Goal: Task Accomplishment & Management: Use online tool/utility

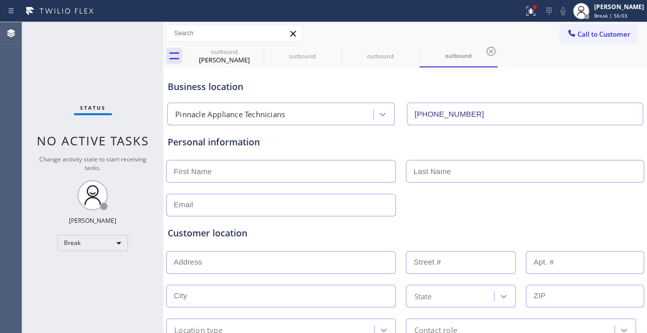
scroll to position [183, 0]
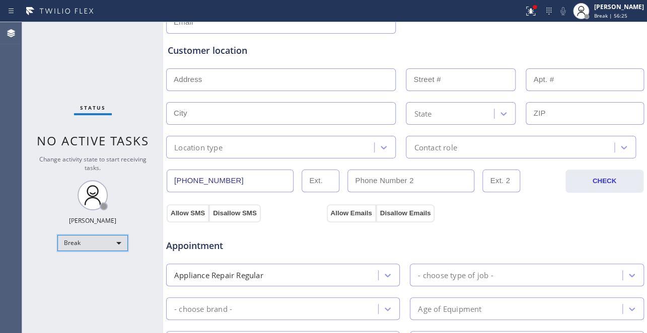
click at [88, 239] on div "Break" at bounding box center [92, 243] width 70 height 16
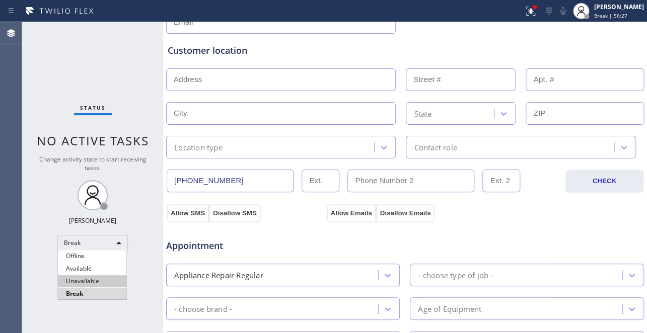
click at [85, 282] on li "Unavailable" at bounding box center [92, 281] width 68 height 12
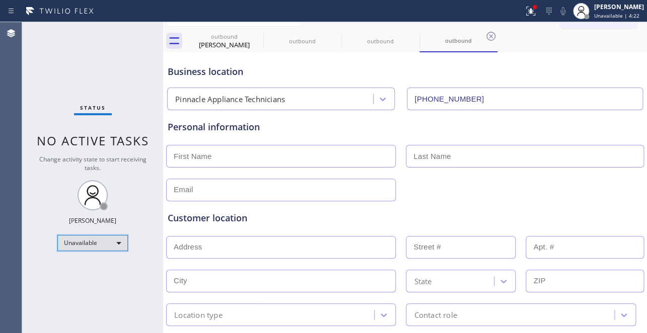
scroll to position [0, 0]
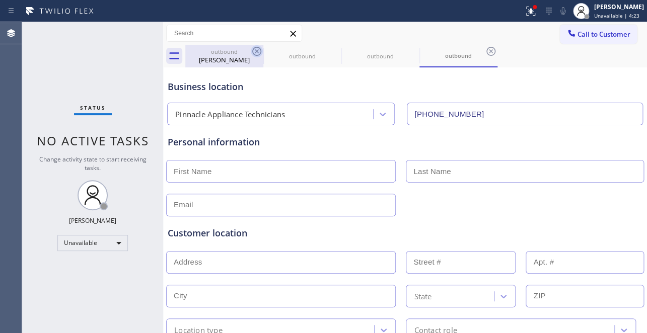
click at [257, 50] on icon at bounding box center [256, 51] width 9 height 9
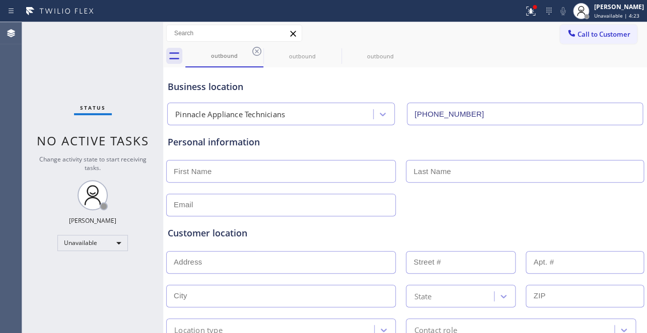
click at [257, 50] on icon at bounding box center [256, 51] width 9 height 9
click at [330, 50] on icon at bounding box center [334, 51] width 9 height 9
click at [0, 0] on icon at bounding box center [0, 0] width 0 height 0
click at [257, 50] on div "outbound outbound outbound" at bounding box center [416, 56] width 462 height 23
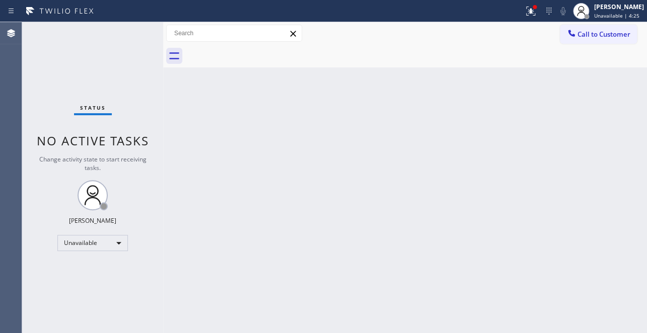
click at [257, 50] on div at bounding box center [416, 56] width 462 height 23
click at [590, 30] on span "Call to Customer" at bounding box center [603, 34] width 53 height 9
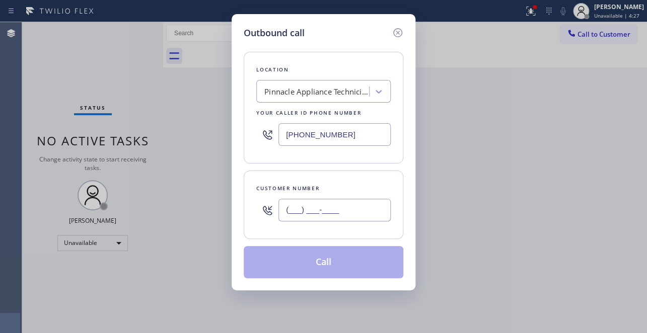
click at [316, 207] on input "(___) ___-____" at bounding box center [334, 210] width 112 height 23
paste input "305) 510-4237"
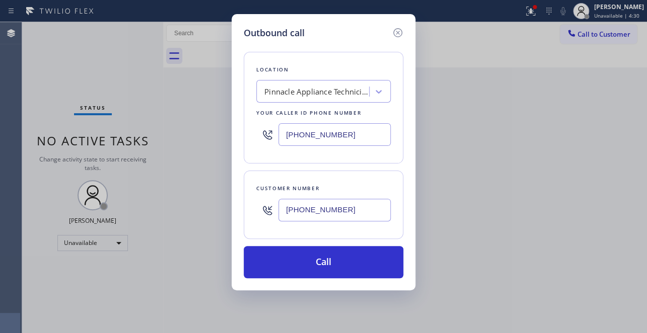
type input "[PHONE_NUMBER]"
drag, startPoint x: 343, startPoint y: 135, endPoint x: 162, endPoint y: 125, distance: 181.5
click at [164, 125] on div "Outbound call Location Pinnacle Appliance Technicians Your caller id phone numb…" at bounding box center [323, 166] width 647 height 333
paste input "877) 777-0796"
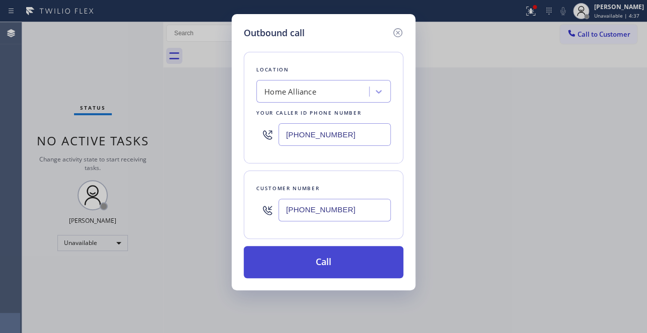
type input "[PHONE_NUMBER]"
click at [308, 272] on button "Call" at bounding box center [324, 262] width 160 height 32
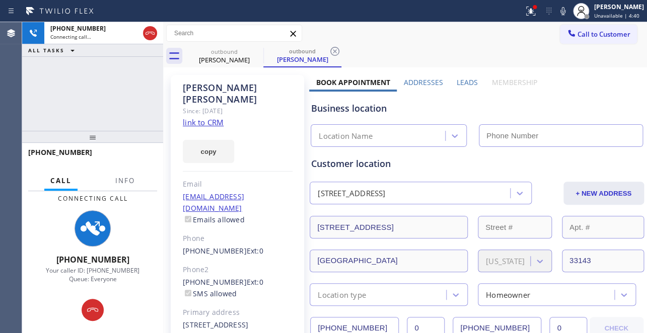
click at [466, 85] on label "Leads" at bounding box center [467, 83] width 21 height 10
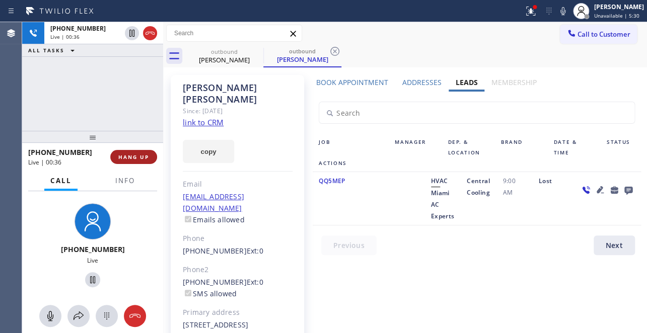
click at [136, 156] on span "HANG UP" at bounding box center [133, 157] width 31 height 7
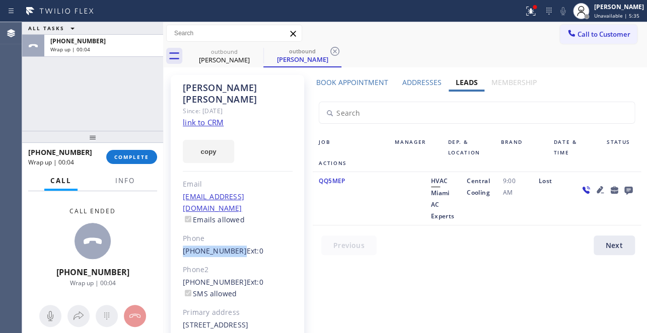
drag, startPoint x: 232, startPoint y: 231, endPoint x: 181, endPoint y: 230, distance: 50.9
click at [181, 230] on div "[PERSON_NAME] Since: [DATE] link to CRM copy Email [EMAIL_ADDRESS][DOMAIN_NAME]…" at bounding box center [237, 231] width 133 height 312
copy link "[PHONE_NUMBER]"
click at [136, 157] on span "COMPLETE" at bounding box center [131, 157] width 35 height 7
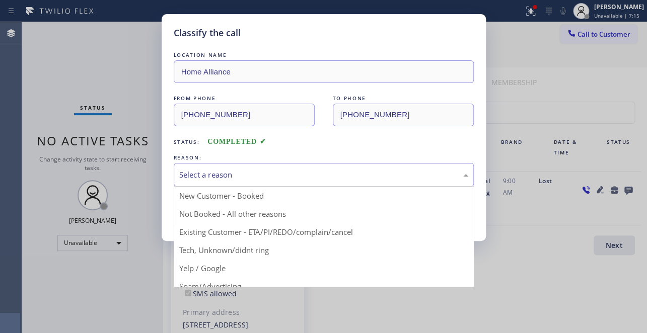
click at [221, 171] on div "Select a reason" at bounding box center [323, 175] width 289 height 12
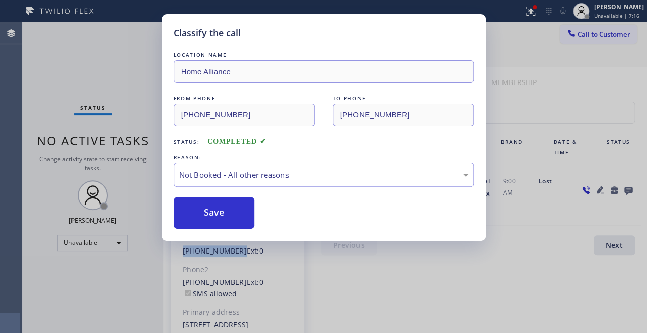
click at [209, 210] on button "Save" at bounding box center [214, 213] width 81 height 32
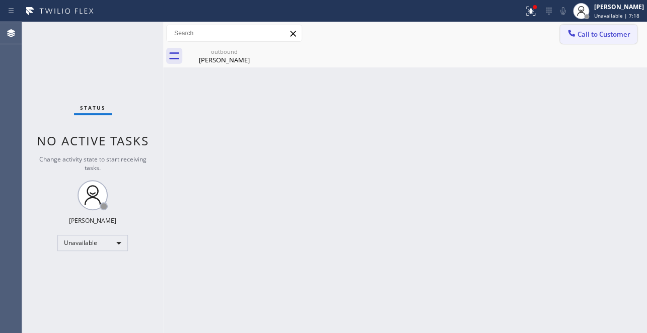
click at [580, 38] on span "Call to Customer" at bounding box center [603, 34] width 53 height 9
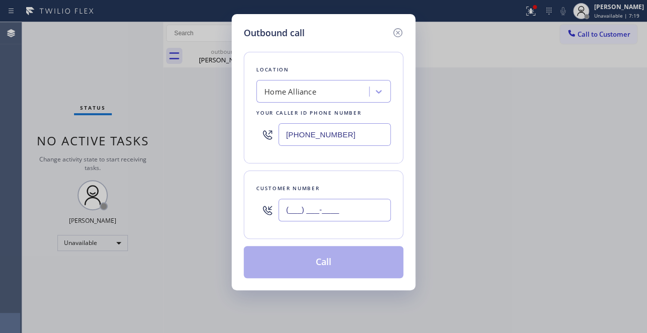
click at [313, 215] on input "(___) ___-____" at bounding box center [334, 210] width 112 height 23
paste input "614) 371-8696"
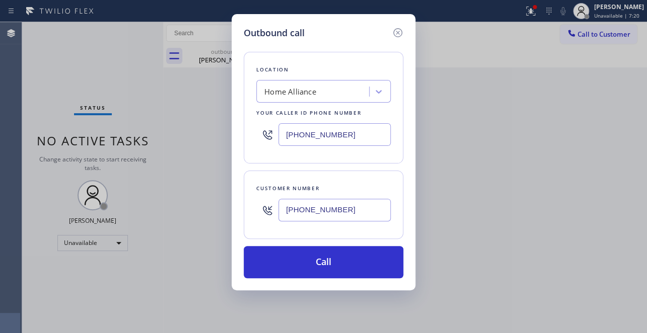
type input "[PHONE_NUMBER]"
click at [337, 138] on input "[PHONE_NUMBER]" at bounding box center [334, 134] width 112 height 23
drag, startPoint x: 346, startPoint y: 139, endPoint x: 205, endPoint y: 139, distance: 140.5
click at [205, 139] on div "Outbound call Location Home Alliance Your caller id phone number [PHONE_NUMBER]…" at bounding box center [323, 166] width 647 height 333
paste input "text"
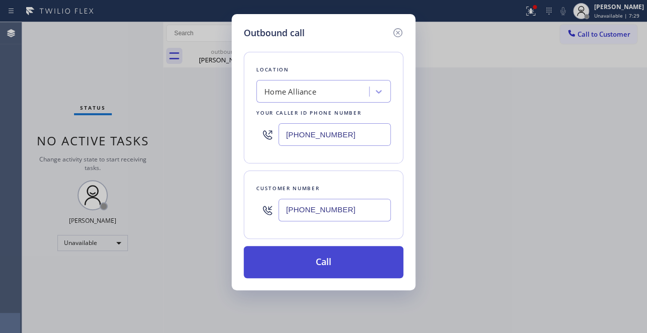
type input "[PHONE_NUMBER]"
click at [325, 258] on button "Call" at bounding box center [324, 262] width 160 height 32
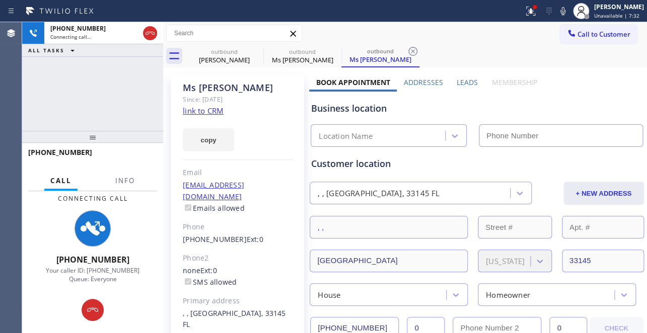
click at [464, 81] on label "Leads" at bounding box center [467, 83] width 21 height 10
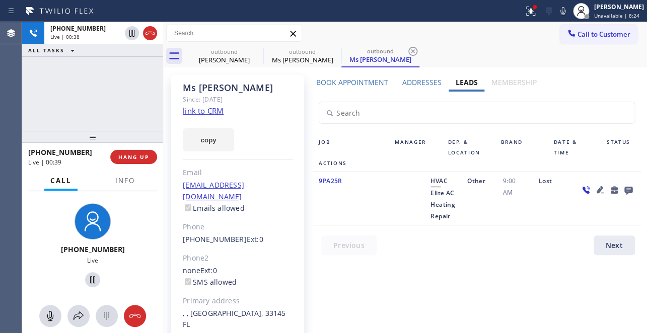
click at [381, 279] on div "Book Appointment Addresses Leads Membership Business location Home Alliance [PH…" at bounding box center [476, 235] width 335 height 314
click at [143, 156] on span "HANG UP" at bounding box center [133, 157] width 31 height 7
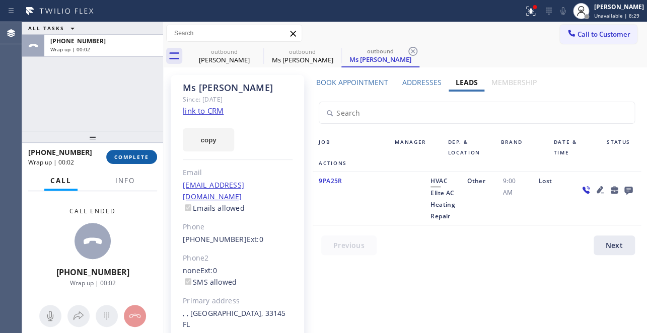
click at [133, 160] on span "COMPLETE" at bounding box center [131, 157] width 35 height 7
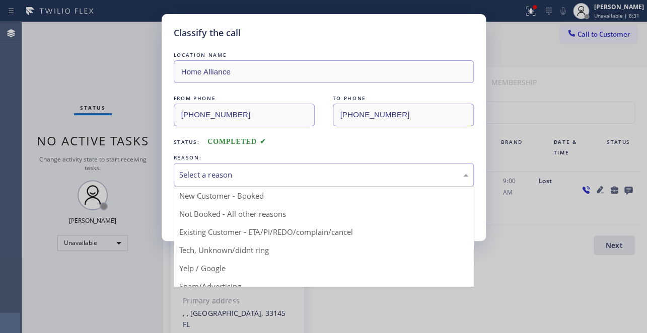
click at [282, 176] on div "Select a reason" at bounding box center [323, 175] width 289 height 12
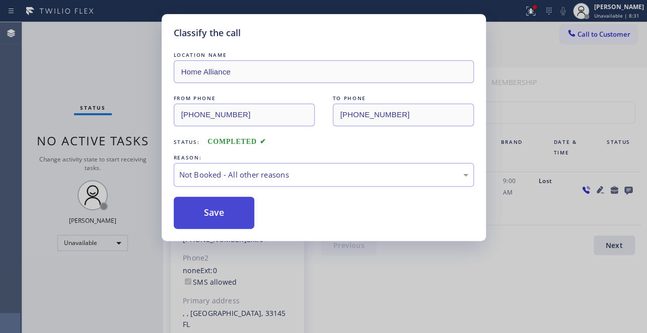
drag, startPoint x: 243, startPoint y: 217, endPoint x: 217, endPoint y: 214, distance: 26.4
click at [217, 214] on button "Save" at bounding box center [214, 213] width 81 height 32
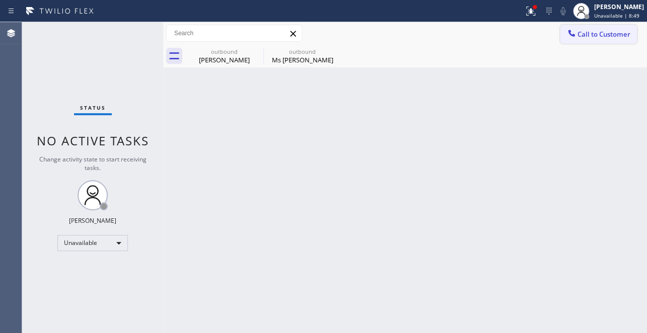
click at [588, 30] on span "Call to Customer" at bounding box center [603, 34] width 53 height 9
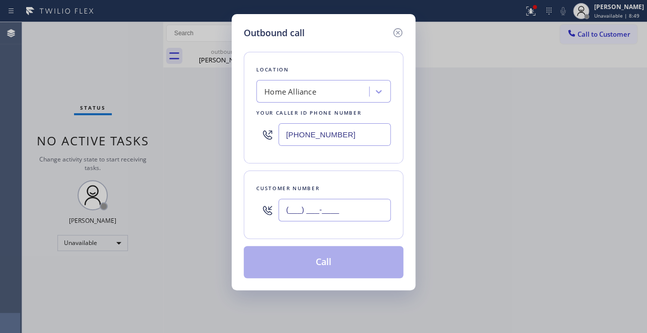
click at [325, 211] on input "(___) ___-____" at bounding box center [334, 210] width 112 height 23
paste input "978) 624-0409"
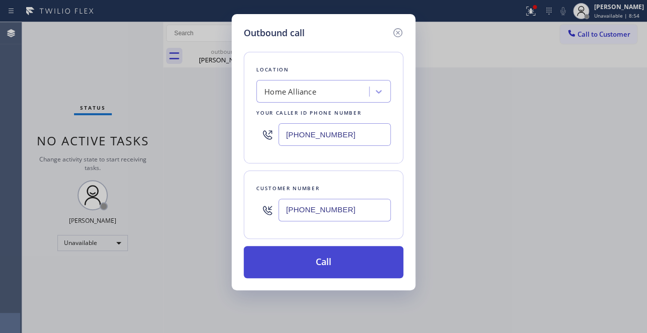
click at [331, 260] on button "Call" at bounding box center [324, 262] width 160 height 32
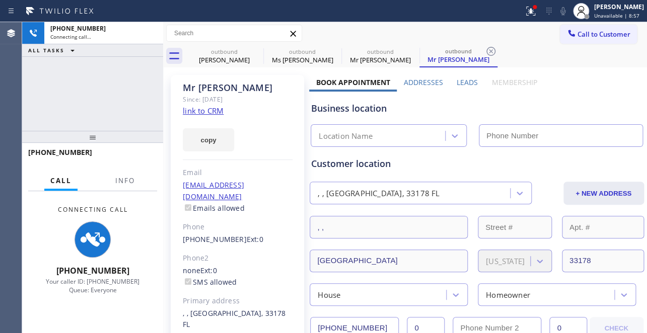
click at [469, 81] on label "Leads" at bounding box center [467, 83] width 21 height 10
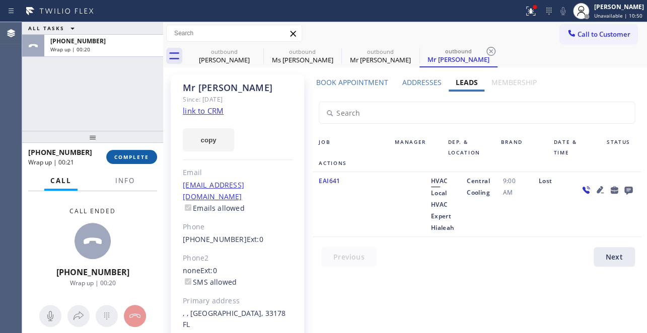
click at [125, 159] on span "COMPLETE" at bounding box center [131, 157] width 35 height 7
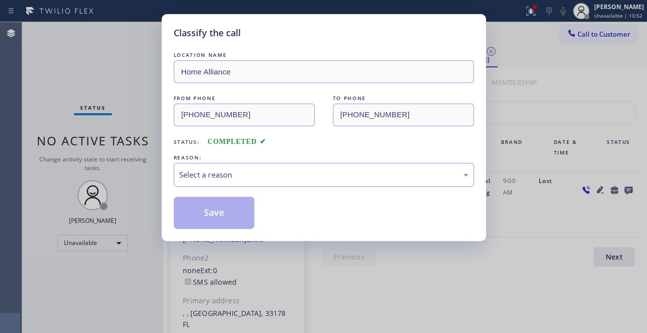
click at [209, 175] on div "Select a reason" at bounding box center [323, 175] width 289 height 12
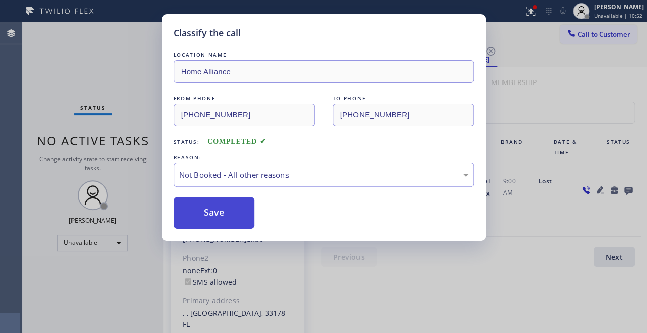
click at [202, 212] on button "Save" at bounding box center [214, 213] width 81 height 32
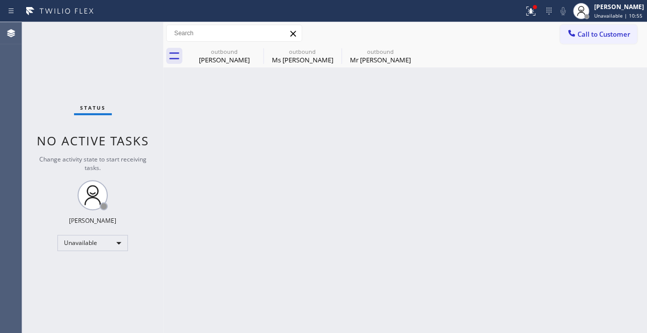
click at [535, 41] on div "Call to Customer Outbound call Location Home Alliance Your caller id phone numb…" at bounding box center [405, 34] width 484 height 18
drag, startPoint x: 584, startPoint y: 35, endPoint x: 202, endPoint y: 141, distance: 396.5
click at [581, 35] on span "Call to Customer" at bounding box center [603, 34] width 53 height 9
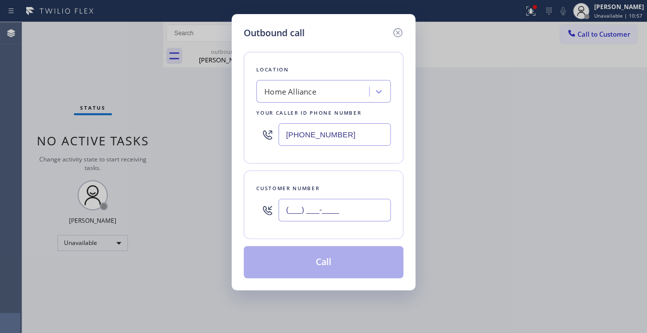
click at [295, 212] on input "(___) ___-____" at bounding box center [334, 210] width 112 height 23
paste input "312) 718-7110"
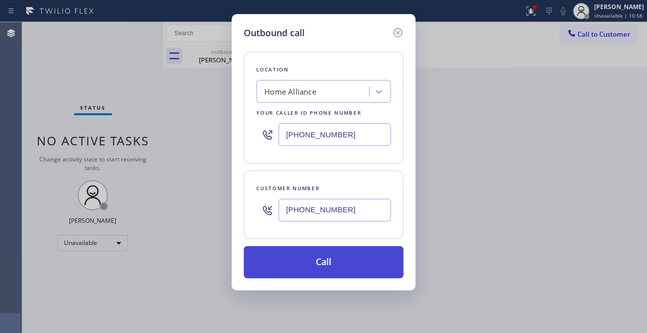
type input "[PHONE_NUMBER]"
click at [329, 255] on button "Call" at bounding box center [324, 262] width 160 height 32
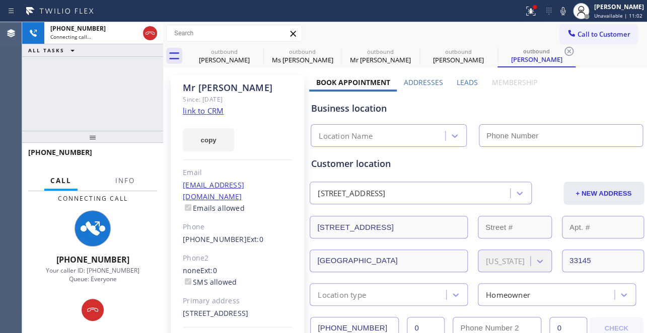
type input "[PHONE_NUMBER]"
click at [460, 84] on label "Leads" at bounding box center [467, 83] width 21 height 10
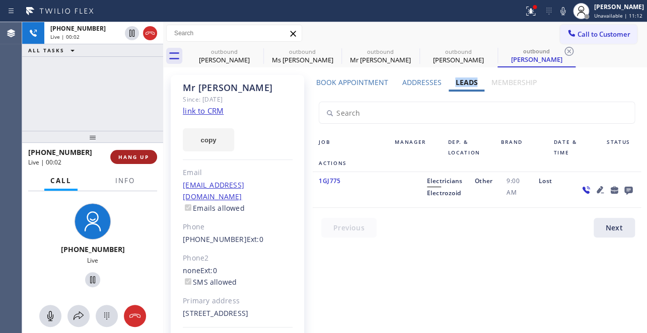
click at [121, 152] on button "HANG UP" at bounding box center [133, 157] width 47 height 14
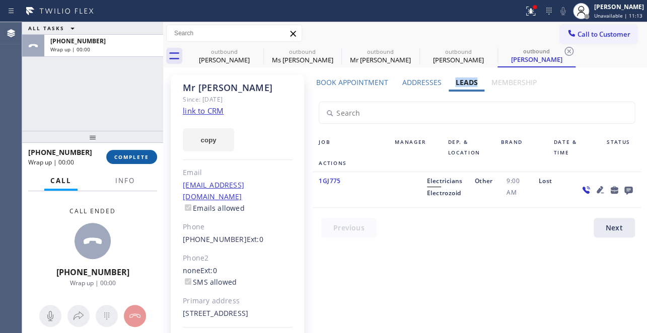
click at [125, 158] on span "COMPLETE" at bounding box center [131, 157] width 35 height 7
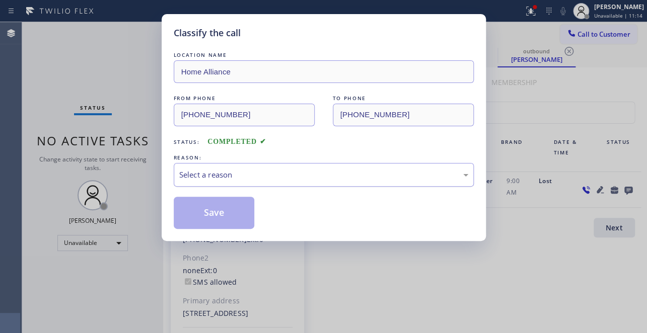
click at [313, 180] on div "Select a reason" at bounding box center [323, 175] width 289 height 12
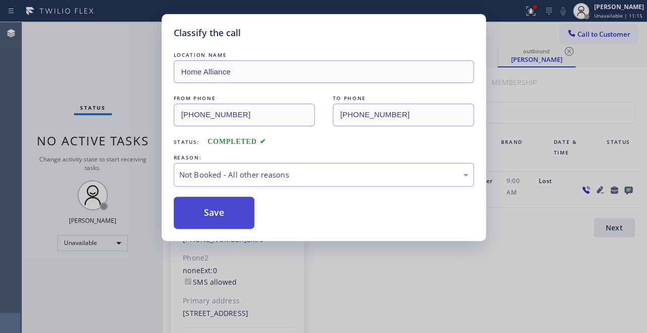
click at [223, 216] on button "Save" at bounding box center [214, 213] width 81 height 32
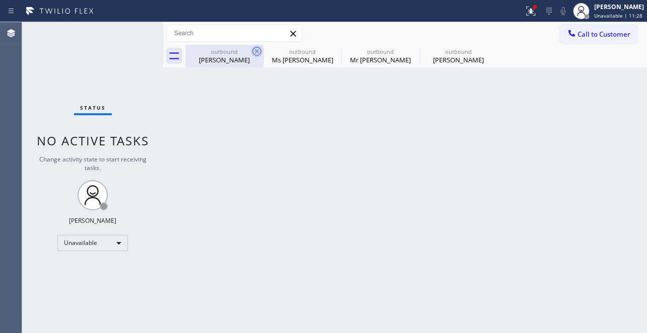
click at [256, 54] on icon at bounding box center [257, 51] width 12 height 12
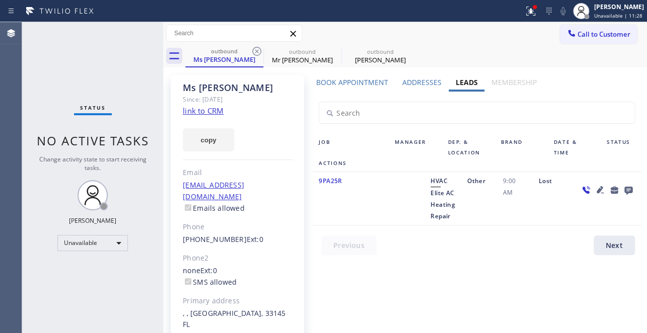
click at [256, 54] on icon at bounding box center [257, 51] width 12 height 12
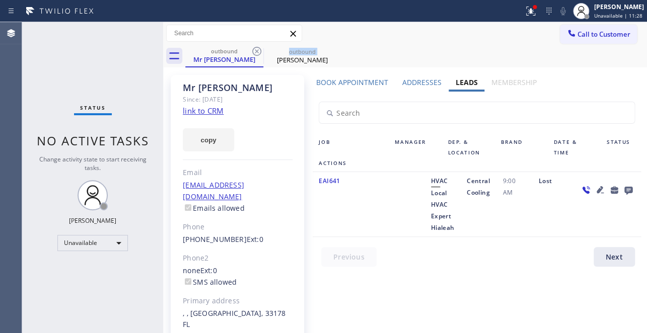
click at [256, 54] on icon at bounding box center [257, 51] width 12 height 12
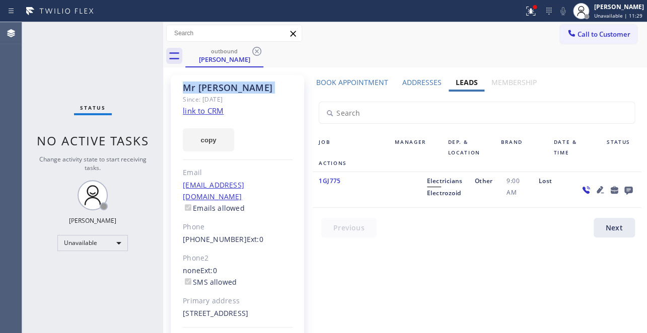
click at [256, 54] on icon at bounding box center [257, 51] width 12 height 12
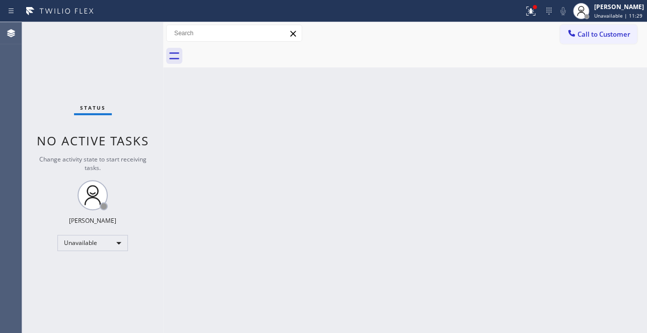
click at [587, 39] on button "Call to Customer" at bounding box center [598, 34] width 77 height 19
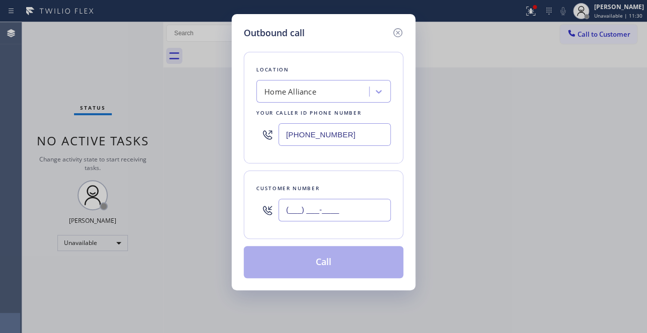
click at [293, 201] on input "(___) ___-____" at bounding box center [334, 210] width 112 height 23
paste input "602) 405-8985"
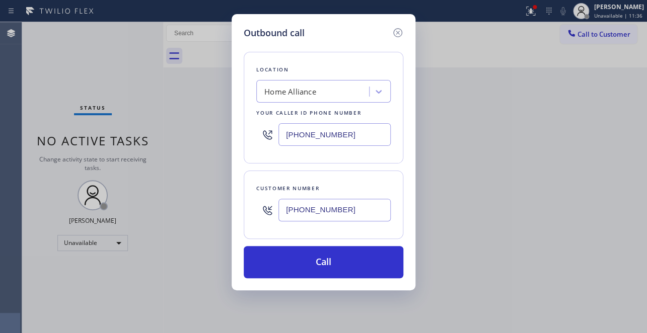
type input "[PHONE_NUMBER]"
click at [577, 143] on div "Outbound call Location Home Alliance Your caller id phone number [PHONE_NUMBER]…" at bounding box center [323, 166] width 647 height 333
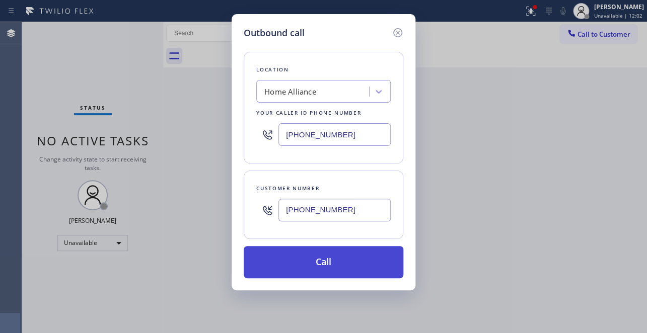
click at [336, 265] on button "Call" at bounding box center [324, 262] width 160 height 32
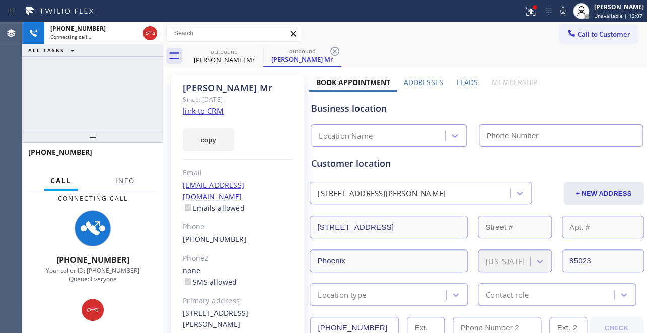
type input "[PHONE_NUMBER]"
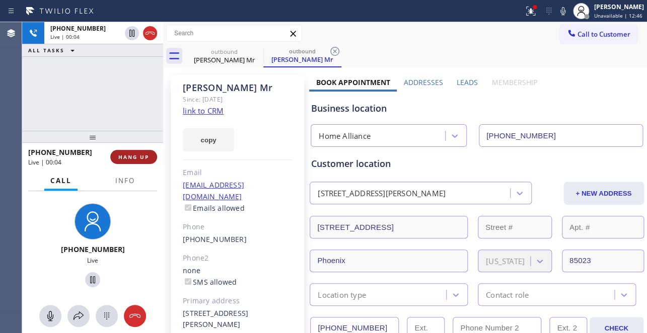
click at [120, 156] on span "HANG UP" at bounding box center [133, 157] width 31 height 7
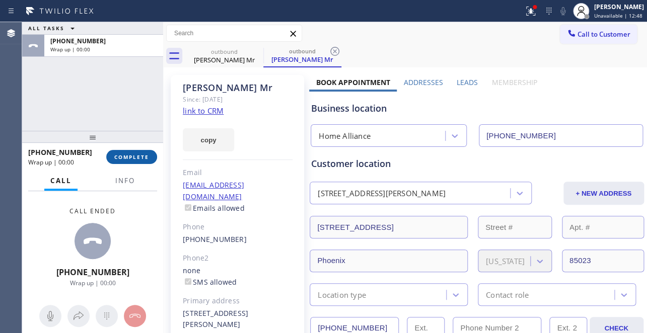
click at [129, 151] on button "COMPLETE" at bounding box center [131, 157] width 51 height 14
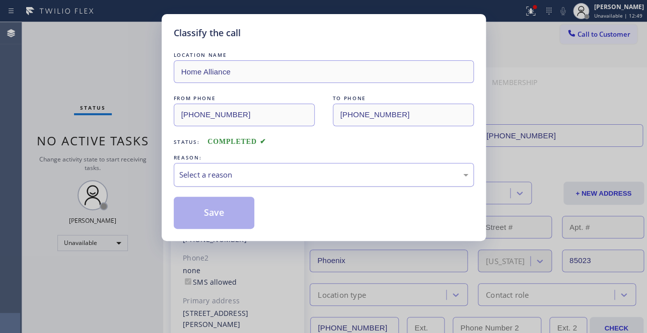
click at [264, 172] on div "Select a reason" at bounding box center [323, 175] width 289 height 12
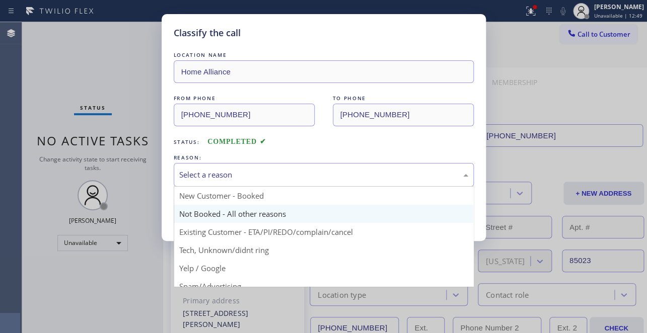
click at [244, 210] on button "Save" at bounding box center [214, 213] width 81 height 32
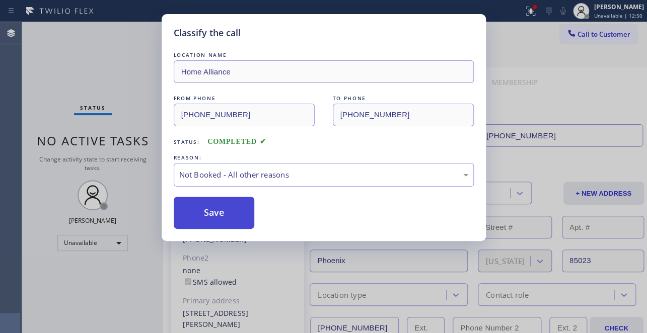
click at [214, 207] on button "Save" at bounding box center [214, 213] width 81 height 32
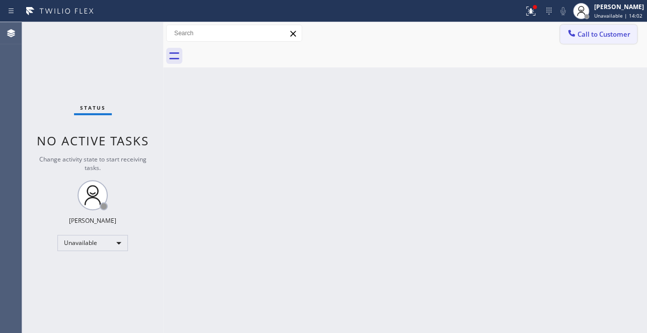
click at [589, 40] on button "Call to Customer" at bounding box center [598, 34] width 77 height 19
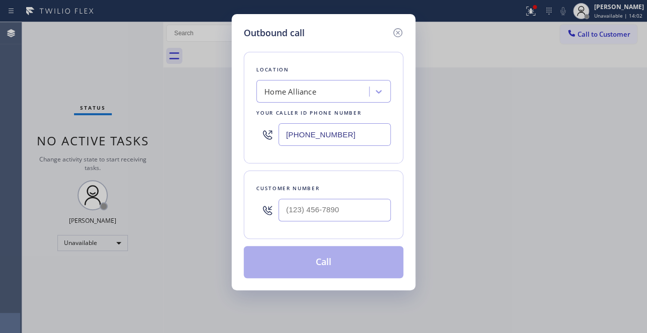
click at [288, 222] on div at bounding box center [334, 210] width 112 height 33
click at [292, 203] on input "(___) ___-____" at bounding box center [334, 210] width 112 height 23
paste input "541) 844-8083"
type input "[PHONE_NUMBER]"
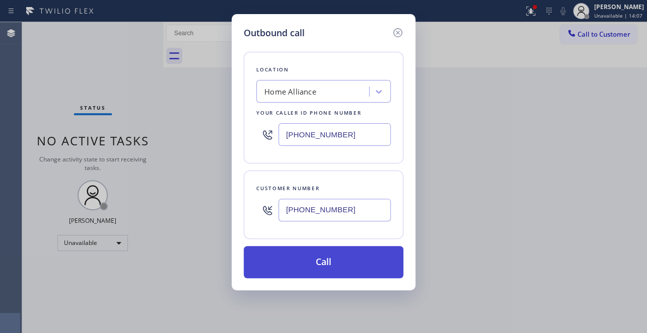
click at [323, 264] on button "Call" at bounding box center [324, 262] width 160 height 32
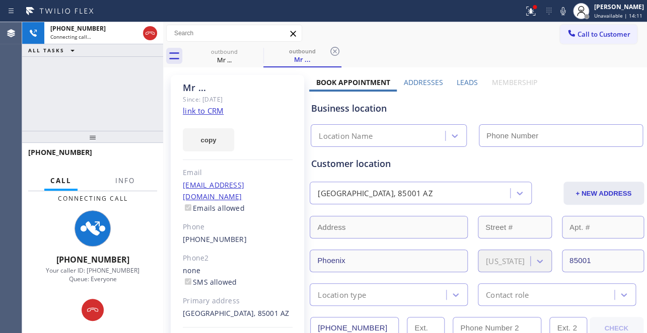
type input "[PHONE_NUMBER]"
click at [466, 79] on label "Leads" at bounding box center [467, 83] width 21 height 10
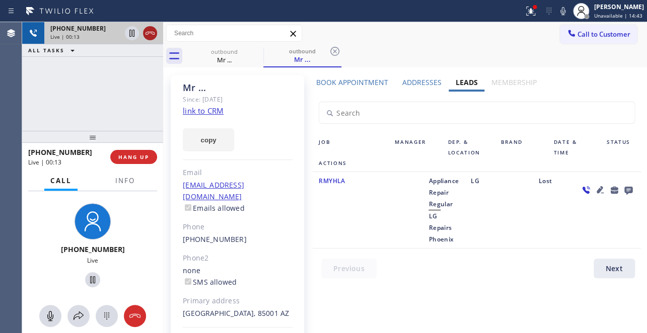
click at [151, 34] on icon at bounding box center [150, 33] width 12 height 12
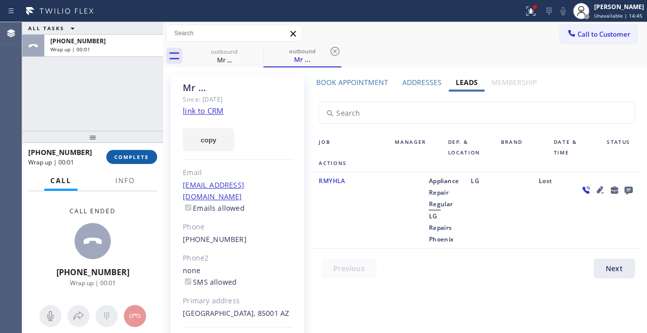
click at [128, 160] on span "COMPLETE" at bounding box center [131, 157] width 35 height 7
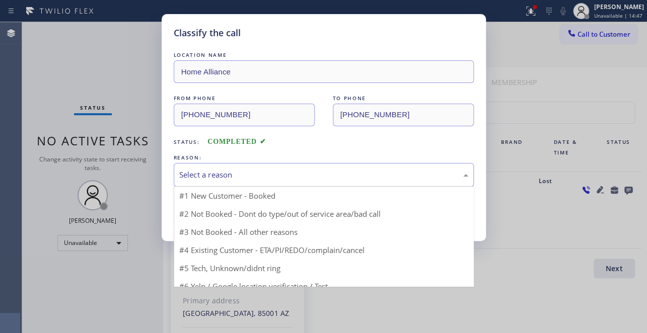
click at [232, 170] on div "Select a reason" at bounding box center [323, 175] width 289 height 12
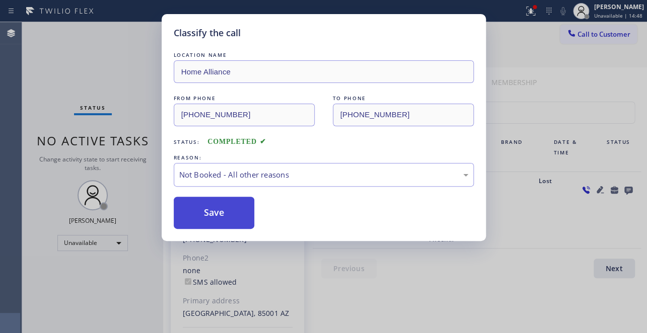
click at [221, 212] on button "Save" at bounding box center [214, 213] width 81 height 32
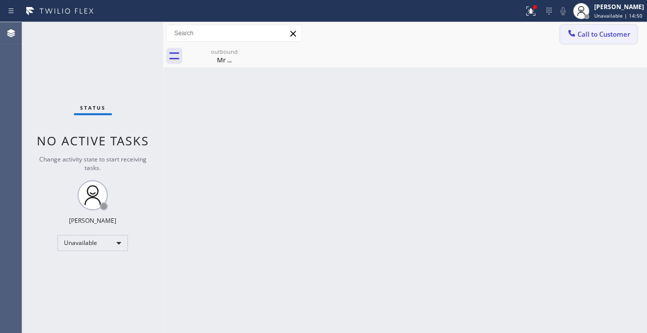
click at [592, 40] on button "Call to Customer" at bounding box center [598, 34] width 77 height 19
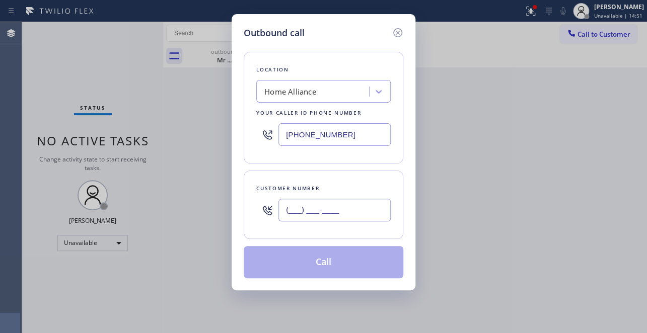
click at [361, 203] on input "(___) ___-____" at bounding box center [334, 210] width 112 height 23
paste input "206) 390-8764"
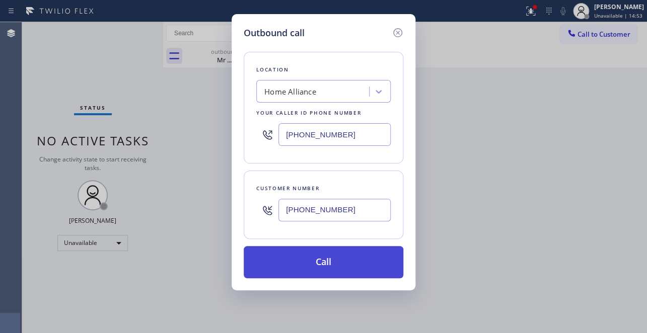
click at [322, 258] on button "Call" at bounding box center [324, 262] width 160 height 32
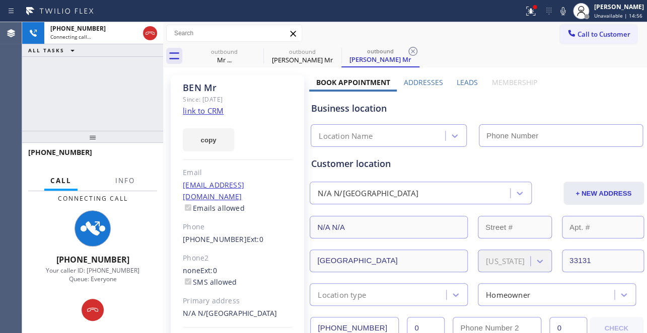
click at [461, 81] on label "Leads" at bounding box center [467, 83] width 21 height 10
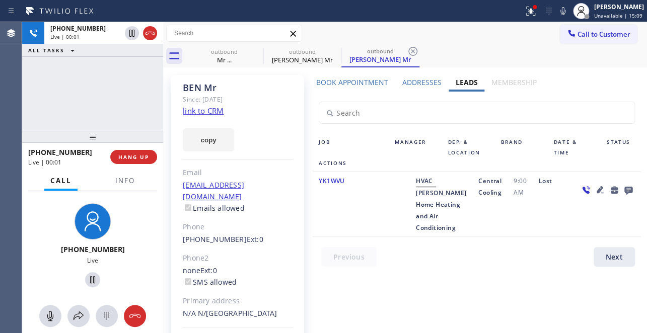
click at [564, 256] on div at bounding box center [483, 259] width 340 height 25
click at [122, 158] on span "HANG UP" at bounding box center [133, 157] width 31 height 7
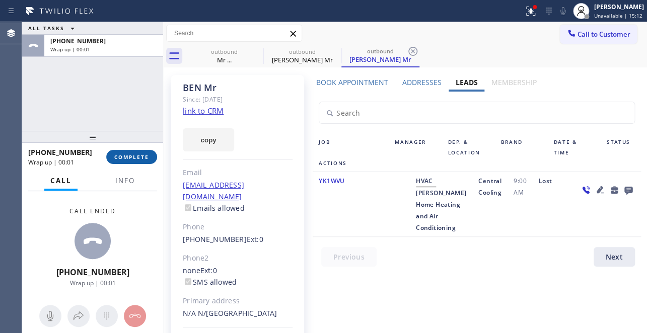
click at [119, 159] on span "COMPLETE" at bounding box center [131, 157] width 35 height 7
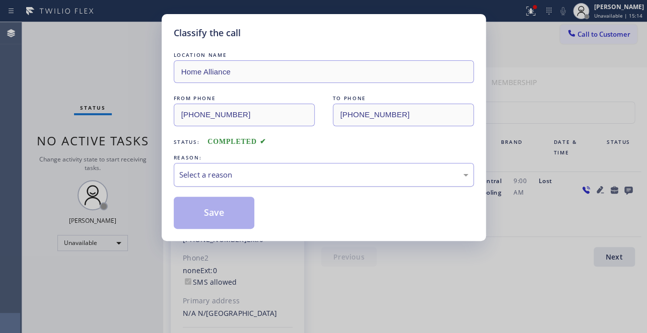
click at [255, 169] on div "Select a reason" at bounding box center [323, 175] width 289 height 12
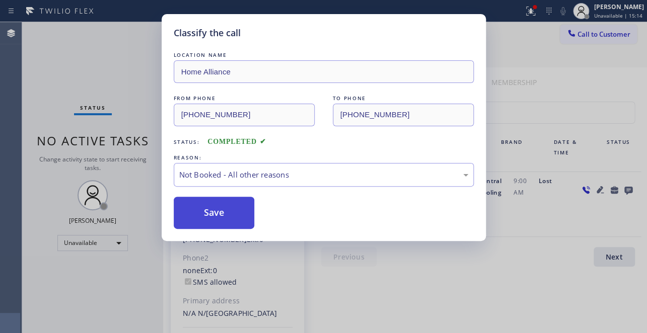
click at [208, 211] on button "Save" at bounding box center [214, 213] width 81 height 32
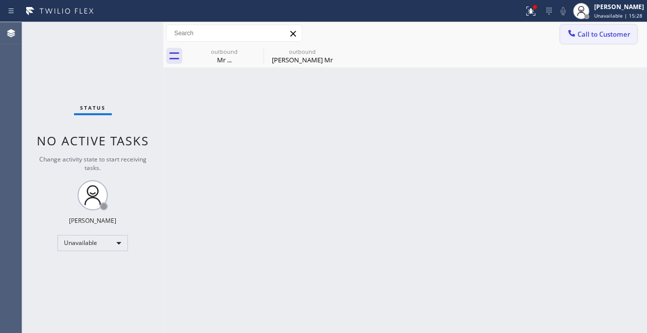
click at [576, 39] on div at bounding box center [571, 34] width 12 height 12
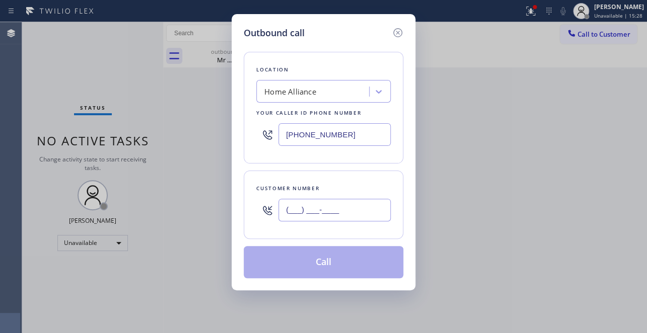
click at [347, 210] on input "(___) ___-____" at bounding box center [334, 210] width 112 height 23
paste input "305) 761-8338"
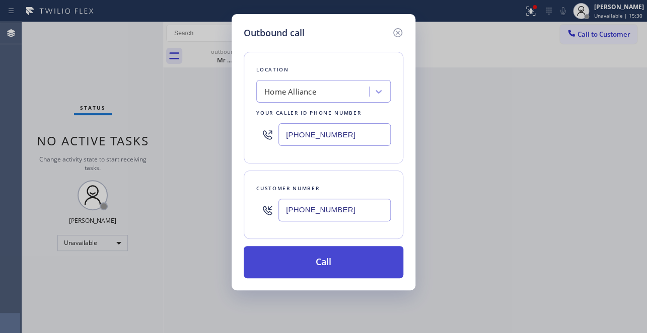
type input "[PHONE_NUMBER]"
click at [334, 267] on button "Call" at bounding box center [324, 262] width 160 height 32
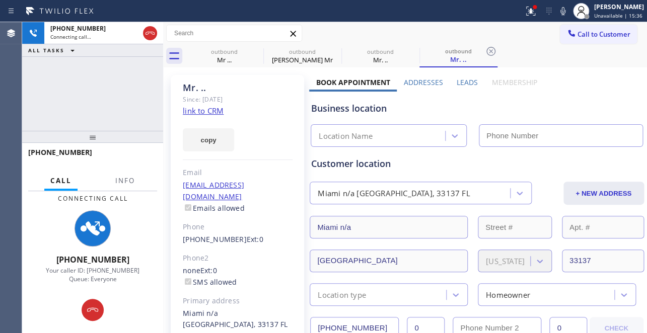
type input "[PHONE_NUMBER]"
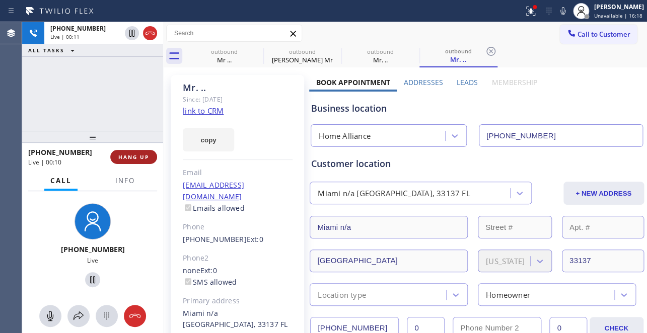
click at [113, 156] on button "HANG UP" at bounding box center [133, 157] width 47 height 14
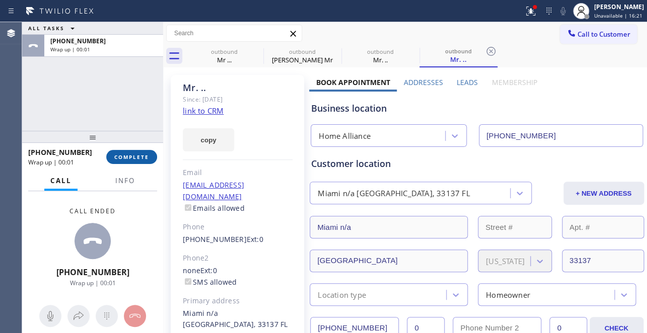
click at [129, 155] on span "COMPLETE" at bounding box center [131, 157] width 35 height 7
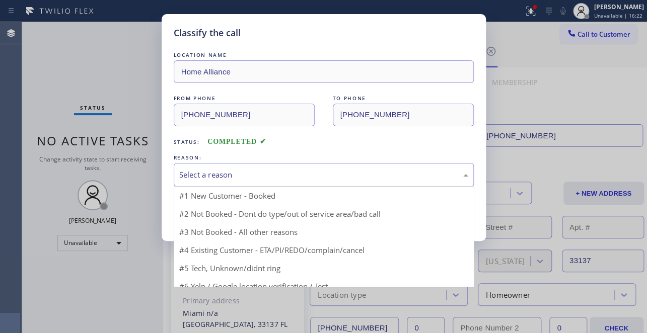
click at [228, 171] on div "Select a reason" at bounding box center [323, 175] width 289 height 12
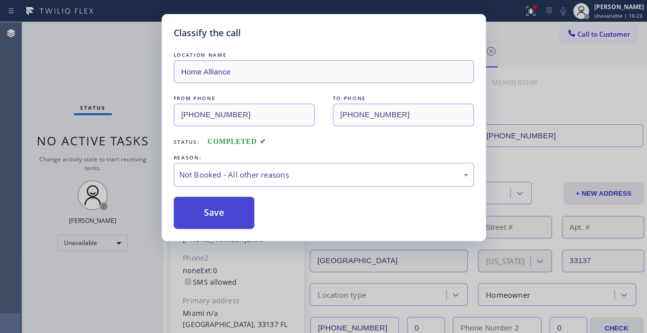
click at [214, 213] on button "Save" at bounding box center [214, 213] width 81 height 32
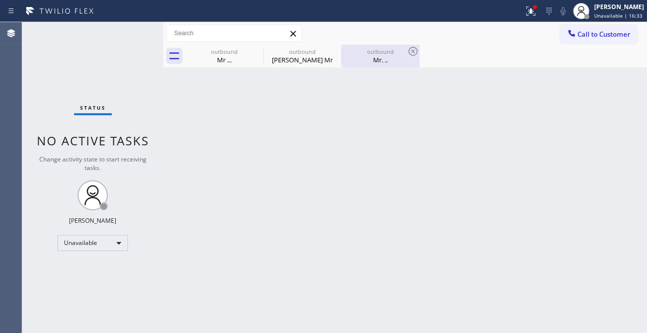
click at [378, 55] on div "Mr. .." at bounding box center [380, 59] width 76 height 9
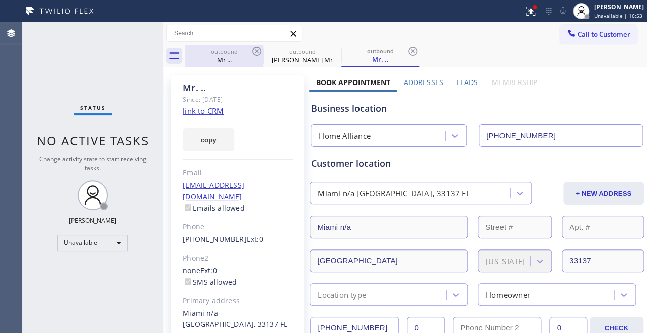
click at [256, 57] on div "Mr ..." at bounding box center [224, 59] width 76 height 9
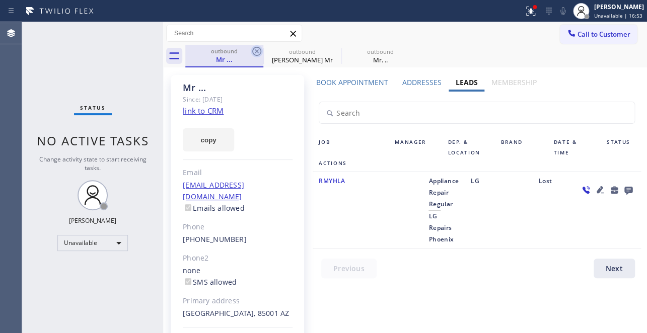
click at [256, 56] on icon at bounding box center [257, 51] width 12 height 12
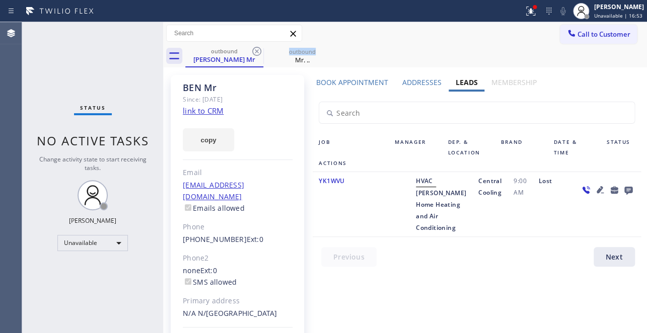
click at [256, 56] on icon at bounding box center [257, 51] width 12 height 12
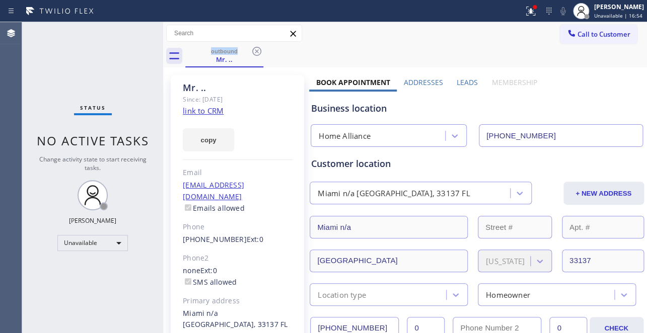
click at [589, 42] on button "Call to Customer" at bounding box center [598, 34] width 77 height 19
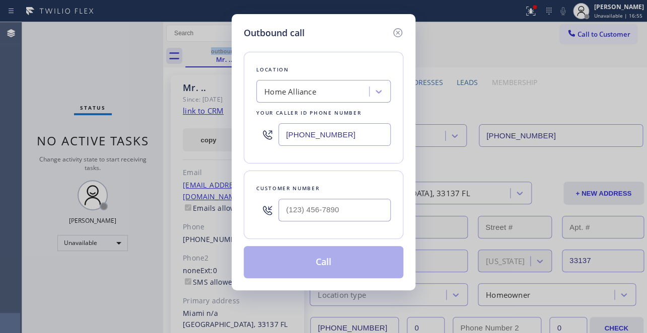
click at [363, 211] on input "text" at bounding box center [334, 210] width 112 height 23
click at [363, 211] on input "(___) ___-____" at bounding box center [334, 210] width 112 height 23
paste input "6025"
type input "(___) ___-6025"
click at [71, 208] on div "Outbound call Location Home Alliance Your caller id phone number [PHONE_NUMBER]…" at bounding box center [323, 166] width 647 height 333
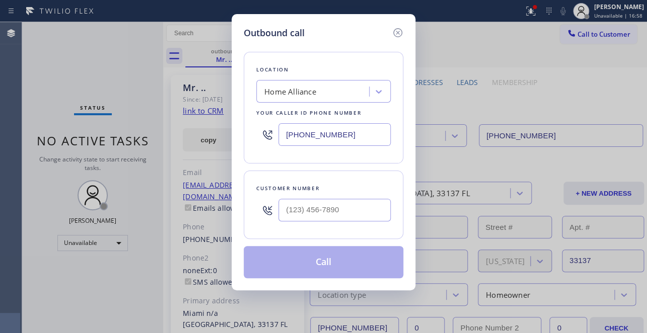
click at [331, 205] on input "text" at bounding box center [334, 210] width 112 height 23
paste input "602) 575-3540"
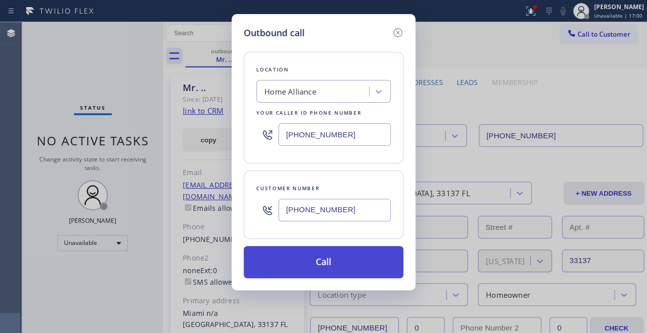
click at [326, 264] on button "Call" at bounding box center [324, 262] width 160 height 32
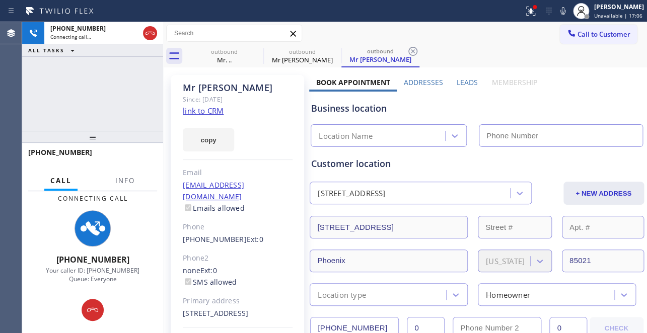
click at [468, 84] on label "Leads" at bounding box center [467, 83] width 21 height 10
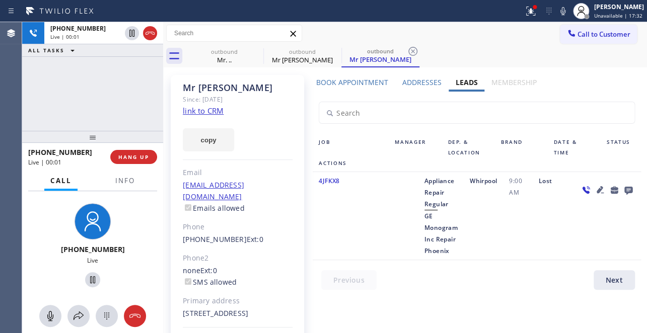
click at [345, 28] on div "Call to Customer Outbound call Location Home Alliance Your caller id phone numb…" at bounding box center [405, 34] width 484 height 18
click at [138, 154] on span "HANG UP" at bounding box center [133, 157] width 31 height 7
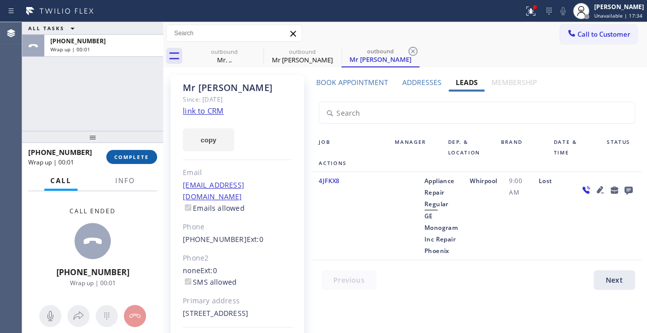
click at [137, 155] on span "COMPLETE" at bounding box center [131, 157] width 35 height 7
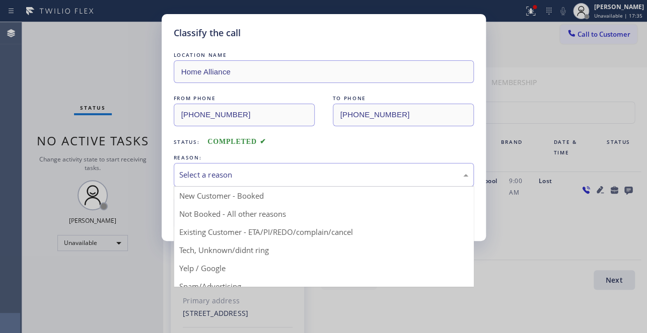
click at [212, 170] on div "Select a reason" at bounding box center [323, 175] width 289 height 12
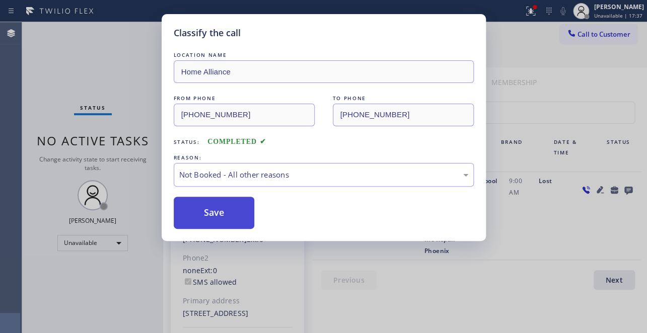
click at [204, 210] on button "Save" at bounding box center [214, 213] width 81 height 32
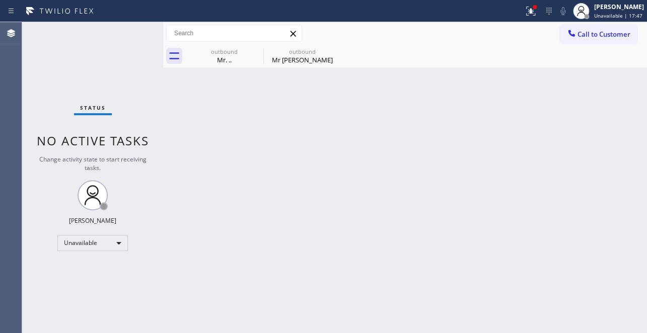
click at [163, 202] on div at bounding box center [163, 177] width 0 height 311
click at [258, 51] on icon at bounding box center [257, 51] width 12 height 12
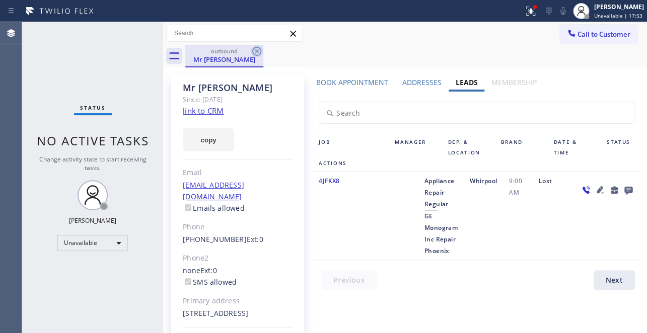
click at [257, 52] on icon at bounding box center [256, 51] width 9 height 9
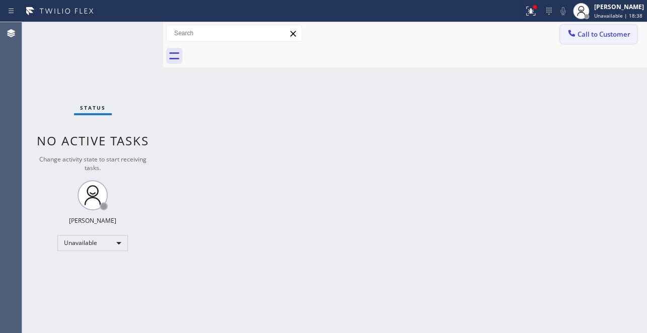
click at [597, 37] on span "Call to Customer" at bounding box center [603, 34] width 53 height 9
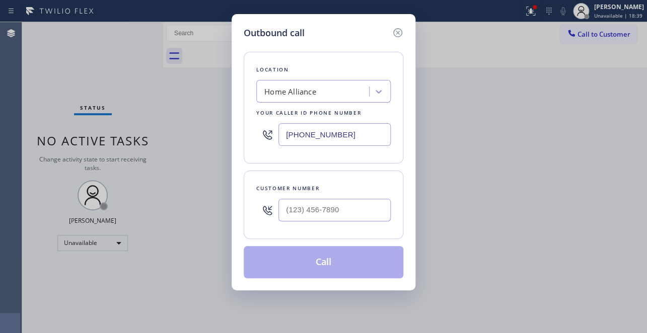
click at [309, 209] on input "text" at bounding box center [334, 210] width 112 height 23
click at [309, 209] on input "(___) ___-____" at bounding box center [334, 210] width 112 height 23
paste input "623-3265"
click at [343, 213] on input "(___) 623-3265" at bounding box center [334, 210] width 112 height 23
click at [266, 223] on div at bounding box center [267, 210] width 22 height 33
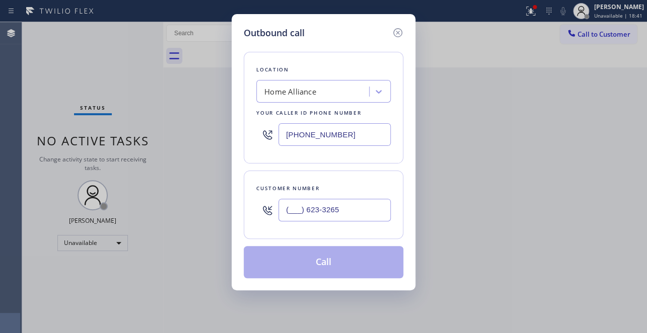
click at [283, 215] on input "(___) 623-3265" at bounding box center [334, 210] width 112 height 23
drag, startPoint x: 284, startPoint y: 212, endPoint x: 366, endPoint y: 215, distance: 82.1
click at [366, 215] on input "(___) 623-3265" at bounding box center [334, 210] width 112 height 23
paste input "623) 326-5019"
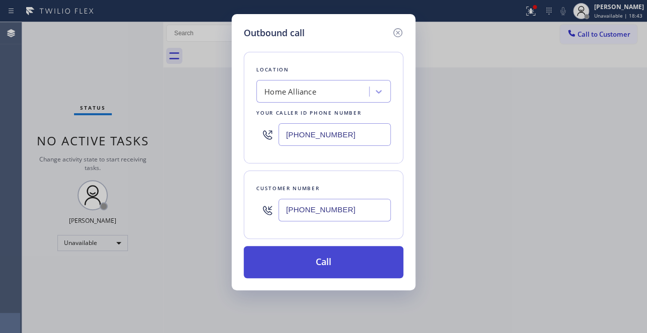
type input "[PHONE_NUMBER]"
click at [326, 264] on button "Call" at bounding box center [324, 262] width 160 height 32
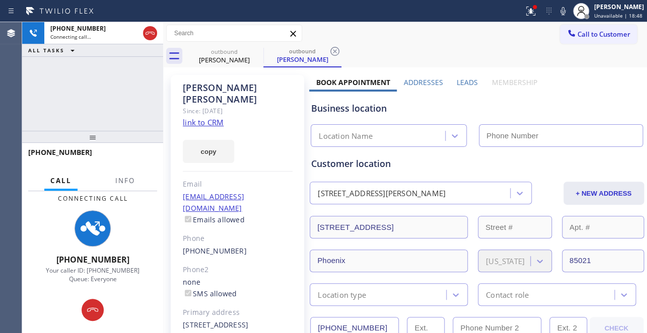
type input "[PHONE_NUMBER]"
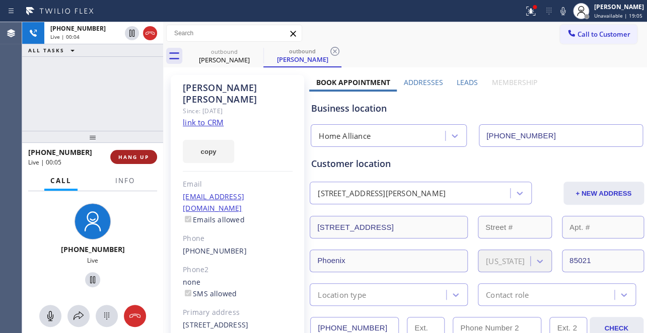
click at [134, 159] on span "HANG UP" at bounding box center [133, 157] width 31 height 7
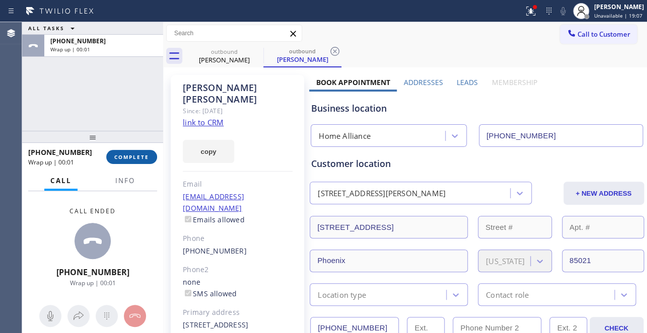
click at [131, 156] on span "COMPLETE" at bounding box center [131, 157] width 35 height 7
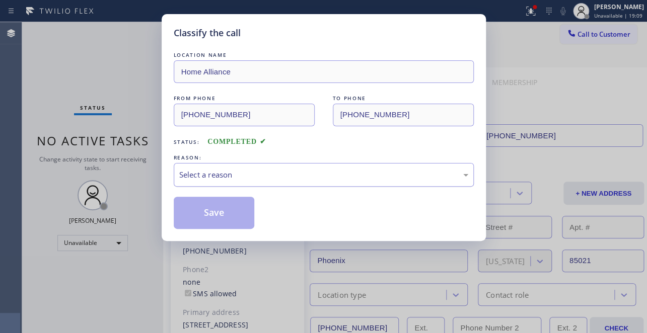
click at [246, 176] on div "Select a reason" at bounding box center [323, 175] width 289 height 12
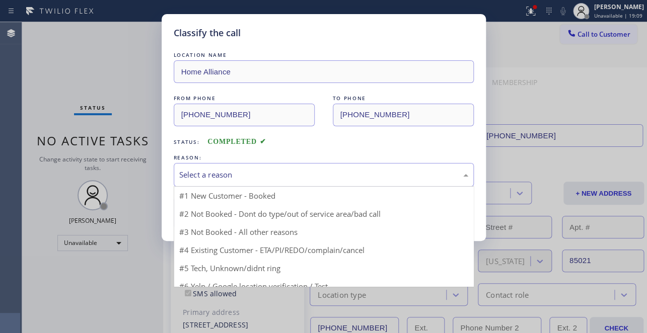
click at [246, 176] on div "Select a reason" at bounding box center [323, 175] width 289 height 12
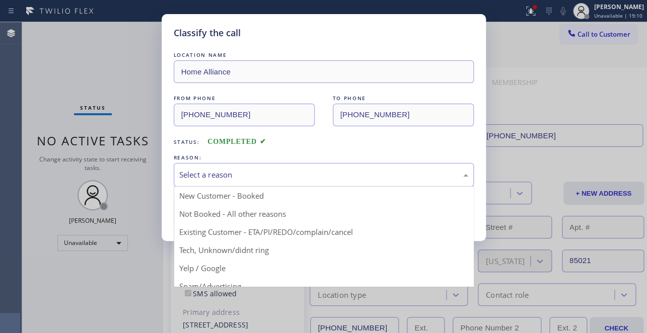
click at [246, 171] on div "Select a reason" at bounding box center [323, 175] width 289 height 12
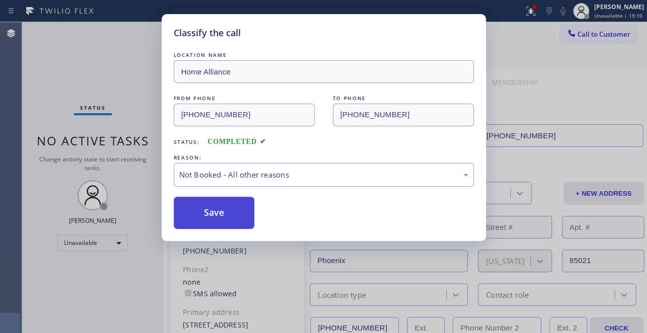
click at [202, 213] on button "Save" at bounding box center [214, 213] width 81 height 32
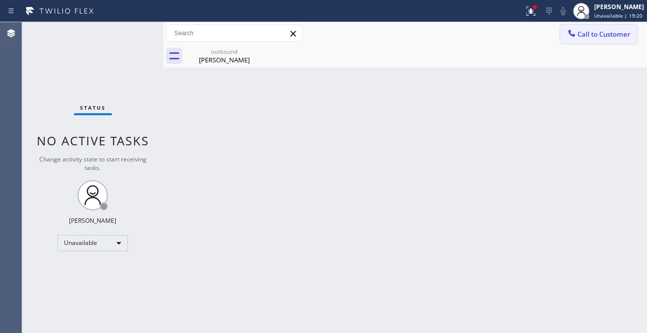
click at [599, 37] on span "Call to Customer" at bounding box center [603, 34] width 53 height 9
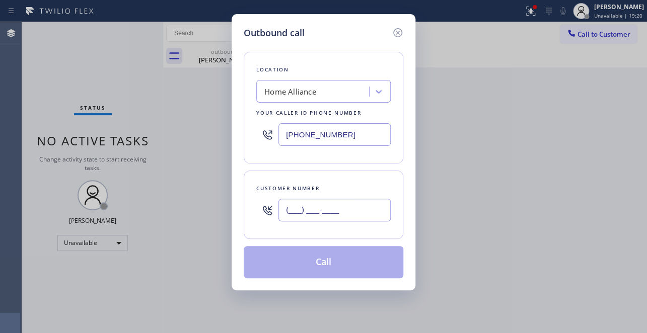
drag, startPoint x: 599, startPoint y: 37, endPoint x: 335, endPoint y: 205, distance: 313.3
click at [335, 205] on input "(___) ___-____" at bounding box center [334, 210] width 112 height 23
paste input "602) 579-0510"
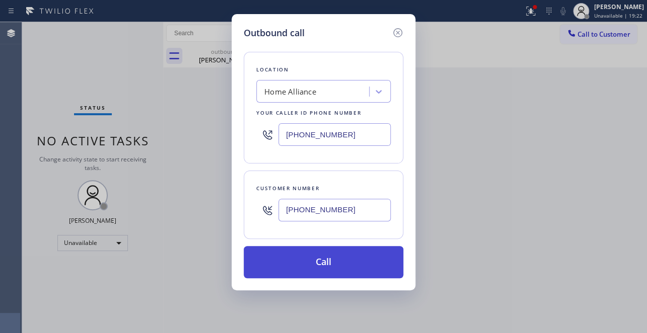
click at [297, 265] on button "Call" at bounding box center [324, 262] width 160 height 32
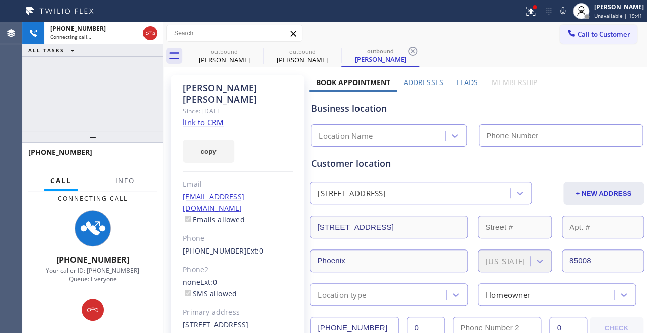
click at [463, 82] on label "Leads" at bounding box center [467, 83] width 21 height 10
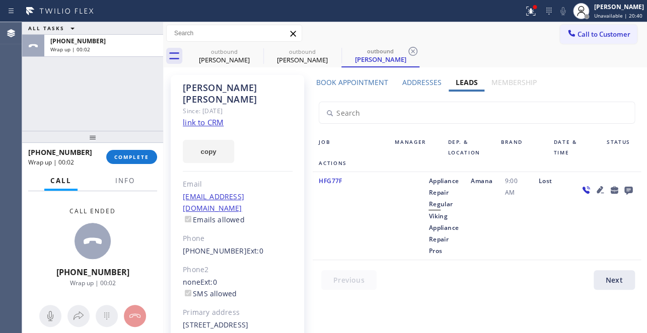
click at [464, 40] on div "Call to Customer Outbound call Location Home Alliance Your caller id phone numb…" at bounding box center [405, 34] width 484 height 18
click at [111, 156] on button "COMPLETE" at bounding box center [131, 157] width 51 height 14
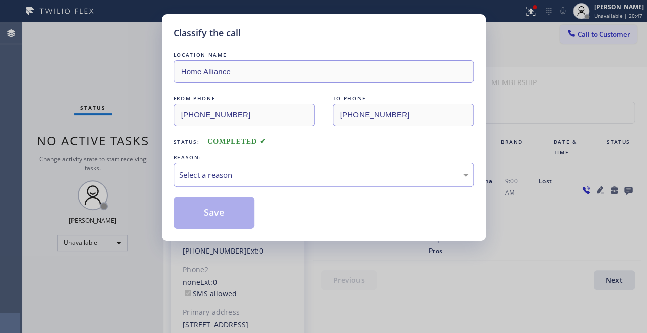
click at [572, 274] on div "Classify the call LOCATION NAME Home Alliance FROM PHONE [PHONE_NUMBER] TO PHON…" at bounding box center [323, 166] width 647 height 333
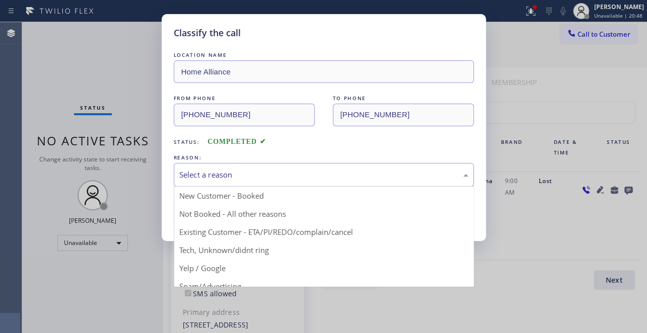
click at [263, 170] on div "Select a reason" at bounding box center [323, 175] width 289 height 12
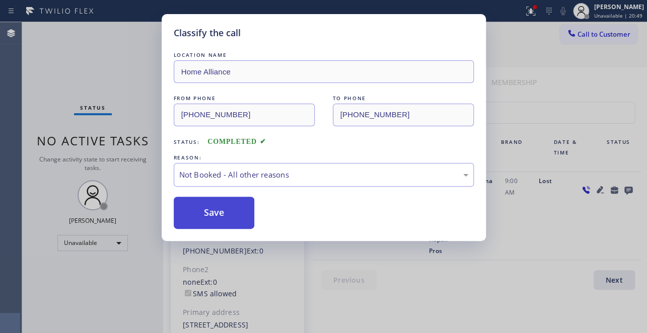
click at [218, 214] on button "Save" at bounding box center [214, 213] width 81 height 32
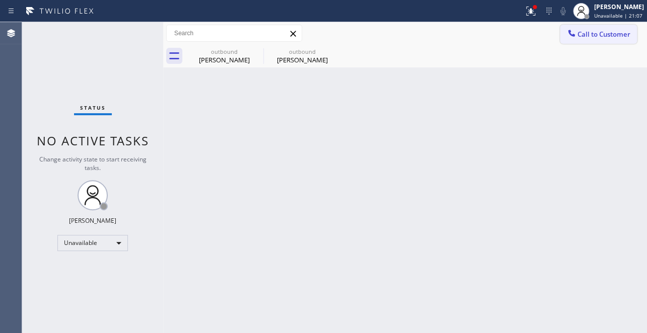
click at [613, 37] on span "Call to Customer" at bounding box center [603, 34] width 53 height 9
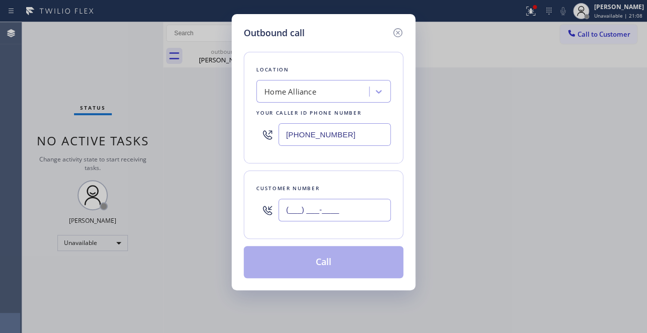
click at [322, 205] on input "(___) ___-____" at bounding box center [334, 210] width 112 height 23
paste input "602) 282-3272"
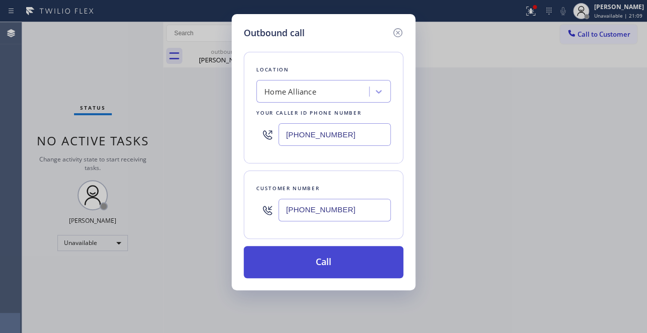
type input "[PHONE_NUMBER]"
click at [347, 255] on button "Call" at bounding box center [324, 262] width 160 height 32
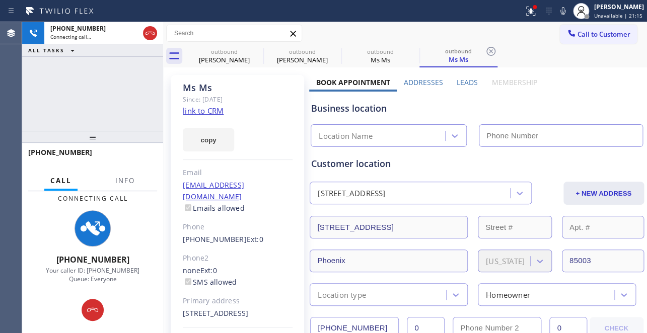
type input "[PHONE_NUMBER]"
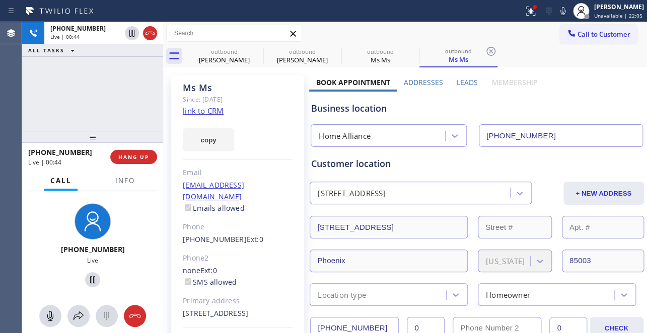
click at [459, 84] on label "Leads" at bounding box center [467, 83] width 21 height 10
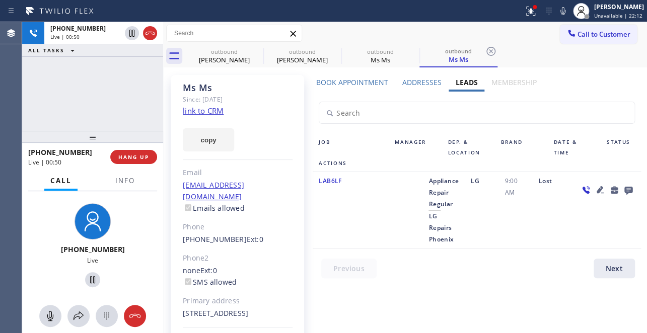
click at [594, 191] on icon at bounding box center [600, 190] width 12 height 12
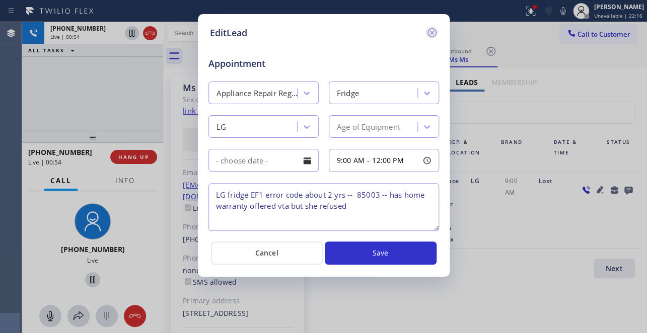
click at [432, 36] on icon at bounding box center [431, 32] width 9 height 9
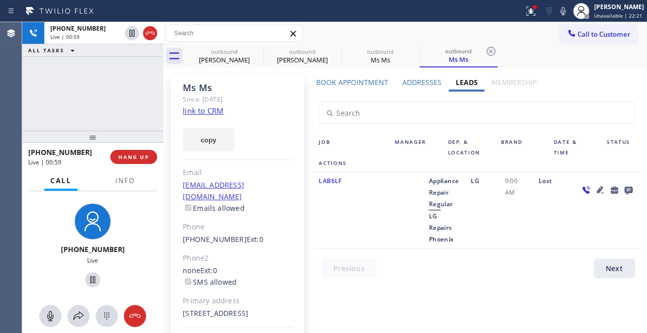
click at [420, 307] on div "Book Appointment Addresses Leads Membership Business location Home Alliance [PH…" at bounding box center [476, 229] width 335 height 302
click at [140, 159] on span "HANG UP" at bounding box center [133, 157] width 31 height 7
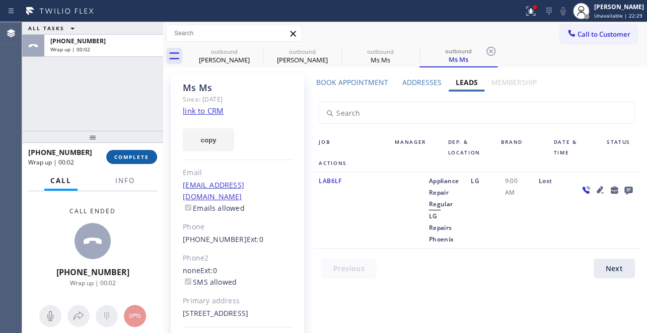
click at [126, 158] on span "COMPLETE" at bounding box center [131, 157] width 35 height 7
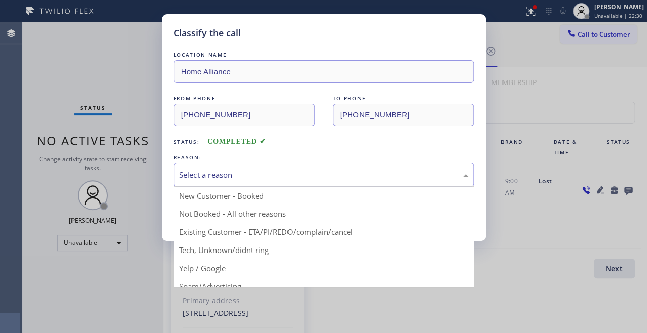
click at [251, 171] on div "Select a reason" at bounding box center [323, 175] width 289 height 12
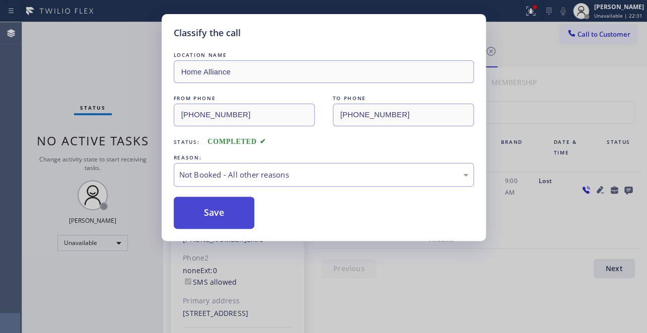
click at [196, 212] on button "Save" at bounding box center [214, 213] width 81 height 32
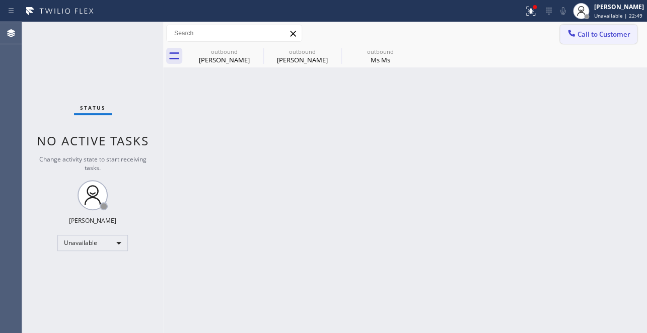
click at [605, 31] on span "Call to Customer" at bounding box center [603, 34] width 53 height 9
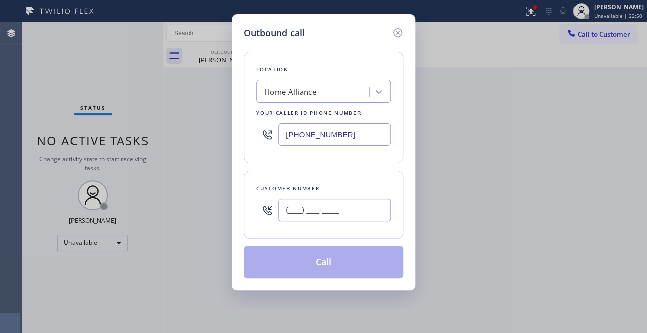
click at [303, 204] on input "(___) ___-____" at bounding box center [334, 210] width 112 height 23
paste input "310) 351-5463"
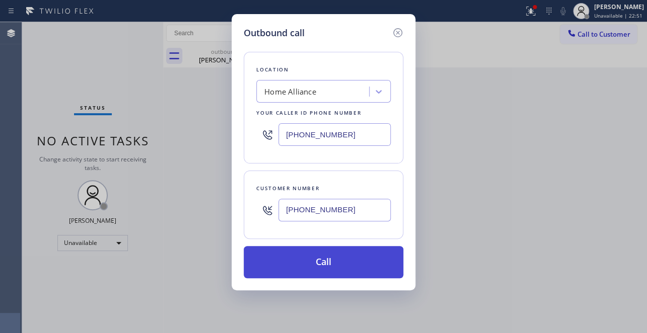
click at [328, 264] on button "Call" at bounding box center [324, 262] width 160 height 32
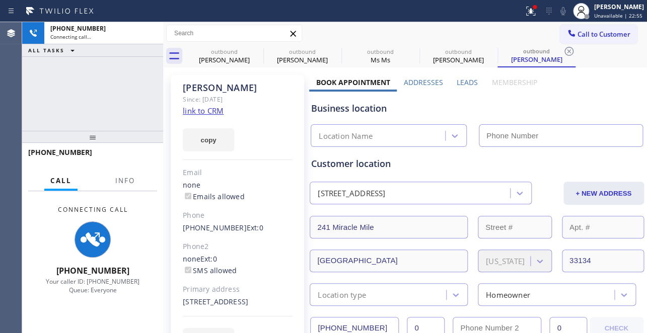
click at [467, 81] on label "Leads" at bounding box center [467, 83] width 21 height 10
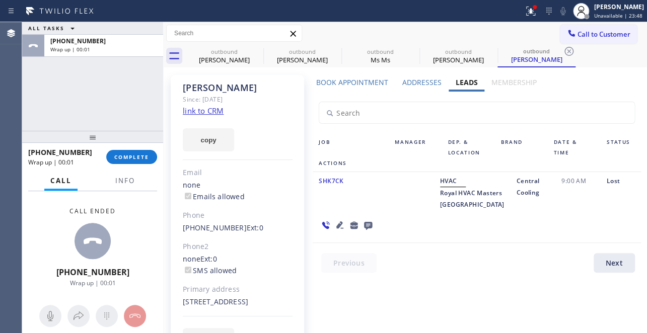
drag, startPoint x: 119, startPoint y: 159, endPoint x: 105, endPoint y: 153, distance: 15.3
click at [105, 153] on div "[PHONE_NUMBER] Wrap up | 00:01" at bounding box center [67, 157] width 78 height 26
click at [114, 156] on button "COMPLETE" at bounding box center [131, 157] width 51 height 14
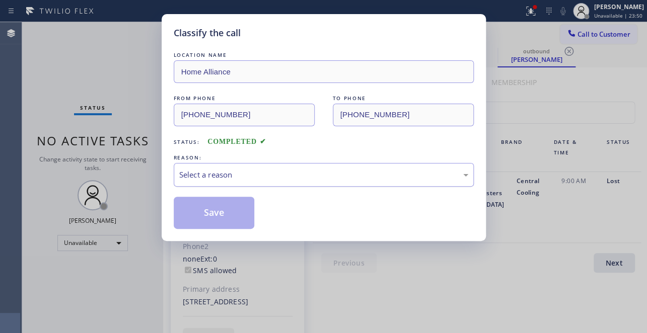
click at [236, 169] on div "Select a reason" at bounding box center [323, 175] width 289 height 12
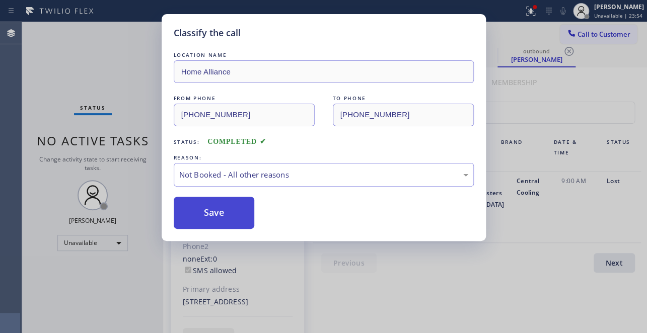
click at [220, 213] on button "Save" at bounding box center [214, 213] width 81 height 32
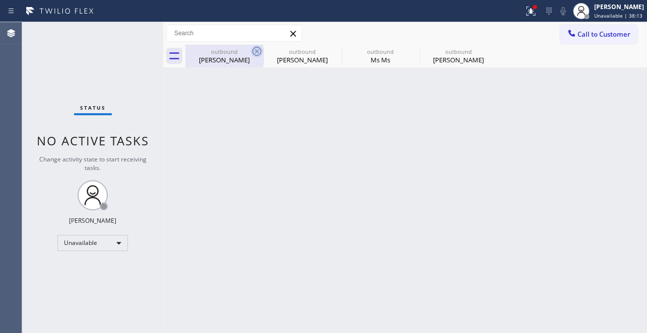
click at [254, 53] on icon at bounding box center [257, 51] width 12 height 12
click at [0, 0] on icon at bounding box center [0, 0] width 0 height 0
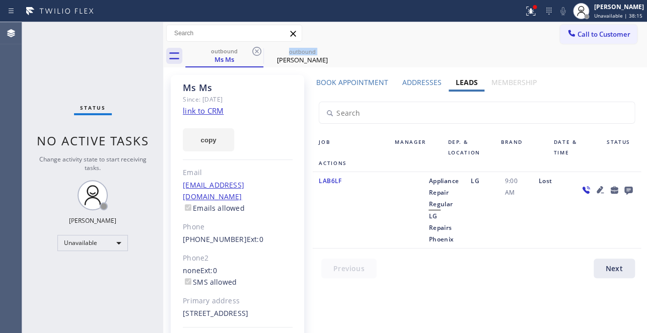
click at [254, 53] on icon at bounding box center [257, 51] width 12 height 12
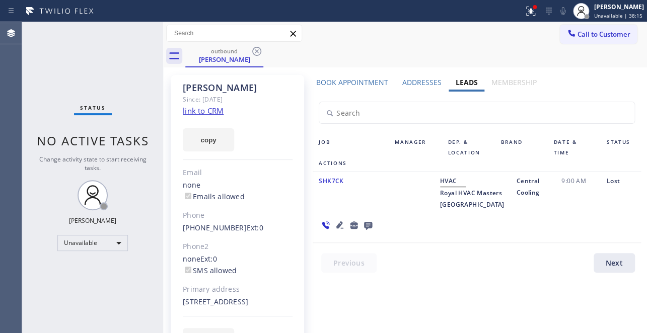
click at [254, 53] on icon at bounding box center [257, 51] width 12 height 12
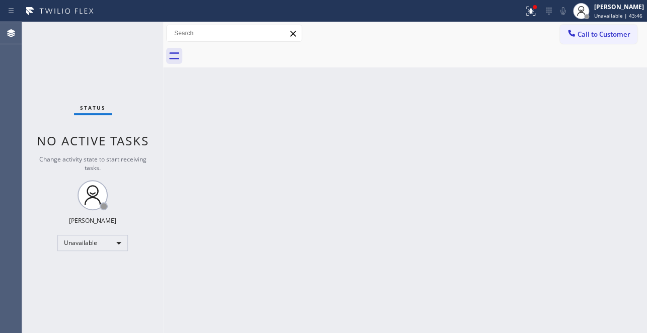
click at [607, 37] on span "Call to Customer" at bounding box center [603, 34] width 53 height 9
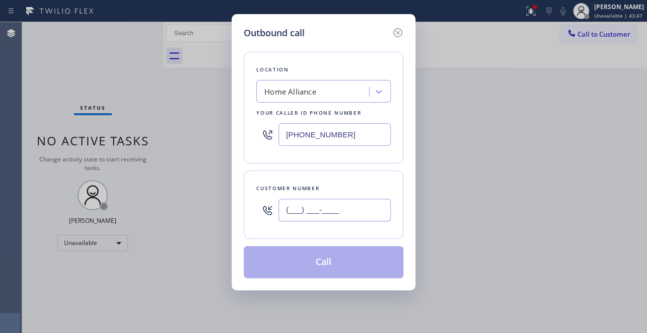
click at [335, 212] on input "(___) ___-____" at bounding box center [334, 210] width 112 height 23
paste input "310) 890-1401"
type input "[PHONE_NUMBER]"
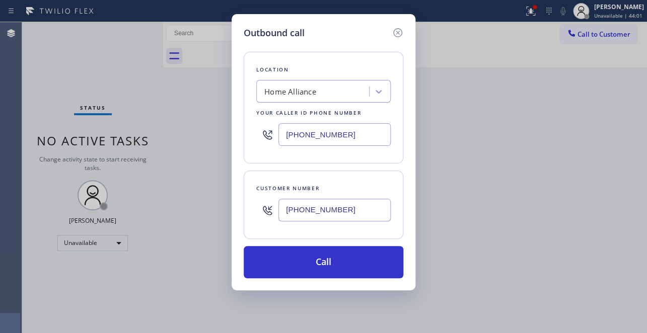
drag, startPoint x: 348, startPoint y: 140, endPoint x: 209, endPoint y: 151, distance: 138.8
click at [209, 151] on div "Outbound call Location Home Alliance Your caller id phone number [PHONE_NUMBER]…" at bounding box center [323, 166] width 647 height 333
paste input "347) 236-3991"
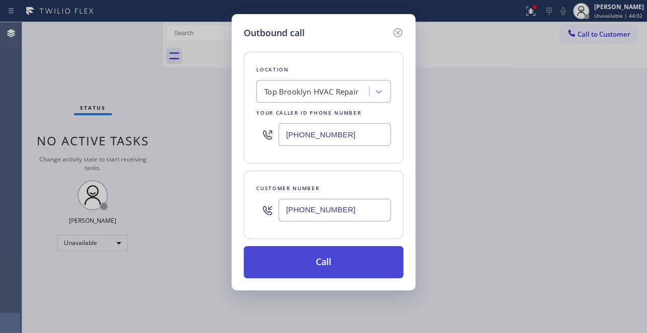
type input "[PHONE_NUMBER]"
click at [338, 260] on button "Call" at bounding box center [324, 262] width 160 height 32
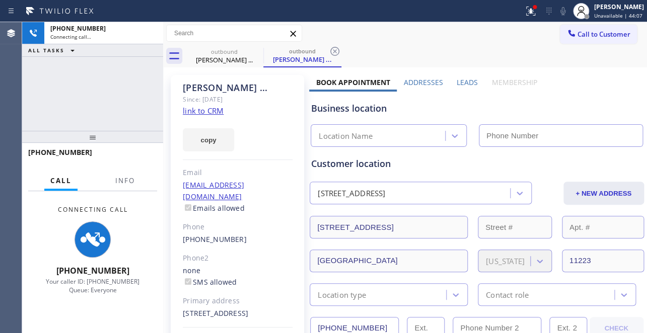
type input "[PHONE_NUMBER]"
click at [465, 83] on label "Leads" at bounding box center [467, 83] width 21 height 10
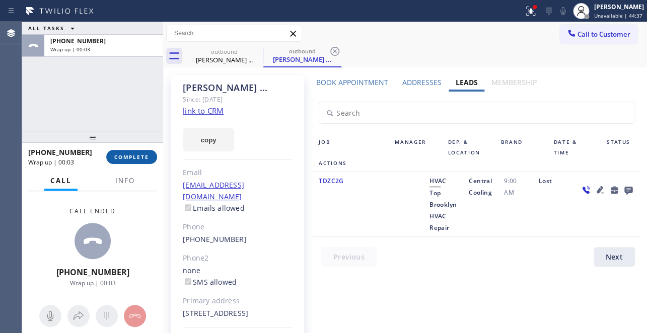
click at [111, 153] on button "COMPLETE" at bounding box center [131, 157] width 51 height 14
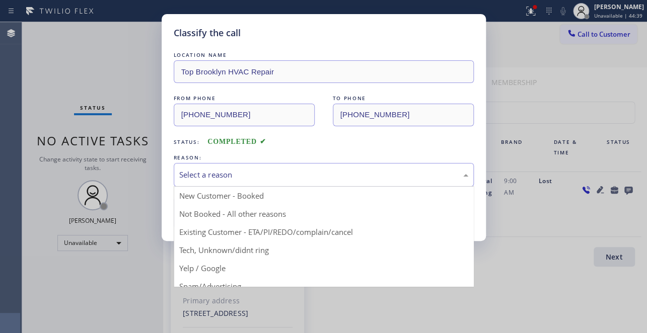
drag, startPoint x: 313, startPoint y: 163, endPoint x: 312, endPoint y: 174, distance: 11.1
click at [313, 165] on div "Select a reason" at bounding box center [324, 175] width 300 height 24
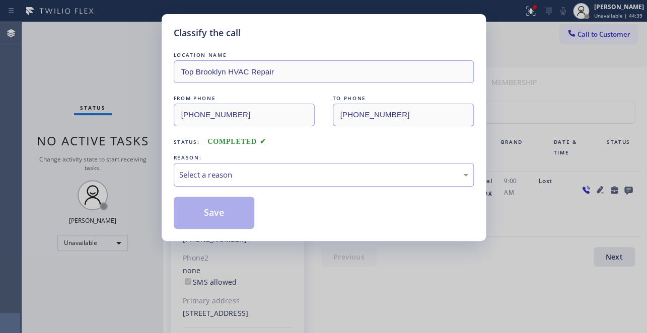
click at [308, 175] on div "Select a reason" at bounding box center [323, 175] width 289 height 12
click at [260, 176] on div "Select a reason" at bounding box center [323, 175] width 289 height 12
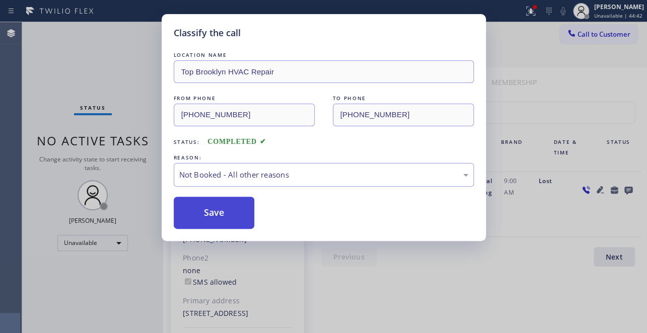
click at [221, 205] on button "Save" at bounding box center [214, 213] width 81 height 32
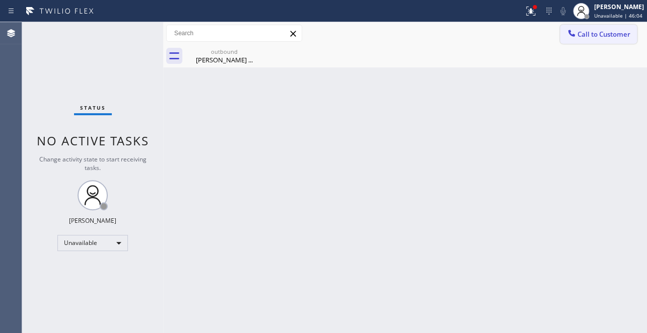
click at [580, 41] on button "Call to Customer" at bounding box center [598, 34] width 77 height 19
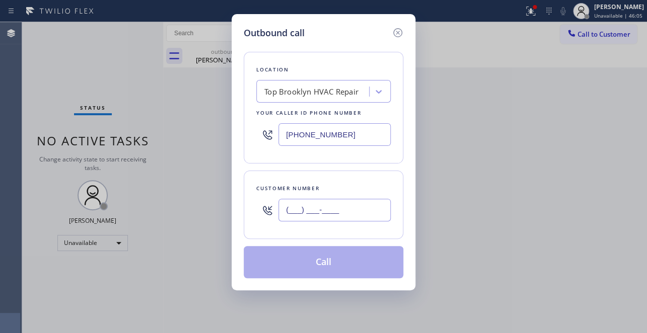
click at [367, 210] on input "(___) ___-____" at bounding box center [334, 210] width 112 height 23
paste input "714) 225-0698"
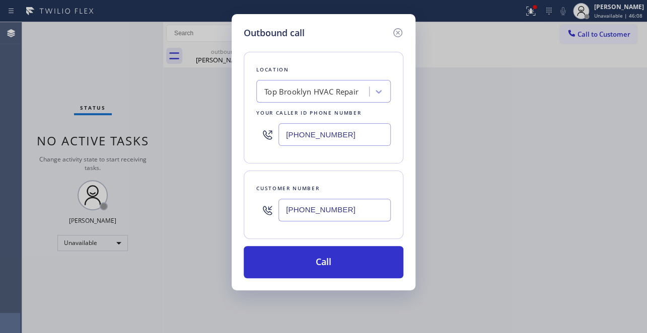
type input "[PHONE_NUMBER]"
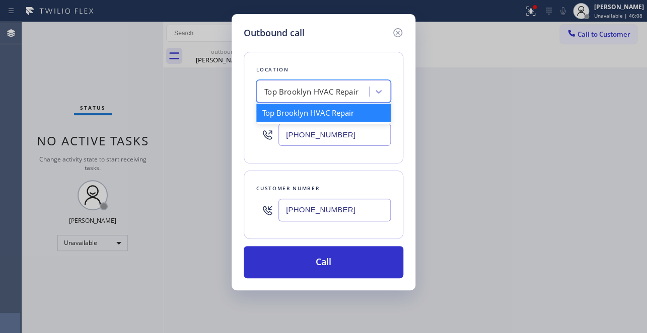
click at [360, 91] on div "Top Brooklyn HVAC Repair" at bounding box center [314, 92] width 110 height 18
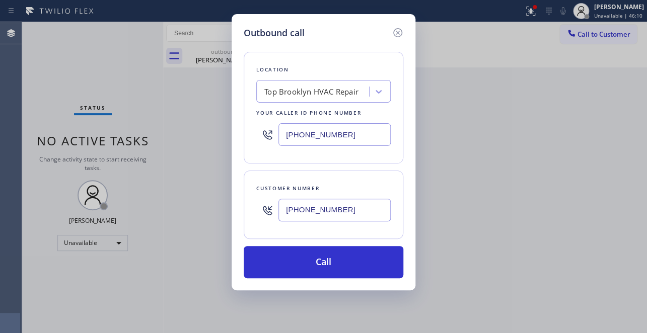
drag, startPoint x: 366, startPoint y: 132, endPoint x: 221, endPoint y: 141, distance: 145.7
click at [221, 141] on div "Outbound call Location Top [GEOGRAPHIC_DATA] HVAC Repair Your caller id phone n…" at bounding box center [323, 166] width 647 height 333
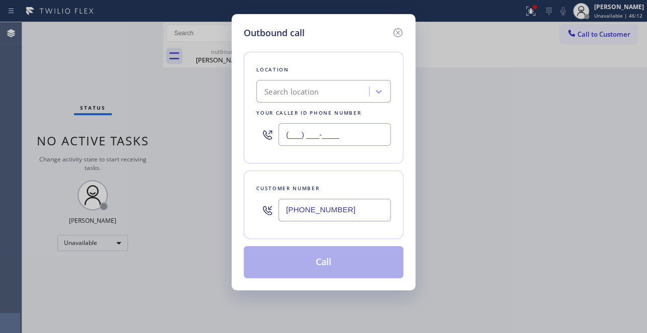
type input "(___) ___-____"
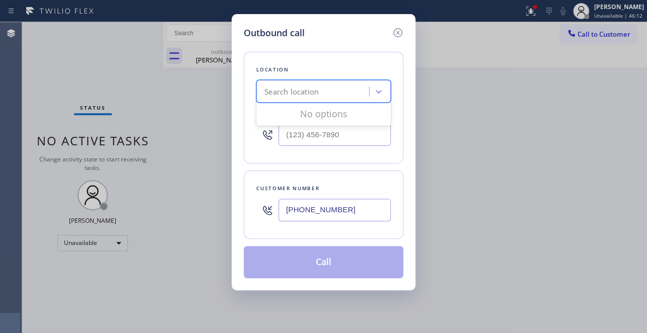
click at [317, 90] on div "Search location" at bounding box center [291, 92] width 54 height 12
type input "air"
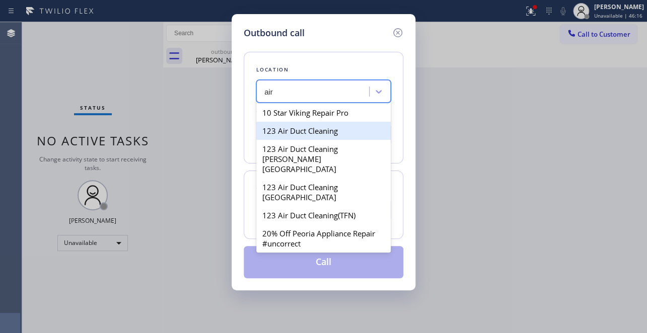
click at [316, 124] on div "123 Air Duct Cleaning" at bounding box center [323, 131] width 134 height 18
type input "[PHONE_NUMBER]"
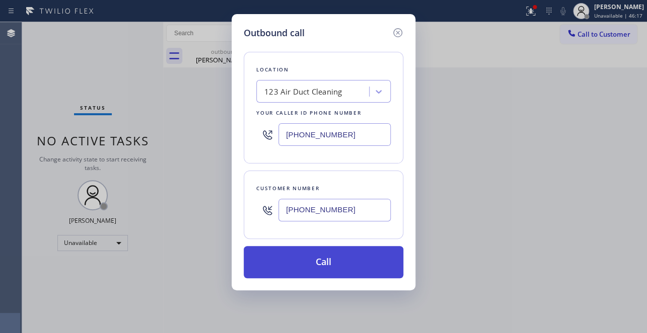
click at [312, 256] on button "Call" at bounding box center [324, 262] width 160 height 32
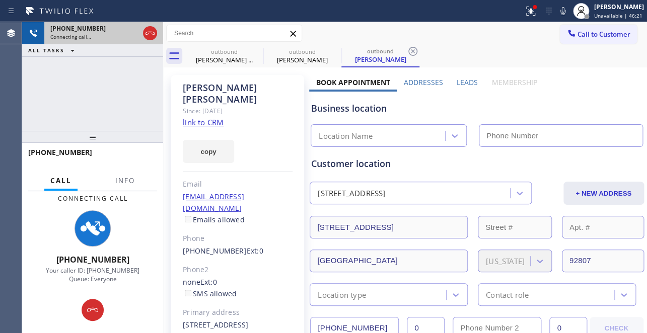
click at [150, 30] on icon at bounding box center [150, 33] width 12 height 12
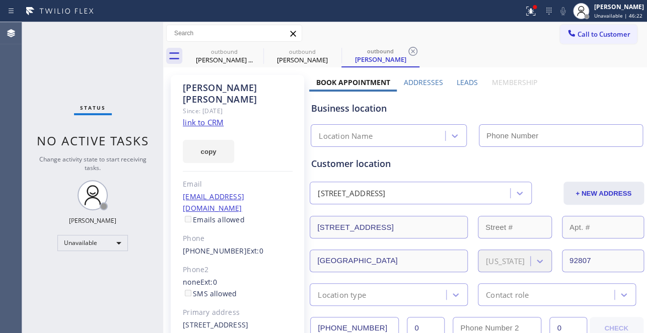
click at [458, 83] on label "Leads" at bounding box center [467, 83] width 21 height 10
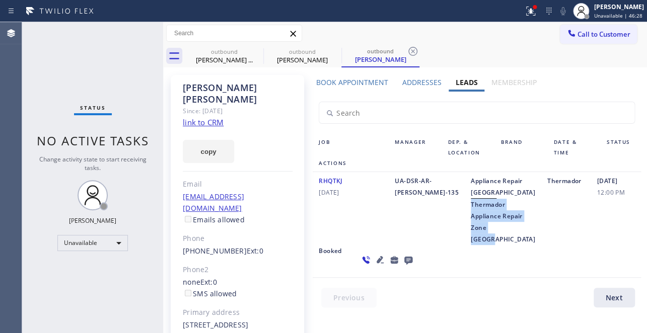
drag, startPoint x: 443, startPoint y: 216, endPoint x: 480, endPoint y: 249, distance: 49.6
click at [480, 245] on div "Appliance Repair High End Thermador Appliance Repair Zone [GEOGRAPHIC_DATA]" at bounding box center [503, 210] width 77 height 70
click at [479, 245] on div "Appliance Repair High End Thermador Appliance Repair Zone [GEOGRAPHIC_DATA]" at bounding box center [503, 210] width 77 height 70
click at [465, 221] on div "Appliance Repair High End Thermador Appliance Repair Zone [GEOGRAPHIC_DATA]" at bounding box center [503, 210] width 77 height 70
drag, startPoint x: 444, startPoint y: 213, endPoint x: 471, endPoint y: 263, distance: 57.2
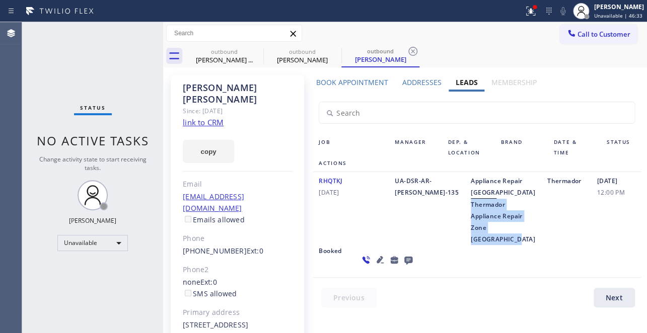
click at [471, 245] on div "Appliance Repair High End Thermador Appliance Repair Zone [GEOGRAPHIC_DATA]" at bounding box center [503, 210] width 77 height 70
copy span "Thermador Appliance Repair Zone [GEOGRAPHIC_DATA]"
click at [212, 246] on link "[PHONE_NUMBER]" at bounding box center [215, 251] width 64 height 10
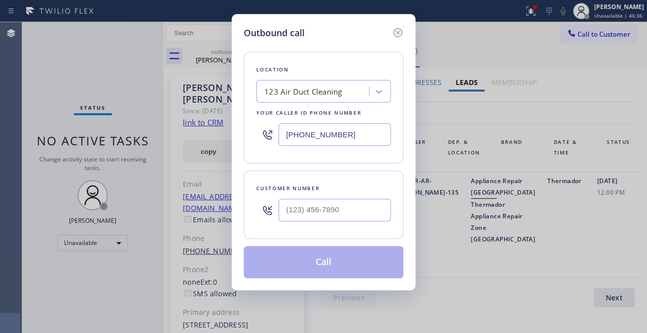
type input "[PHONE_NUMBER]"
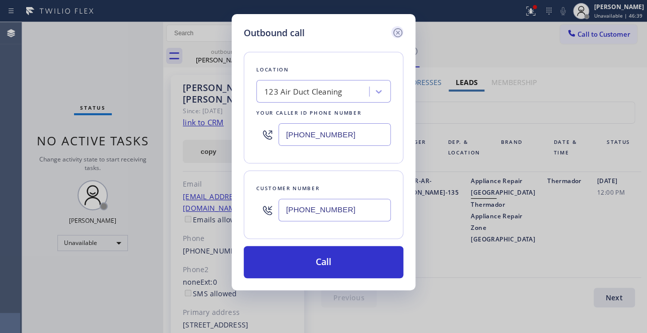
click at [398, 34] on icon at bounding box center [398, 33] width 12 height 12
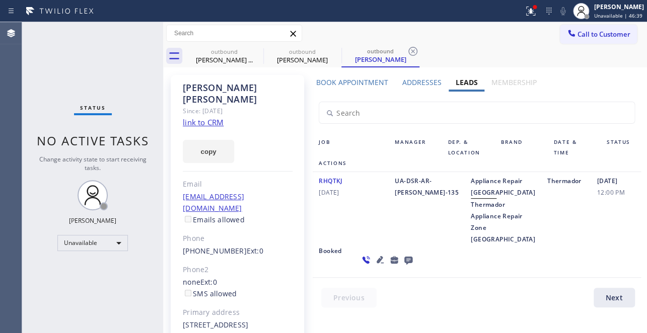
click at [465, 244] on div "Appliance Repair High End Thermador Appliance Repair Zone [GEOGRAPHIC_DATA]" at bounding box center [503, 210] width 77 height 70
drag, startPoint x: 443, startPoint y: 216, endPoint x: 472, endPoint y: 261, distance: 53.2
click at [472, 245] on div "Appliance Repair High End Thermador Appliance Repair Zone [GEOGRAPHIC_DATA]" at bounding box center [503, 210] width 77 height 70
copy span "Thermador Appliance Repair Zone [GEOGRAPHIC_DATA]"
click at [216, 246] on link "[PHONE_NUMBER]" at bounding box center [215, 251] width 64 height 10
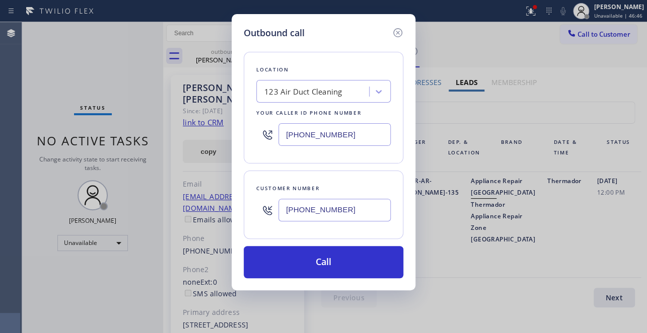
drag, startPoint x: 322, startPoint y: 141, endPoint x: 117, endPoint y: 158, distance: 206.1
click at [110, 169] on div "Outbound call Location 123 Air Duct Cleaning Your caller id phone number [PHONE…" at bounding box center [323, 166] width 647 height 333
click at [335, 135] on input "[PHONE_NUMBER]" at bounding box center [334, 134] width 112 height 23
drag, startPoint x: 345, startPoint y: 135, endPoint x: 137, endPoint y: 161, distance: 209.1
click at [137, 161] on div "Outbound call Location 123 Air Duct Cleaning Your caller id phone number [PHONE…" at bounding box center [323, 166] width 647 height 333
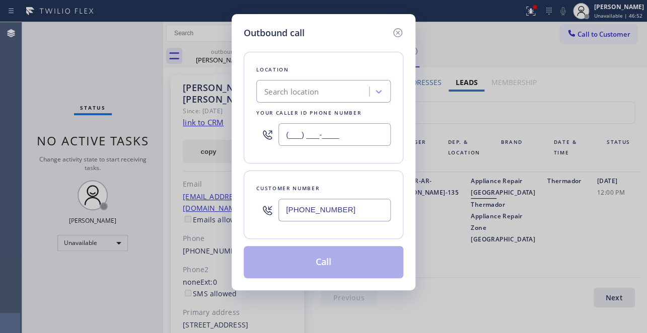
type input "[PHONE_NUMBER]"
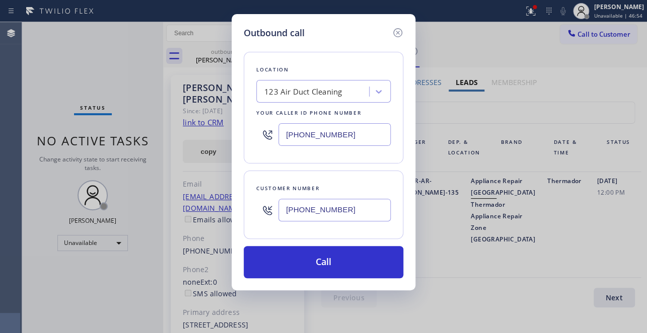
click at [357, 139] on input "[PHONE_NUMBER]" at bounding box center [334, 134] width 112 height 23
click at [393, 36] on icon at bounding box center [398, 33] width 12 height 12
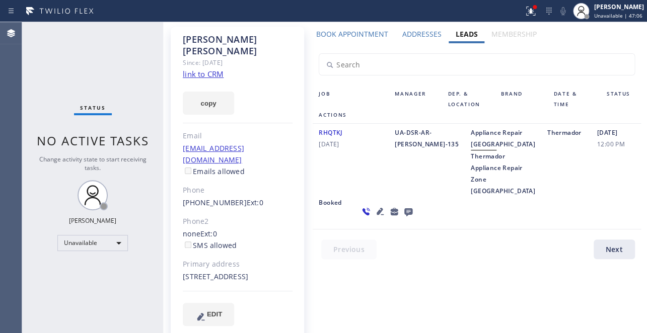
scroll to position [49, 0]
drag, startPoint x: 237, startPoint y: 264, endPoint x: 216, endPoint y: 267, distance: 21.3
click at [216, 271] on div "[STREET_ADDRESS]" at bounding box center [238, 277] width 110 height 12
copy div "92807"
click at [350, 264] on div at bounding box center [483, 251] width 340 height 25
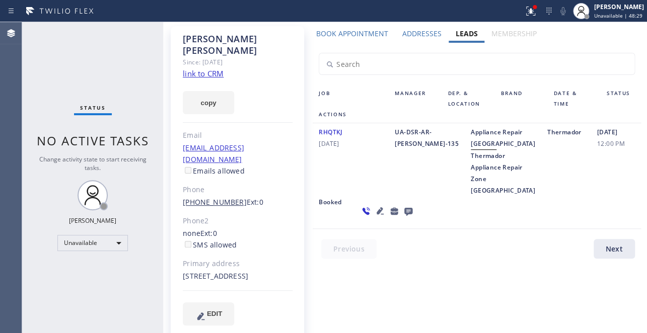
click at [210, 197] on link "[PHONE_NUMBER]" at bounding box center [215, 202] width 64 height 10
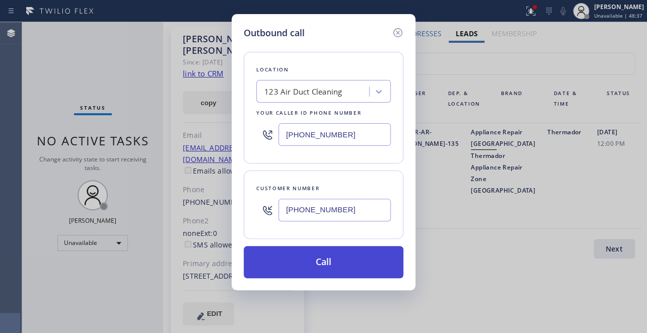
click at [307, 267] on button "Call" at bounding box center [324, 262] width 160 height 32
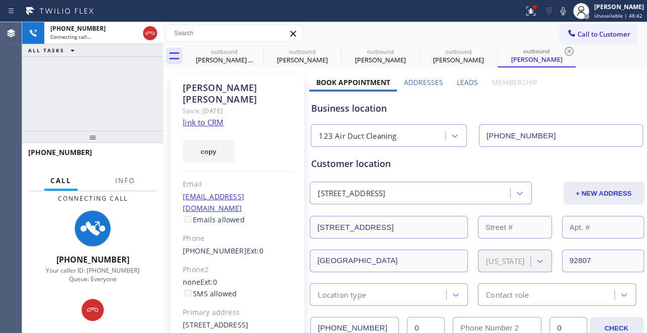
type input "[PHONE_NUMBER]"
click at [458, 82] on label "Leads" at bounding box center [467, 83] width 21 height 10
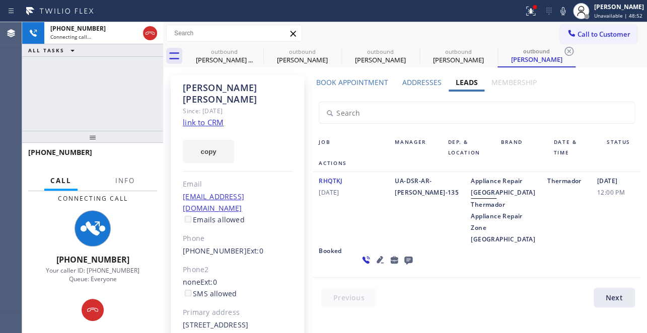
click at [322, 86] on label "Book Appointment" at bounding box center [352, 83] width 72 height 10
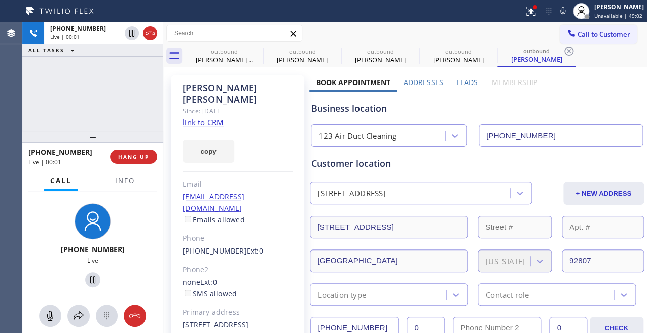
drag, startPoint x: 540, startPoint y: 136, endPoint x: 468, endPoint y: 143, distance: 72.9
click at [418, 114] on div "Business location" at bounding box center [476, 109] width 331 height 14
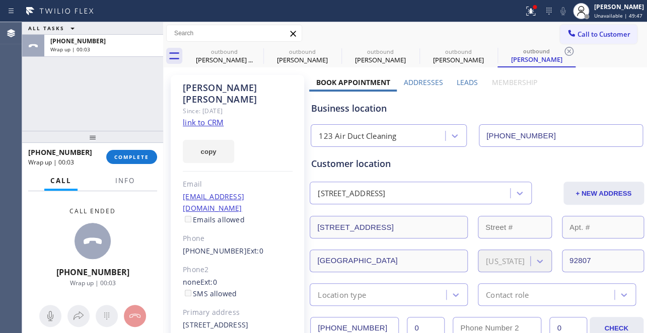
click at [460, 85] on label "Leads" at bounding box center [467, 83] width 21 height 10
drag, startPoint x: 460, startPoint y: 85, endPoint x: 443, endPoint y: 90, distance: 18.2
click at [460, 85] on label "Leads" at bounding box center [467, 83] width 21 height 10
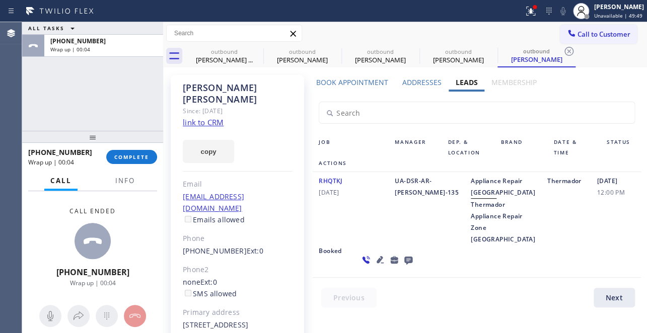
click at [402, 266] on icon at bounding box center [408, 260] width 12 height 13
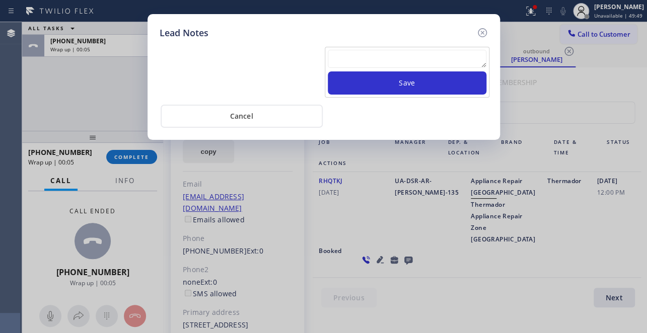
click at [386, 54] on textarea at bounding box center [407, 59] width 159 height 18
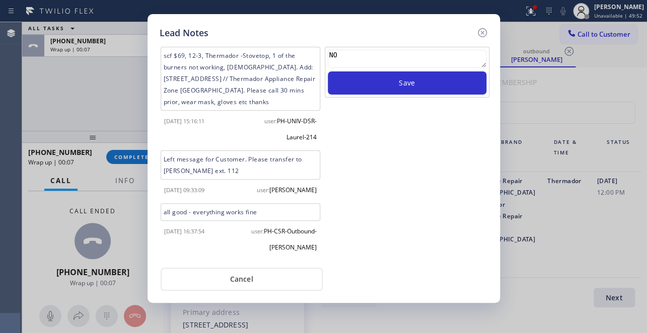
type textarea "N"
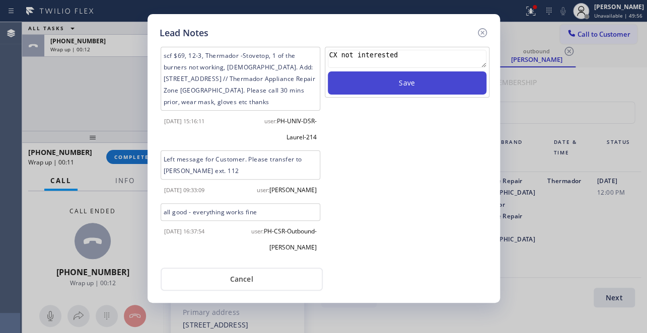
type textarea "CX not interested"
click at [418, 81] on button "Save" at bounding box center [407, 82] width 159 height 23
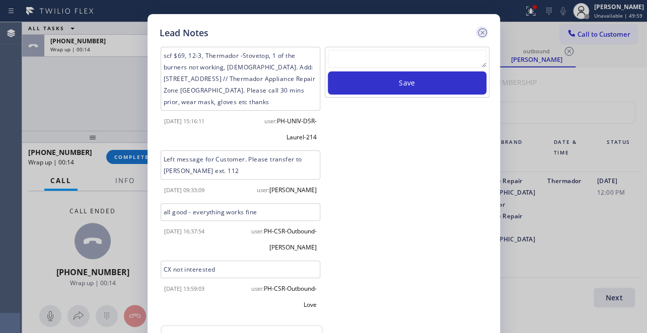
click at [479, 33] on icon at bounding box center [482, 33] width 12 height 12
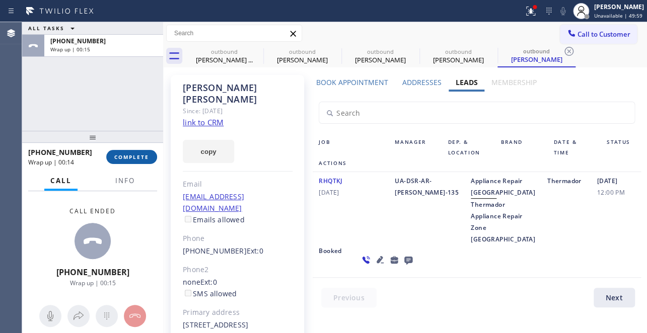
click at [136, 157] on span "COMPLETE" at bounding box center [131, 157] width 35 height 7
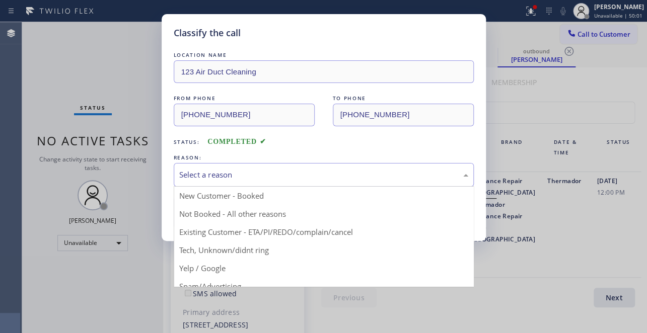
click at [223, 174] on div "Select a reason" at bounding box center [323, 175] width 289 height 12
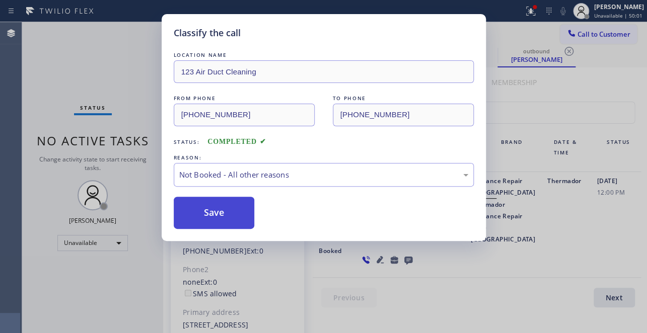
click at [198, 209] on button "Save" at bounding box center [214, 213] width 81 height 32
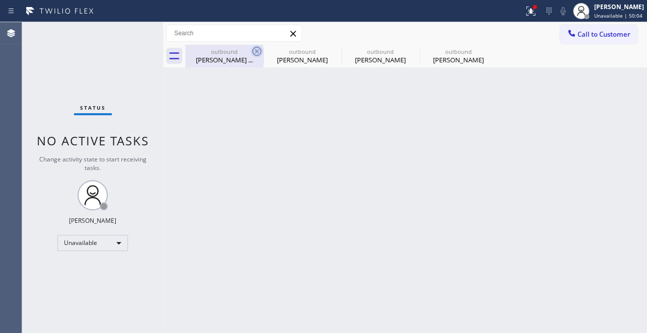
click at [256, 53] on icon at bounding box center [257, 51] width 12 height 12
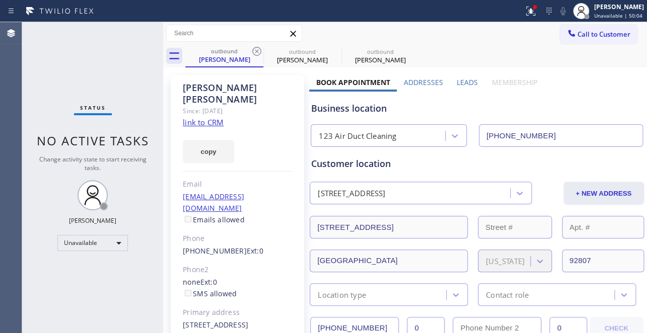
click at [256, 53] on icon at bounding box center [257, 51] width 12 height 12
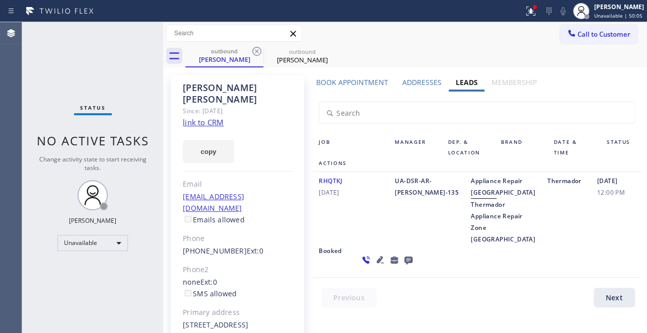
click at [256, 53] on icon at bounding box center [257, 51] width 12 height 12
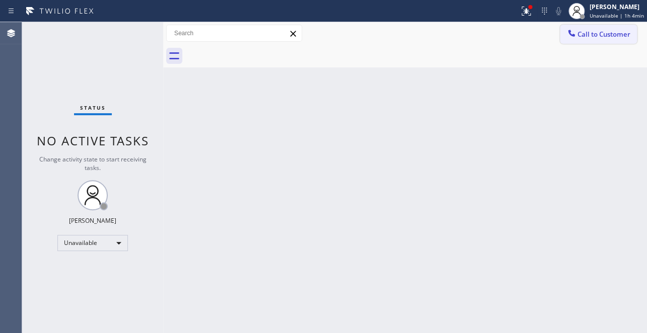
click at [616, 40] on button "Call to Customer" at bounding box center [598, 34] width 77 height 19
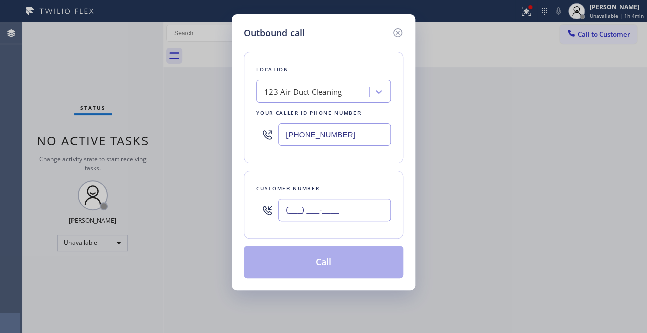
click at [345, 206] on input "(___) ___-____" at bounding box center [334, 210] width 112 height 23
paste input "501) 287-4459"
type input "[PHONE_NUMBER]"
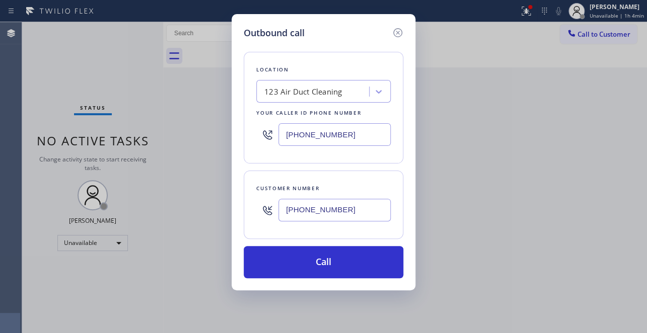
click at [338, 32] on div "Outbound call" at bounding box center [324, 33] width 160 height 14
drag, startPoint x: 363, startPoint y: 136, endPoint x: 141, endPoint y: 143, distance: 221.6
click at [141, 143] on div "Outbound call Location 123 Air Duct Cleaning Your caller id phone number [PHONE…" at bounding box center [323, 166] width 647 height 333
paste input "44) 730-4275"
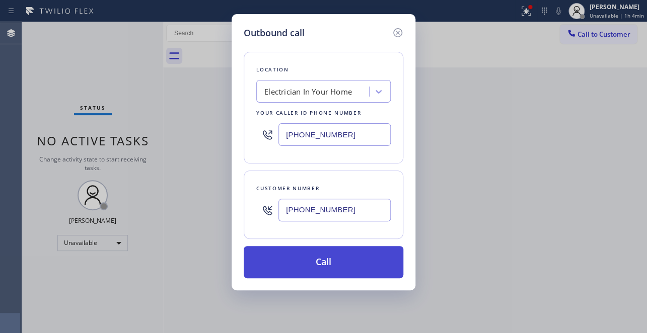
type input "[PHONE_NUMBER]"
click at [327, 262] on button "Call" at bounding box center [324, 262] width 160 height 32
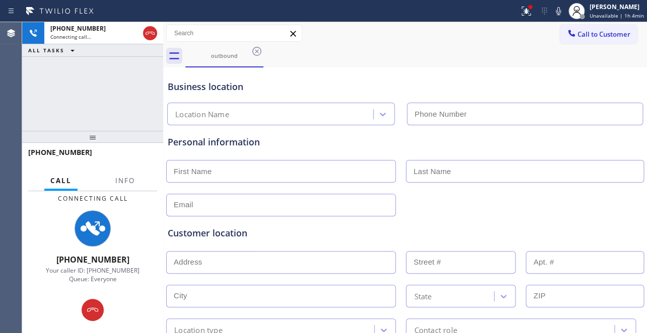
type input "[PHONE_NUMBER]"
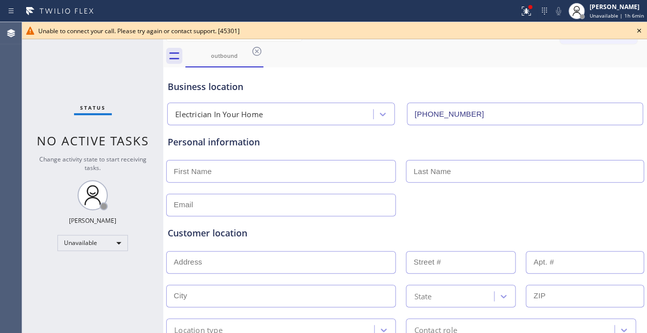
click at [638, 31] on icon at bounding box center [639, 31] width 12 height 12
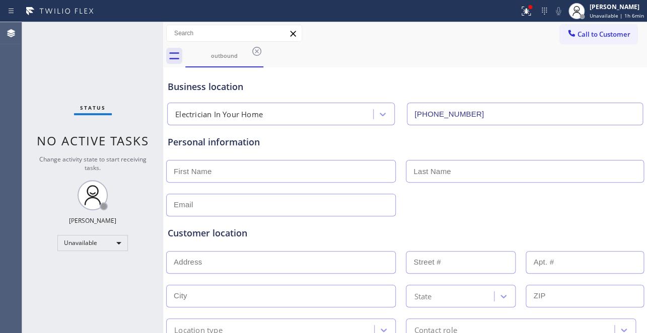
click at [373, 57] on div "outbound" at bounding box center [416, 56] width 462 height 23
click at [577, 35] on span "Call to Customer" at bounding box center [603, 34] width 53 height 9
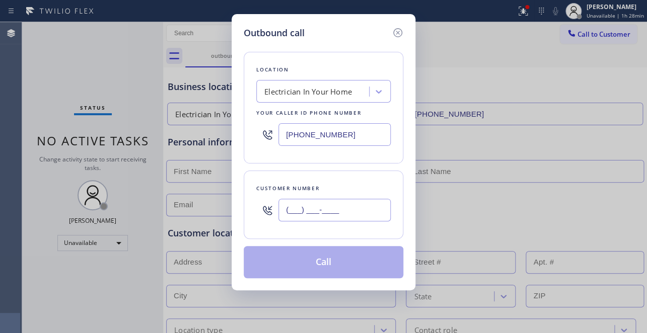
click at [286, 210] on input "(___) ___-____" at bounding box center [334, 210] width 112 height 23
paste input "949) 633-8335"
type input "[PHONE_NUMBER]"
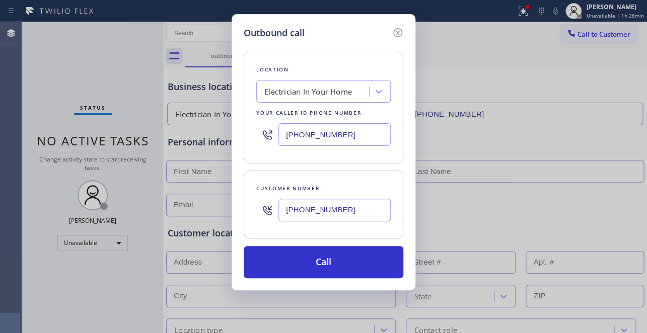
click at [517, 216] on div "Outbound call Location Electrician In Your Home Your caller id phone number [PH…" at bounding box center [323, 166] width 647 height 333
drag, startPoint x: 368, startPoint y: 136, endPoint x: 168, endPoint y: 140, distance: 199.9
click at [168, 140] on div "Outbound call Location Electrician In Your Home Your caller id phone number [PH…" at bounding box center [323, 166] width 647 height 333
paste input "55) 731-4952"
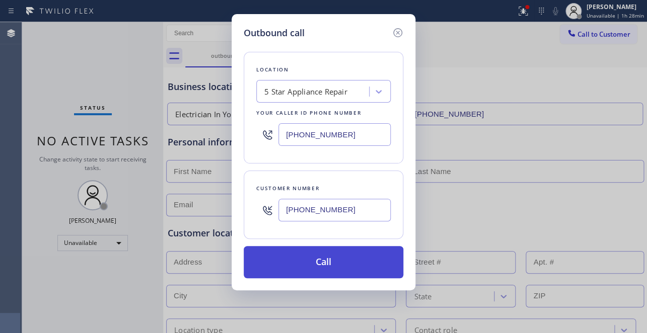
type input "[PHONE_NUMBER]"
click at [288, 254] on button "Call" at bounding box center [324, 262] width 160 height 32
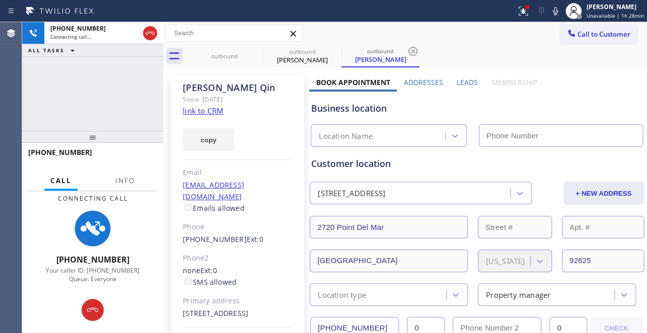
type input "[PHONE_NUMBER]"
click at [466, 81] on label "Leads" at bounding box center [467, 83] width 21 height 10
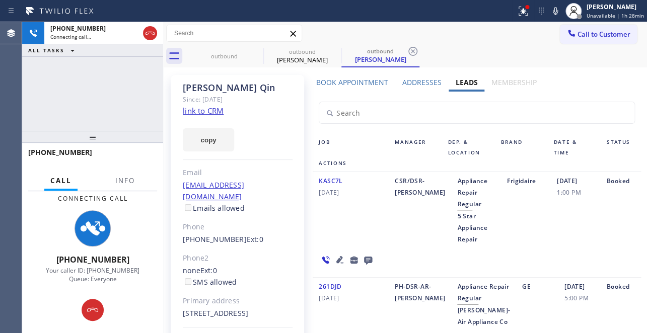
click at [337, 260] on icon at bounding box center [339, 259] width 7 height 7
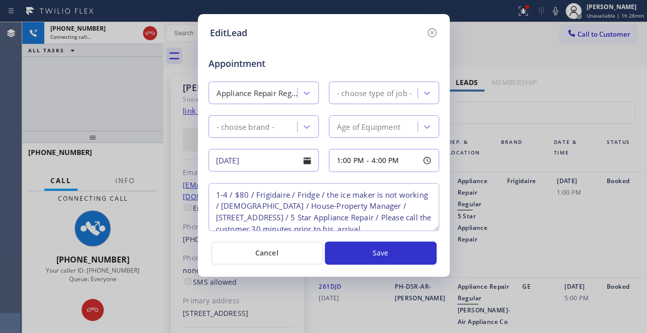
type textarea "1-4 / $80 / Frigidaire / Fridge / the ice maker is not working / [DEMOGRAPHIC_D…"
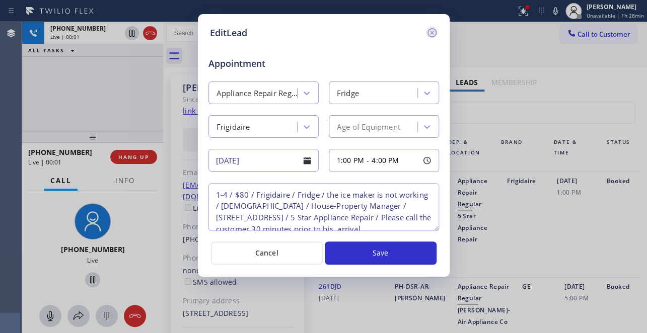
click at [429, 32] on icon at bounding box center [432, 33] width 12 height 12
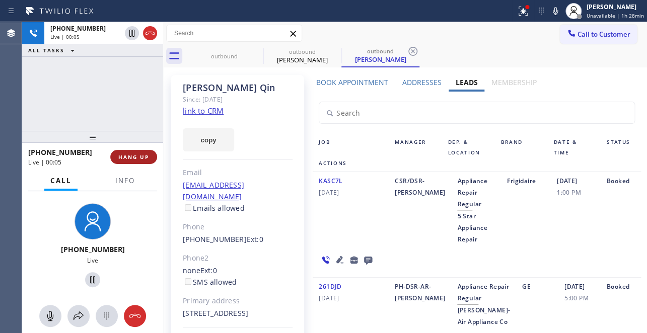
click at [126, 157] on span "HANG UP" at bounding box center [133, 157] width 31 height 7
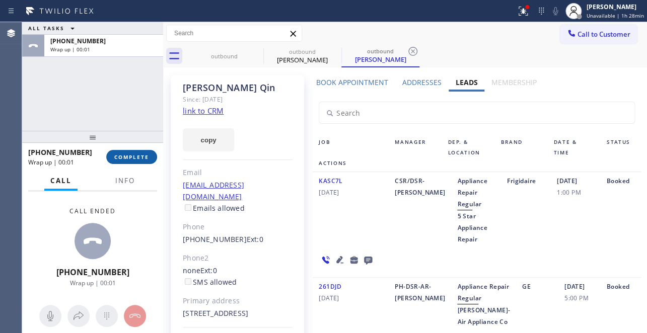
click at [121, 157] on span "COMPLETE" at bounding box center [131, 157] width 35 height 7
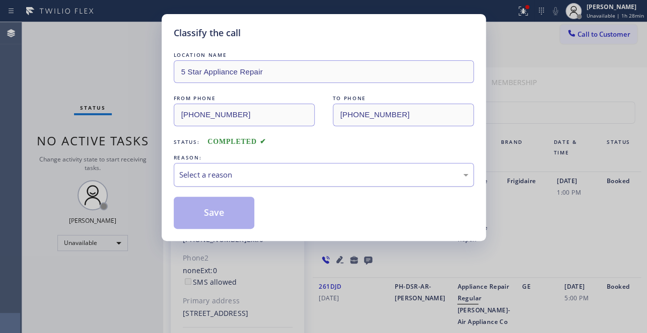
click at [228, 175] on div "Select a reason" at bounding box center [323, 175] width 289 height 12
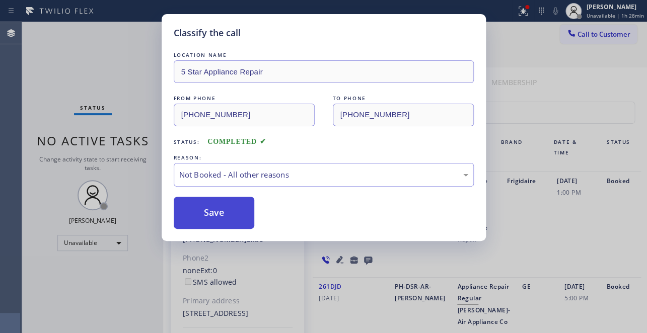
click at [208, 218] on button "Save" at bounding box center [214, 213] width 81 height 32
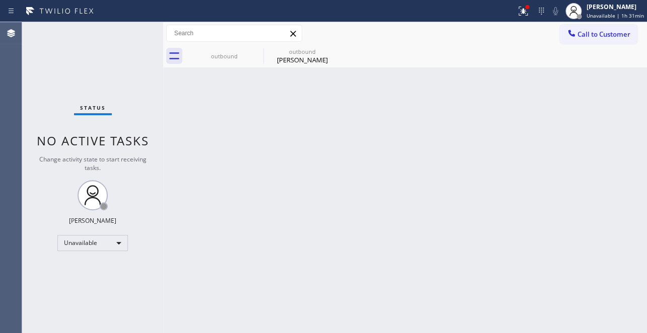
click at [529, 131] on div "Back to Dashboard Change Sender ID Customers Technicians Select a contact Outbo…" at bounding box center [405, 177] width 484 height 311
click at [312, 62] on div "[PERSON_NAME]" at bounding box center [302, 59] width 76 height 9
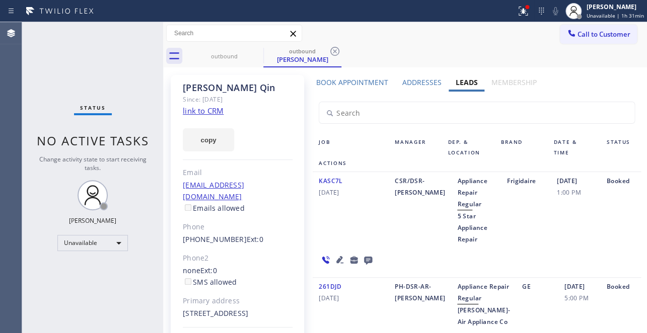
click at [365, 261] on icon at bounding box center [368, 261] width 8 height 8
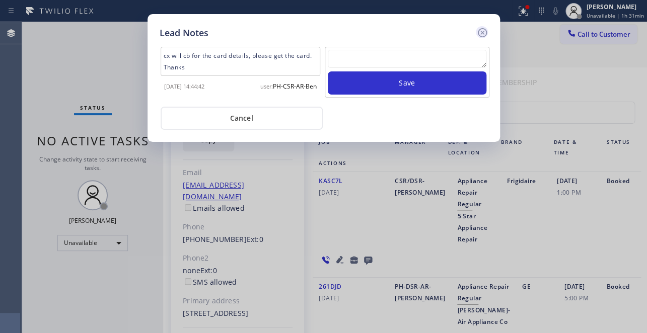
click at [480, 33] on icon at bounding box center [482, 33] width 12 height 12
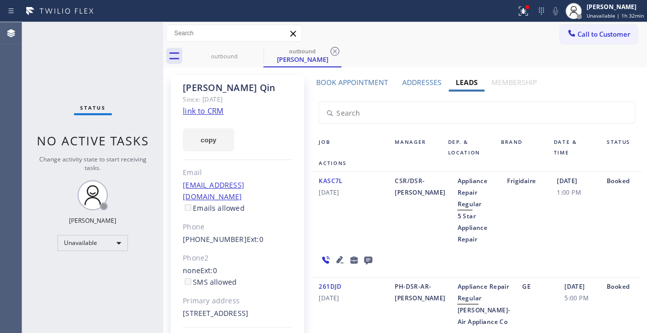
click at [389, 225] on div "CSR/DSR-[PERSON_NAME]" at bounding box center [420, 210] width 62 height 70
click at [575, 237] on div "[DATE] 1:00 PM" at bounding box center [576, 210] width 50 height 70
click at [255, 50] on icon at bounding box center [257, 51] width 12 height 12
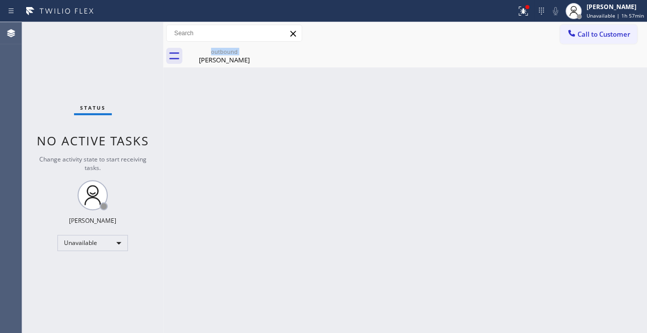
click at [255, 50] on div "outbound [PERSON_NAME]" at bounding box center [224, 56] width 78 height 23
click at [0, 0] on icon at bounding box center [0, 0] width 0 height 0
click at [602, 35] on span "Call to Customer" at bounding box center [603, 34] width 53 height 9
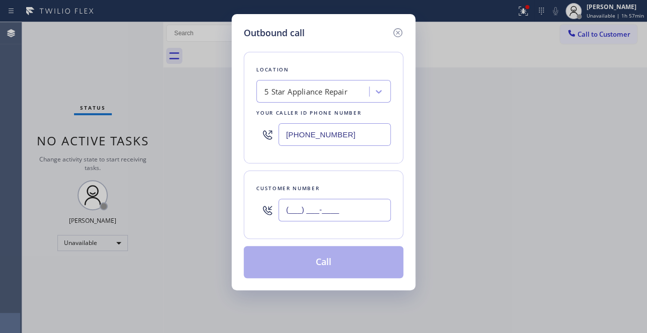
click at [291, 206] on input "(___) ___-____" at bounding box center [334, 210] width 112 height 23
paste input "310) 902-1183"
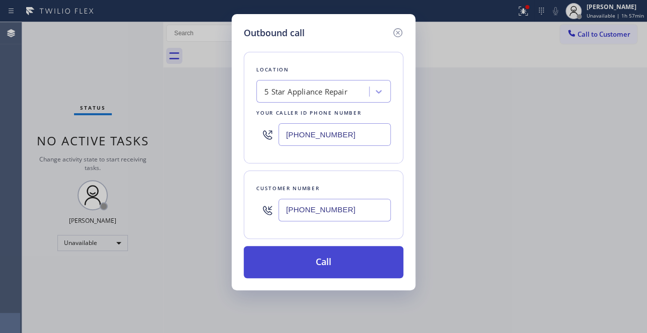
click at [324, 263] on button "Call" at bounding box center [324, 262] width 160 height 32
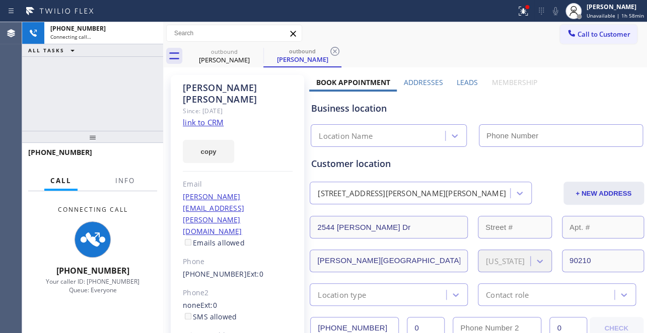
click at [466, 82] on label "Leads" at bounding box center [467, 83] width 21 height 10
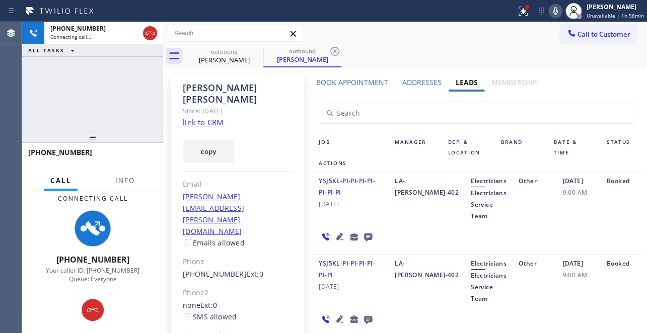
click at [549, 9] on icon at bounding box center [555, 11] width 12 height 12
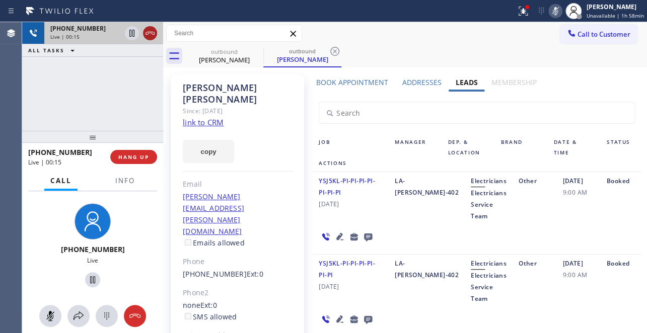
click at [151, 32] on icon at bounding box center [149, 33] width 9 height 3
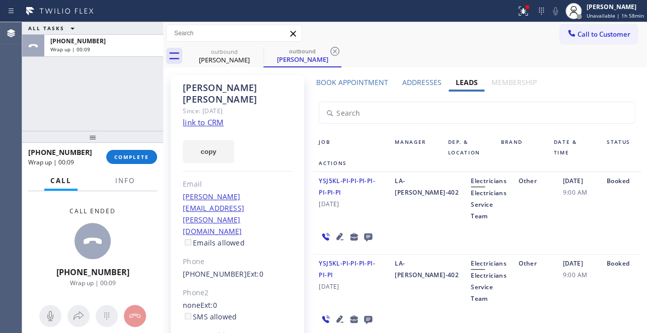
click at [399, 39] on div "Call to Customer Outbound call Location 5 Star Appliance Repair Your caller id …" at bounding box center [405, 34] width 484 height 18
click at [604, 34] on span "Call to Customer" at bounding box center [603, 34] width 53 height 9
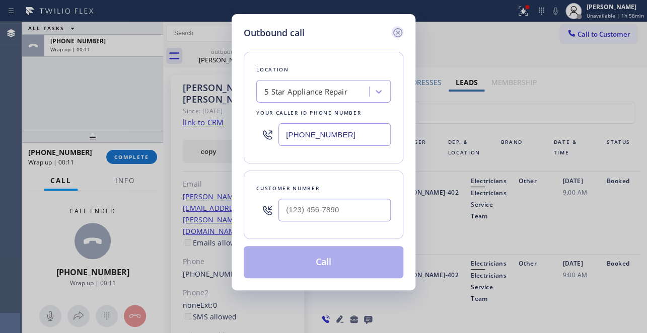
click at [397, 31] on icon at bounding box center [397, 32] width 9 height 9
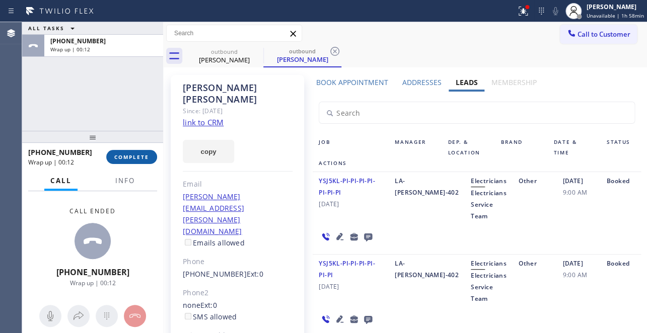
click at [128, 156] on span "COMPLETE" at bounding box center [131, 157] width 35 height 7
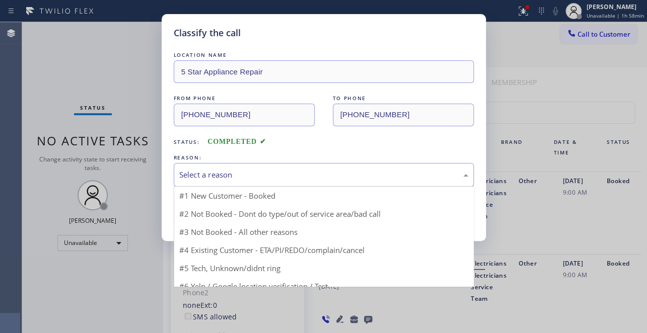
click at [221, 169] on div "Select a reason" at bounding box center [323, 175] width 289 height 12
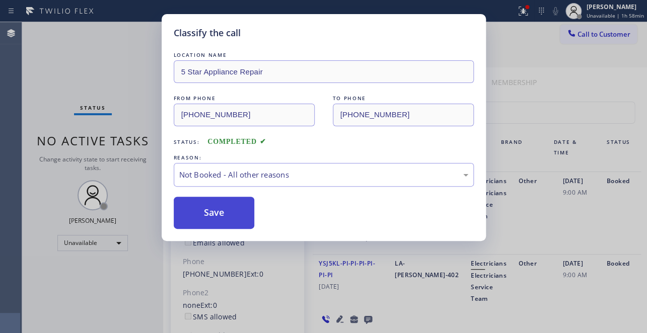
click at [207, 214] on button "Save" at bounding box center [214, 213] width 81 height 32
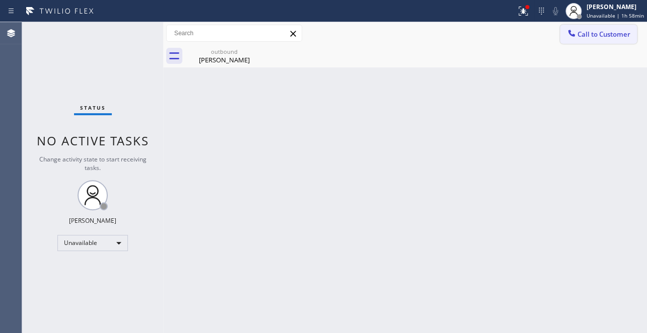
click at [600, 35] on span "Call to Customer" at bounding box center [603, 34] width 53 height 9
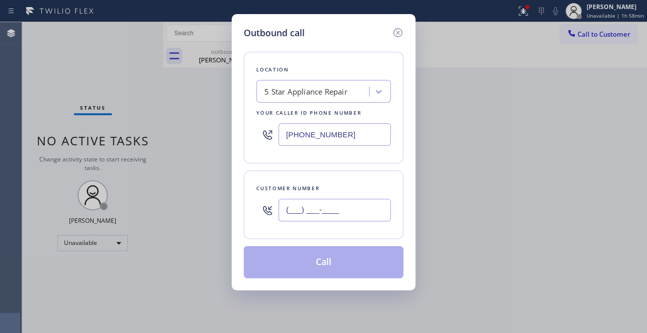
click at [314, 201] on input "(___) ___-____" at bounding box center [334, 210] width 112 height 23
paste input "949) 201-2998"
type input "[PHONE_NUMBER]"
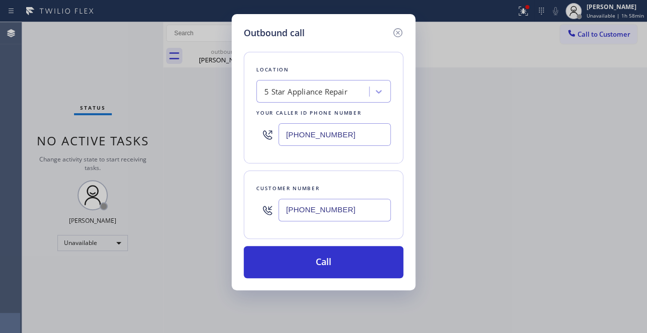
click at [564, 236] on div "Outbound call Location 5 Star Appliance Repair Your caller id phone number [PHO…" at bounding box center [323, 166] width 647 height 333
drag, startPoint x: 385, startPoint y: 131, endPoint x: 165, endPoint y: 140, distance: 220.2
click at [168, 134] on div "Outbound call Location 5 Star Appliance Repair Your caller id phone number [PHO…" at bounding box center [323, 166] width 647 height 333
paste input "949) 506-5933"
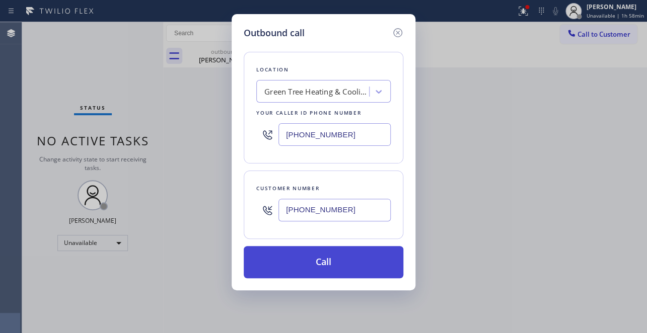
type input "[PHONE_NUMBER]"
click at [314, 260] on button "Call" at bounding box center [324, 262] width 160 height 32
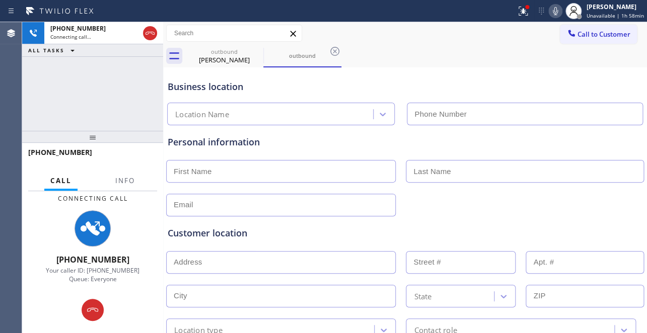
type input "[PHONE_NUMBER]"
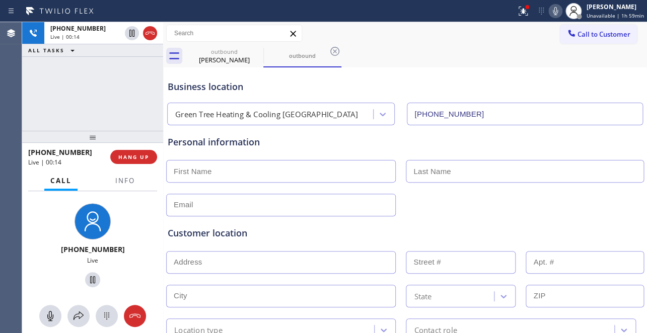
click at [518, 141] on div "Personal information" at bounding box center [405, 142] width 475 height 14
click at [127, 160] on span "HANG UP" at bounding box center [133, 157] width 31 height 7
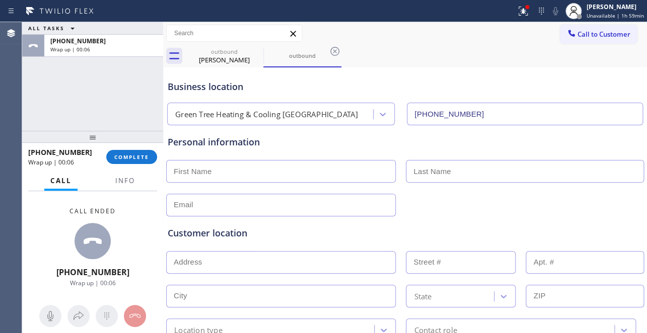
click at [542, 167] on input "text" at bounding box center [525, 171] width 238 height 23
click at [141, 154] on span "COMPLETE" at bounding box center [131, 157] width 35 height 7
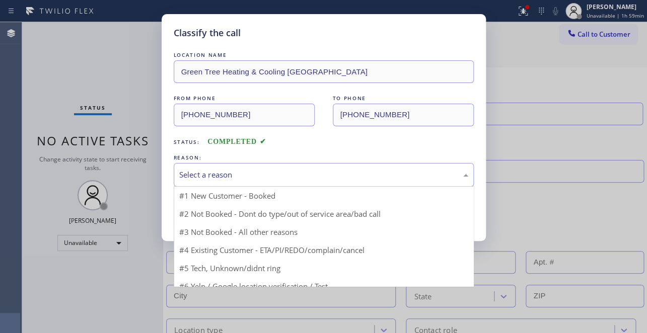
click at [251, 177] on div "Select a reason" at bounding box center [323, 175] width 289 height 12
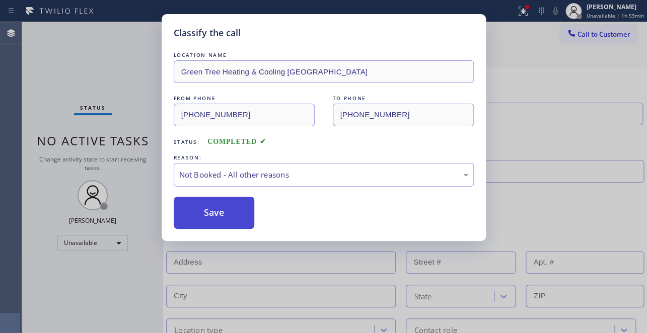
click at [212, 212] on button "Save" at bounding box center [214, 213] width 81 height 32
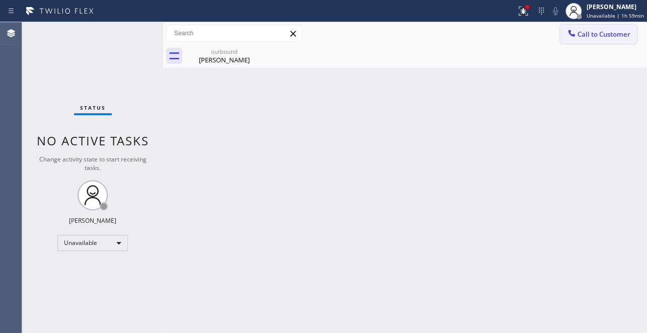
click at [584, 30] on span "Call to Customer" at bounding box center [603, 34] width 53 height 9
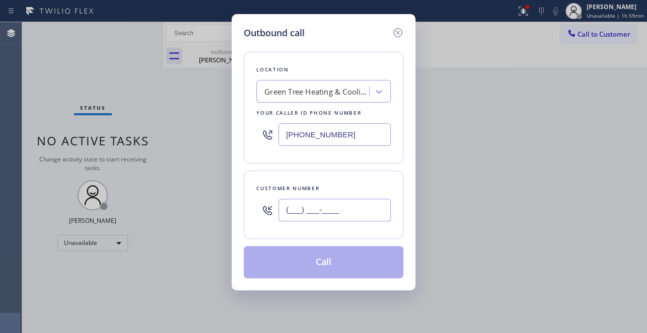
click at [296, 203] on input "(___) ___-____" at bounding box center [334, 210] width 112 height 23
paste input "858) 241-3967"
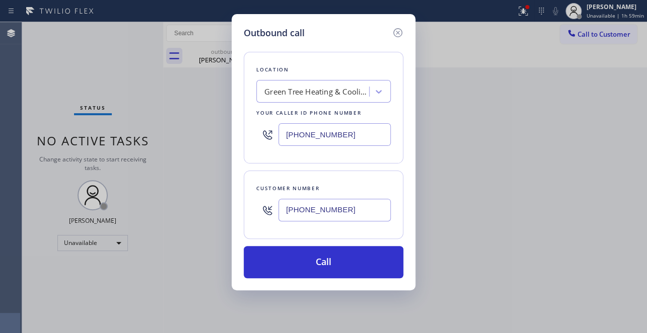
type input "[PHONE_NUMBER]"
click at [550, 237] on div "Outbound call Location Green Tree Heating & [GEOGRAPHIC_DATA] Your caller id ph…" at bounding box center [323, 166] width 647 height 333
drag, startPoint x: 348, startPoint y: 141, endPoint x: 123, endPoint y: 136, distance: 225.1
click at [123, 136] on div "Outbound call Location Green Tree Heating & [GEOGRAPHIC_DATA] Your caller id ph…" at bounding box center [323, 166] width 647 height 333
paste input "760) 638-5621"
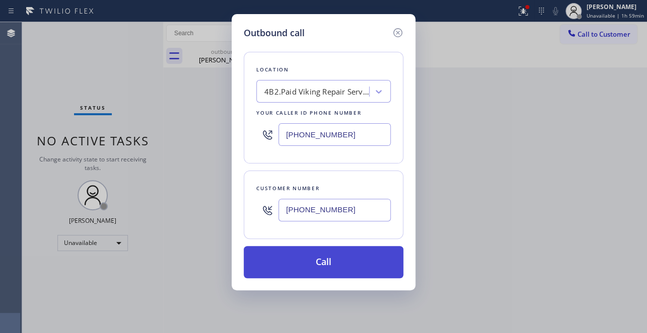
type input "[PHONE_NUMBER]"
click at [338, 260] on button "Call" at bounding box center [324, 262] width 160 height 32
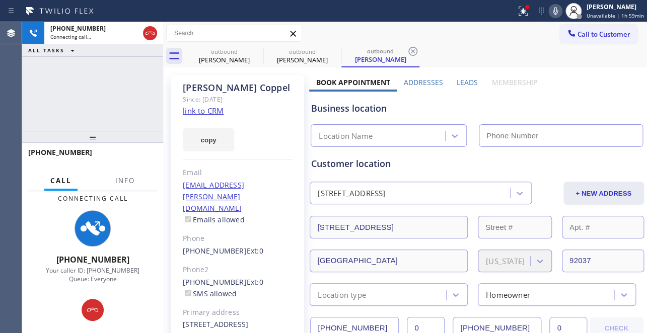
type input "[PHONE_NUMBER]"
click at [539, 95] on div "Business location Viking Repair Service [PHONE_NUMBER]" at bounding box center [476, 119] width 335 height 55
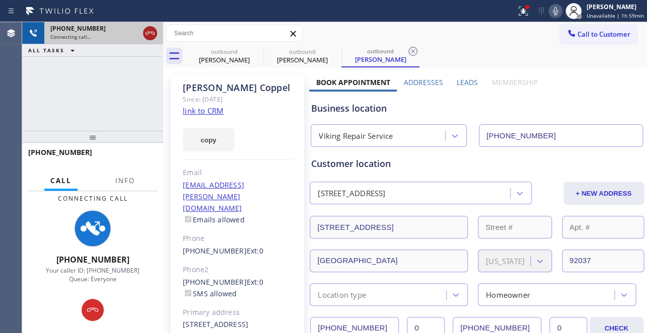
click at [149, 31] on icon at bounding box center [150, 33] width 12 height 12
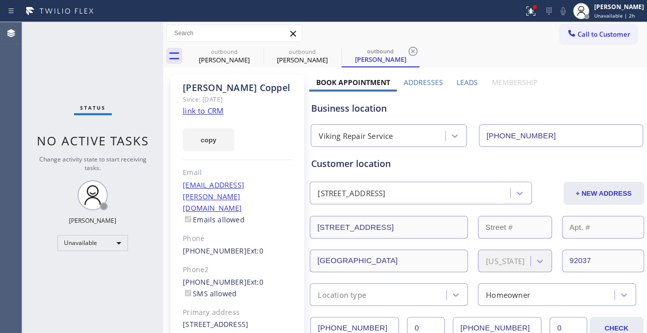
click at [546, 103] on div "Business location" at bounding box center [476, 109] width 331 height 14
click at [597, 41] on button "Call to Customer" at bounding box center [598, 34] width 77 height 19
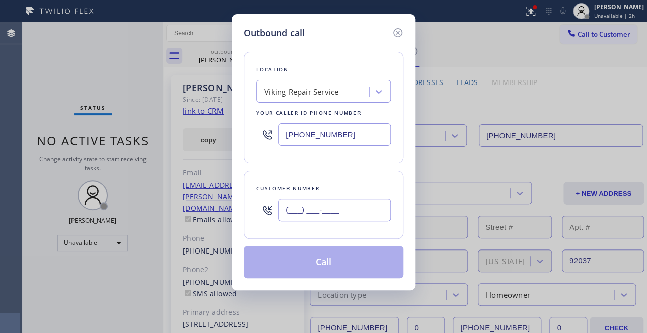
click at [304, 208] on input "(___) ___-____" at bounding box center [334, 210] width 112 height 23
paste input "807) 711-0519"
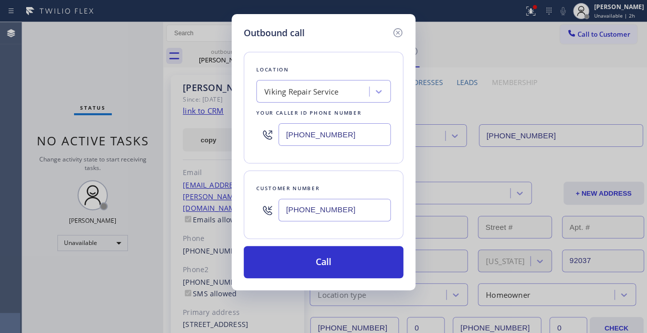
type input "[PHONE_NUMBER]"
click at [569, 83] on div "Outbound call Location Viking Repair Service Your caller id phone number [PHONE…" at bounding box center [323, 166] width 647 height 333
drag, startPoint x: 382, startPoint y: 138, endPoint x: 186, endPoint y: 138, distance: 195.8
click at [186, 138] on div "Outbound call Location Viking Repair Service Your caller id phone number [PHONE…" at bounding box center [323, 166] width 647 height 333
paste input "855) 907-1049"
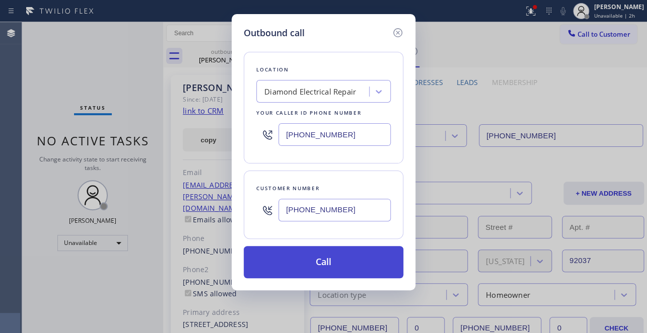
type input "[PHONE_NUMBER]"
click at [323, 264] on button "Call" at bounding box center [324, 262] width 160 height 32
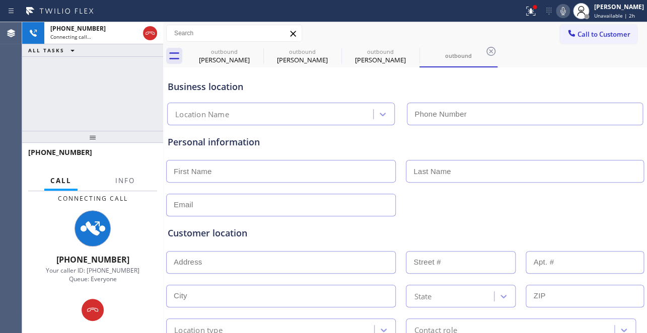
type input "[PHONE_NUMBER]"
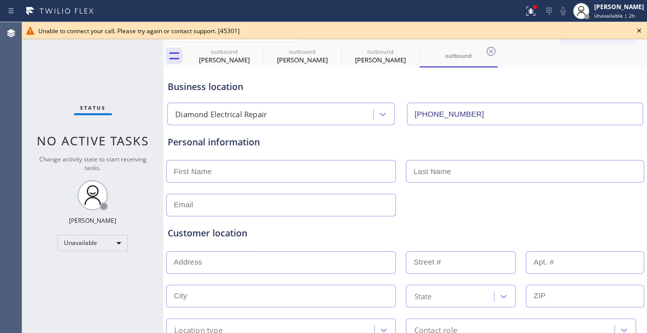
click at [636, 29] on icon at bounding box center [639, 31] width 12 height 12
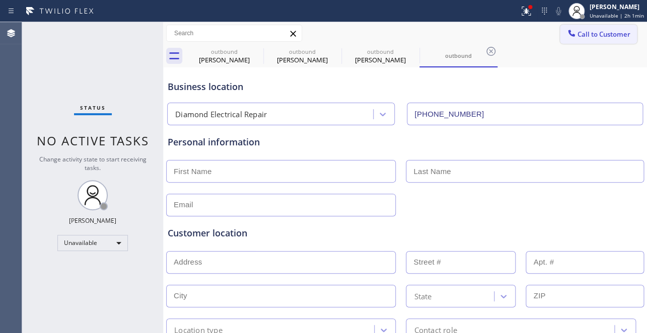
click at [572, 39] on button "Call to Customer" at bounding box center [598, 34] width 77 height 19
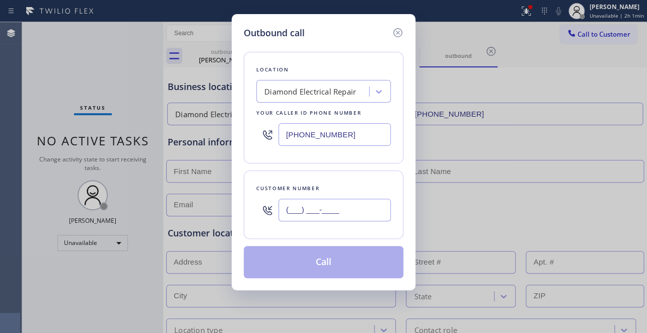
click at [326, 214] on input "(___) ___-____" at bounding box center [334, 210] width 112 height 23
paste input "858) 241-3967"
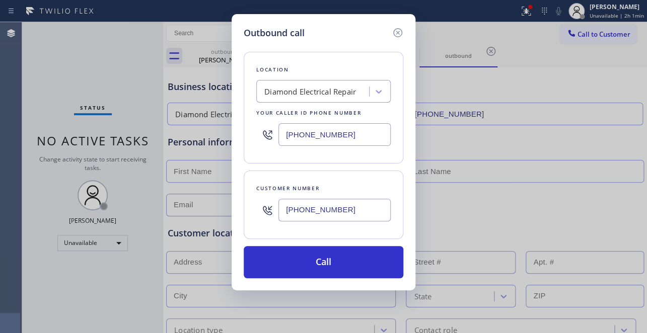
type input "[PHONE_NUMBER]"
click at [613, 204] on div "Outbound call Location Diamond Electrical Repair Your caller id phone number [P…" at bounding box center [323, 166] width 647 height 333
drag, startPoint x: 339, startPoint y: 139, endPoint x: 128, endPoint y: 141, distance: 211.5
click at [128, 141] on div "Outbound call Location Diamond Electrical Repair Your caller id phone number [P…" at bounding box center [323, 166] width 647 height 333
paste input "760) 638-5621"
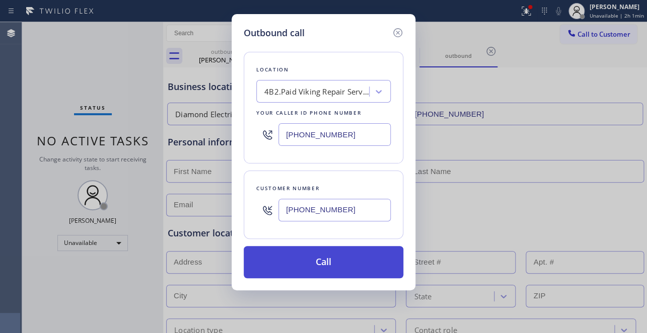
type input "[PHONE_NUMBER]"
click at [327, 259] on button "Call" at bounding box center [324, 262] width 160 height 32
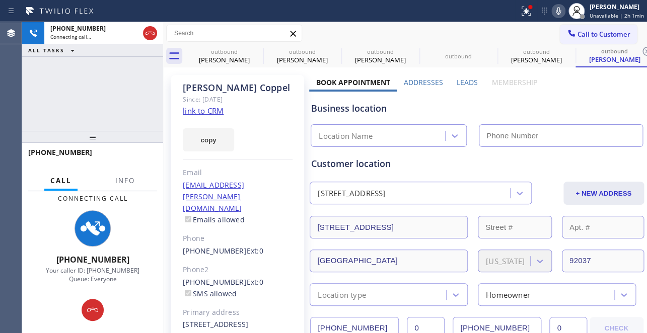
click at [468, 79] on label "Leads" at bounding box center [467, 83] width 21 height 10
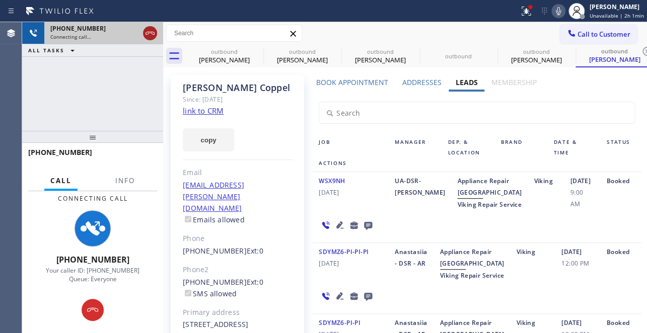
click at [150, 36] on icon at bounding box center [150, 33] width 12 height 12
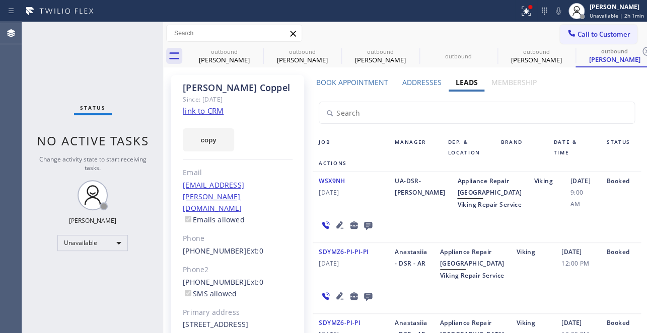
click at [530, 243] on div "WSX9NH [DATE] UA-DSR-[PERSON_NAME] Appliance Repair High End Viking Repair Serv…" at bounding box center [477, 207] width 328 height 71
click at [258, 53] on icon at bounding box center [257, 51] width 12 height 12
click at [0, 0] on icon at bounding box center [0, 0] width 0 height 0
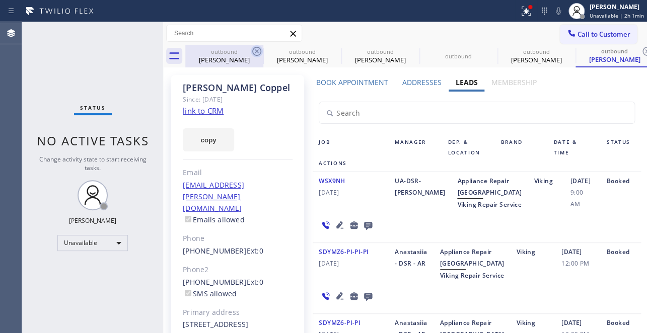
click at [0, 0] on icon at bounding box center [0, 0] width 0 height 0
click at [641, 53] on icon at bounding box center [647, 51] width 12 height 12
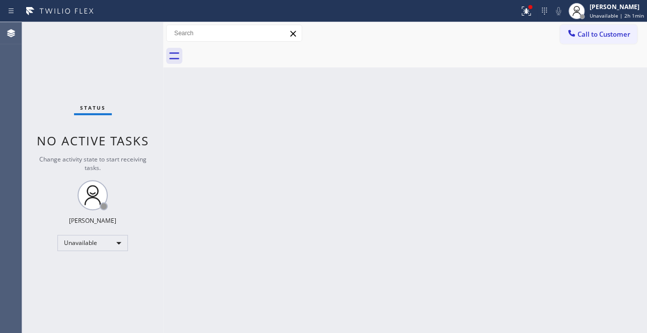
click at [320, 278] on div "Back to Dashboard Change Sender ID Customers Technicians Select a contact Outbo…" at bounding box center [405, 177] width 484 height 311
click at [513, 133] on div "Back to Dashboard Change Sender ID Customers Technicians Select a contact Outbo…" at bounding box center [405, 177] width 484 height 311
click at [545, 257] on div "Back to Dashboard Change Sender ID Customers Technicians Select a contact Outbo…" at bounding box center [405, 177] width 484 height 311
click at [115, 242] on div "Unavailable" at bounding box center [92, 243] width 70 height 16
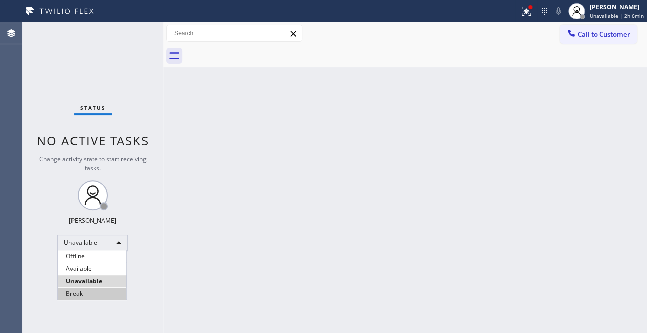
click at [83, 291] on li "Break" at bounding box center [92, 294] width 68 height 12
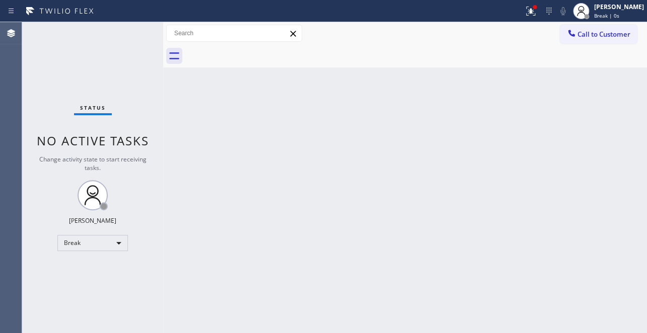
click at [409, 269] on div "Back to Dashboard Change Sender ID Customers Technicians Select a contact Outbo…" at bounding box center [405, 177] width 484 height 311
click at [516, 106] on div "Back to Dashboard Change Sender ID Customers Technicians Select a contact Outbo…" at bounding box center [405, 177] width 484 height 311
click at [84, 236] on div "Break" at bounding box center [92, 243] width 70 height 16
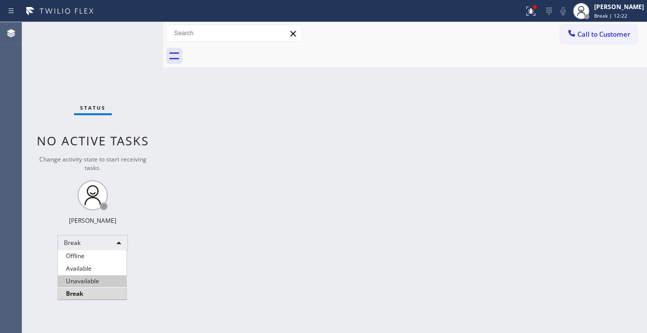
click at [81, 283] on li "Unavailable" at bounding box center [92, 281] width 68 height 12
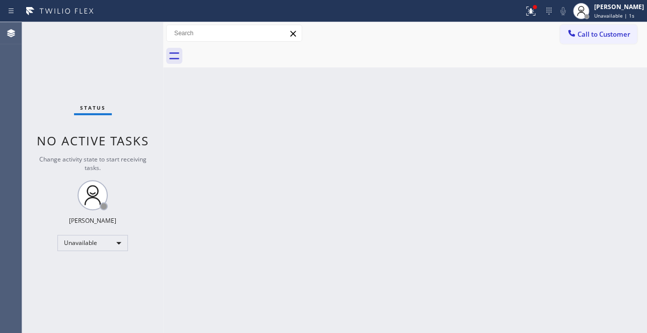
click at [552, 84] on div "Back to Dashboard Change Sender ID Customers Technicians Select a contact Outbo…" at bounding box center [405, 177] width 484 height 311
click at [581, 34] on span "Call to Customer" at bounding box center [603, 34] width 53 height 9
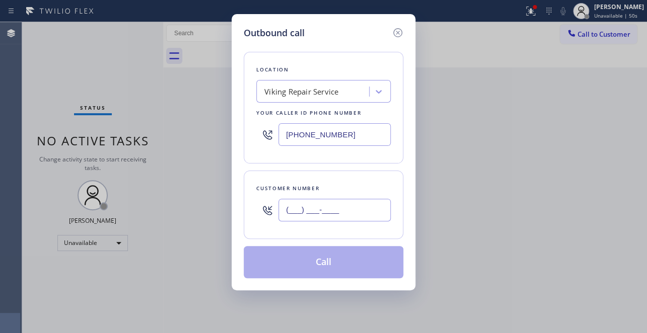
click at [333, 210] on input "(___) ___-____" at bounding box center [334, 210] width 112 height 23
paste input "872) 260-5750"
type input "[PHONE_NUMBER]"
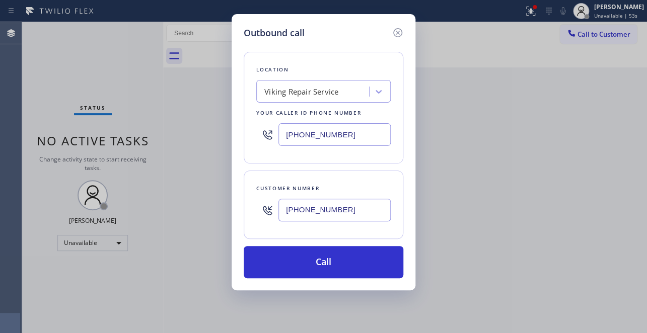
click at [528, 260] on div "Outbound call Location Viking Repair Service Your caller id phone number [PHONE…" at bounding box center [323, 166] width 647 height 333
drag, startPoint x: 351, startPoint y: 135, endPoint x: 206, endPoint y: 138, distance: 145.0
click at [206, 138] on div "Outbound call Location Viking Repair Service Your caller id phone number [PHONE…" at bounding box center [323, 166] width 647 height 333
paste input "323) 825-6940"
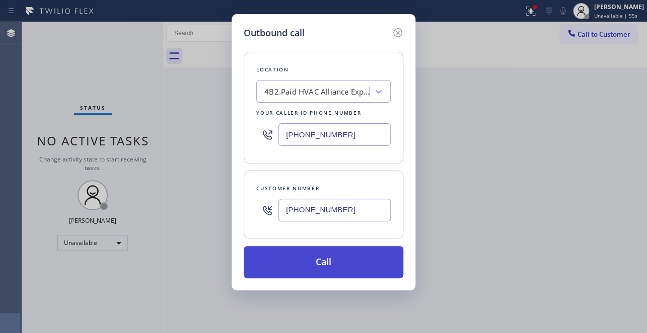
type input "[PHONE_NUMBER]"
click at [334, 264] on button "Call" at bounding box center [324, 262] width 160 height 32
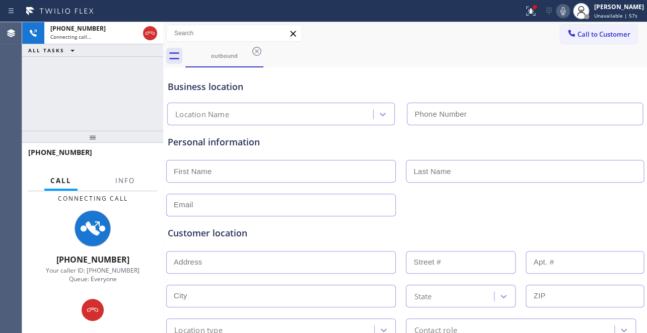
type input "[PHONE_NUMBER]"
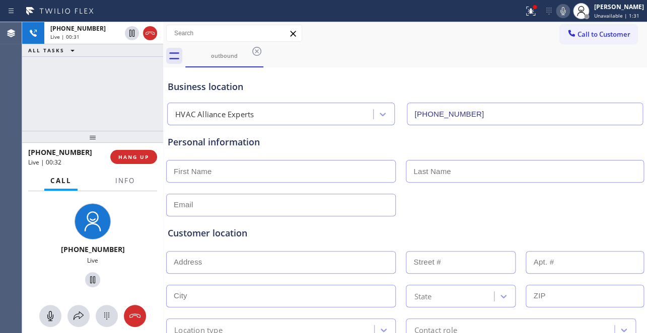
click at [555, 66] on div "Business location HVAC Alliance Experts [PHONE_NUMBER]" at bounding box center [405, 95] width 479 height 59
click at [130, 158] on span "HANG UP" at bounding box center [133, 157] width 31 height 7
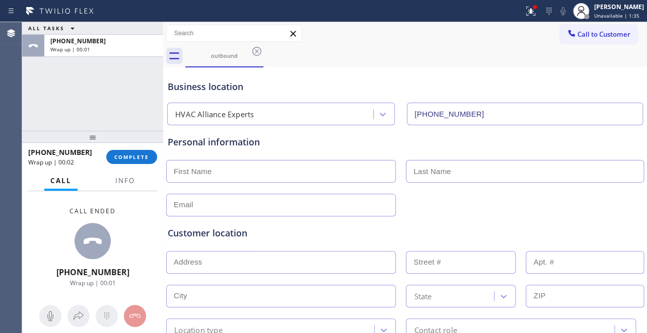
drag, startPoint x: 479, startPoint y: 115, endPoint x: 410, endPoint y: 115, distance: 69.0
click at [410, 115] on input "[PHONE_NUMBER]" at bounding box center [525, 114] width 236 height 23
click at [132, 271] on div "Call ended [PHONE_NUMBER] Wrap up | 00:02" at bounding box center [92, 247] width 141 height 112
drag, startPoint x: 129, startPoint y: 272, endPoint x: 76, endPoint y: 271, distance: 53.4
click at [76, 271] on div "Call ended [PHONE_NUMBER] Wrap up | 00:04" at bounding box center [92, 247] width 141 height 112
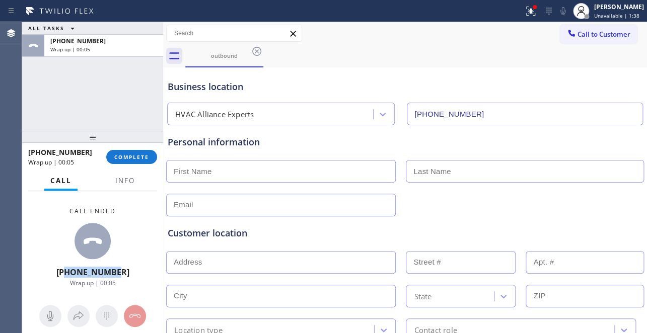
copy span "8722605750"
click at [135, 158] on span "COMPLETE" at bounding box center [131, 157] width 35 height 7
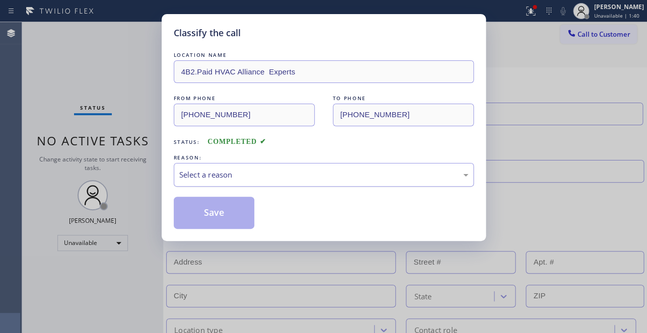
click at [283, 174] on div "Select a reason" at bounding box center [323, 175] width 289 height 12
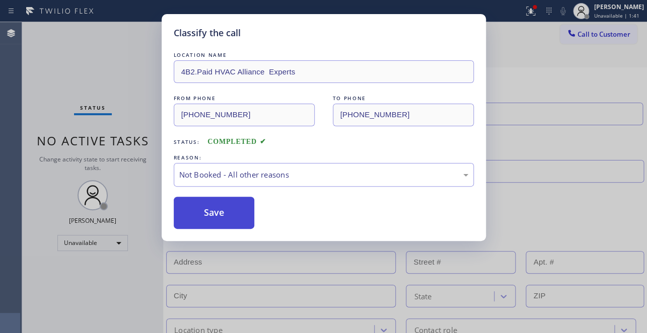
click at [217, 210] on button "Save" at bounding box center [214, 213] width 81 height 32
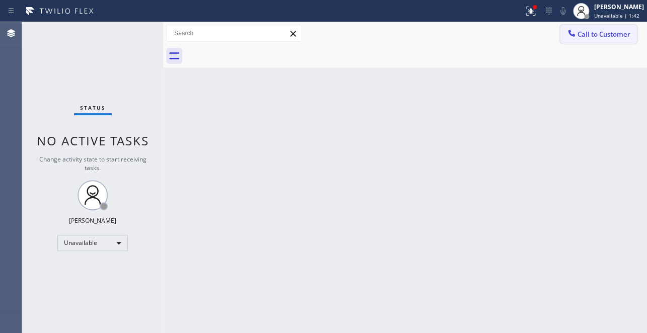
click at [590, 34] on span "Call to Customer" at bounding box center [603, 34] width 53 height 9
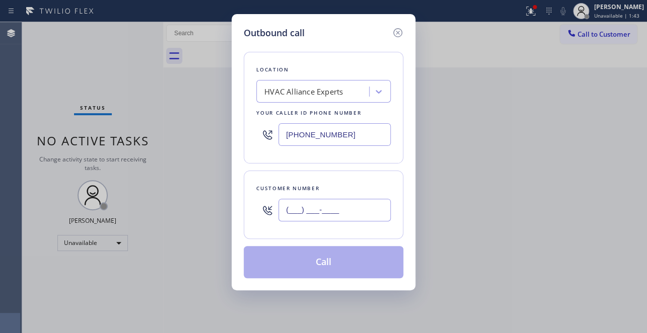
click at [358, 206] on input "(___) ___-____" at bounding box center [334, 210] width 112 height 23
paste input "872) 260-5750"
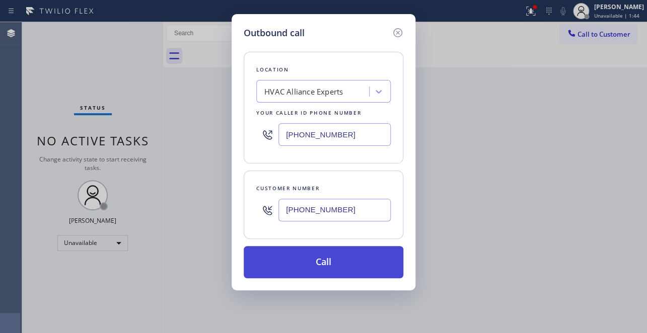
type input "[PHONE_NUMBER]"
click at [347, 263] on button "Call" at bounding box center [324, 262] width 160 height 32
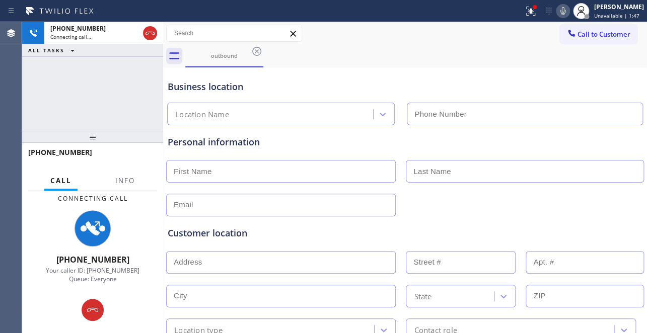
type input "[PHONE_NUMBER]"
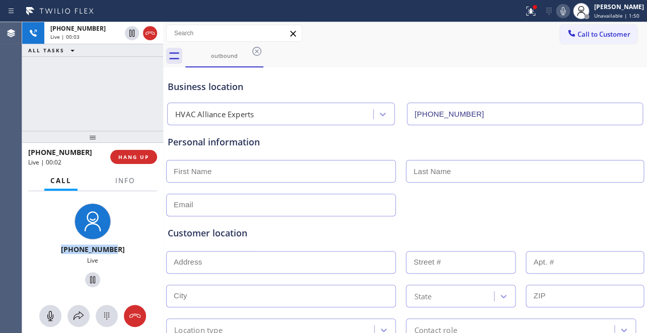
drag, startPoint x: 116, startPoint y: 248, endPoint x: 55, endPoint y: 251, distance: 61.5
click at [55, 251] on div "[PHONE_NUMBER]" at bounding box center [92, 250] width 133 height 10
copy span "[PHONE_NUMBER]"
click at [520, 228] on div "Customer location" at bounding box center [405, 234] width 475 height 14
click at [569, 234] on div "Customer location" at bounding box center [405, 234] width 475 height 14
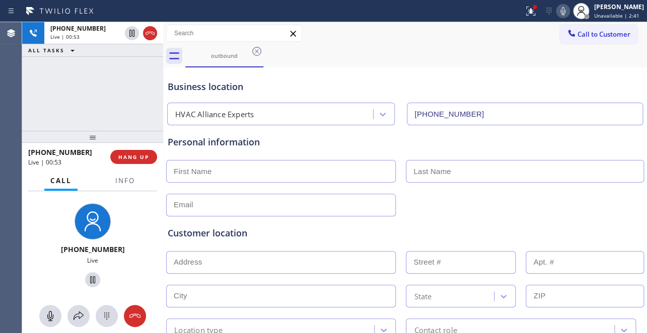
click at [471, 246] on div "Customer location >> ADD NEW ADDRESS << + NEW ADDRESS State Location type Conta…" at bounding box center [405, 284] width 475 height 115
click at [126, 160] on span "HANG UP" at bounding box center [133, 157] width 31 height 7
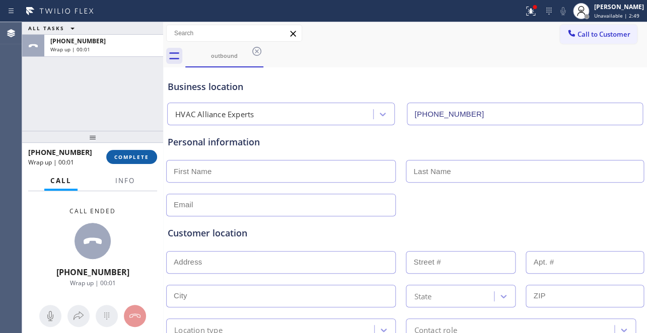
click at [135, 158] on span "COMPLETE" at bounding box center [131, 157] width 35 height 7
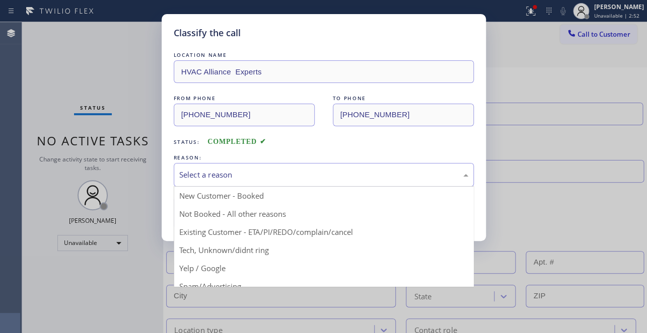
click at [322, 182] on div "Select a reason" at bounding box center [324, 175] width 300 height 24
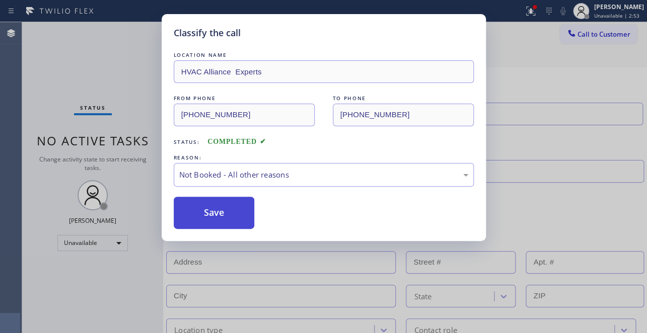
click at [225, 216] on button "Save" at bounding box center [214, 213] width 81 height 32
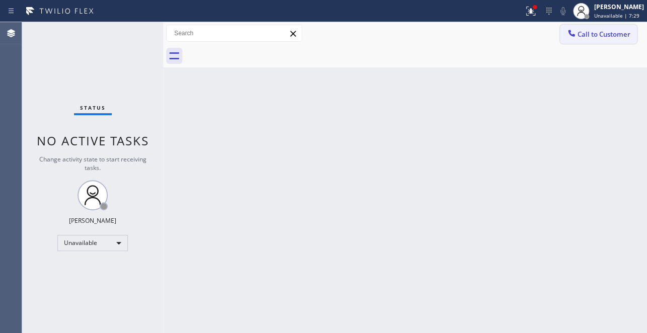
click at [596, 34] on span "Call to Customer" at bounding box center [603, 34] width 53 height 9
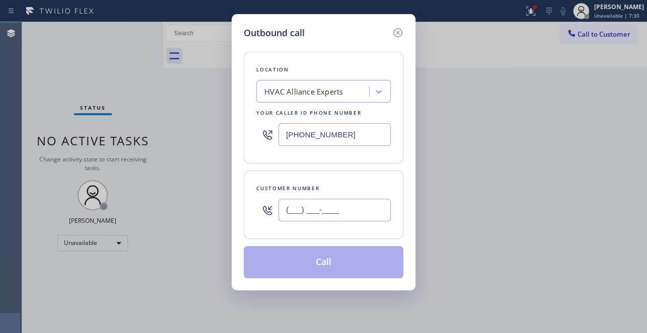
click at [324, 217] on input "(___) ___-____" at bounding box center [334, 210] width 112 height 23
paste input "714) 504-7048"
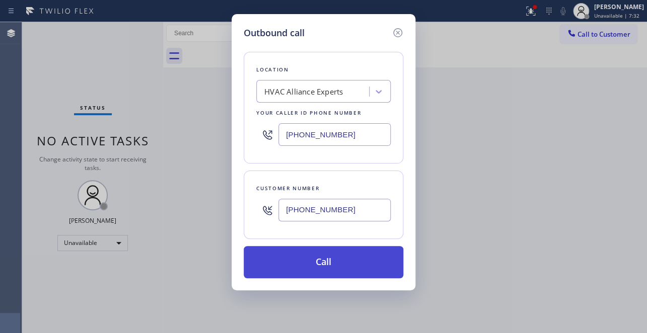
type input "[PHONE_NUMBER]"
click at [339, 271] on button "Call" at bounding box center [324, 262] width 160 height 32
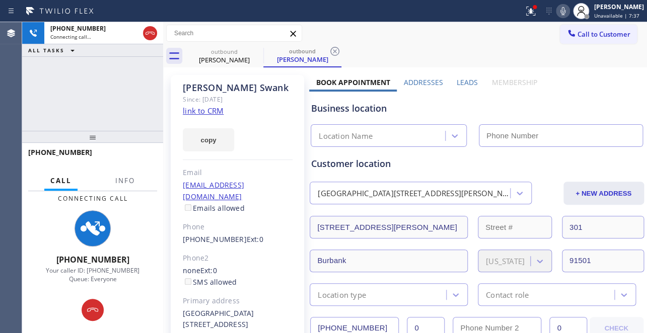
type input "[PHONE_NUMBER]"
click at [463, 82] on label "Leads" at bounding box center [467, 83] width 21 height 10
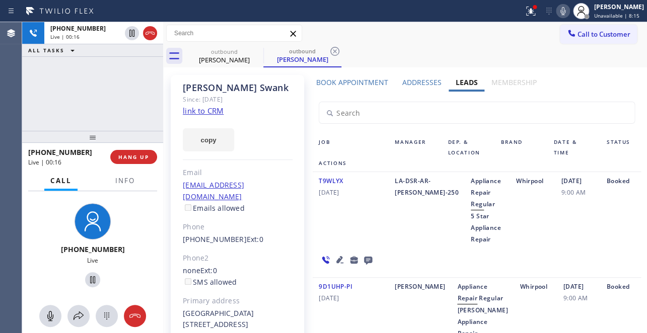
click at [335, 256] on icon at bounding box center [340, 260] width 12 height 12
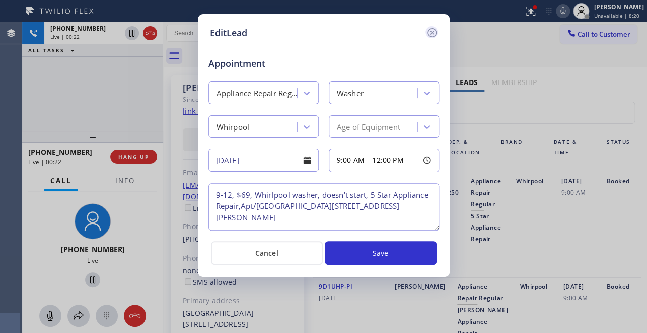
click at [433, 30] on icon at bounding box center [432, 33] width 12 height 12
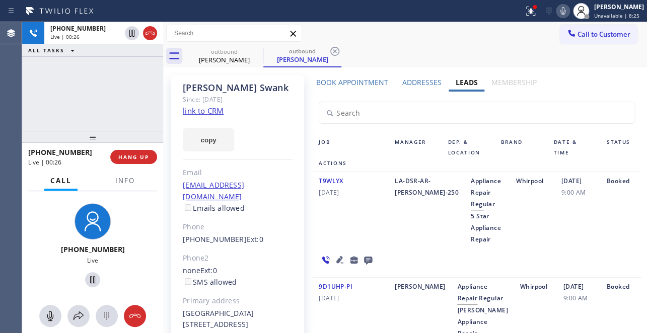
click at [369, 258] on icon at bounding box center [368, 261] width 8 height 8
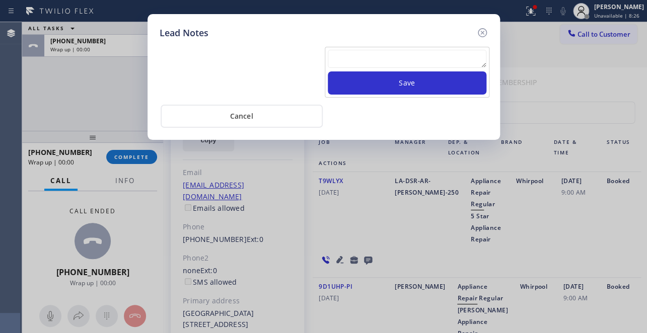
click at [413, 61] on textarea at bounding box center [407, 59] width 159 height 18
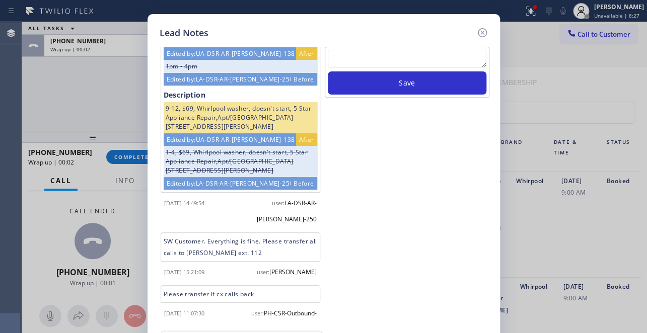
scroll to position [57, 0]
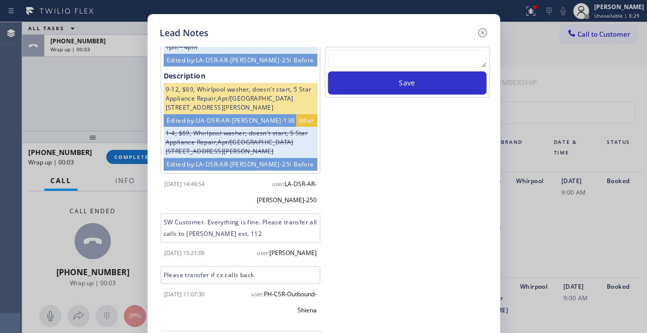
click at [407, 56] on textarea at bounding box center [407, 59] width 159 height 18
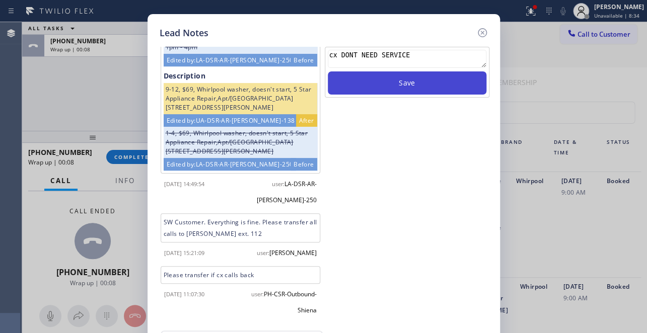
type textarea "cx DONT NEED SERVICE"
click at [392, 84] on button "Save" at bounding box center [407, 82] width 159 height 23
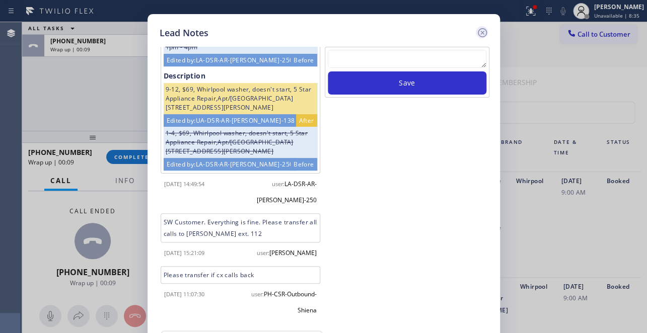
click at [480, 33] on icon at bounding box center [482, 33] width 12 height 12
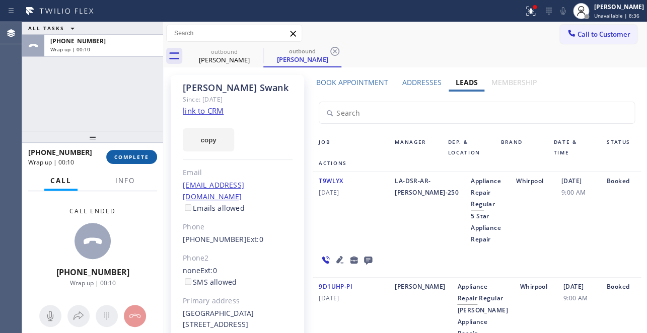
click at [143, 156] on span "COMPLETE" at bounding box center [131, 157] width 35 height 7
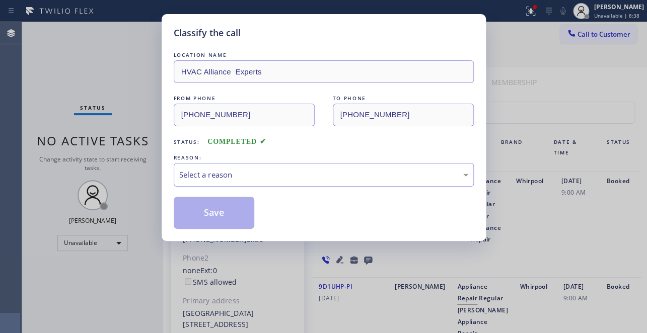
click at [209, 166] on div "Select a reason" at bounding box center [324, 175] width 300 height 24
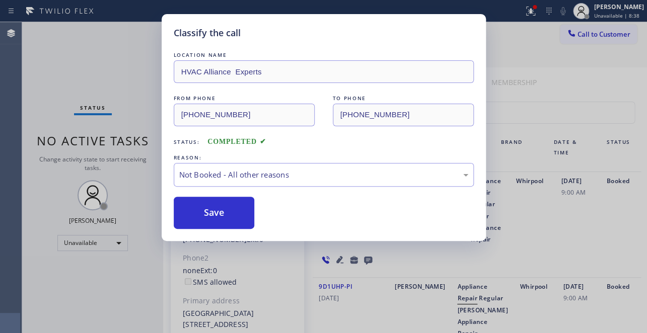
click at [217, 208] on button "Save" at bounding box center [214, 213] width 81 height 32
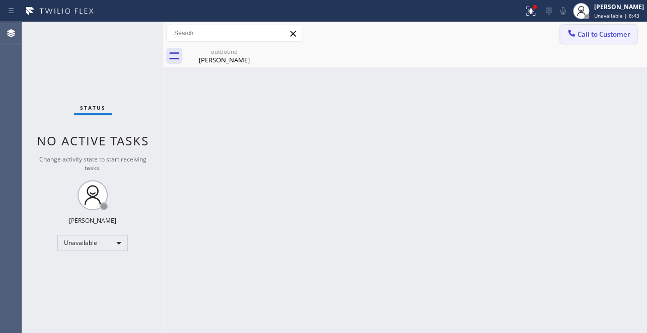
click at [591, 33] on span "Call to Customer" at bounding box center [603, 34] width 53 height 9
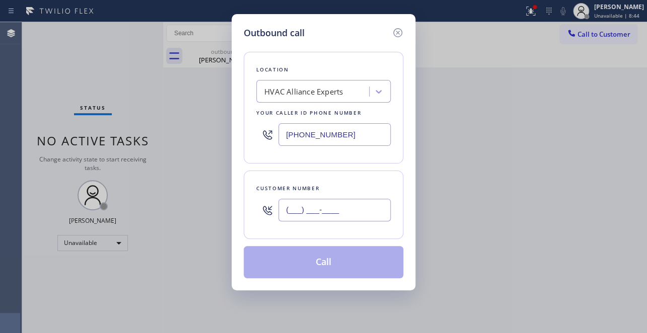
click at [337, 211] on input "(___) ___-____" at bounding box center [334, 210] width 112 height 23
paste input "310) 463-0176"
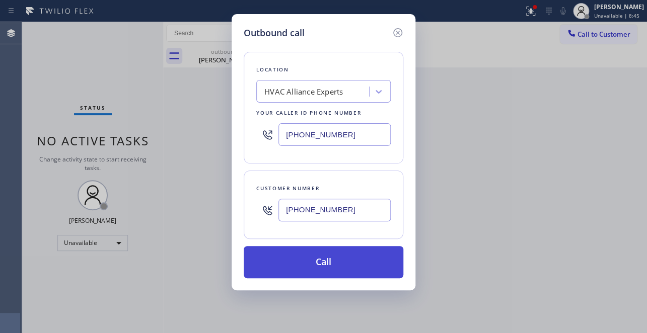
click at [327, 265] on button "Call" at bounding box center [324, 262] width 160 height 32
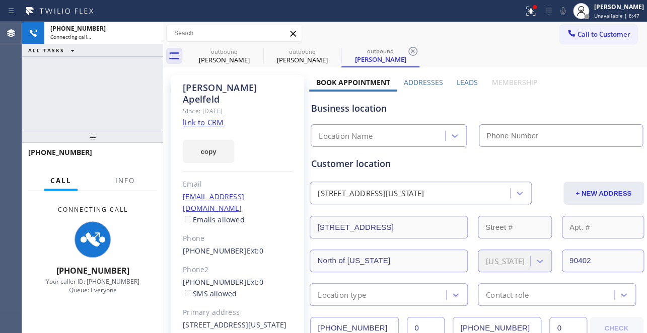
click at [465, 82] on label "Leads" at bounding box center [467, 83] width 21 height 10
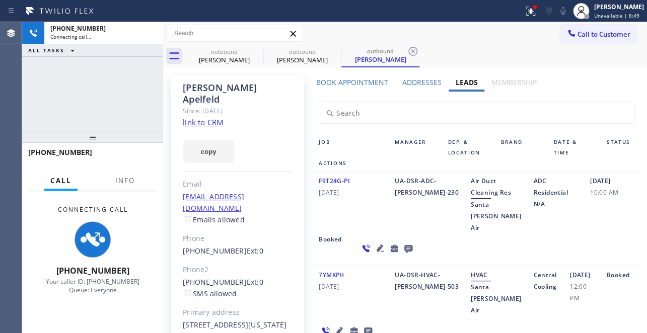
click at [404, 250] on icon at bounding box center [408, 249] width 8 height 8
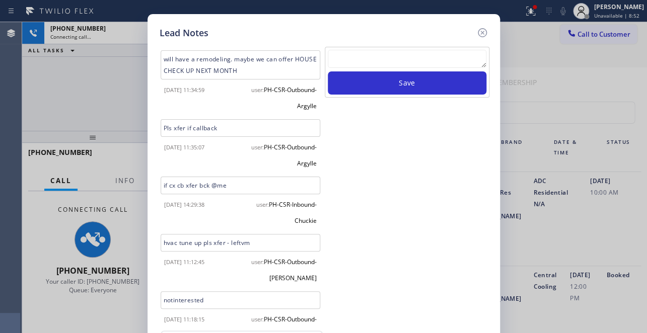
scroll to position [264, 0]
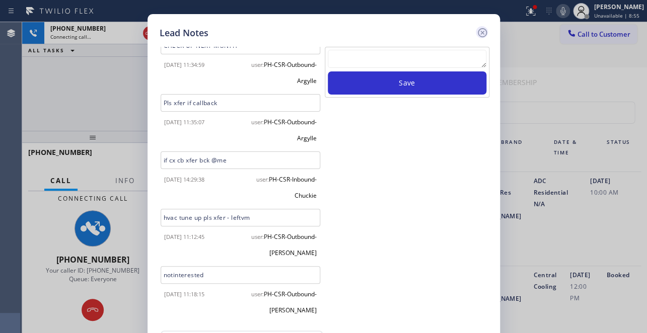
click at [482, 30] on icon at bounding box center [482, 33] width 12 height 12
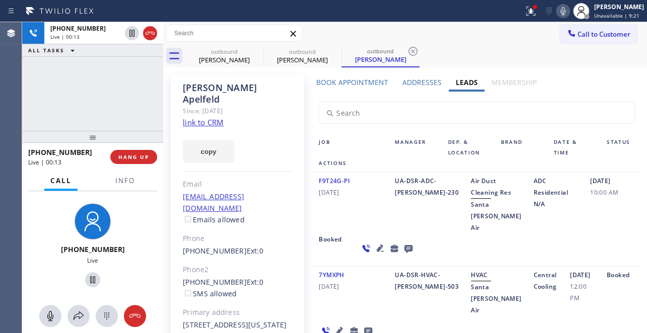
click at [374, 247] on icon at bounding box center [380, 248] width 12 height 12
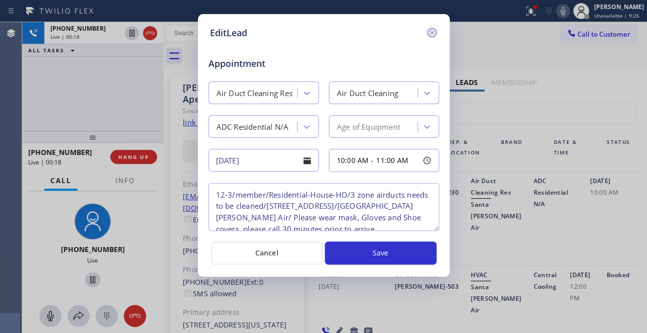
click at [430, 32] on icon at bounding box center [431, 32] width 9 height 9
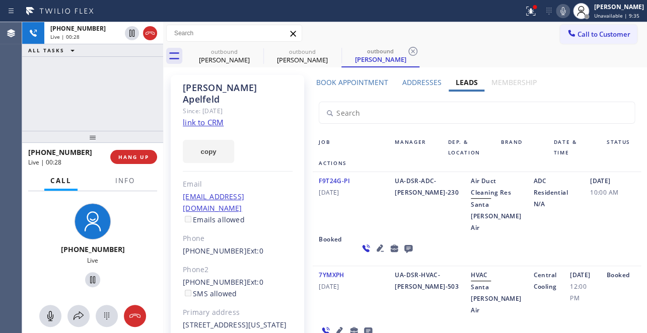
click at [397, 223] on div "UA-DSR-ADC-[PERSON_NAME]-230" at bounding box center [427, 204] width 76 height 58
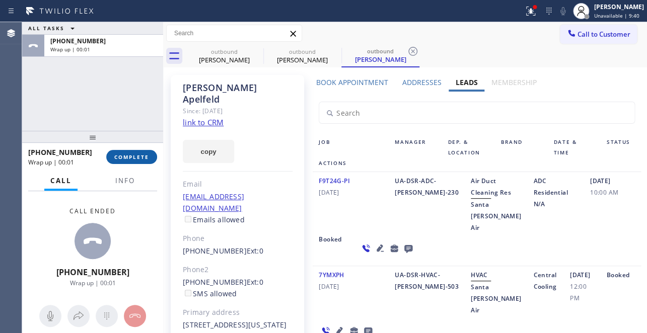
click at [125, 159] on span "COMPLETE" at bounding box center [131, 157] width 35 height 7
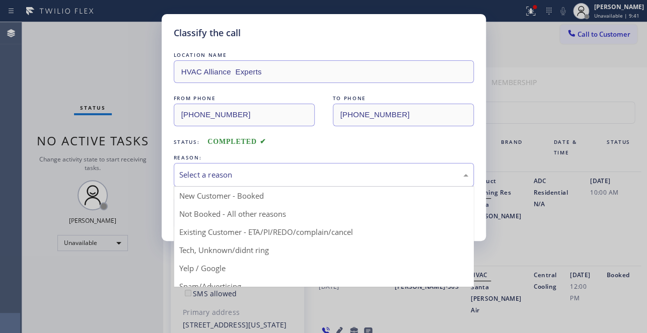
click at [267, 169] on div "Select a reason" at bounding box center [323, 175] width 289 height 12
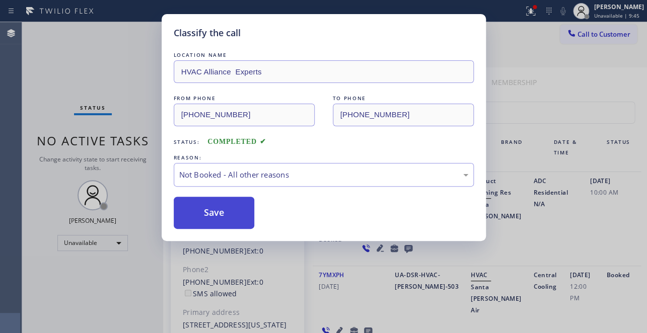
click at [209, 209] on button "Save" at bounding box center [214, 213] width 81 height 32
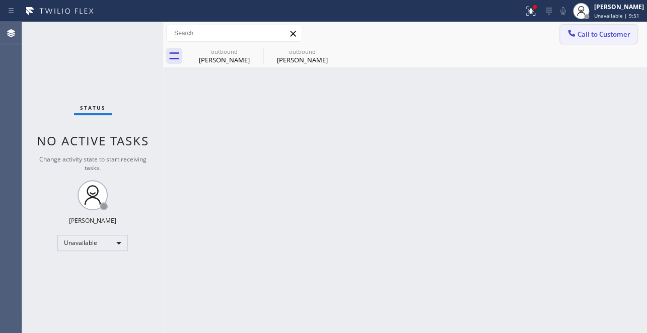
click at [584, 26] on button "Call to Customer" at bounding box center [598, 34] width 77 height 19
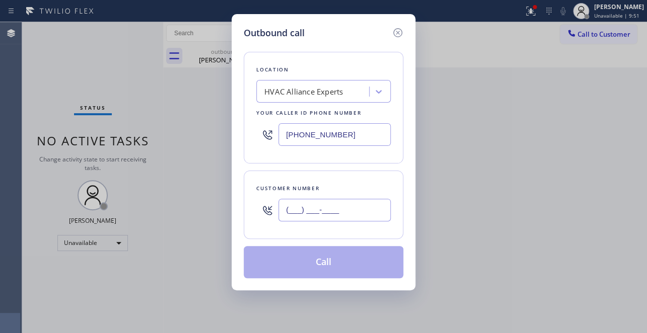
click at [289, 212] on input "(___) ___-____" at bounding box center [334, 210] width 112 height 23
paste input "323) 526-9775"
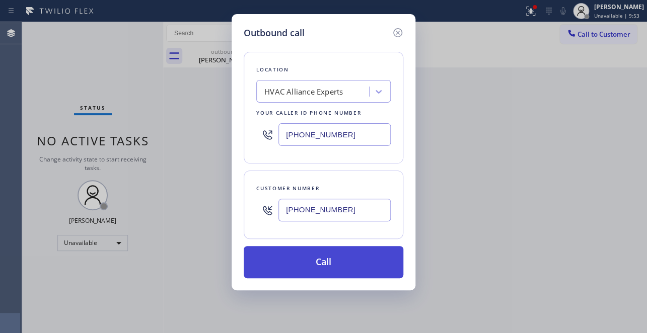
click at [319, 268] on button "Call" at bounding box center [324, 262] width 160 height 32
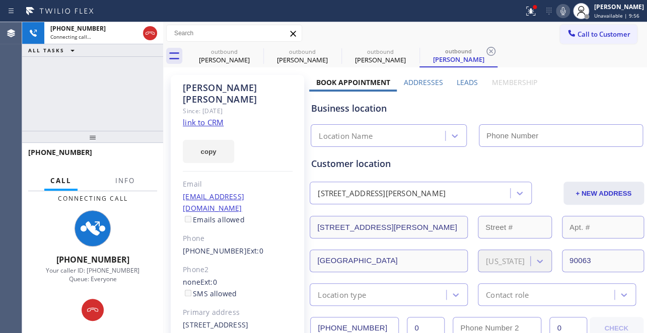
click at [464, 79] on label "Leads" at bounding box center [467, 83] width 21 height 10
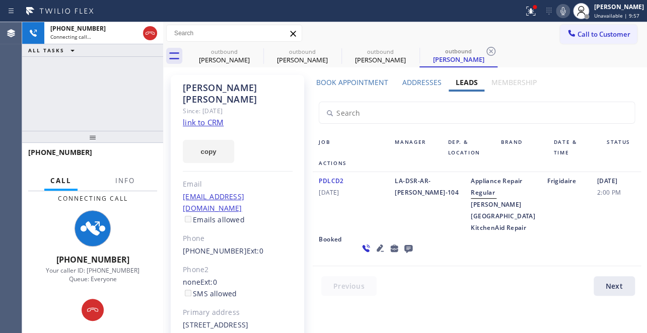
click at [377, 252] on icon at bounding box center [380, 248] width 7 height 7
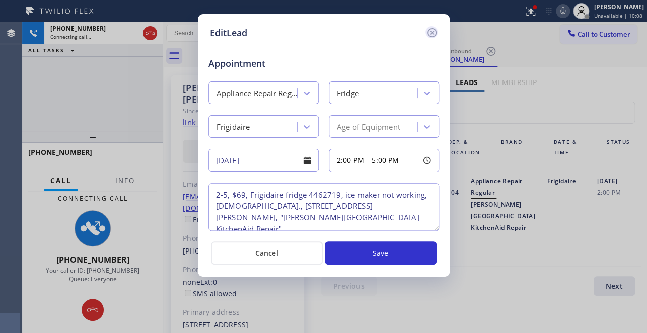
click at [431, 33] on icon at bounding box center [432, 33] width 12 height 12
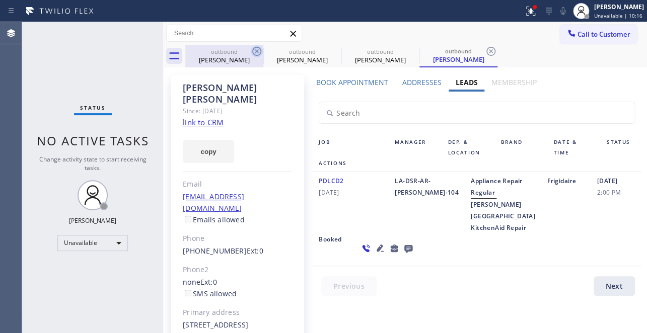
click at [258, 50] on icon at bounding box center [257, 51] width 12 height 12
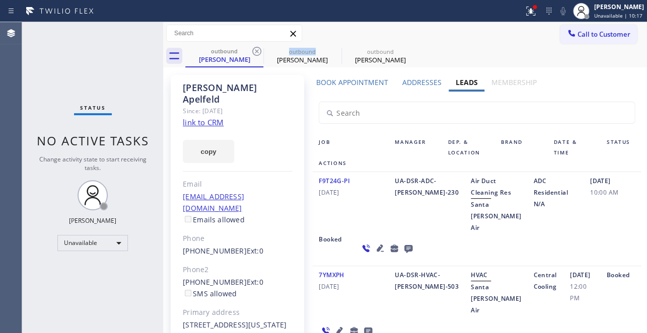
click at [258, 50] on icon at bounding box center [257, 51] width 12 height 12
click at [330, 50] on icon at bounding box center [334, 51] width 9 height 9
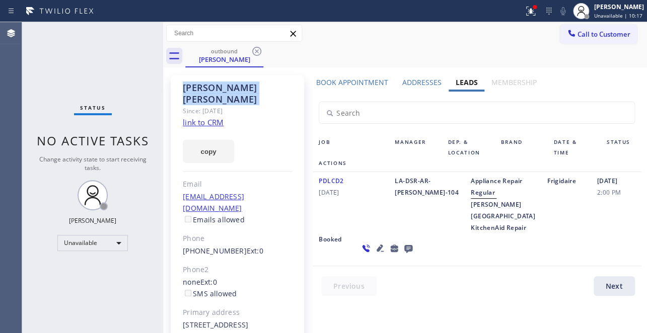
click at [257, 50] on icon at bounding box center [256, 51] width 9 height 9
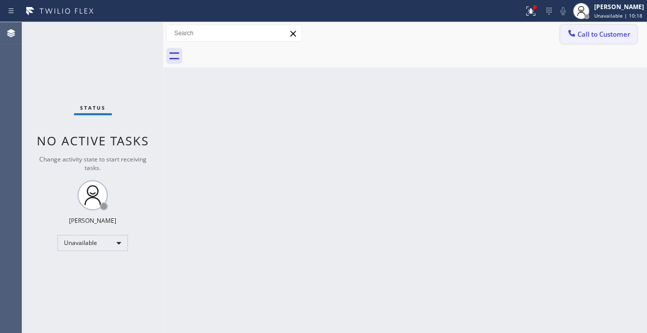
click at [588, 30] on span "Call to Customer" at bounding box center [603, 34] width 53 height 9
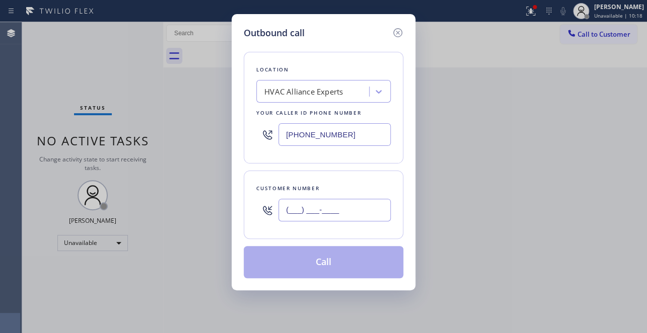
click at [317, 211] on input "(___) ___-____" at bounding box center [334, 210] width 112 height 23
paste input "808) 284-9042"
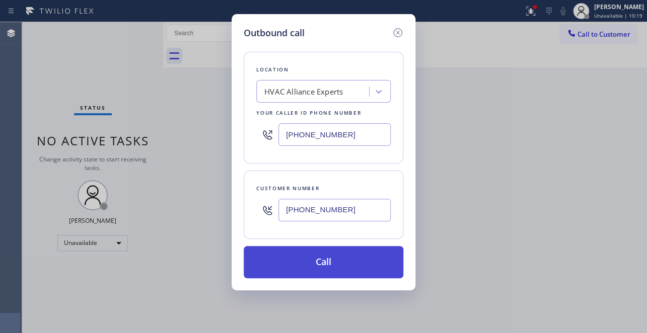
click at [323, 267] on button "Call" at bounding box center [324, 262] width 160 height 32
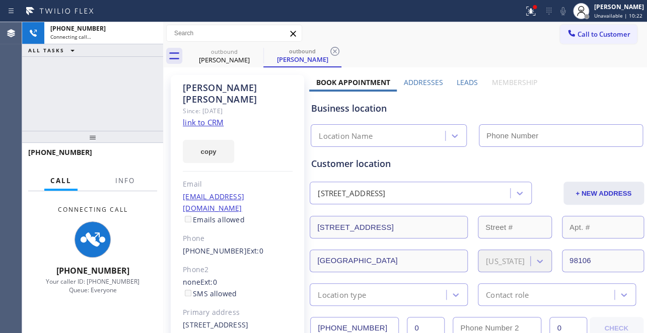
click at [461, 81] on label "Leads" at bounding box center [467, 83] width 21 height 10
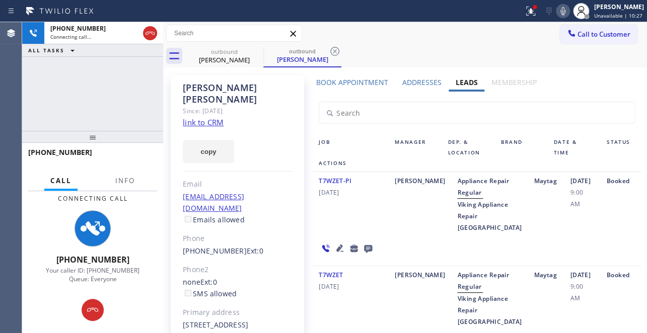
click at [557, 10] on icon at bounding box center [563, 11] width 12 height 12
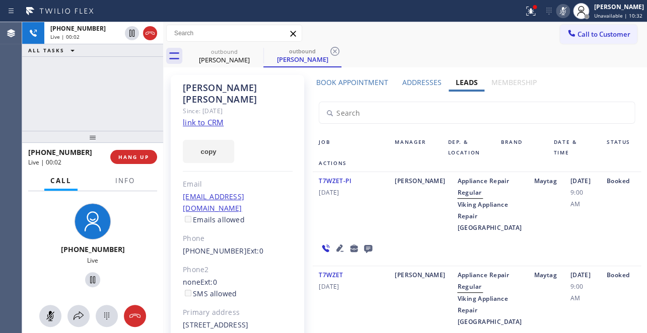
click at [557, 13] on icon at bounding box center [563, 11] width 12 height 12
click at [557, 12] on icon at bounding box center [563, 11] width 12 height 12
click at [133, 152] on button "HANG UP" at bounding box center [133, 157] width 47 height 14
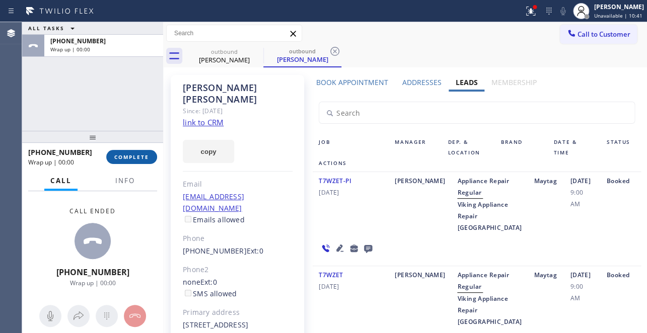
click at [130, 158] on span "COMPLETE" at bounding box center [131, 157] width 35 height 7
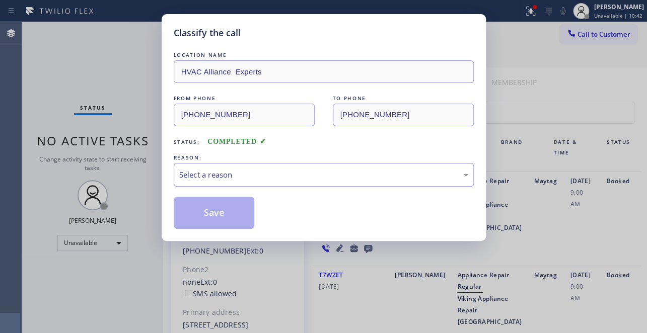
click at [331, 169] on div "Select a reason" at bounding box center [323, 175] width 289 height 12
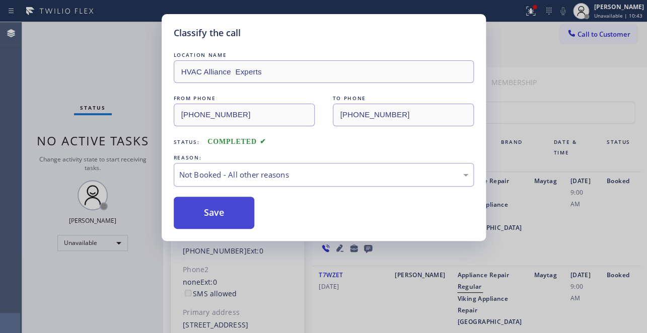
click at [206, 214] on button "Save" at bounding box center [214, 213] width 81 height 32
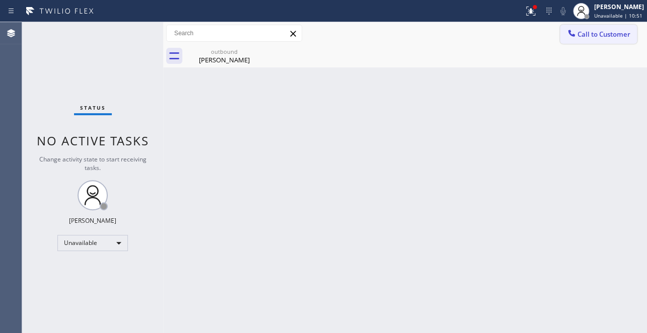
click at [601, 30] on span "Call to Customer" at bounding box center [603, 34] width 53 height 9
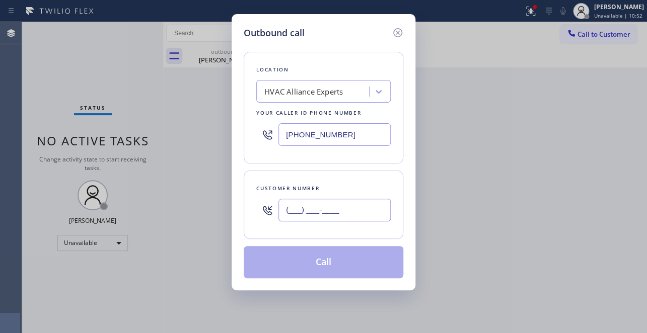
click at [304, 208] on input "(___) ___-____" at bounding box center [334, 210] width 112 height 23
paste input "949) 683-0394"
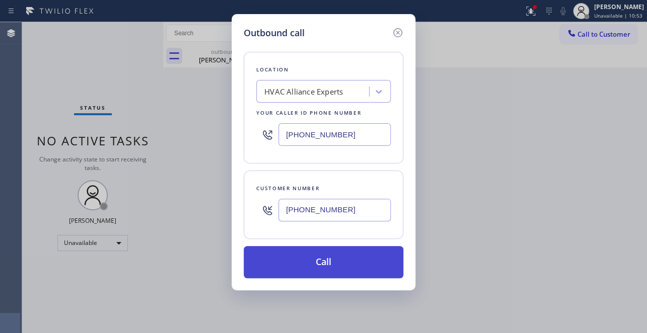
click at [295, 258] on button "Call" at bounding box center [324, 262] width 160 height 32
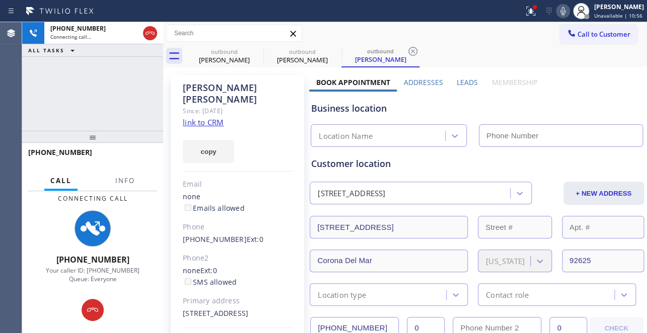
click at [468, 83] on label "Leads" at bounding box center [467, 83] width 21 height 10
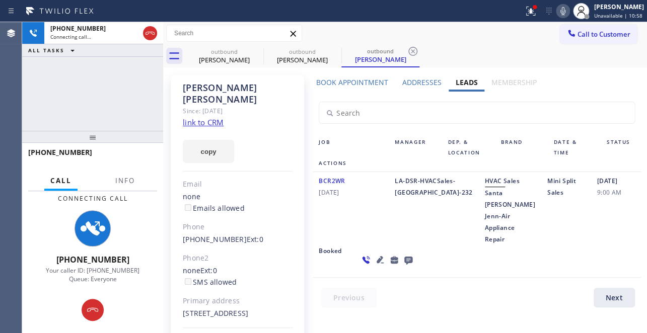
click at [557, 10] on icon at bounding box center [563, 11] width 12 height 12
click at [557, 12] on icon at bounding box center [563, 11] width 12 height 12
click at [557, 6] on icon at bounding box center [563, 11] width 12 height 12
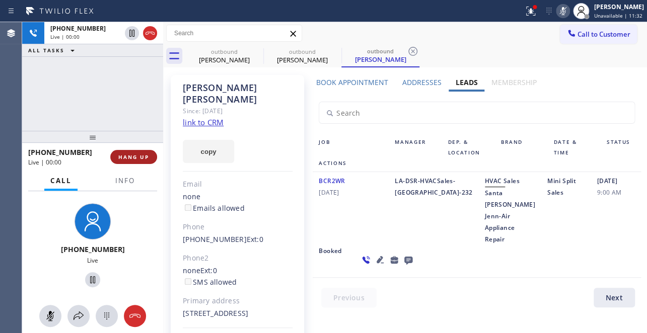
click at [143, 156] on span "HANG UP" at bounding box center [133, 157] width 31 height 7
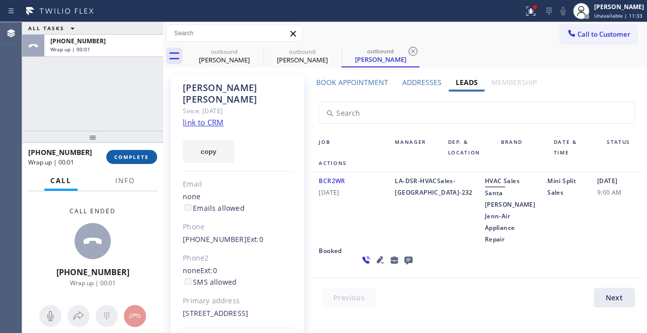
click at [142, 154] on span "COMPLETE" at bounding box center [131, 157] width 35 height 7
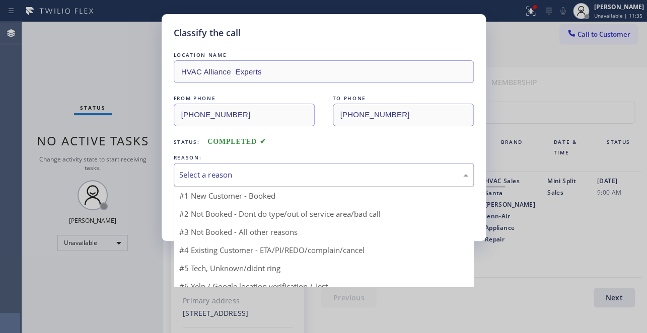
click at [261, 166] on div "Select a reason" at bounding box center [324, 175] width 300 height 24
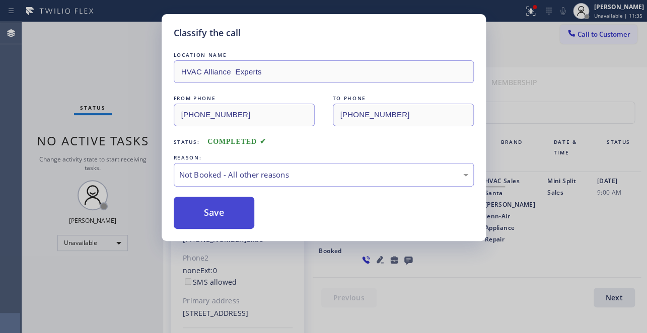
click at [215, 211] on button "Save" at bounding box center [214, 213] width 81 height 32
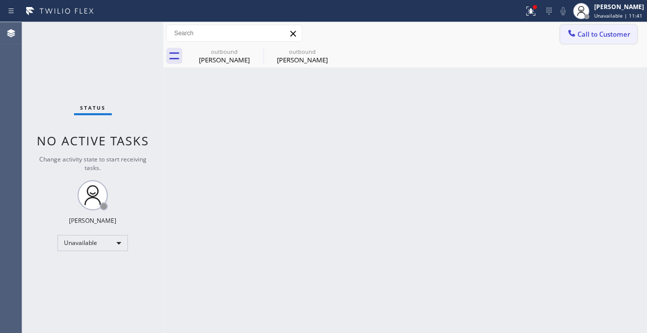
click at [605, 35] on span "Call to Customer" at bounding box center [603, 34] width 53 height 9
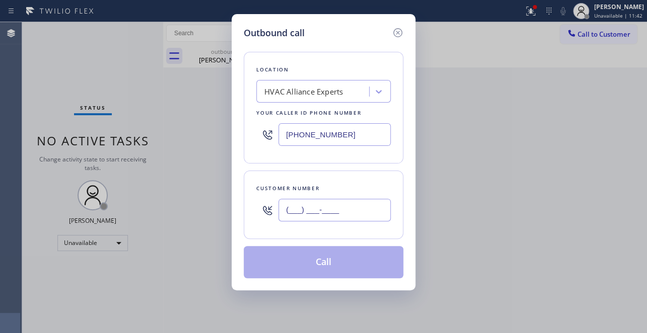
click at [307, 220] on input "(___) ___-____" at bounding box center [334, 210] width 112 height 23
paste input "323) 823-9557"
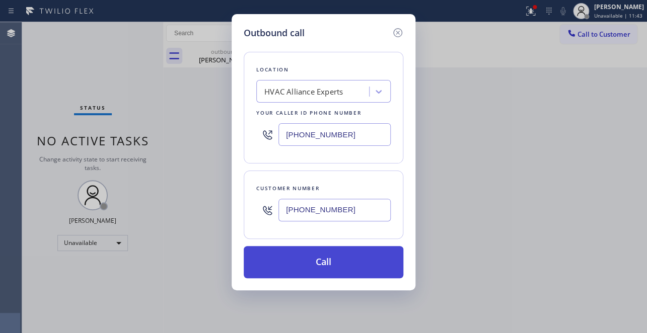
click at [319, 259] on button "Call" at bounding box center [324, 262] width 160 height 32
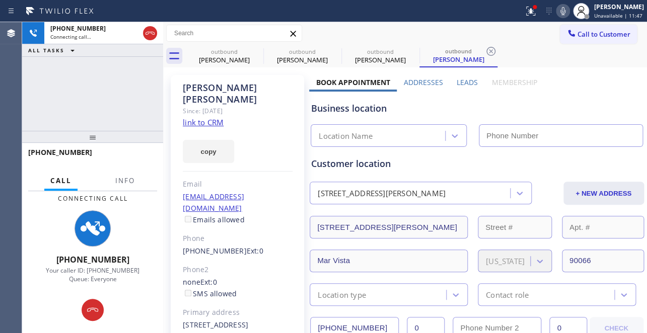
click at [468, 81] on label "Leads" at bounding box center [467, 83] width 21 height 10
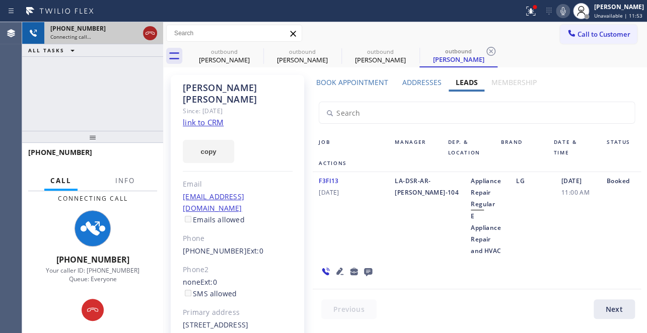
click at [149, 30] on icon at bounding box center [150, 33] width 12 height 12
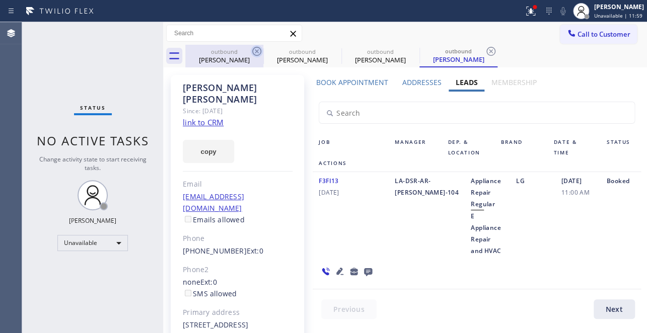
click at [259, 53] on icon at bounding box center [257, 51] width 12 height 12
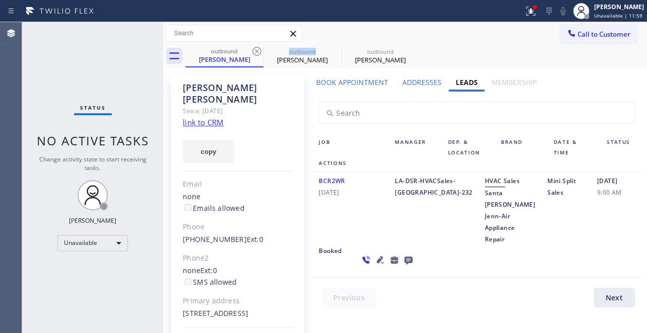
click at [259, 53] on icon at bounding box center [257, 51] width 12 height 12
click at [0, 0] on icon at bounding box center [0, 0] width 0 height 0
click at [259, 53] on div "outbound [PERSON_NAME] outbound [PERSON_NAME] outbound [PERSON_NAME]" at bounding box center [416, 56] width 462 height 23
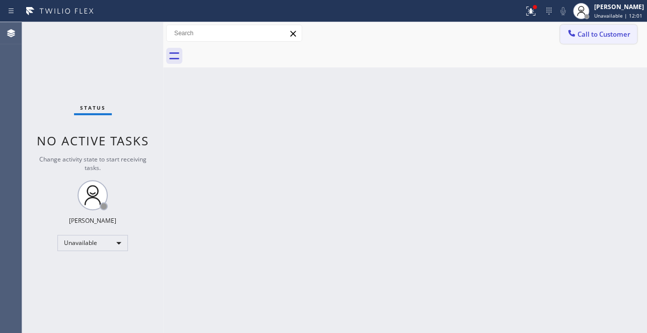
click at [601, 32] on span "Call to Customer" at bounding box center [603, 34] width 53 height 9
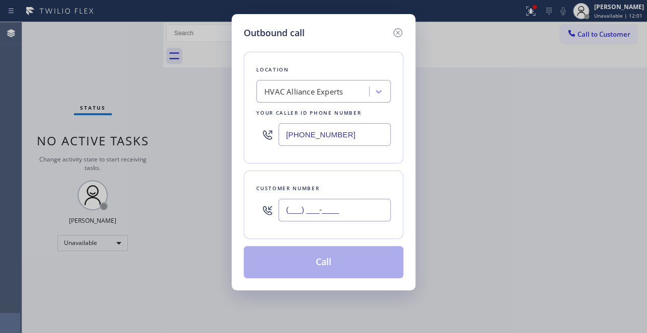
click at [312, 201] on input "(___) ___-____" at bounding box center [334, 210] width 112 height 23
paste input "619) 988-1576"
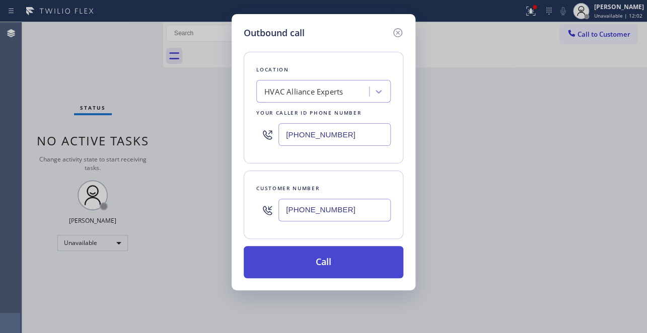
click at [300, 267] on button "Call" at bounding box center [324, 262] width 160 height 32
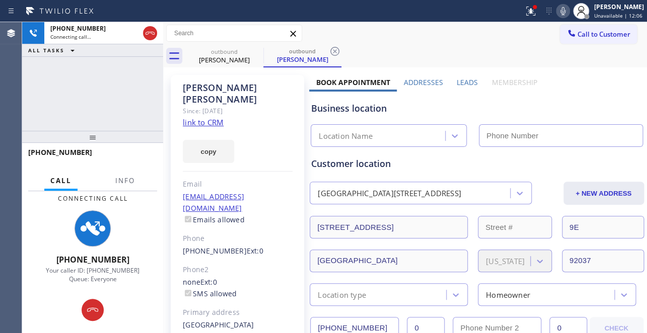
click at [464, 82] on label "Leads" at bounding box center [467, 83] width 21 height 10
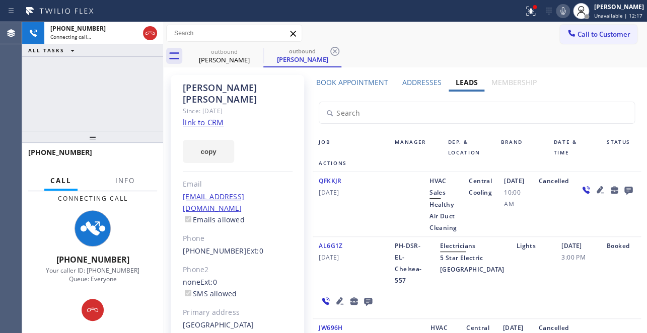
click at [336, 305] on icon at bounding box center [339, 301] width 7 height 7
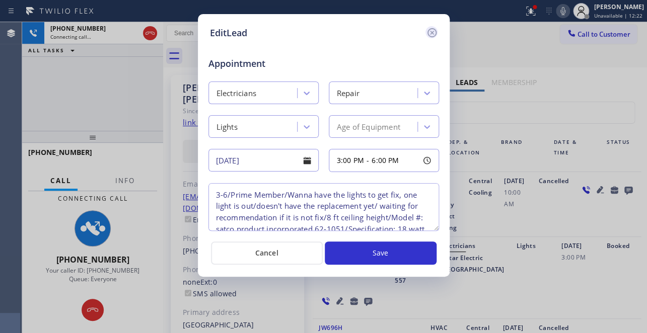
click at [428, 31] on icon at bounding box center [432, 33] width 12 height 12
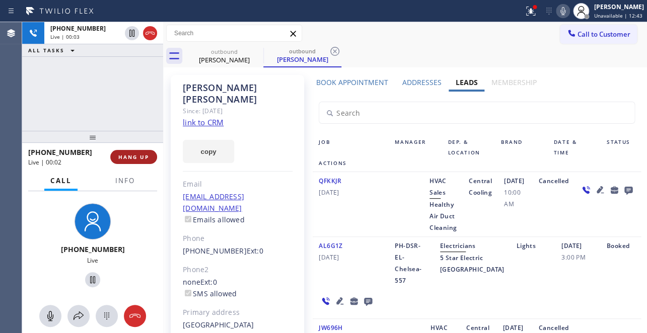
click at [124, 157] on span "HANG UP" at bounding box center [133, 157] width 31 height 7
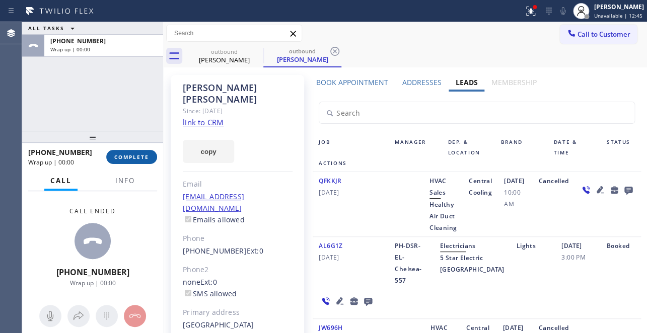
click at [124, 157] on span "COMPLETE" at bounding box center [131, 157] width 35 height 7
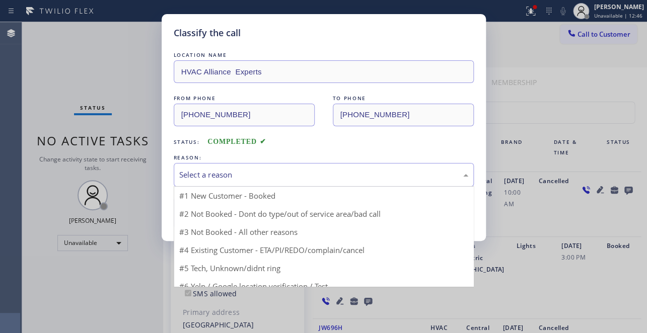
click at [260, 176] on div "Select a reason" at bounding box center [323, 175] width 289 height 12
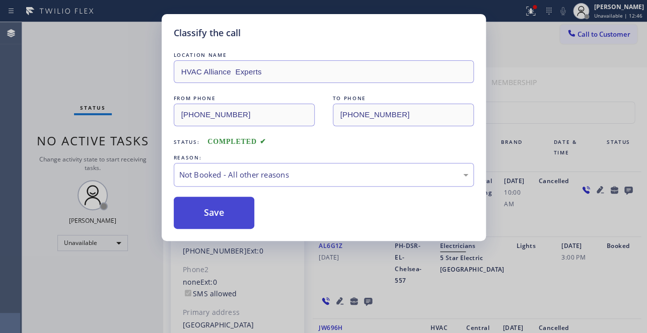
click at [209, 209] on button "Save" at bounding box center [214, 213] width 81 height 32
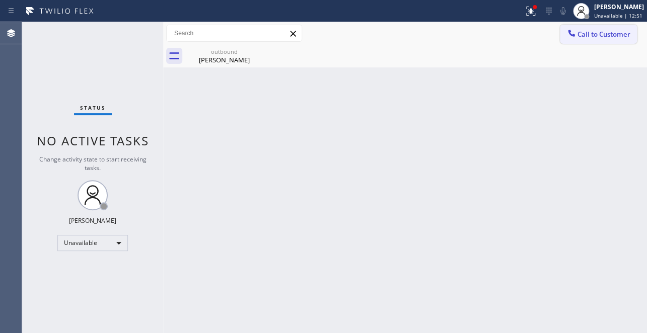
click at [598, 32] on span "Call to Customer" at bounding box center [603, 34] width 53 height 9
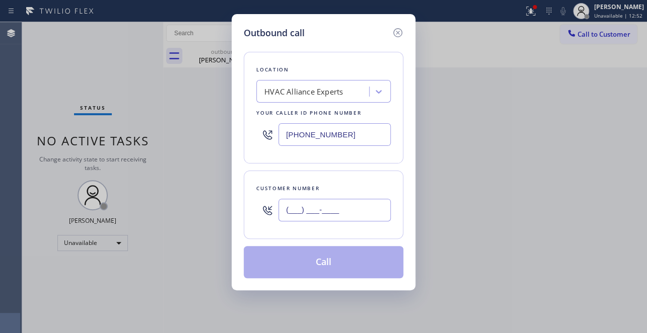
click at [295, 213] on input "(___) ___-____" at bounding box center [334, 210] width 112 height 23
paste input "425) 495-7695"
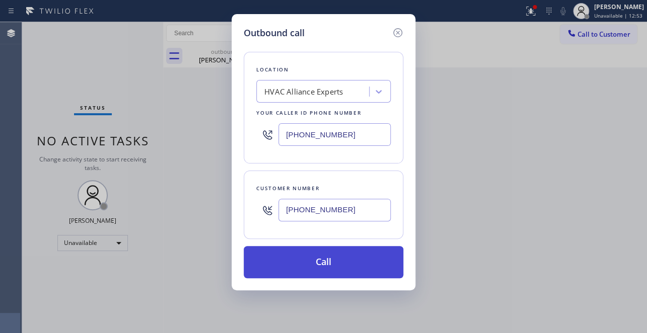
click at [316, 259] on button "Call" at bounding box center [324, 262] width 160 height 32
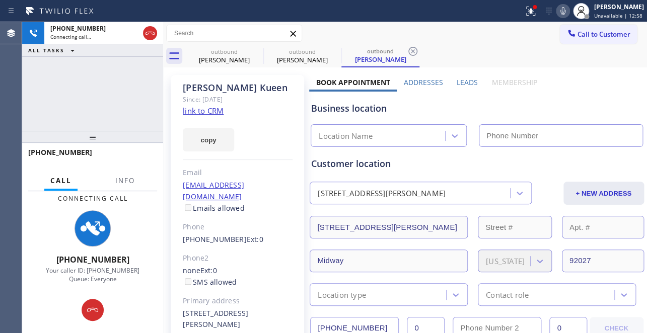
click at [465, 82] on label "Leads" at bounding box center [467, 83] width 21 height 10
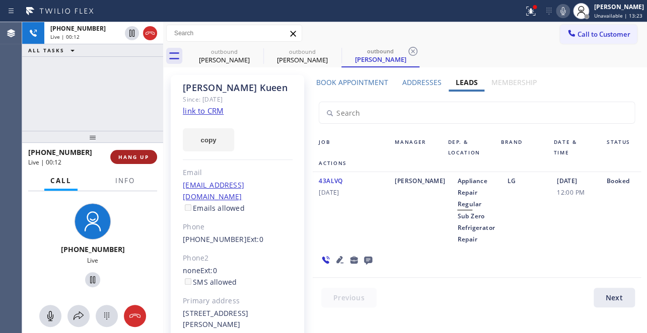
click at [133, 154] on span "HANG UP" at bounding box center [133, 157] width 31 height 7
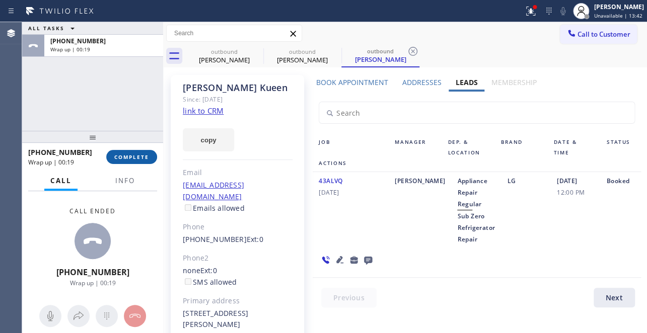
click at [133, 157] on span "COMPLETE" at bounding box center [131, 157] width 35 height 7
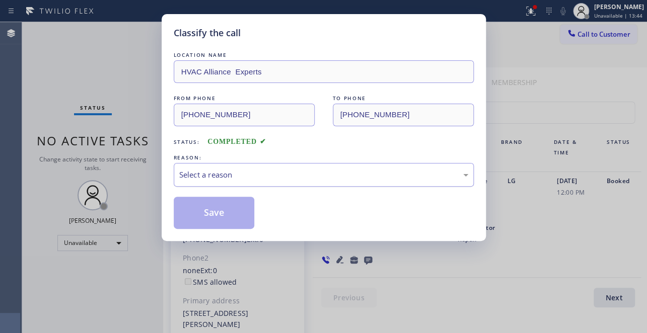
click at [214, 172] on div "Select a reason" at bounding box center [323, 175] width 289 height 12
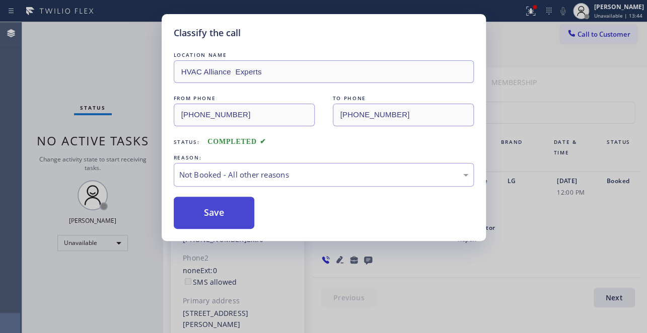
click at [211, 211] on button "Save" at bounding box center [214, 213] width 81 height 32
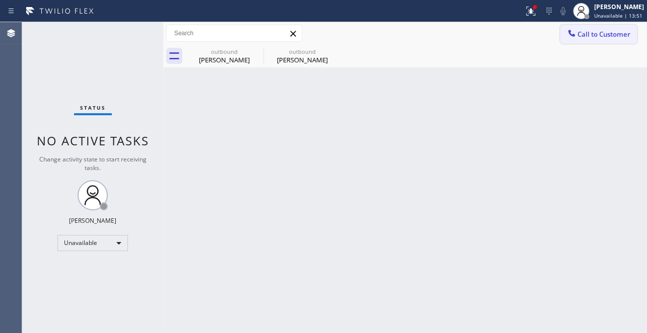
click at [597, 32] on span "Call to Customer" at bounding box center [603, 34] width 53 height 9
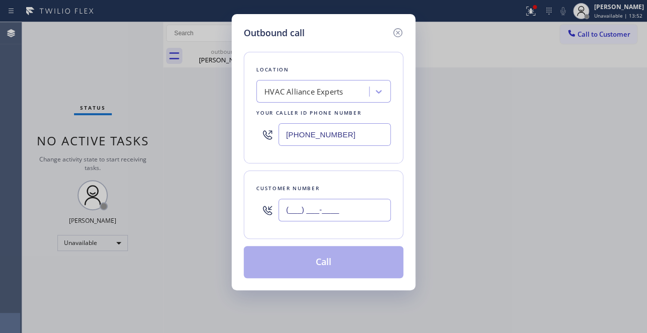
drag, startPoint x: 300, startPoint y: 210, endPoint x: 314, endPoint y: 187, distance: 27.0
click at [300, 209] on input "(___) ___-____" at bounding box center [334, 210] width 112 height 23
paste input "714) 686-2268"
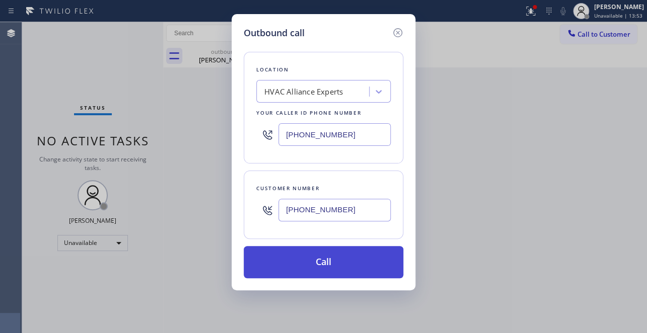
type input "[PHONE_NUMBER]"
click at [307, 258] on button "Call" at bounding box center [324, 262] width 160 height 32
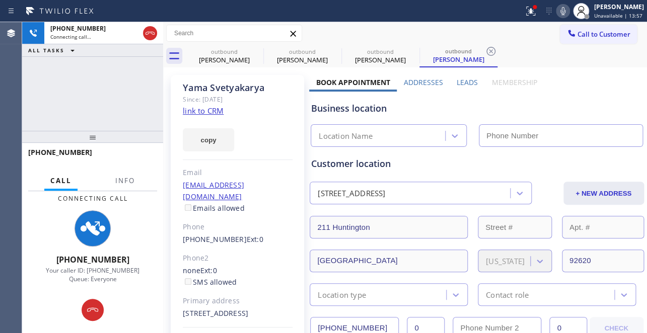
type input "[PHONE_NUMBER]"
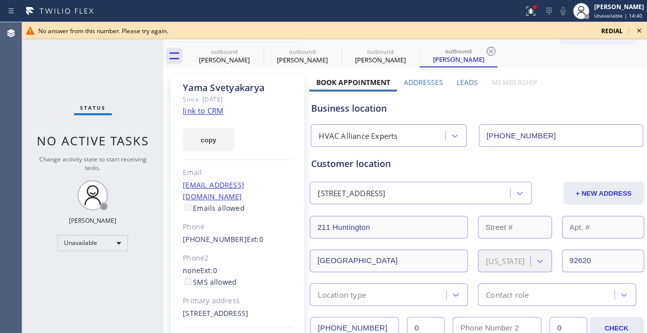
click at [639, 29] on icon at bounding box center [639, 31] width 12 height 12
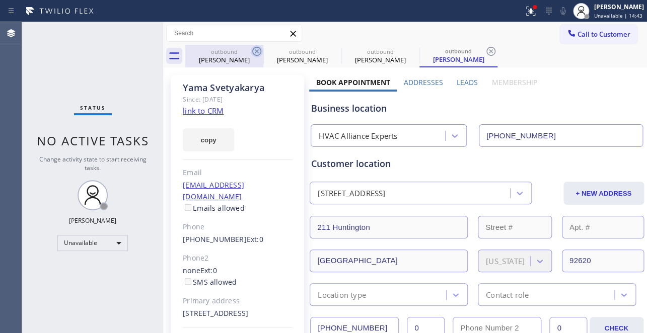
click at [257, 54] on icon at bounding box center [257, 51] width 12 height 12
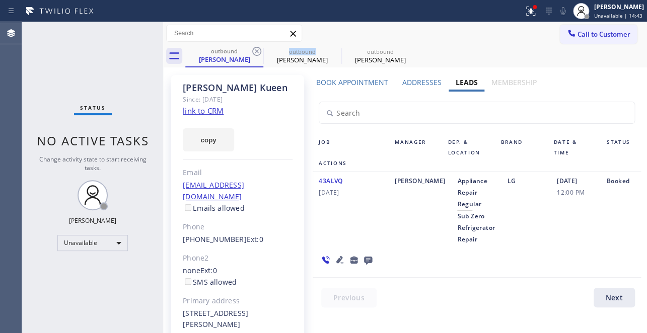
click at [257, 54] on icon at bounding box center [257, 51] width 12 height 12
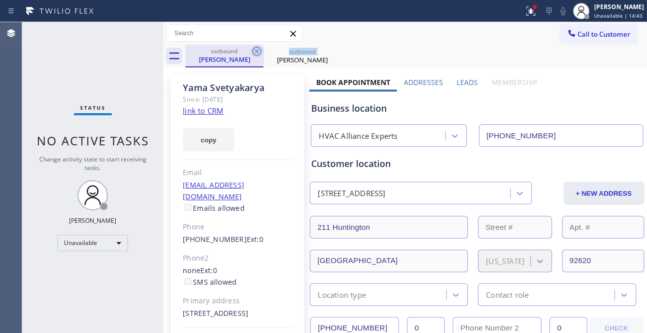
click at [257, 54] on icon at bounding box center [257, 51] width 12 height 12
click at [0, 0] on icon at bounding box center [0, 0] width 0 height 0
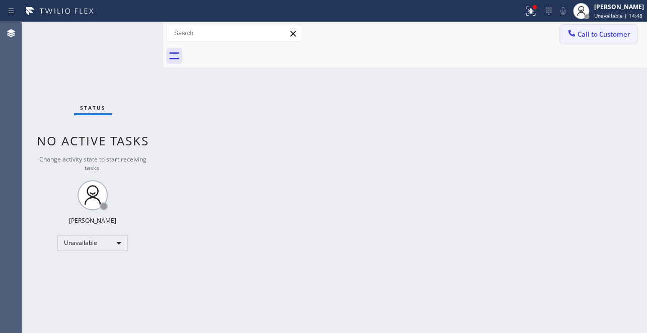
click at [591, 43] on button "Call to Customer" at bounding box center [598, 34] width 77 height 19
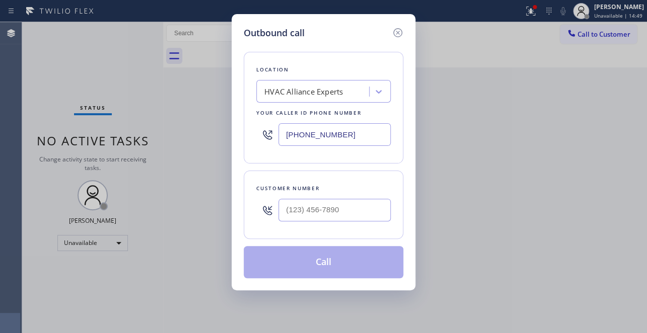
click at [306, 222] on div at bounding box center [334, 210] width 112 height 33
click at [311, 210] on input "(___) ___-____" at bounding box center [334, 210] width 112 height 23
paste input "949) 495-7850"
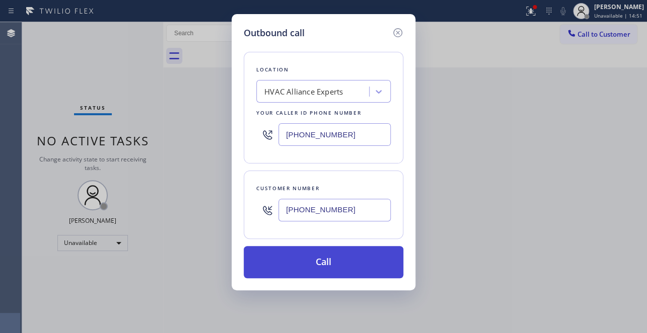
type input "[PHONE_NUMBER]"
click at [321, 265] on button "Call" at bounding box center [324, 262] width 160 height 32
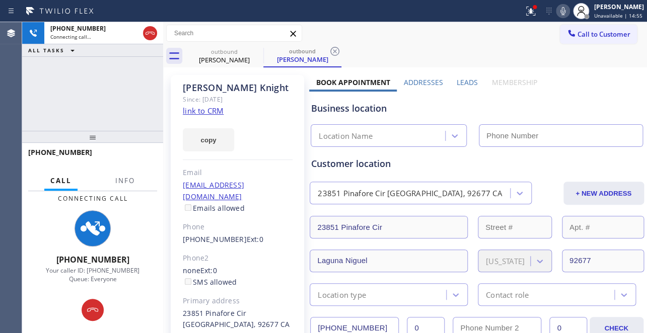
click at [557, 10] on icon at bounding box center [563, 11] width 12 height 12
type input "[PHONE_NUMBER]"
click at [509, 47] on div "outbound [PERSON_NAME] outbound [PERSON_NAME]" at bounding box center [416, 56] width 462 height 23
click at [559, 12] on rect at bounding box center [562, 10] width 7 height 7
click at [464, 83] on label "Leads" at bounding box center [467, 83] width 21 height 10
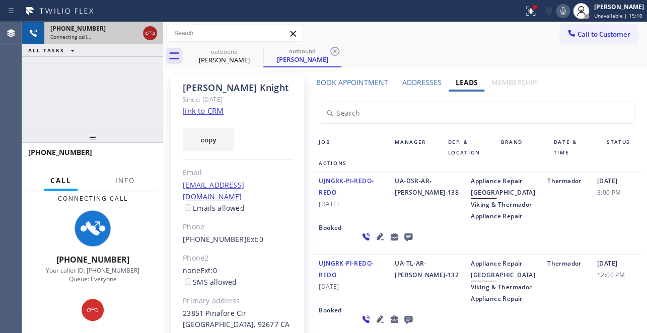
click at [153, 30] on icon at bounding box center [150, 33] width 12 height 12
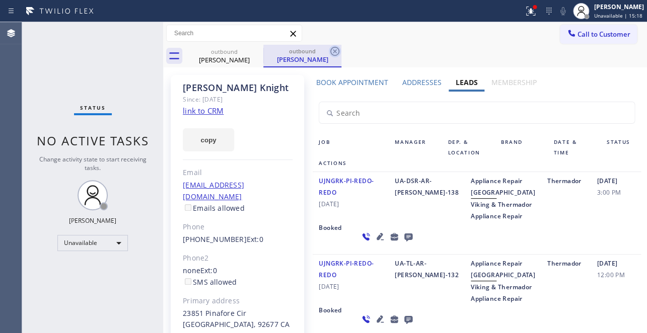
click at [337, 51] on icon at bounding box center [335, 51] width 12 height 12
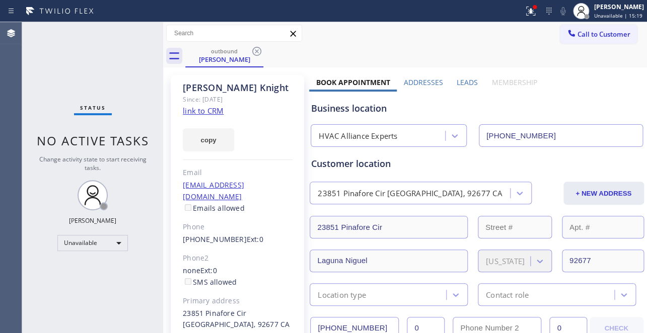
click at [594, 33] on span "Call to Customer" at bounding box center [603, 34] width 53 height 9
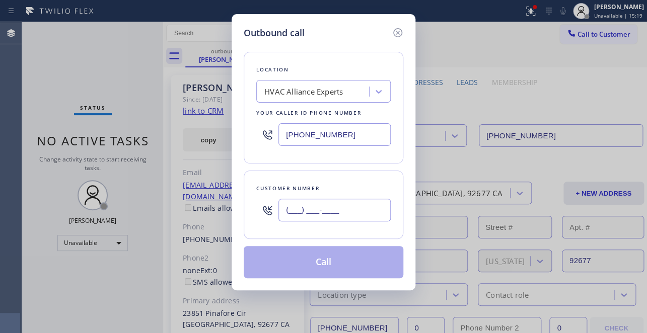
click at [333, 204] on input "(___) ___-____" at bounding box center [334, 210] width 112 height 23
paste input "818) 635-4307"
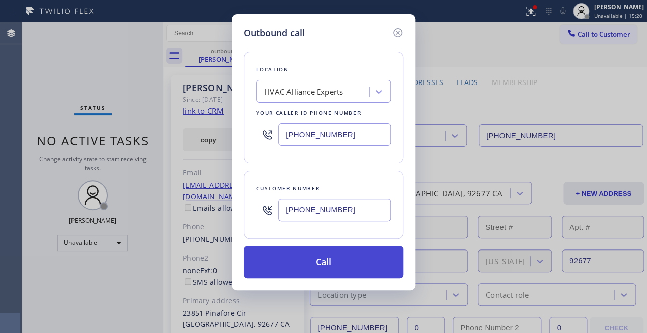
click at [295, 264] on button "Call" at bounding box center [324, 262] width 160 height 32
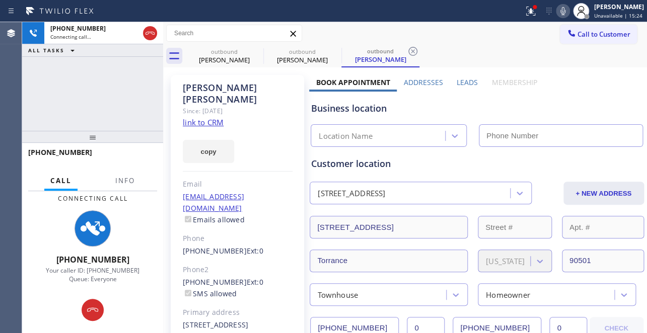
click at [457, 82] on label "Leads" at bounding box center [467, 83] width 21 height 10
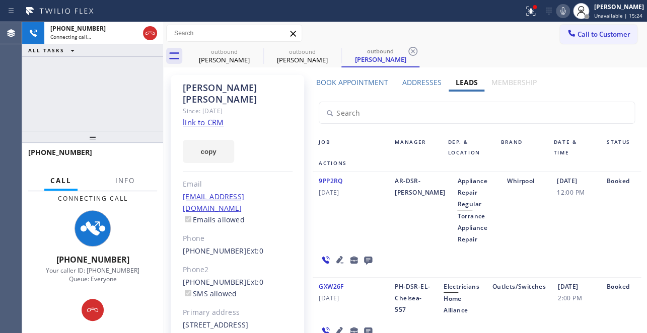
click at [557, 14] on icon at bounding box center [563, 11] width 12 height 12
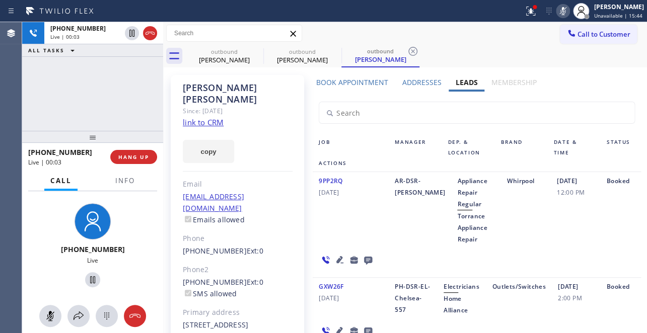
click at [557, 10] on icon at bounding box center [563, 11] width 12 height 12
click at [334, 259] on icon at bounding box center [340, 260] width 12 height 12
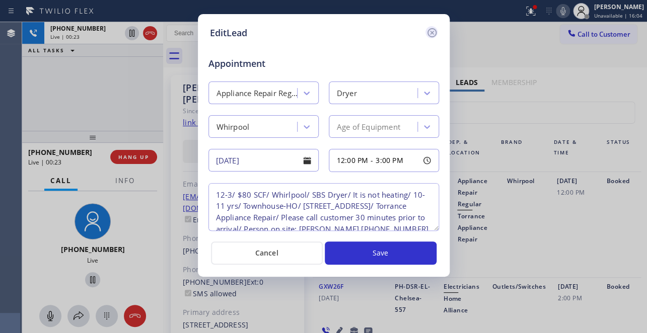
click at [431, 35] on icon at bounding box center [432, 33] width 12 height 12
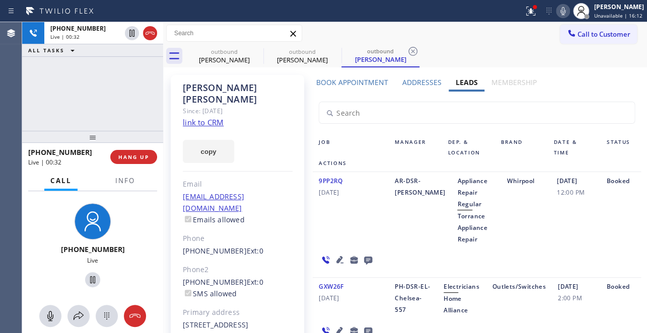
click at [478, 246] on div "9PP2RQ [DATE] AR-DSR-Amir Appliance Repair Regular Torrance Appliance Repair Wh…" at bounding box center [477, 225] width 328 height 106
click at [339, 259] on icon at bounding box center [339, 259] width 7 height 7
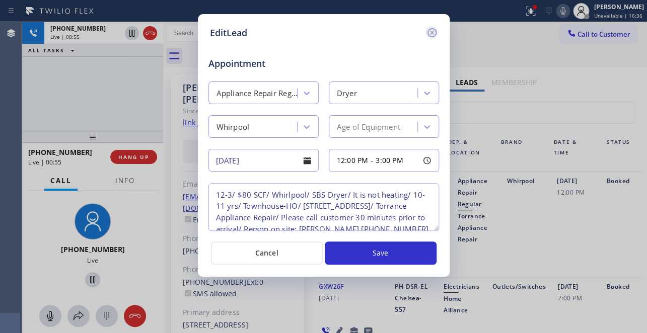
click at [433, 36] on icon at bounding box center [431, 32] width 9 height 9
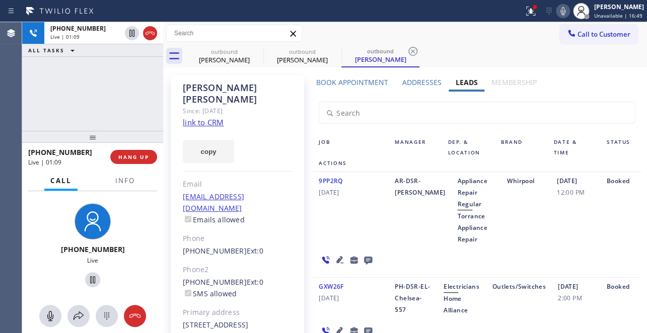
click at [493, 246] on div "9PP2RQ [DATE] AR-DSR-Amir Appliance Repair Regular Torrance Appliance Repair Wh…" at bounding box center [477, 225] width 328 height 106
click at [349, 226] on div "9PP2RQ [DATE]" at bounding box center [351, 210] width 76 height 70
click at [133, 159] on span "HANG UP" at bounding box center [133, 157] width 31 height 7
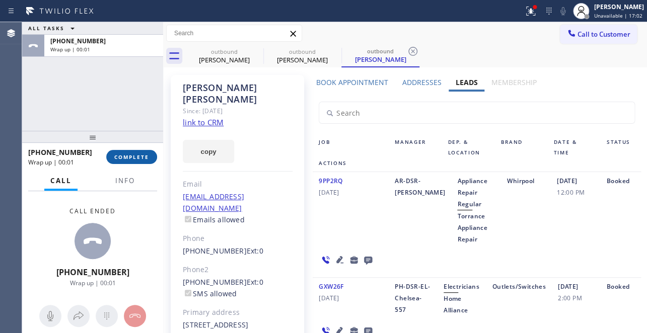
click at [126, 159] on span "COMPLETE" at bounding box center [131, 157] width 35 height 7
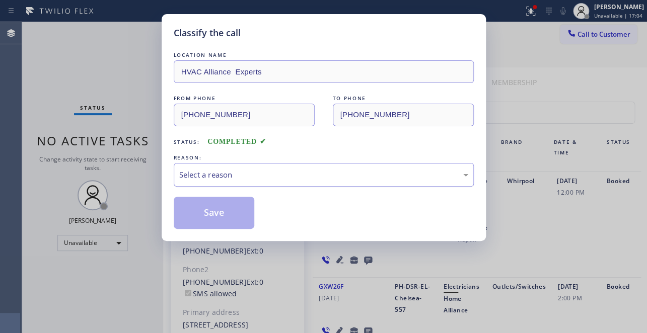
click at [266, 169] on div "Select a reason" at bounding box center [323, 175] width 289 height 12
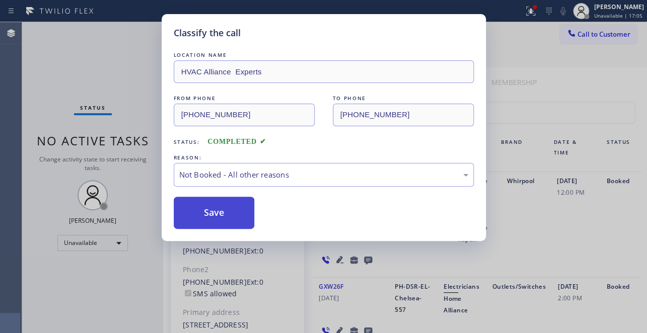
click at [228, 212] on button "Save" at bounding box center [214, 213] width 81 height 32
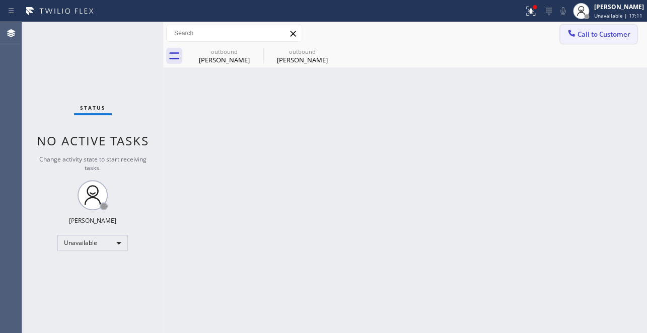
click at [590, 29] on button "Call to Customer" at bounding box center [598, 34] width 77 height 19
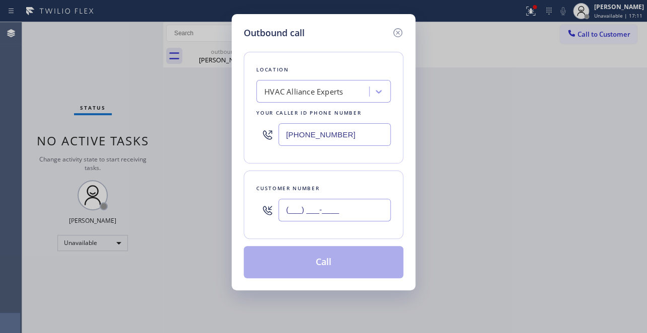
click at [284, 206] on input "(___) ___-____" at bounding box center [334, 210] width 112 height 23
paste input "818) 970-0611"
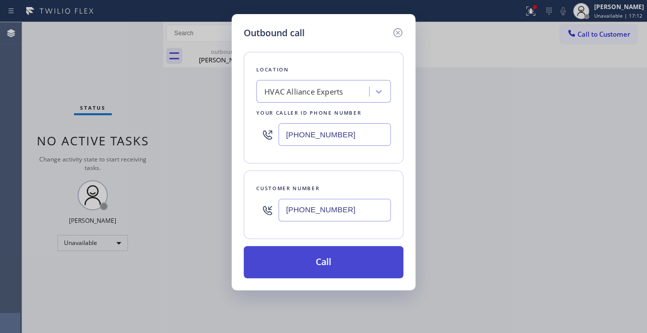
type input "[PHONE_NUMBER]"
click at [320, 265] on button "Call" at bounding box center [324, 262] width 160 height 32
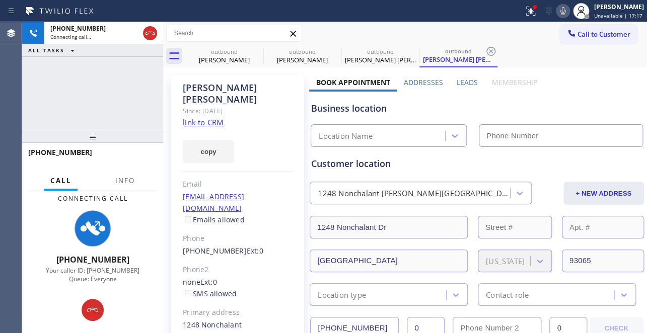
type input "[PHONE_NUMBER]"
click at [464, 83] on label "Leads" at bounding box center [467, 83] width 21 height 10
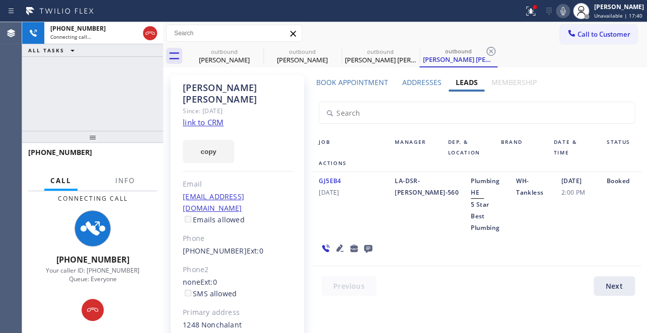
click at [396, 276] on div at bounding box center [483, 288] width 340 height 25
click at [438, 284] on div "Book Appointment Addresses Leads Membership Business location HVAC Alliance Exp…" at bounding box center [476, 246] width 335 height 337
click at [421, 249] on div "Job Manager Dep. & Location Brand Date & Time Status Actions GJ5EB4 [DATE] LA-D…" at bounding box center [476, 196] width 335 height 209
click at [429, 276] on div at bounding box center [483, 288] width 340 height 25
click at [493, 285] on div "Book Appointment Addresses Leads Membership Business location HVAC Alliance Exp…" at bounding box center [476, 246] width 335 height 337
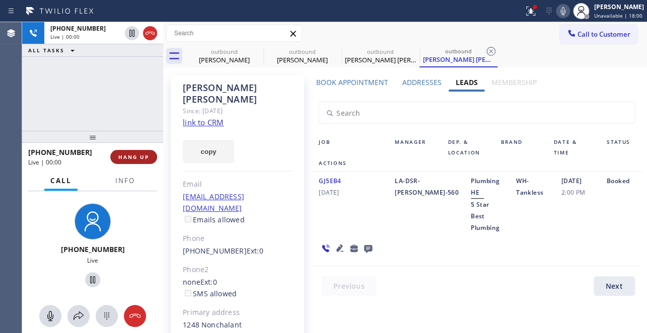
click at [128, 155] on span "HANG UP" at bounding box center [133, 157] width 31 height 7
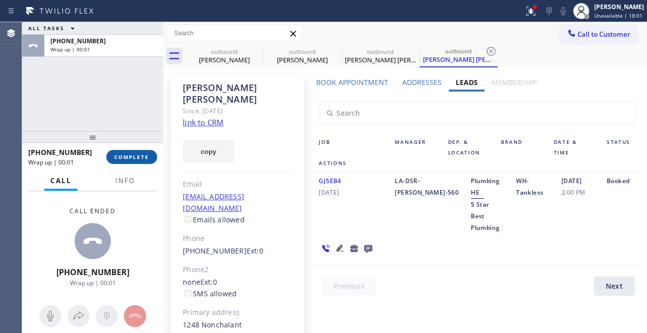
click at [131, 158] on span "COMPLETE" at bounding box center [131, 157] width 35 height 7
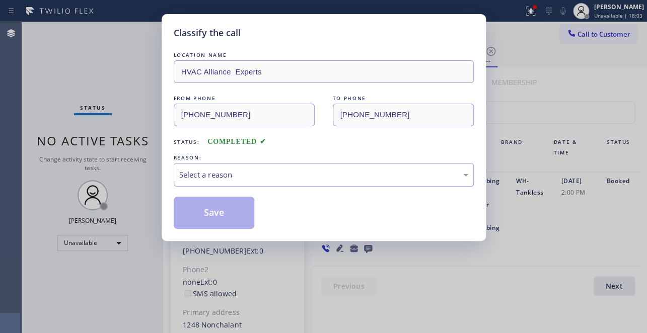
click at [231, 175] on div "Select a reason" at bounding box center [323, 175] width 289 height 12
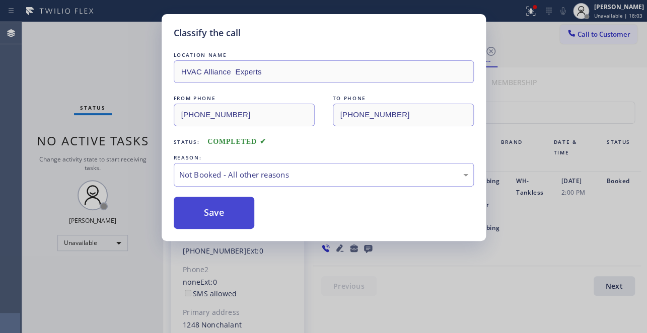
drag, startPoint x: 215, startPoint y: 210, endPoint x: 206, endPoint y: 214, distance: 9.7
click at [214, 210] on button "Save" at bounding box center [214, 213] width 81 height 32
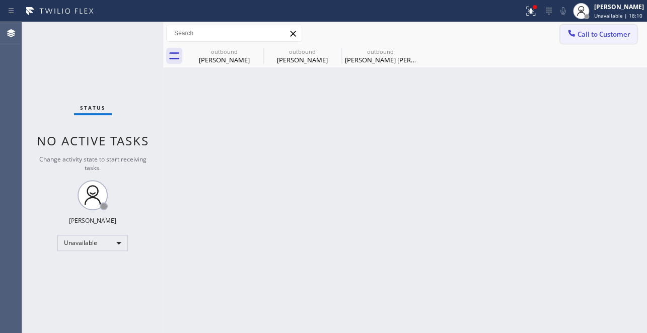
click at [605, 33] on span "Call to Customer" at bounding box center [603, 34] width 53 height 9
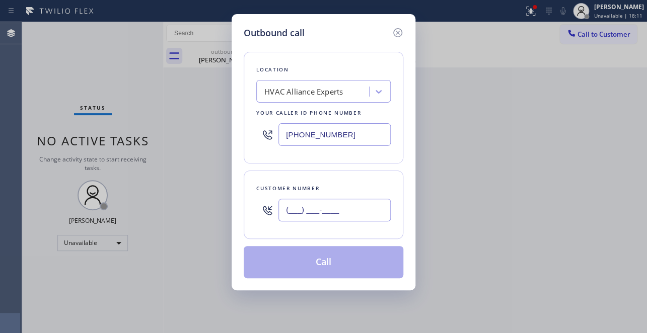
click at [298, 205] on input "(___) ___-____" at bounding box center [334, 210] width 112 height 23
paste input "914) 374-1313"
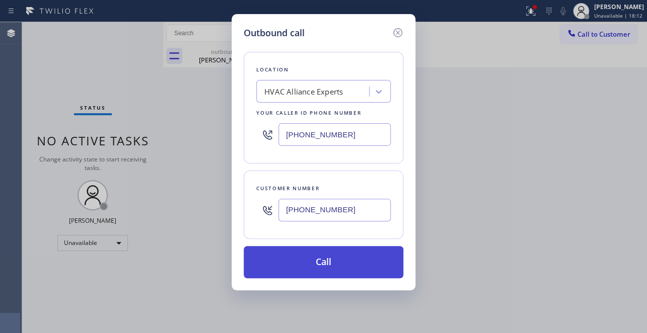
type input "[PHONE_NUMBER]"
click at [304, 267] on button "Call" at bounding box center [324, 262] width 160 height 32
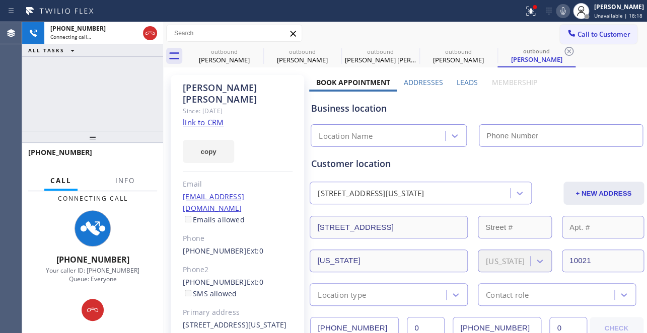
type input "[PHONE_NUMBER]"
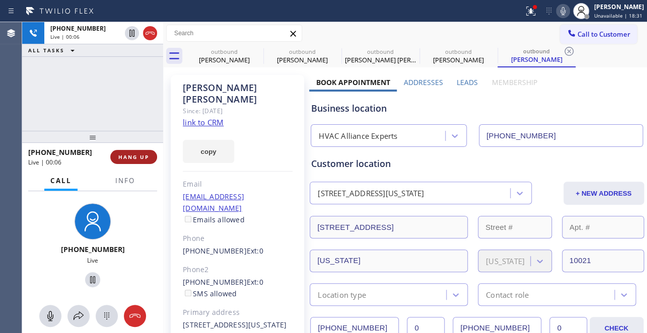
click at [131, 160] on span "HANG UP" at bounding box center [133, 157] width 31 height 7
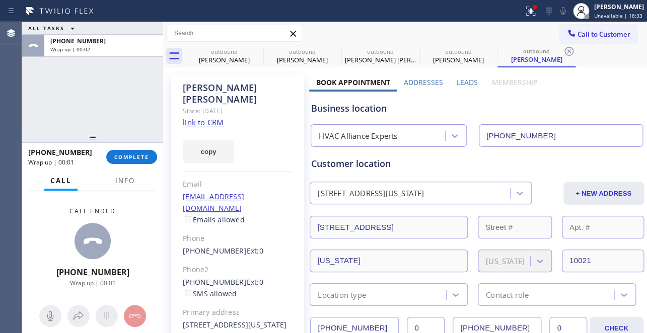
click at [458, 83] on label "Leads" at bounding box center [467, 83] width 21 height 10
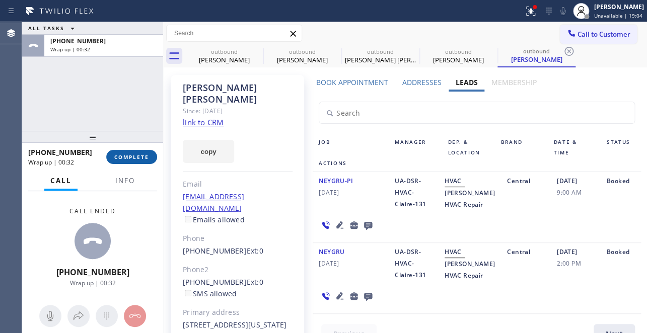
click at [138, 152] on button "COMPLETE" at bounding box center [131, 157] width 51 height 14
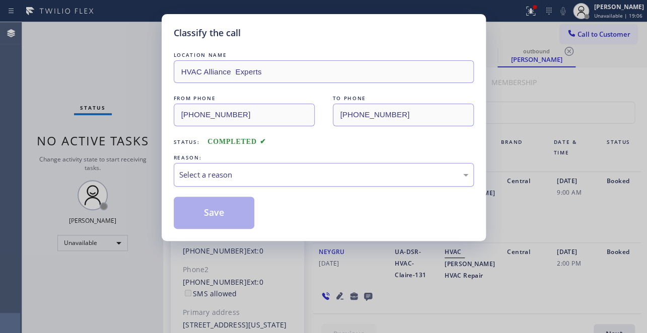
click at [300, 166] on div "Select a reason" at bounding box center [324, 175] width 300 height 24
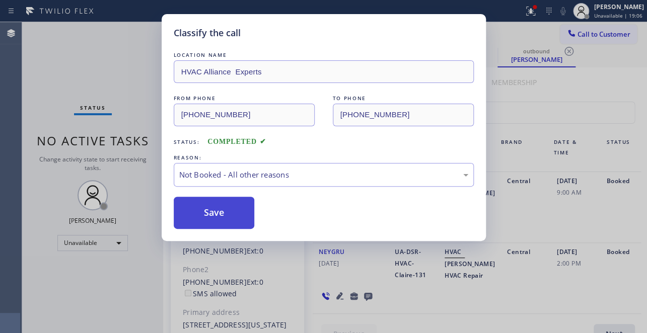
click at [216, 214] on button "Save" at bounding box center [214, 213] width 81 height 32
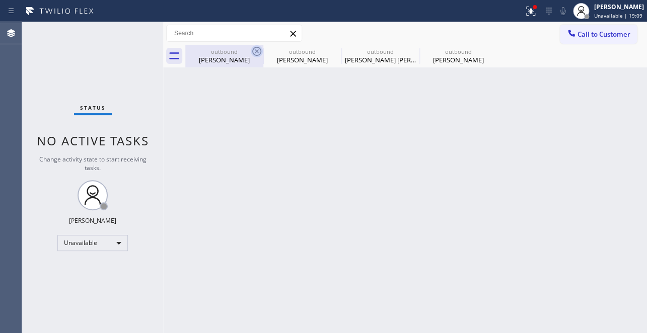
click at [258, 50] on icon at bounding box center [256, 51] width 9 height 9
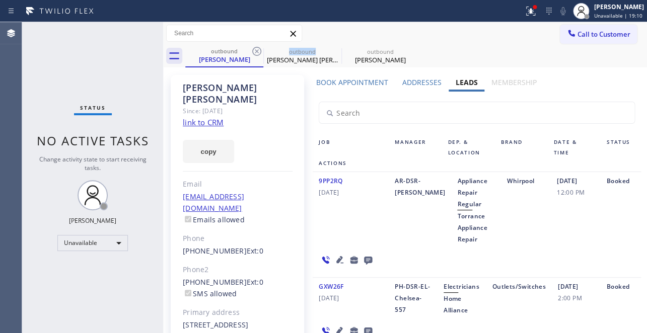
click at [258, 50] on icon at bounding box center [256, 51] width 9 height 9
click at [0, 0] on icon at bounding box center [0, 0] width 0 height 0
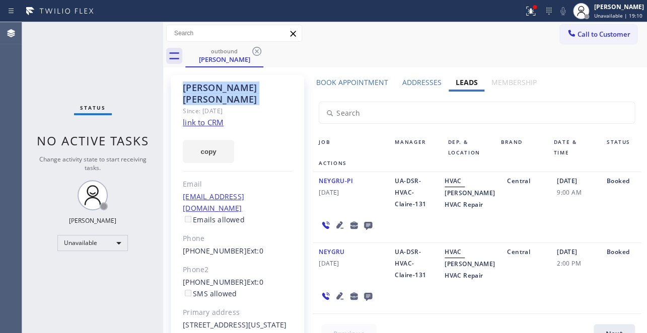
click at [258, 50] on icon at bounding box center [256, 51] width 9 height 9
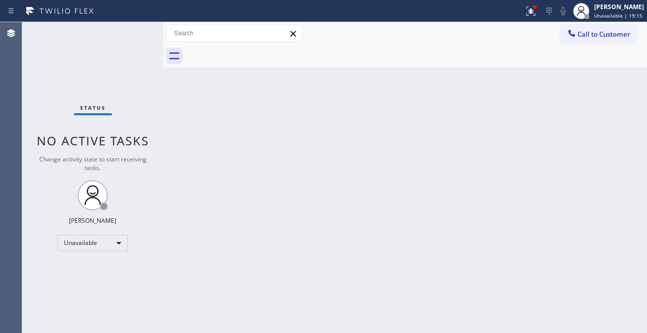
click at [606, 22] on div "Call to Customer Outbound call Location HVAC Alliance Experts Your caller id ph…" at bounding box center [405, 33] width 484 height 23
click at [609, 40] on button "Call to Customer" at bounding box center [598, 34] width 77 height 19
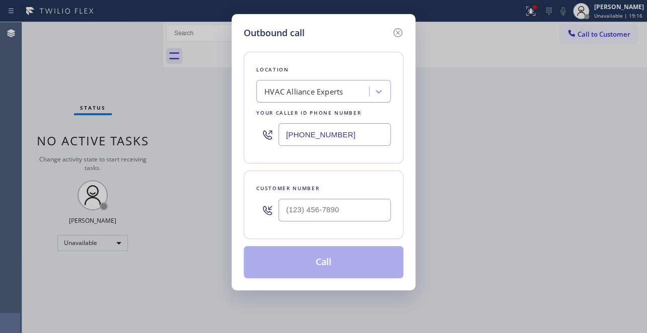
click at [269, 225] on div at bounding box center [267, 210] width 22 height 33
click at [294, 210] on input "(___) ___-____" at bounding box center [334, 210] width 112 height 23
paste input "714) 488-4718"
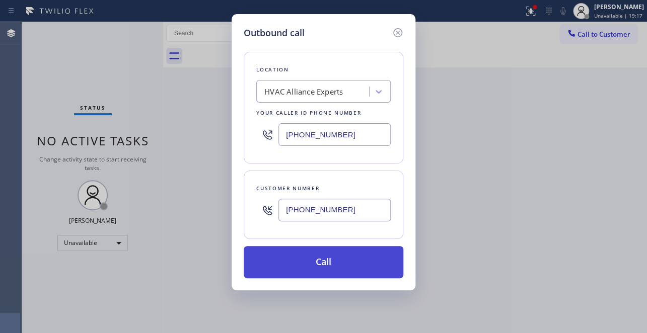
click at [312, 261] on button "Call" at bounding box center [324, 262] width 160 height 32
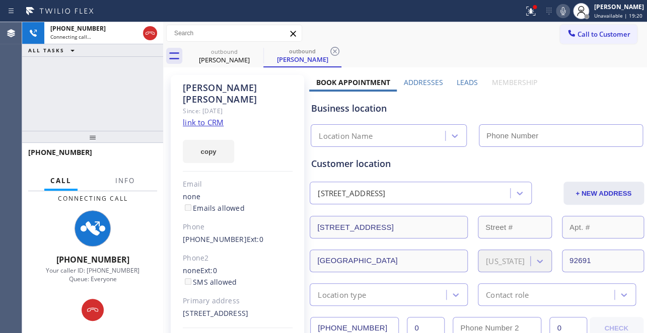
click at [459, 78] on label "Leads" at bounding box center [467, 83] width 21 height 10
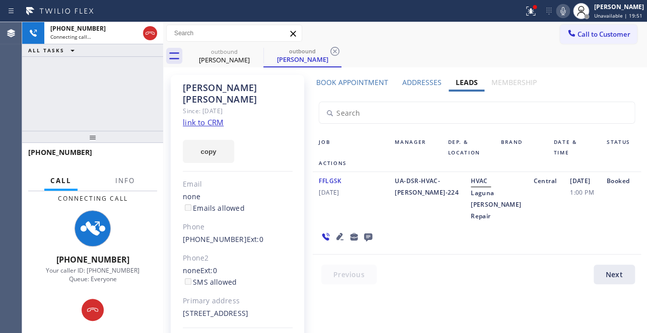
click at [327, 314] on div "Book Appointment Addresses Leads Membership Business location HVAC Alliance Exp…" at bounding box center [476, 229] width 335 height 303
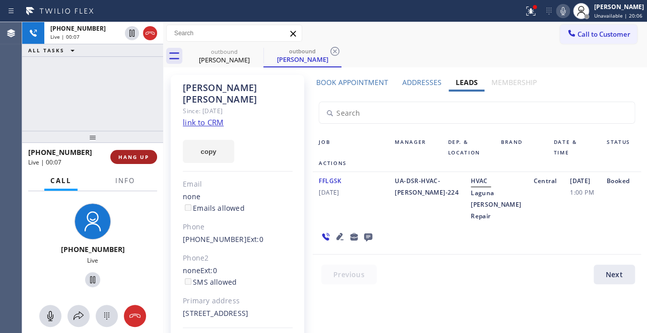
click at [151, 156] on button "HANG UP" at bounding box center [133, 157] width 47 height 14
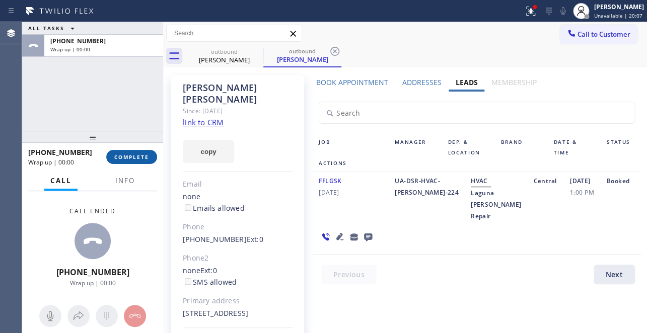
click at [129, 159] on span "COMPLETE" at bounding box center [131, 157] width 35 height 7
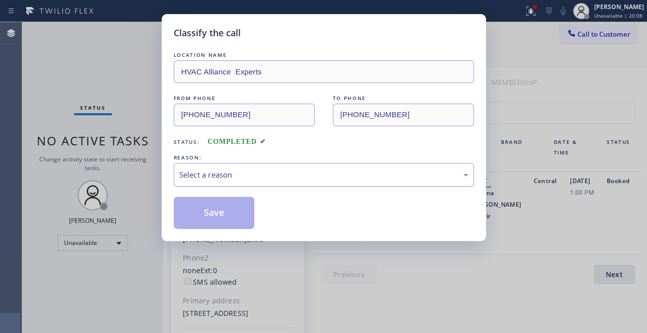
click at [216, 170] on div "Select a reason" at bounding box center [323, 175] width 289 height 12
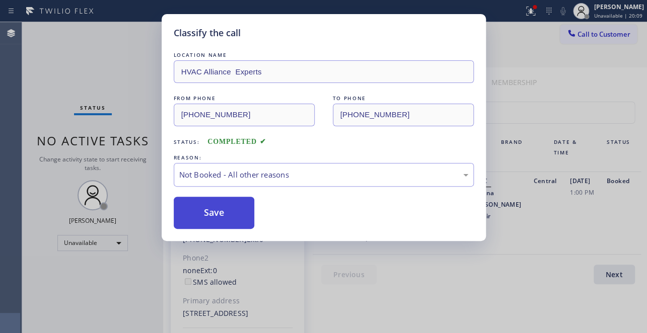
click at [215, 215] on button "Save" at bounding box center [214, 213] width 81 height 32
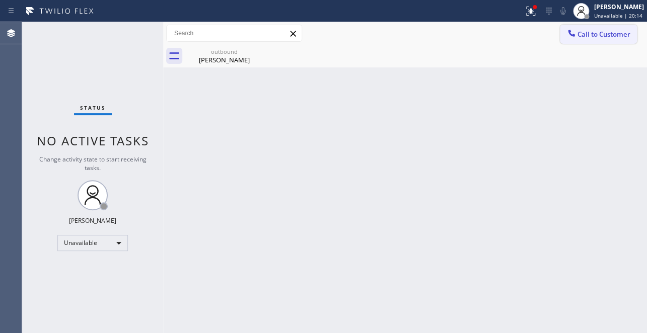
click at [602, 37] on span "Call to Customer" at bounding box center [603, 34] width 53 height 9
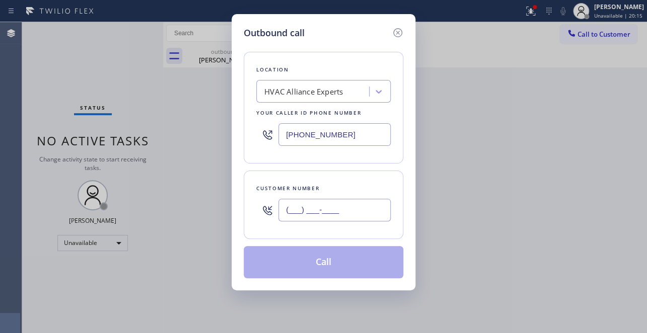
click at [312, 209] on input "(___) ___-____" at bounding box center [334, 210] width 112 height 23
paste input "480) 216-3101"
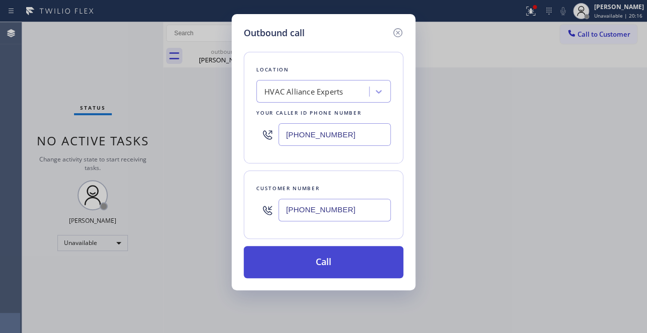
click at [330, 270] on button "Call" at bounding box center [324, 262] width 160 height 32
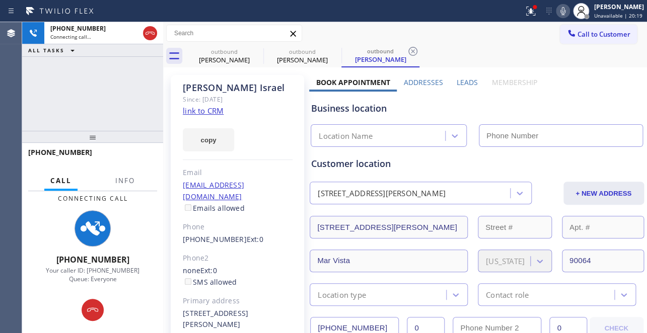
click at [462, 82] on label "Leads" at bounding box center [467, 83] width 21 height 10
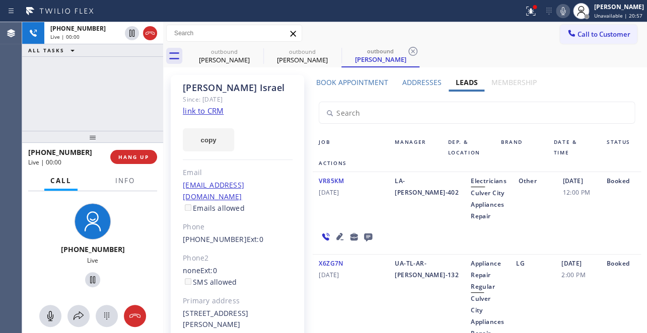
click at [369, 294] on div "X6ZG7N [DATE]" at bounding box center [351, 299] width 76 height 82
click at [131, 155] on span "HANG UP" at bounding box center [133, 157] width 31 height 7
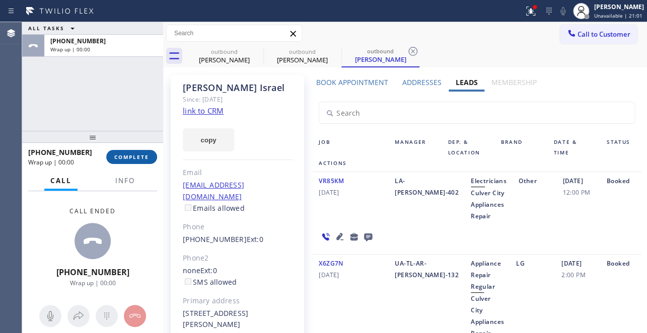
click at [138, 158] on span "COMPLETE" at bounding box center [131, 157] width 35 height 7
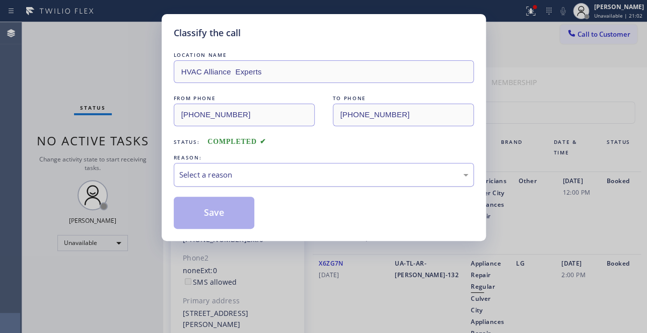
click at [216, 169] on div "Select a reason" at bounding box center [323, 175] width 289 height 12
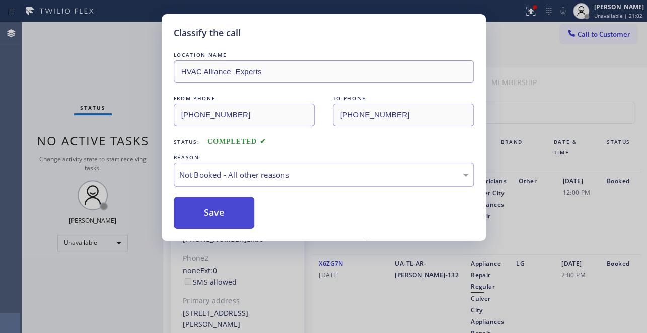
click at [211, 213] on button "Save" at bounding box center [214, 213] width 81 height 32
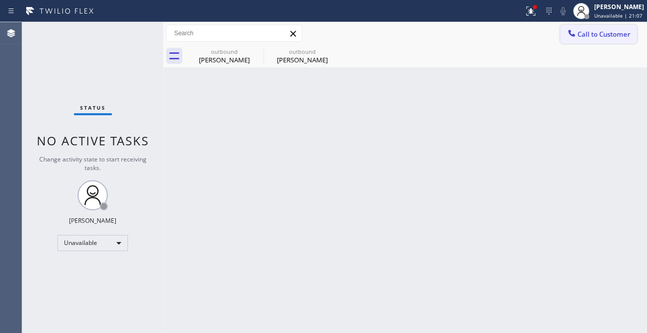
click at [577, 37] on div at bounding box center [571, 34] width 12 height 12
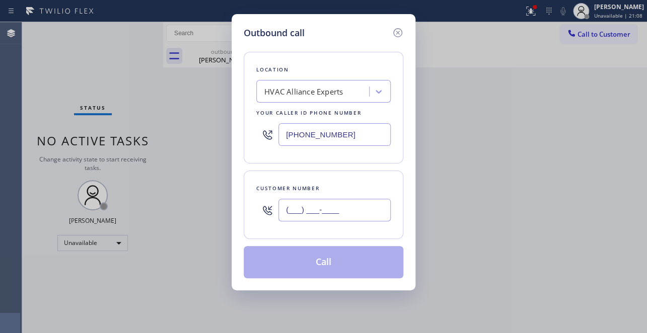
click at [300, 214] on input "(___) ___-____" at bounding box center [334, 210] width 112 height 23
paste input "760) 525-8880"
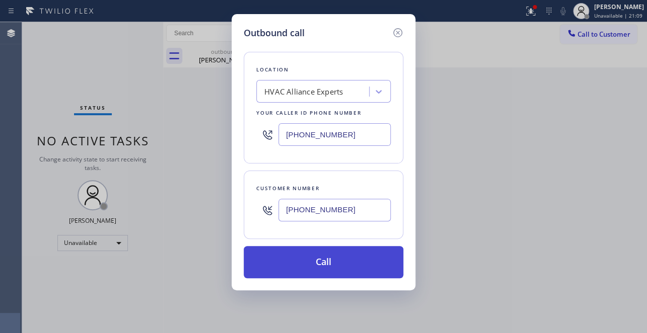
click at [298, 269] on button "Call" at bounding box center [324, 262] width 160 height 32
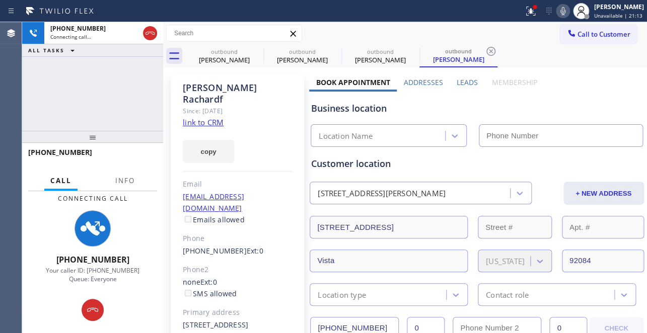
click at [460, 83] on label "Leads" at bounding box center [467, 83] width 21 height 10
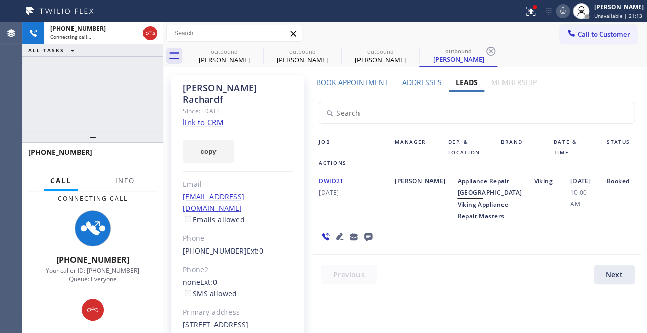
click at [360, 222] on div "DWID2T [DATE]" at bounding box center [351, 198] width 76 height 47
click at [460, 255] on div "DWID2T [DATE] [PERSON_NAME] Repair High End Viking Appliance Repair Masters Vik…" at bounding box center [477, 213] width 328 height 83
click at [337, 240] on icon at bounding box center [339, 236] width 7 height 7
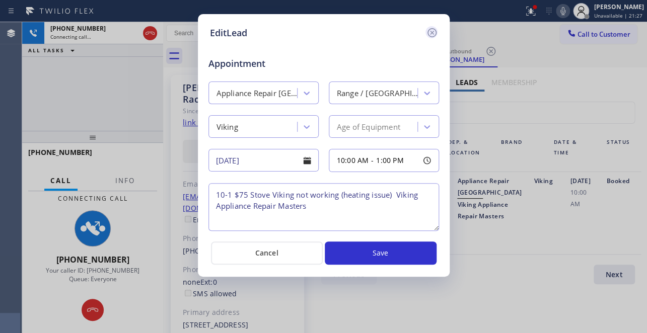
click at [433, 28] on icon at bounding box center [431, 32] width 9 height 9
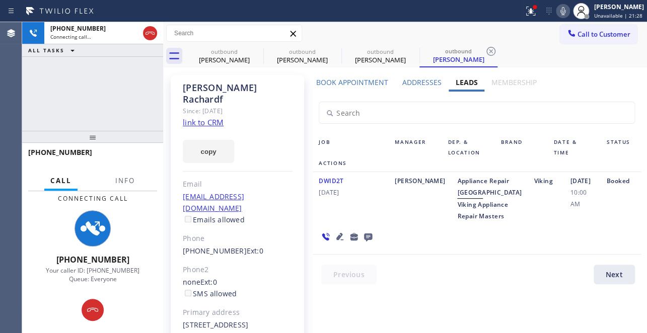
click at [422, 222] on div "[PERSON_NAME]" at bounding box center [420, 198] width 62 height 47
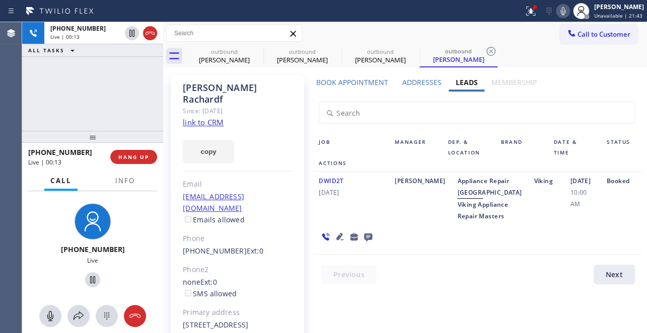
click at [335, 243] on icon at bounding box center [340, 237] width 12 height 12
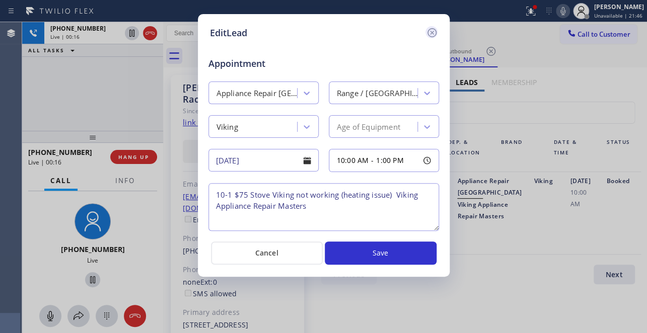
click at [432, 35] on icon at bounding box center [432, 33] width 12 height 12
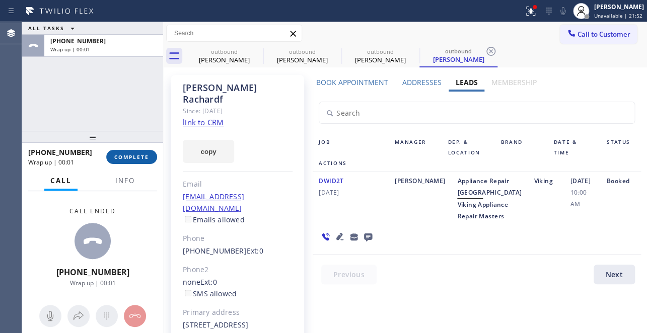
click at [130, 161] on button "COMPLETE" at bounding box center [131, 157] width 51 height 14
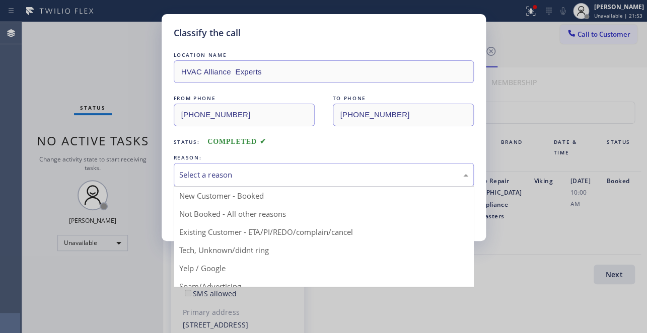
click at [255, 175] on div "Select a reason" at bounding box center [323, 175] width 289 height 12
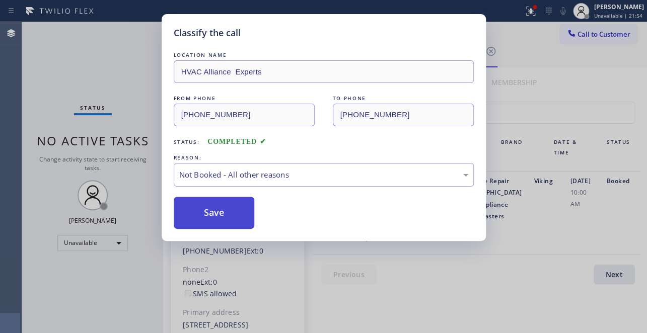
click at [217, 218] on button "Save" at bounding box center [214, 213] width 81 height 32
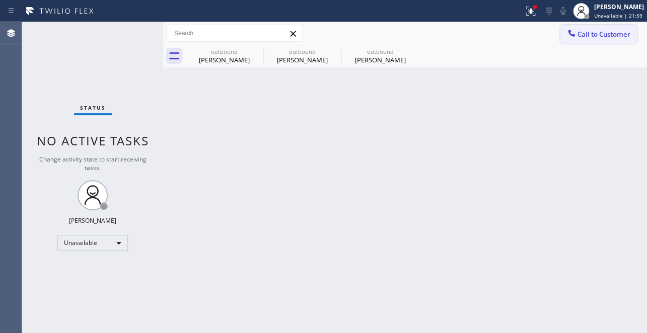
click at [599, 36] on span "Call to Customer" at bounding box center [603, 34] width 53 height 9
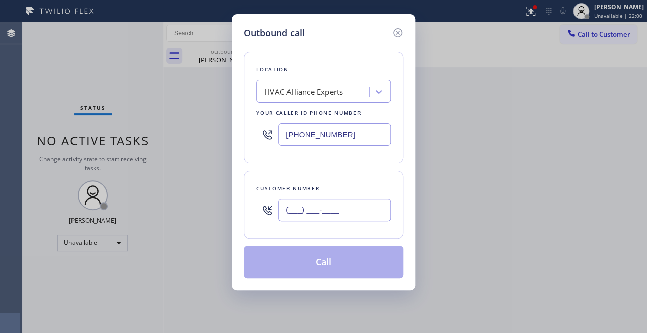
click at [280, 211] on input "(___) ___-____" at bounding box center [334, 210] width 112 height 23
paste input "515) 779-6363"
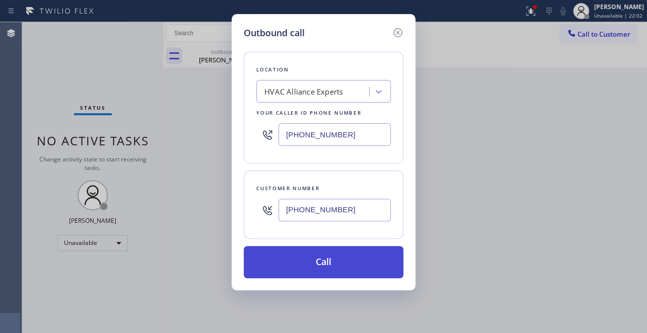
click at [323, 275] on button "Call" at bounding box center [324, 262] width 160 height 32
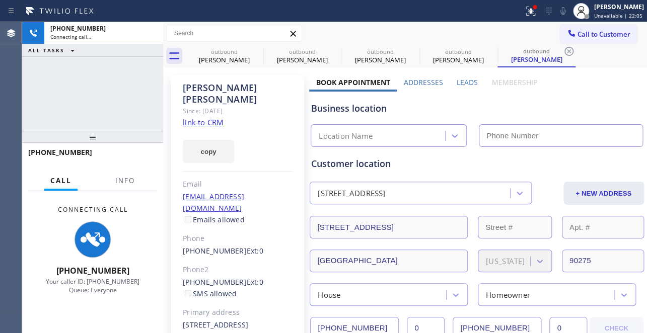
click at [467, 78] on label "Leads" at bounding box center [467, 83] width 21 height 10
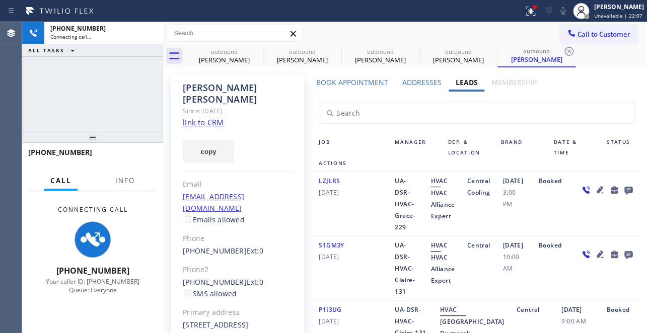
click at [596, 193] on icon at bounding box center [599, 189] width 7 height 7
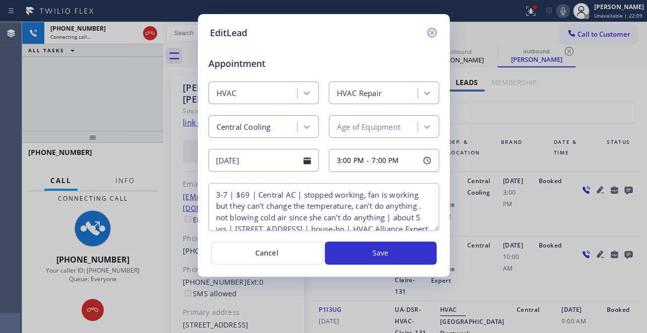
click at [431, 30] on icon at bounding box center [432, 33] width 12 height 12
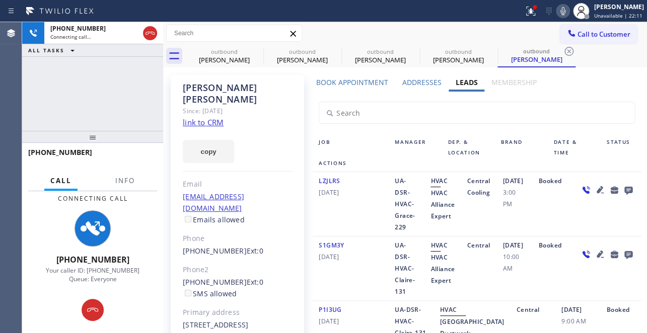
click at [367, 142] on div "Job" at bounding box center [351, 147] width 76 height 21
click at [255, 52] on icon at bounding box center [257, 51] width 12 height 12
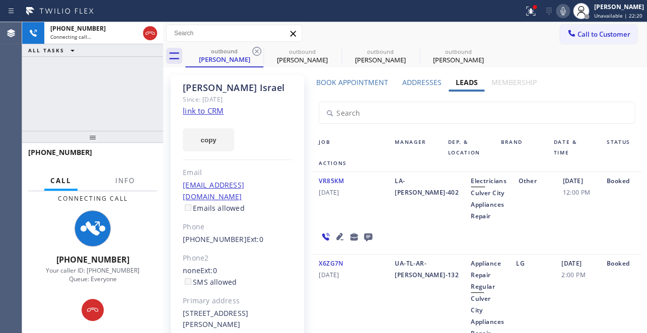
click at [255, 52] on icon at bounding box center [257, 51] width 12 height 12
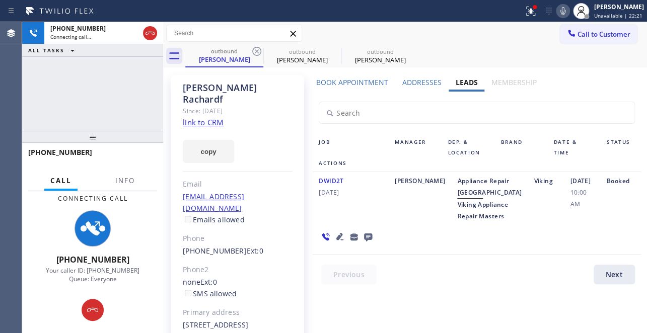
click at [255, 52] on icon at bounding box center [257, 51] width 12 height 12
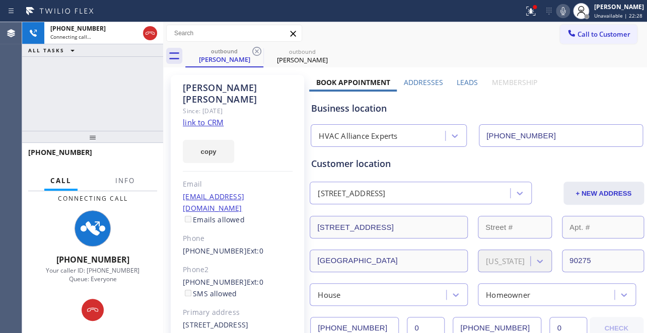
click at [459, 83] on label "Leads" at bounding box center [467, 83] width 21 height 10
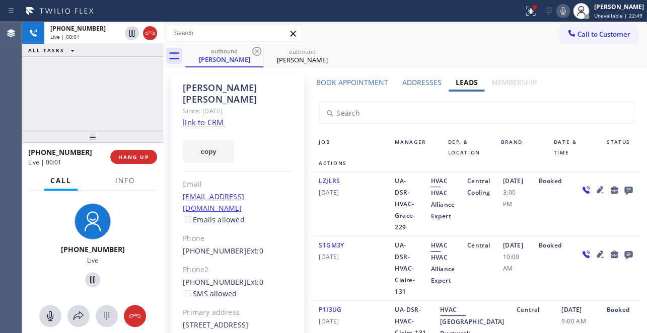
click at [327, 216] on div "LZJLRS [DATE]" at bounding box center [351, 204] width 76 height 58
click at [135, 154] on span "HANG UP" at bounding box center [133, 157] width 31 height 7
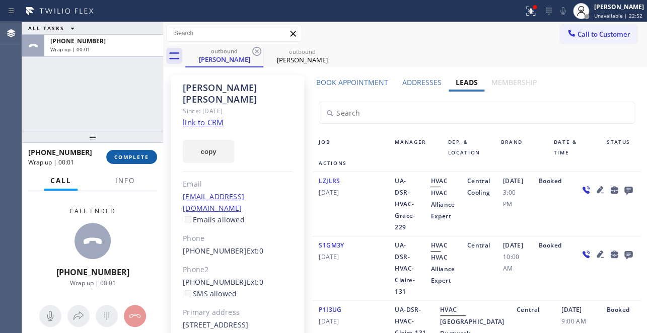
click at [121, 154] on span "COMPLETE" at bounding box center [131, 157] width 35 height 7
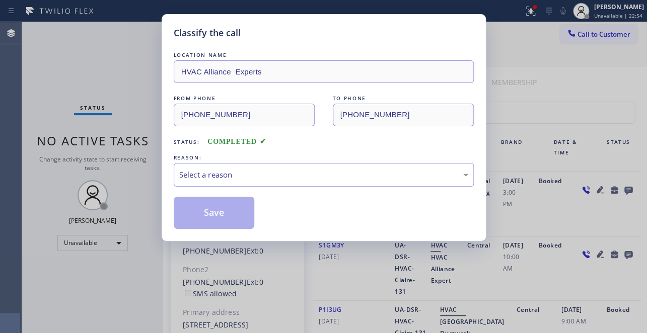
click at [255, 175] on div "Select a reason" at bounding box center [323, 175] width 289 height 12
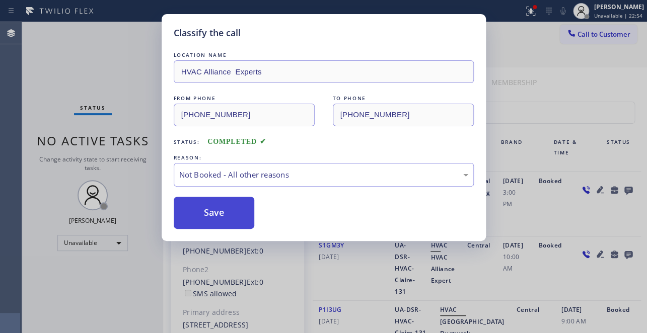
click at [211, 213] on button "Save" at bounding box center [214, 213] width 81 height 32
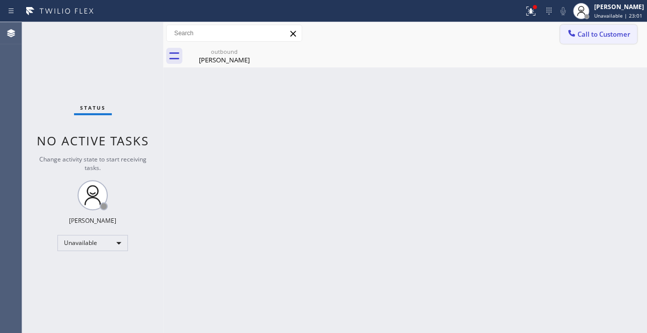
click at [589, 39] on button "Call to Customer" at bounding box center [598, 34] width 77 height 19
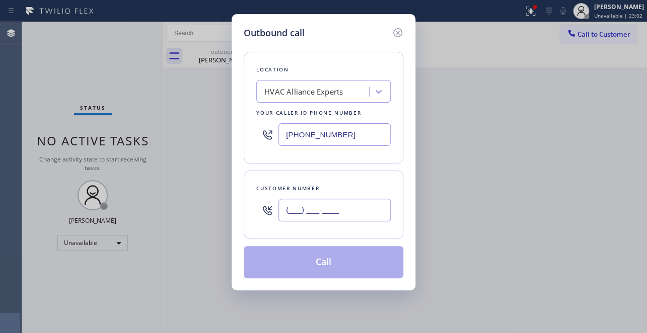
click at [296, 205] on input "(___) ___-____" at bounding box center [334, 210] width 112 height 23
paste input "818) 859-0392"
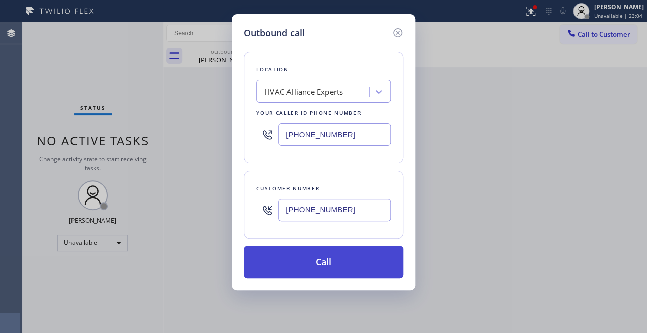
click at [316, 268] on button "Call" at bounding box center [324, 262] width 160 height 32
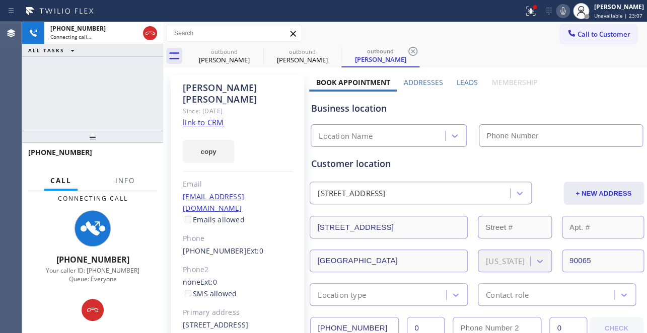
click at [464, 81] on label "Leads" at bounding box center [467, 83] width 21 height 10
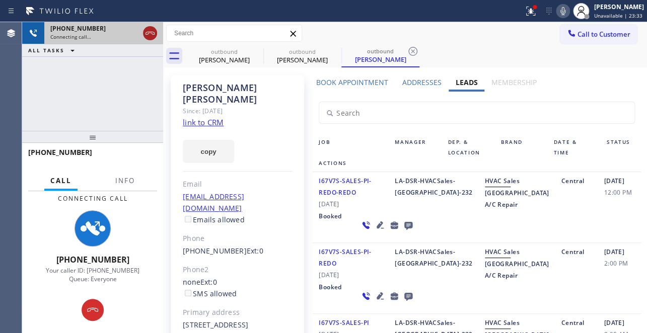
click at [153, 35] on icon at bounding box center [150, 33] width 12 height 12
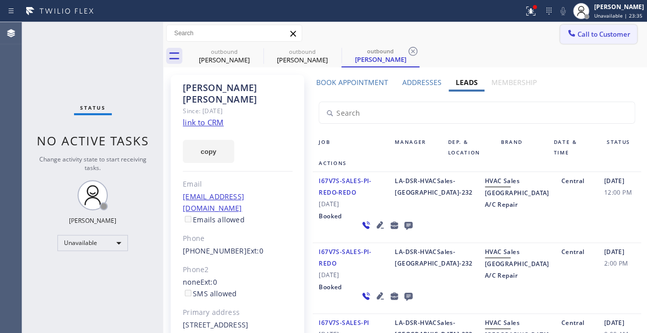
click at [615, 38] on span "Call to Customer" at bounding box center [603, 34] width 53 height 9
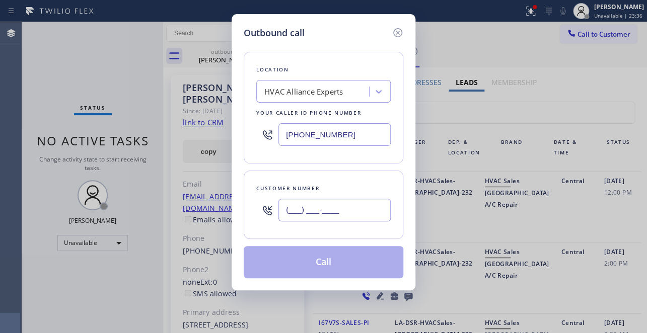
click at [316, 212] on input "(___) ___-____" at bounding box center [334, 210] width 112 height 23
paste input "323) 999-7102"
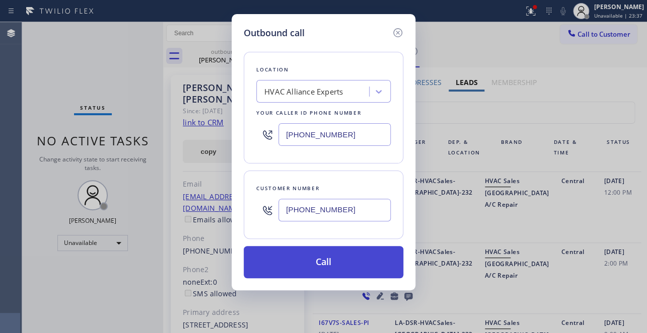
click at [317, 265] on button "Call" at bounding box center [324, 262] width 160 height 32
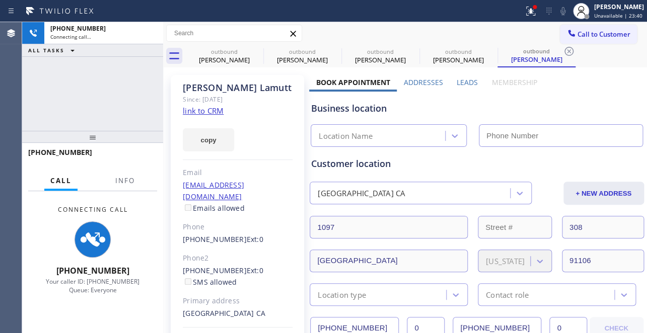
click at [463, 82] on label "Leads" at bounding box center [467, 83] width 21 height 10
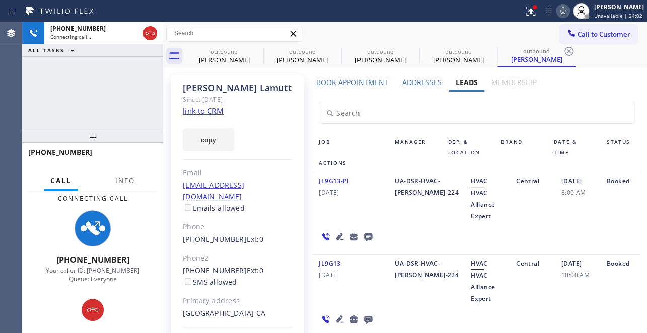
click at [532, 300] on div "Central" at bounding box center [532, 281] width 45 height 47
click at [260, 49] on icon at bounding box center [256, 51] width 9 height 9
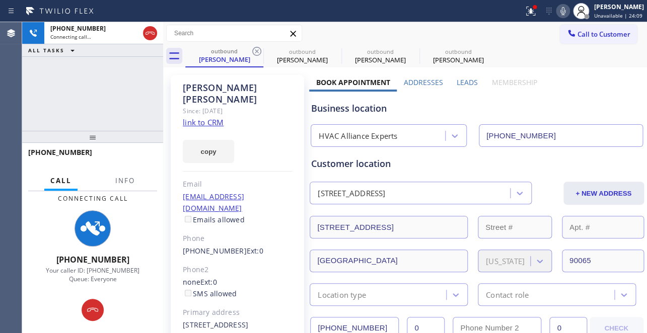
click at [260, 49] on icon at bounding box center [256, 51] width 9 height 9
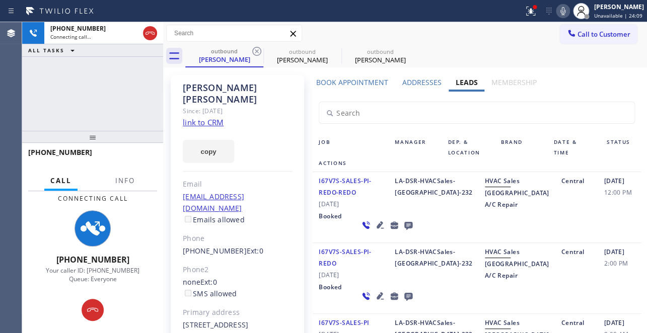
click at [260, 49] on icon at bounding box center [256, 51] width 9 height 9
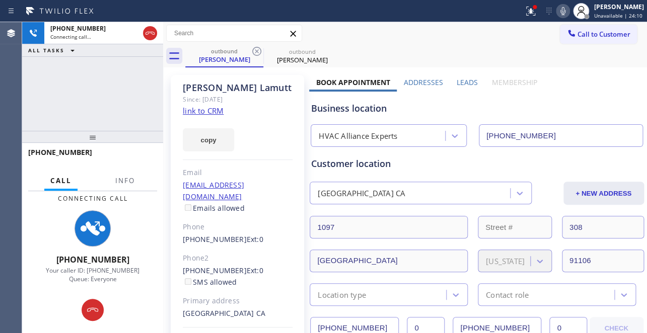
click at [260, 49] on icon at bounding box center [256, 51] width 9 height 9
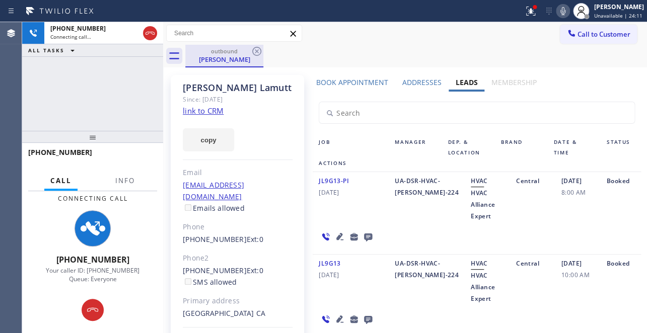
click at [222, 64] on div "outbound [PERSON_NAME]" at bounding box center [224, 56] width 76 height 22
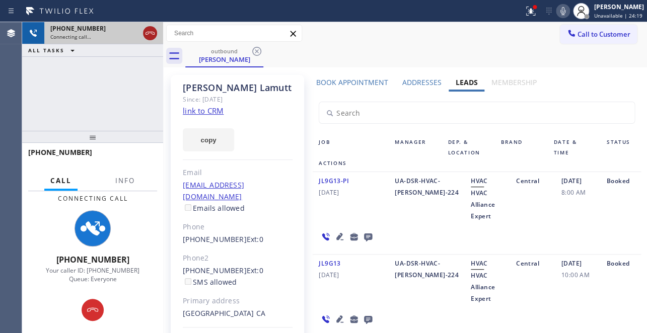
click at [151, 35] on icon at bounding box center [150, 33] width 12 height 12
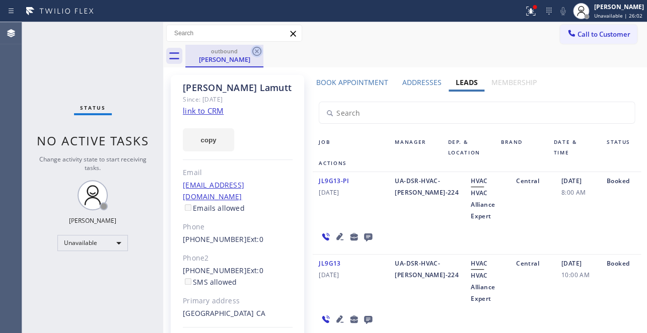
click at [254, 53] on icon at bounding box center [257, 51] width 12 height 12
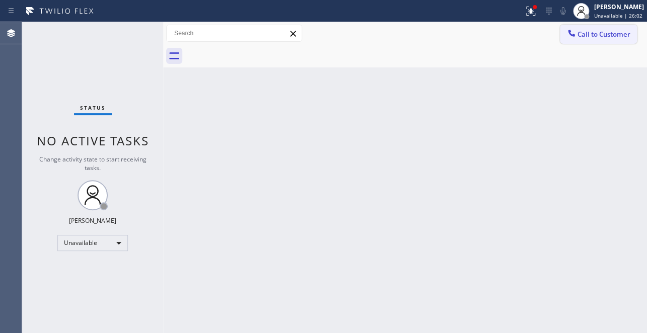
click at [577, 36] on span "Call to Customer" at bounding box center [603, 34] width 53 height 9
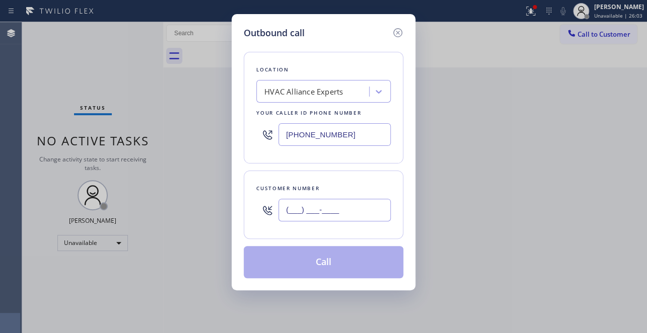
click at [317, 210] on input "(___) ___-____" at bounding box center [334, 210] width 112 height 23
paste input "415) 665-7447"
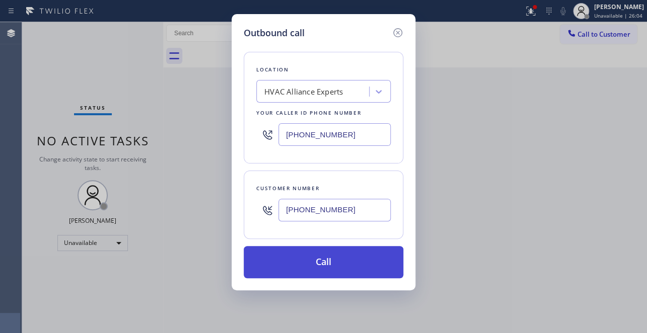
type input "[PHONE_NUMBER]"
click at [305, 255] on button "Call" at bounding box center [324, 262] width 160 height 32
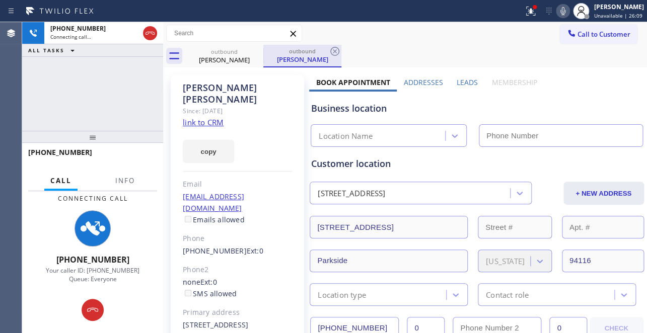
click at [555, 88] on div "Business location Location Name" at bounding box center [476, 117] width 335 height 59
type input "[PHONE_NUMBER]"
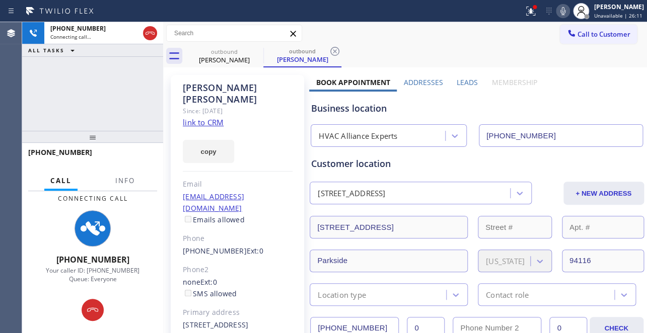
click at [462, 84] on label "Leads" at bounding box center [467, 83] width 21 height 10
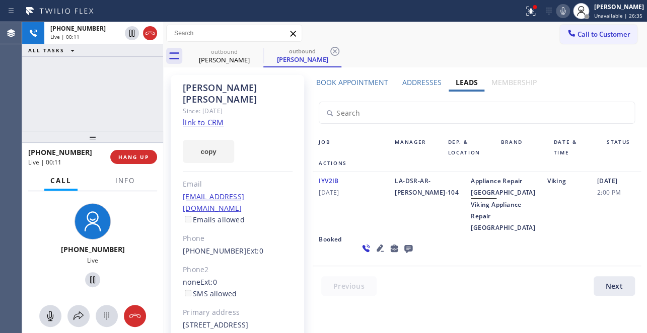
click at [377, 252] on icon at bounding box center [380, 248] width 7 height 7
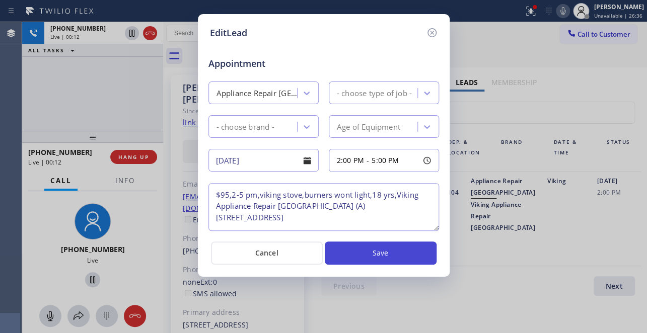
type textarea "$95,2-5 pm,viking stove,burners wont light,18 yrs,Viking Appliance Repair [GEOG…"
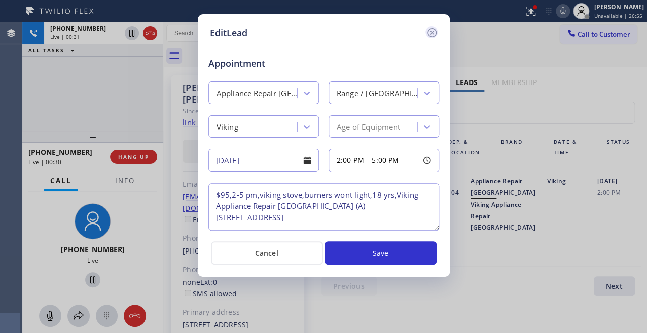
click at [429, 34] on icon at bounding box center [432, 33] width 12 height 12
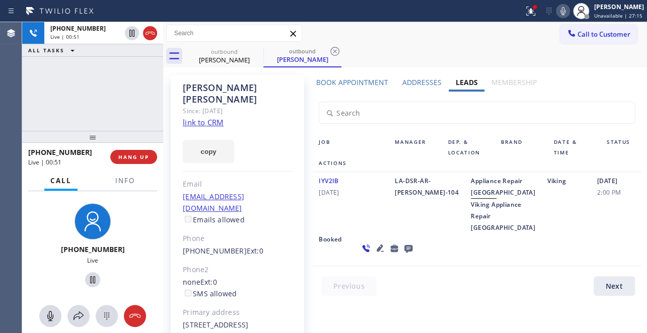
click at [374, 254] on icon at bounding box center [380, 248] width 12 height 12
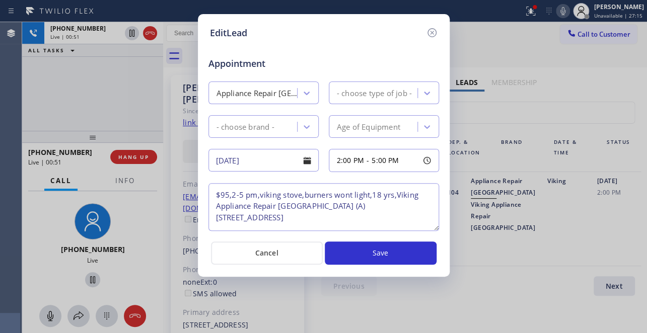
type textarea "$95,2-5 pm,viking stove,burners wont light,18 yrs,Viking Appliance Repair [GEOG…"
click at [431, 34] on icon at bounding box center [432, 33] width 12 height 12
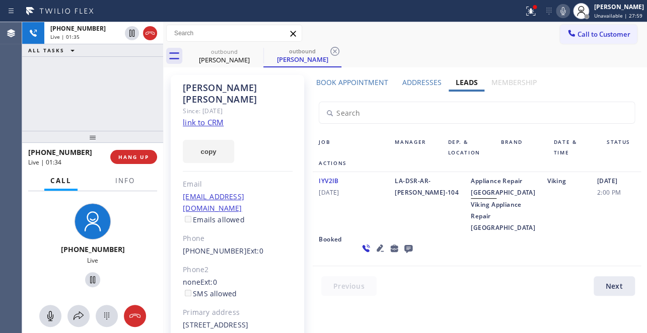
click at [333, 234] on div "IYV2IB [DATE]" at bounding box center [351, 204] width 76 height 58
click at [115, 159] on button "HANG UP" at bounding box center [133, 157] width 47 height 14
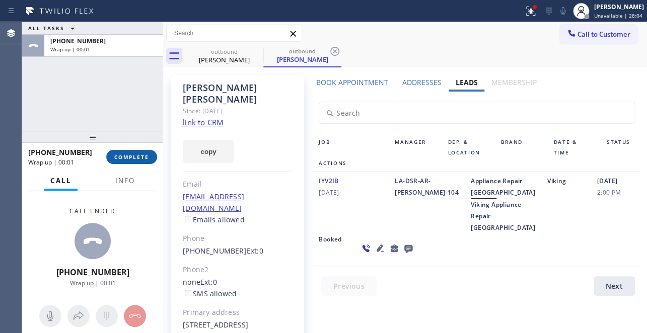
click at [126, 156] on span "COMPLETE" at bounding box center [131, 157] width 35 height 7
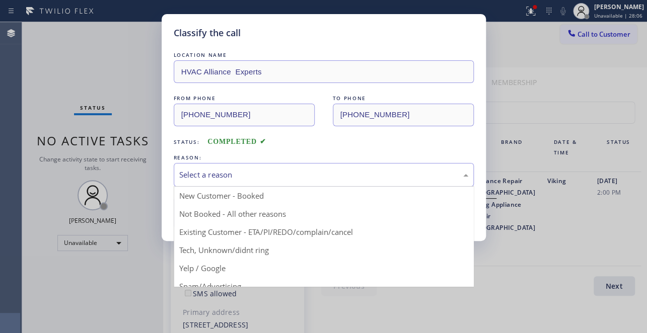
click at [325, 172] on div "Select a reason" at bounding box center [323, 175] width 289 height 12
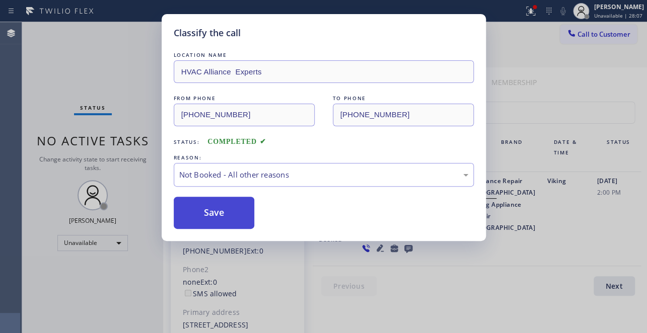
click at [216, 206] on button "Save" at bounding box center [214, 213] width 81 height 32
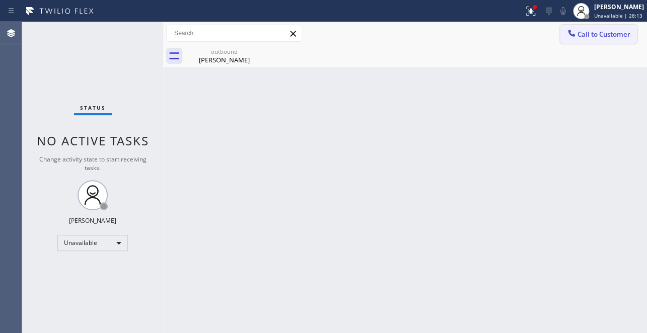
click at [600, 34] on span "Call to Customer" at bounding box center [603, 34] width 53 height 9
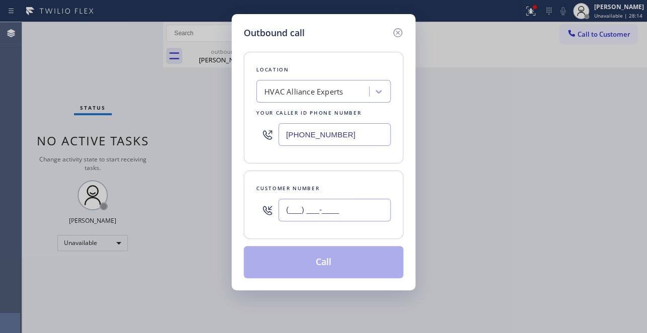
click at [292, 212] on input "(___) ___-____" at bounding box center [334, 210] width 112 height 23
paste input "818) 943-0743"
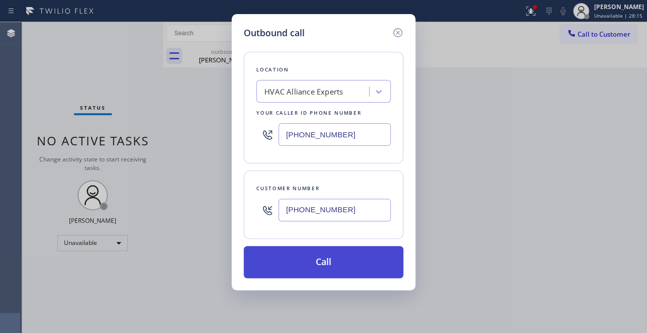
click at [326, 269] on button "Call" at bounding box center [324, 262] width 160 height 32
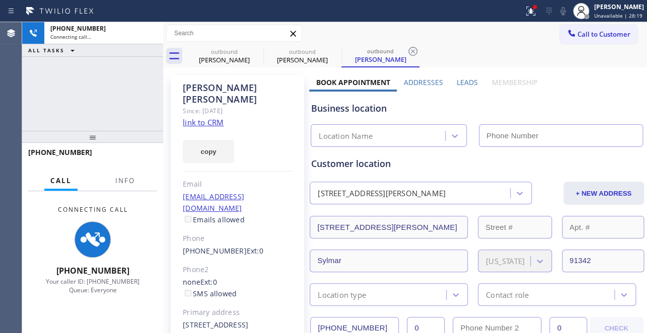
click at [471, 80] on label "Leads" at bounding box center [467, 83] width 21 height 10
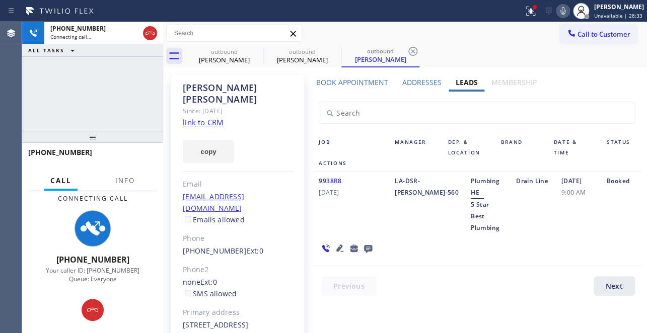
click at [549, 276] on div at bounding box center [483, 288] width 340 height 25
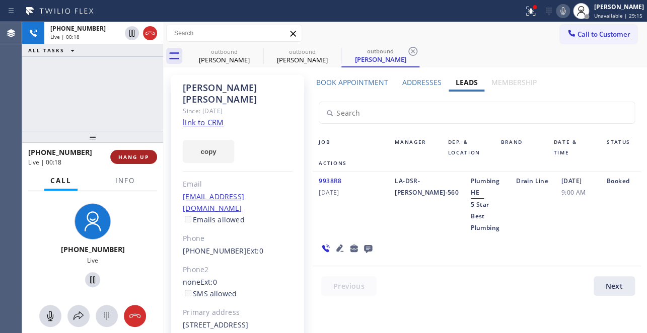
click at [131, 157] on span "HANG UP" at bounding box center [133, 157] width 31 height 7
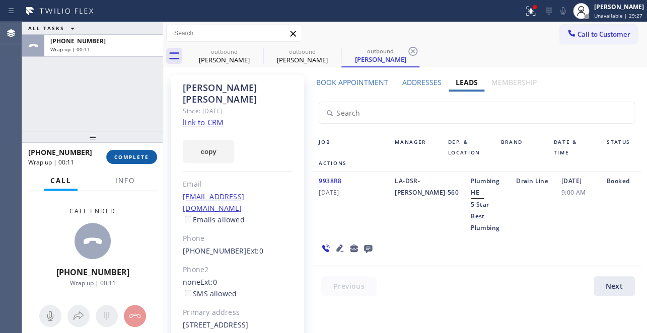
click at [126, 160] on span "COMPLETE" at bounding box center [131, 157] width 35 height 7
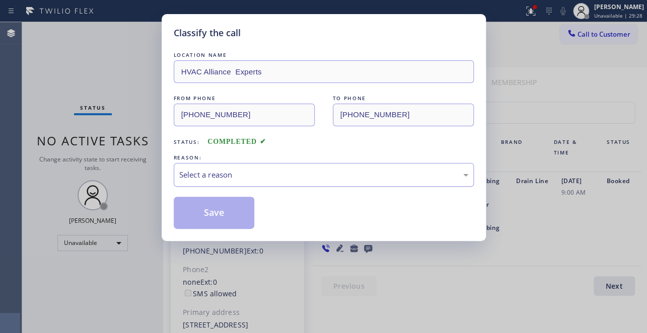
click at [213, 175] on div "Select a reason" at bounding box center [323, 175] width 289 height 12
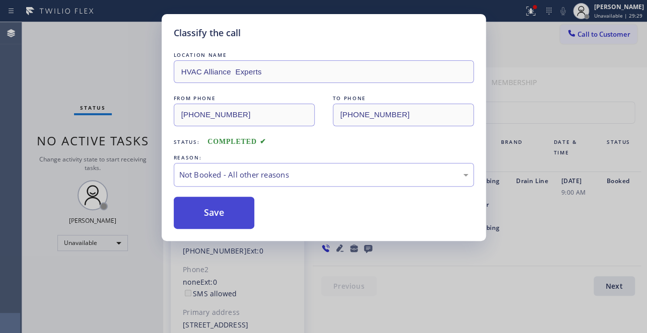
click at [209, 211] on button "Save" at bounding box center [214, 213] width 81 height 32
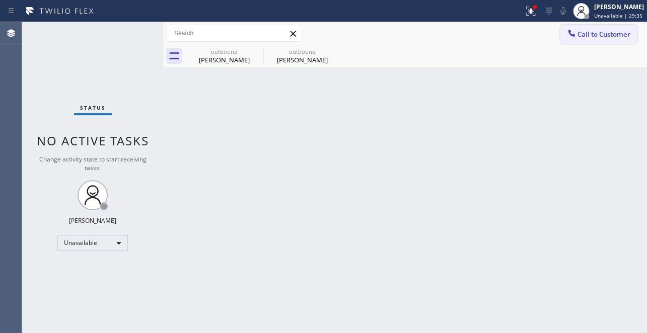
click at [584, 37] on span "Call to Customer" at bounding box center [603, 34] width 53 height 9
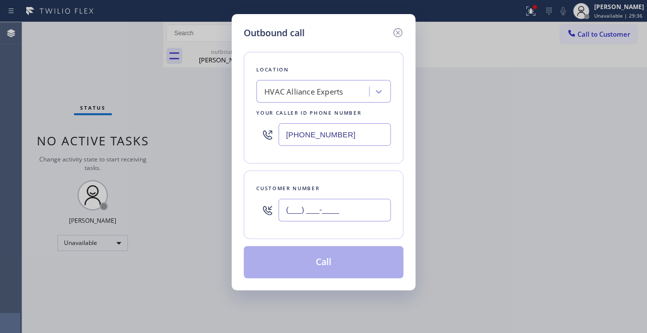
click at [333, 202] on input "(___) ___-____" at bounding box center [334, 210] width 112 height 23
paste input "951) 901-9011"
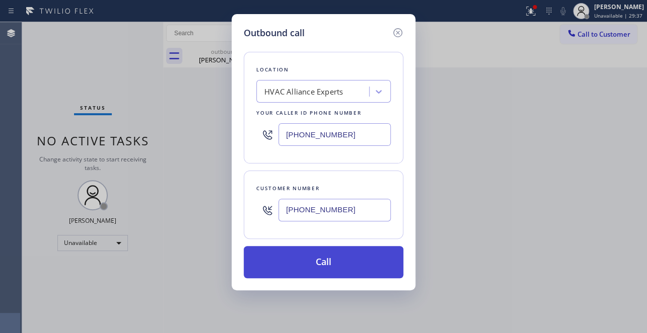
type input "[PHONE_NUMBER]"
click at [309, 257] on button "Call" at bounding box center [324, 262] width 160 height 32
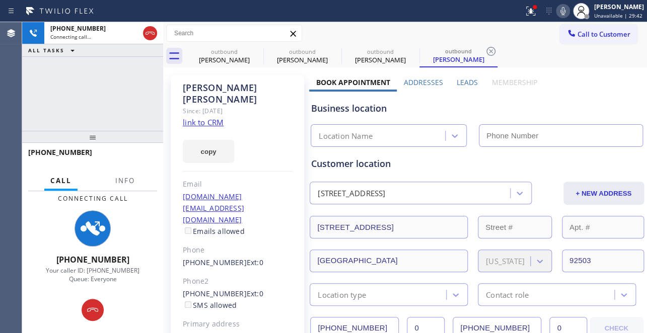
type input "[PHONE_NUMBER]"
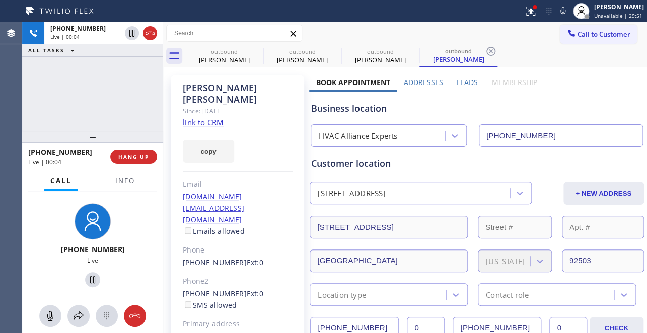
click at [461, 79] on label "Leads" at bounding box center [467, 83] width 21 height 10
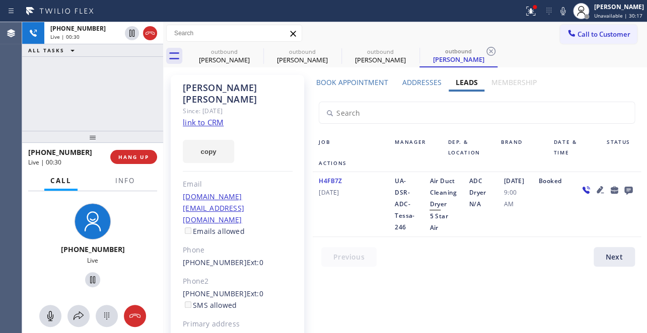
click at [493, 272] on div at bounding box center [483, 259] width 340 height 25
click at [440, 297] on div "Book Appointment Addresses Leads Membership Business location HVAC Alliance Exp…" at bounding box center [476, 240] width 335 height 325
click at [498, 272] on div at bounding box center [483, 259] width 340 height 25
click at [490, 272] on div at bounding box center [483, 259] width 340 height 25
click at [128, 162] on button "HANG UP" at bounding box center [133, 157] width 47 height 14
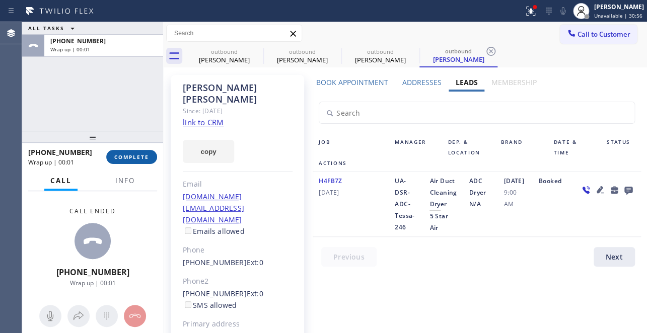
click at [123, 163] on button "COMPLETE" at bounding box center [131, 157] width 51 height 14
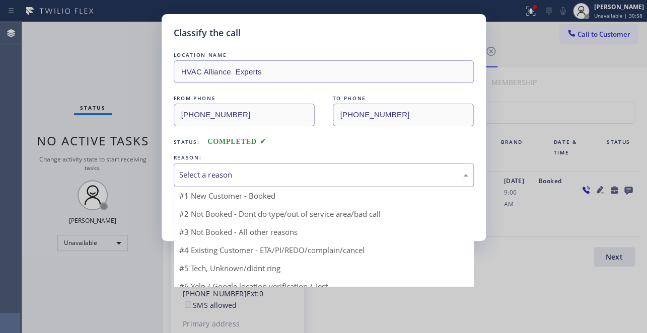
click at [258, 175] on div "Select a reason" at bounding box center [323, 175] width 289 height 12
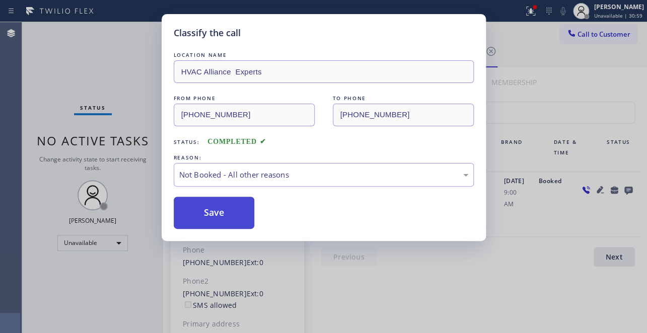
click at [222, 213] on button "Save" at bounding box center [214, 213] width 81 height 32
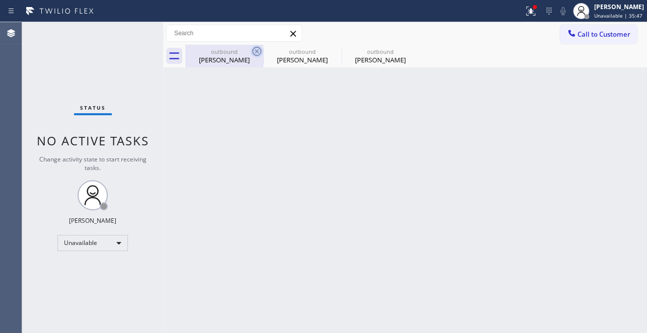
click at [256, 52] on icon at bounding box center [256, 51] width 9 height 9
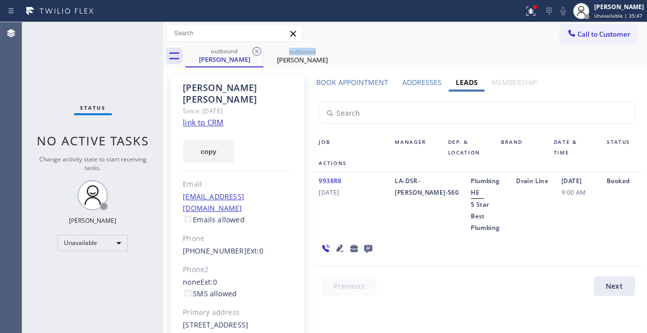
click at [256, 52] on icon at bounding box center [256, 51] width 9 height 9
click at [0, 0] on icon at bounding box center [0, 0] width 0 height 0
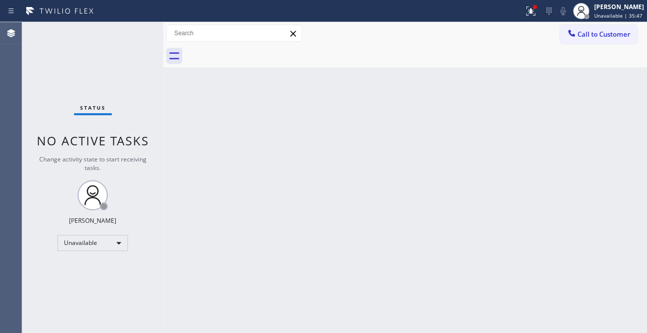
click at [256, 52] on div at bounding box center [416, 56] width 462 height 23
click at [616, 31] on span "Call to Customer" at bounding box center [603, 34] width 53 height 9
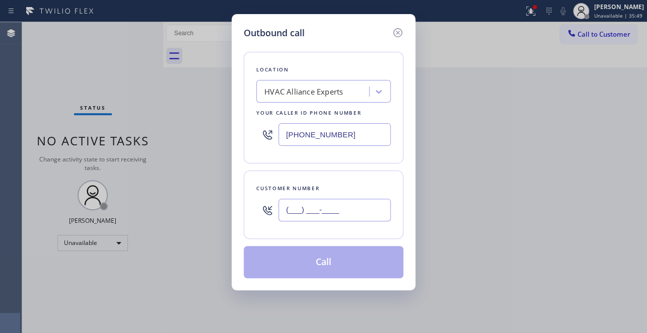
click at [348, 208] on input "(___) ___-____" at bounding box center [334, 210] width 112 height 23
paste input "714) 724-7963"
type input "(714) 724-7963"
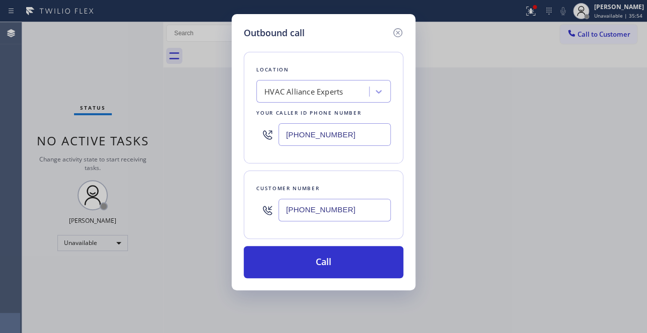
click at [339, 43] on div "Location HVAC Alliance Experts Your caller id phone number (323) 825-6940 Custo…" at bounding box center [324, 159] width 160 height 239
drag, startPoint x: 204, startPoint y: 151, endPoint x: 200, endPoint y: 145, distance: 7.2
click at [203, 151] on div "Outbound call Location HVAC Alliance Experts Your caller id phone number (323) …" at bounding box center [323, 166] width 647 height 333
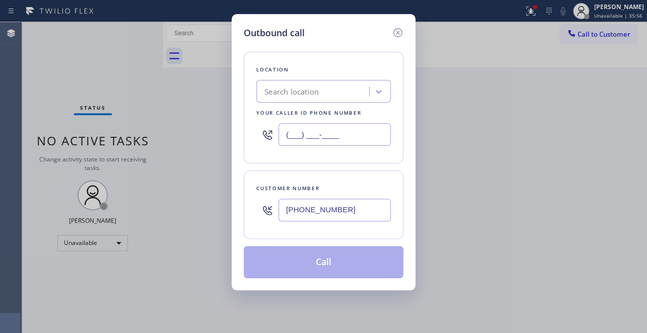
type input "(___) ___-____"
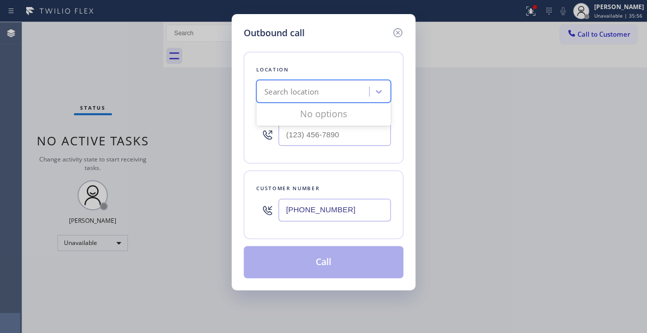
click at [271, 90] on div "Search location" at bounding box center [291, 92] width 54 height 12
paste input "Best AC Service Orange County"
type input "Best AC Service Orange County"
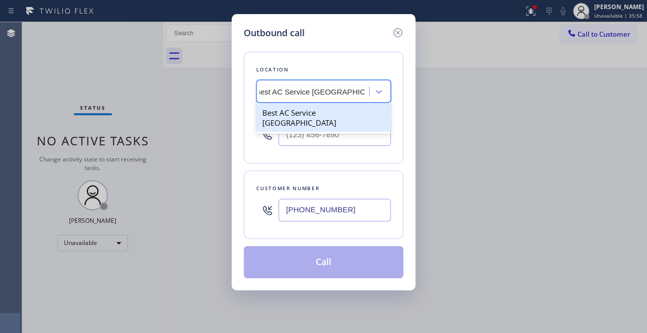
click at [325, 110] on div "Best AC Service Orange County" at bounding box center [323, 118] width 134 height 28
type input "(562) 418-5768"
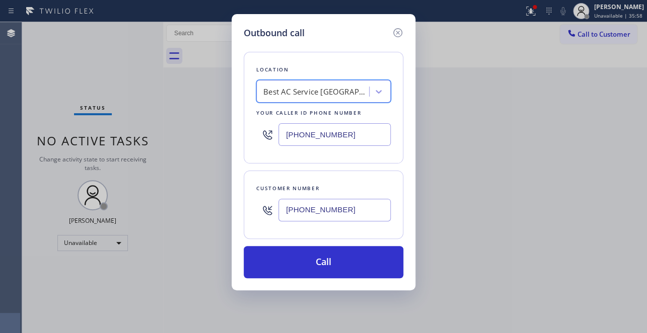
scroll to position [0, 1]
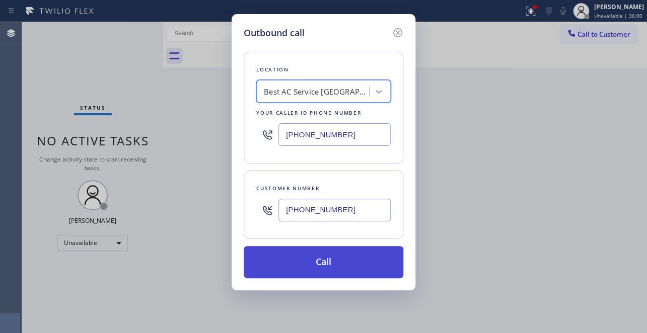
click at [330, 264] on button "Call" at bounding box center [324, 262] width 160 height 32
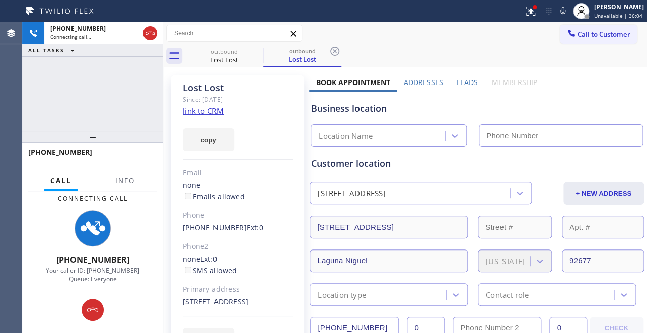
drag, startPoint x: 520, startPoint y: 113, endPoint x: 201, endPoint y: 124, distance: 318.9
click at [520, 113] on div "Business location" at bounding box center [476, 109] width 331 height 14
type input "(562) 418-5768"
click at [202, 112] on link "link to CRM" at bounding box center [203, 111] width 41 height 10
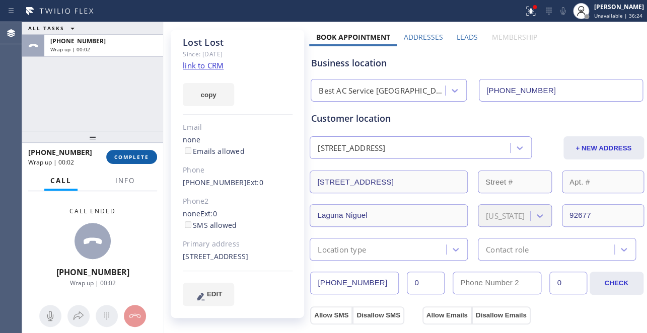
click at [141, 155] on span "COMPLETE" at bounding box center [131, 157] width 35 height 7
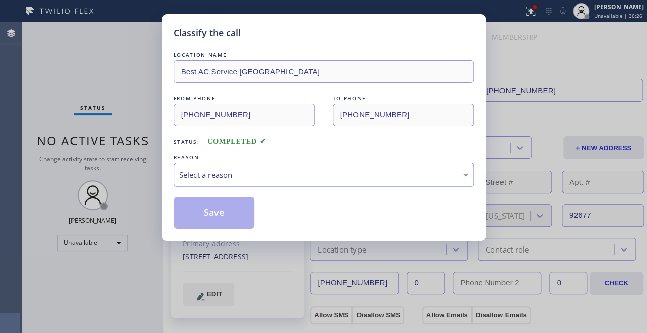
click at [217, 173] on div "Select a reason" at bounding box center [323, 175] width 289 height 12
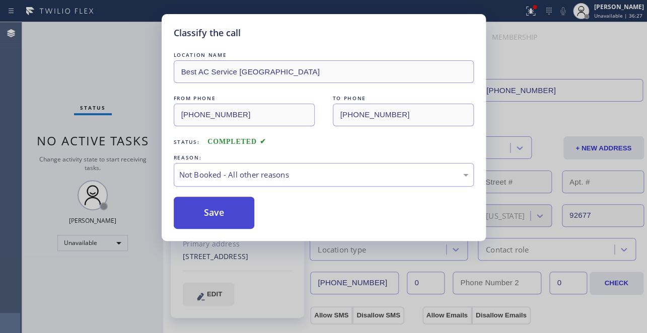
click at [212, 214] on button "Save" at bounding box center [214, 213] width 81 height 32
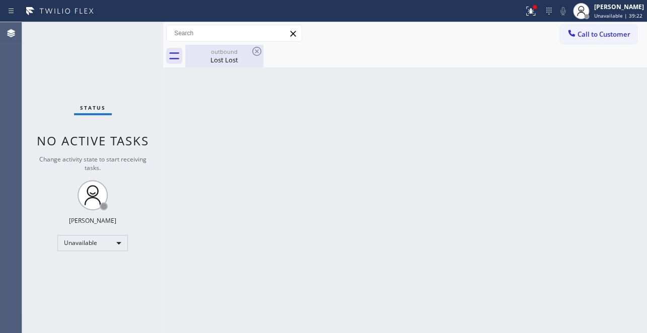
click at [229, 55] on div "Lost Lost" at bounding box center [224, 59] width 76 height 9
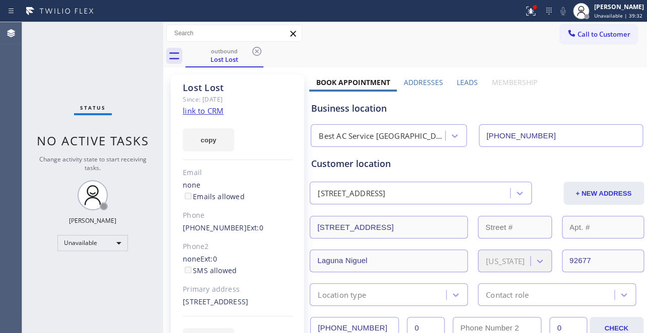
drag, startPoint x: 584, startPoint y: 105, endPoint x: 572, endPoint y: 106, distance: 12.1
click at [583, 105] on div "Business location" at bounding box center [476, 109] width 331 height 14
click at [536, 88] on div "Business location Best AC Service Orange County (562) 418-5768" at bounding box center [476, 117] width 335 height 59
click at [214, 225] on link "(714) 724-7963" at bounding box center [215, 228] width 64 height 10
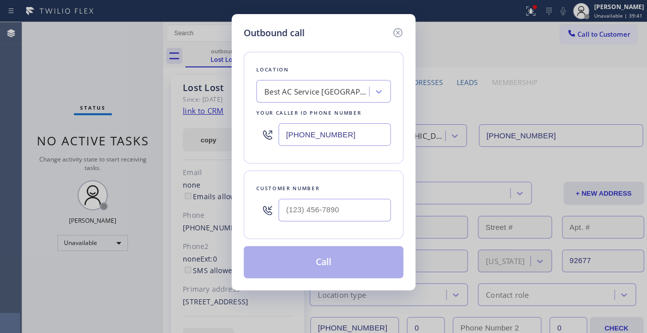
type input "(714) 724-7963"
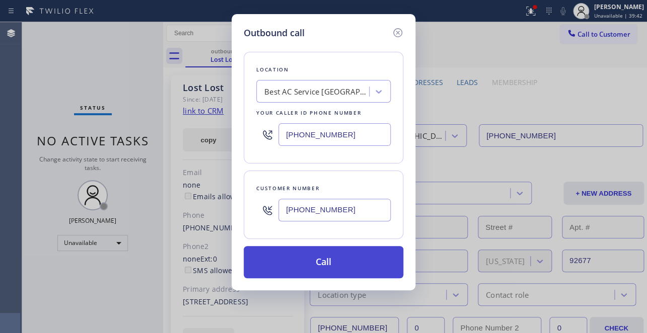
click at [318, 270] on button "Call" at bounding box center [324, 262] width 160 height 32
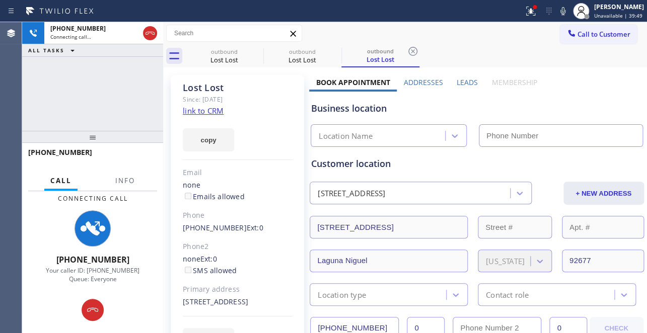
type input "(562) 418-5768"
click at [358, 80] on label "Book Appointment" at bounding box center [353, 83] width 74 height 10
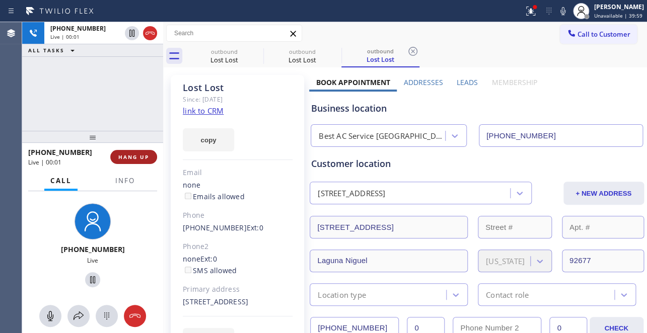
click at [132, 158] on span "HANG UP" at bounding box center [133, 157] width 31 height 7
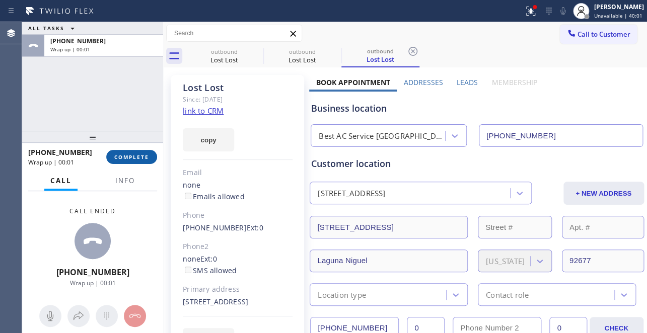
click at [126, 156] on span "COMPLETE" at bounding box center [131, 157] width 35 height 7
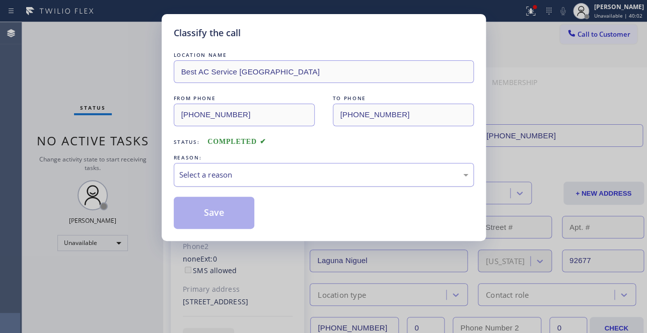
click at [239, 171] on div "Select a reason" at bounding box center [323, 175] width 289 height 12
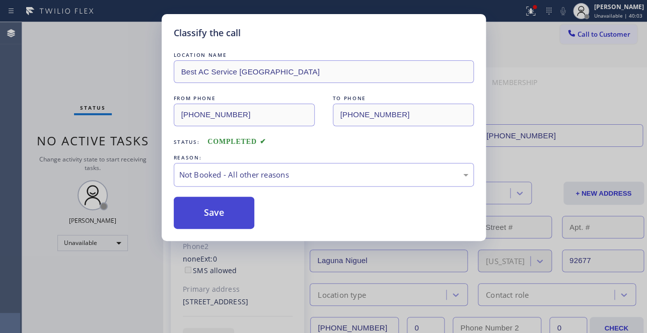
drag, startPoint x: 211, startPoint y: 211, endPoint x: 206, endPoint y: 209, distance: 5.6
click at [210, 211] on button "Save" at bounding box center [214, 213] width 81 height 32
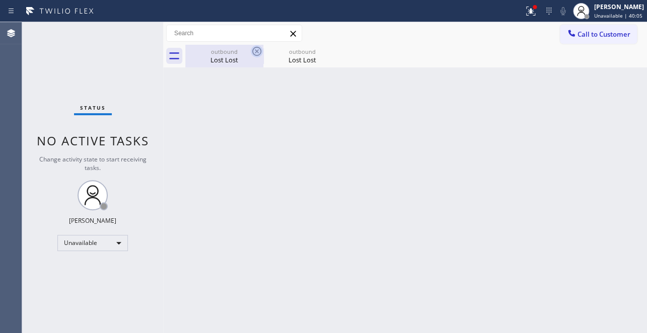
click at [251, 51] on icon at bounding box center [257, 51] width 12 height 12
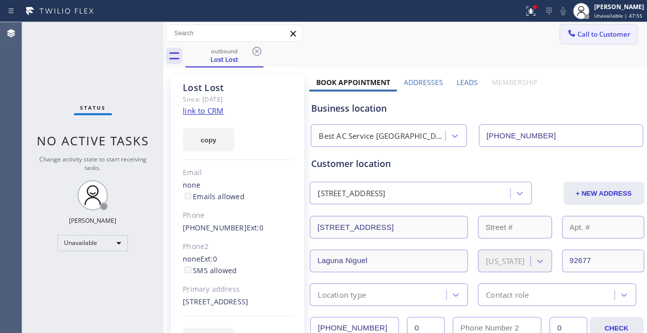
click at [593, 30] on span "Call to Customer" at bounding box center [603, 34] width 53 height 9
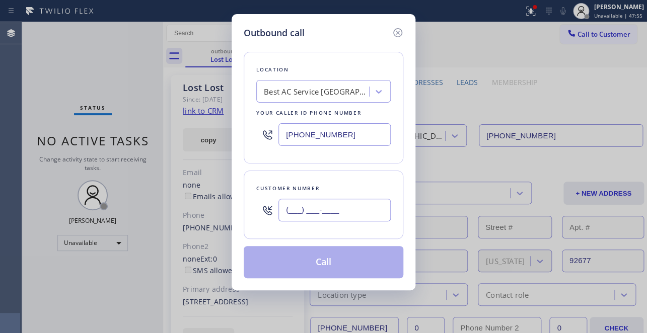
click at [310, 211] on input "(___) ___-____" at bounding box center [334, 210] width 112 height 23
paste input "909) 927-7420"
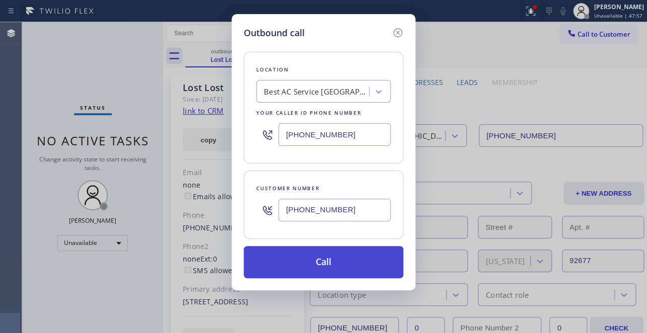
type input "(909) 927-7420"
click at [327, 267] on button "Call" at bounding box center [324, 262] width 160 height 32
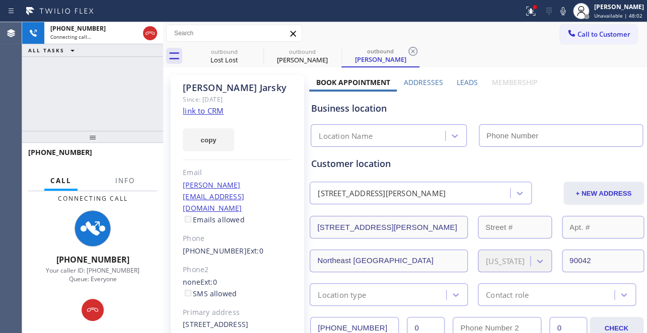
type input "(562) 418-5768"
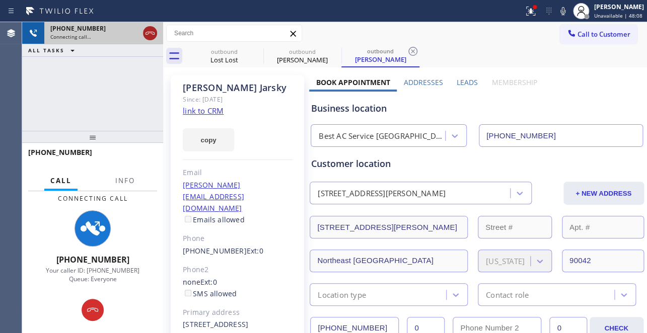
click at [147, 35] on icon at bounding box center [150, 33] width 12 height 12
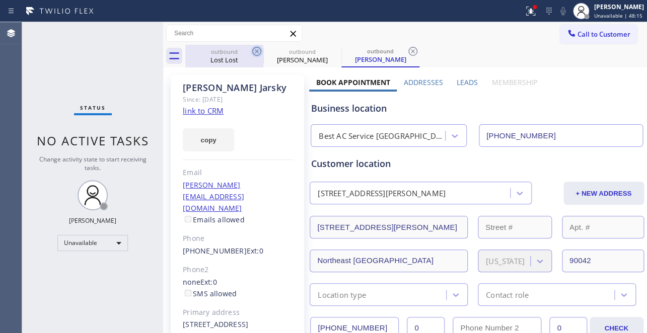
click at [257, 55] on icon at bounding box center [256, 51] width 9 height 9
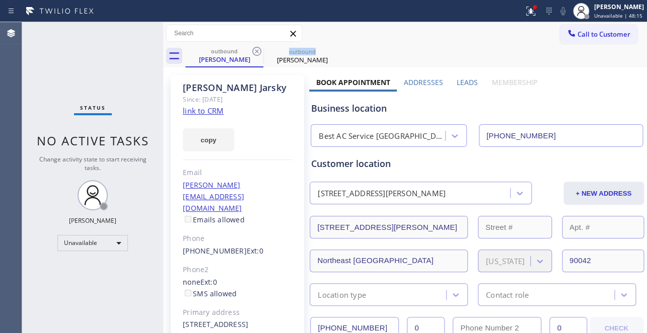
click at [257, 55] on icon at bounding box center [256, 51] width 9 height 9
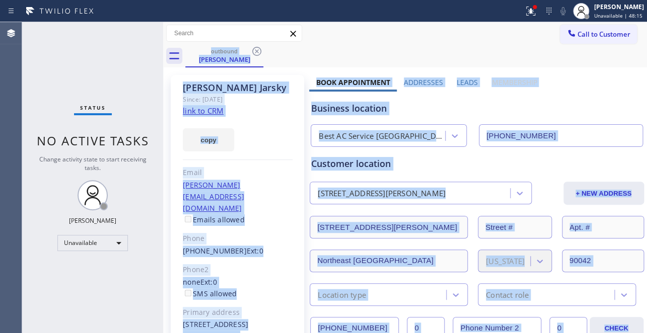
click at [257, 55] on div "outbound Brian Jarsky" at bounding box center [416, 56] width 462 height 23
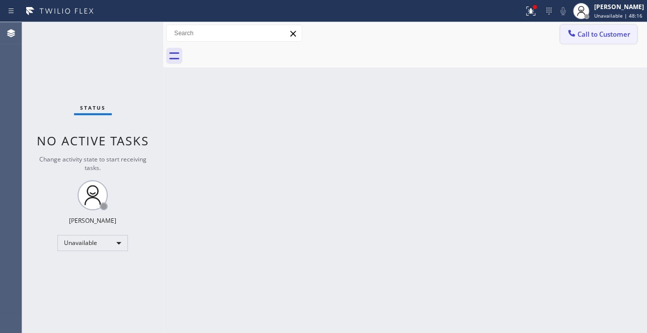
click at [584, 39] on button "Call to Customer" at bounding box center [598, 34] width 77 height 19
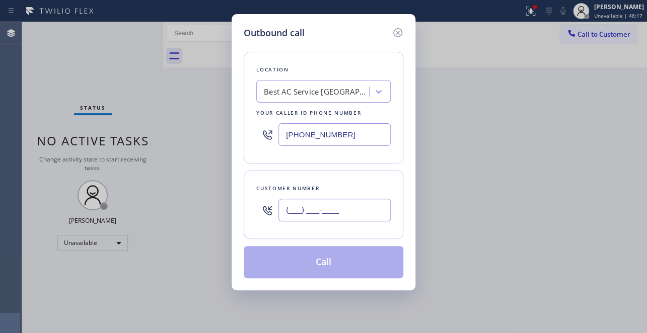
click at [319, 209] on input "(___) ___-____" at bounding box center [334, 210] width 112 height 23
paste input "818) 618-3721"
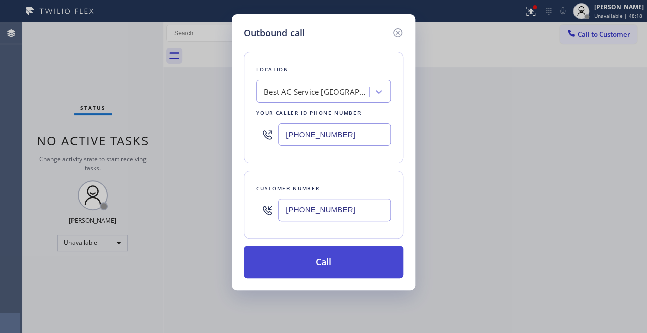
click at [295, 263] on button "Call" at bounding box center [324, 262] width 160 height 32
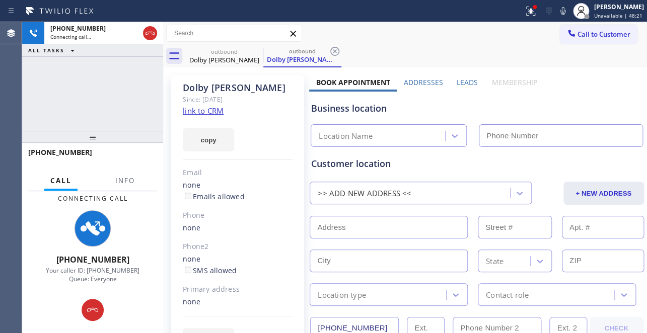
click at [465, 81] on label "Leads" at bounding box center [467, 83] width 21 height 10
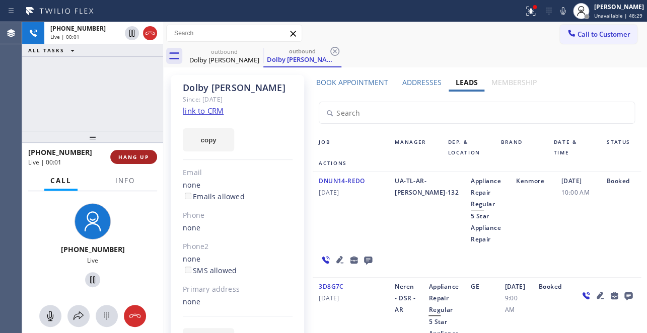
click at [126, 152] on button "HANG UP" at bounding box center [133, 157] width 47 height 14
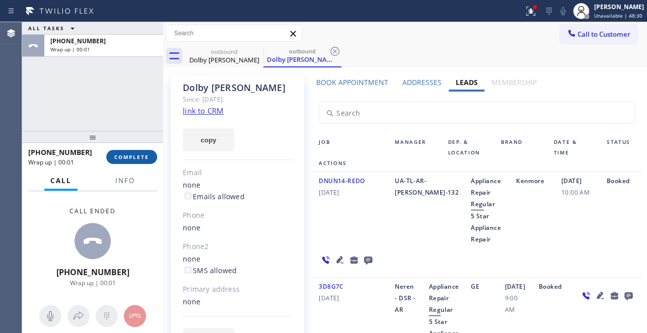
click at [131, 156] on span "COMPLETE" at bounding box center [131, 157] width 35 height 7
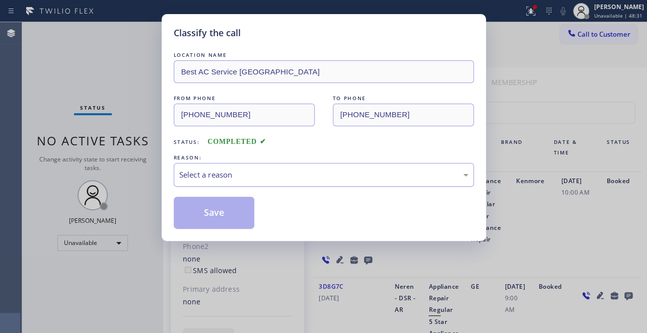
click at [222, 171] on div "Select a reason" at bounding box center [323, 175] width 289 height 12
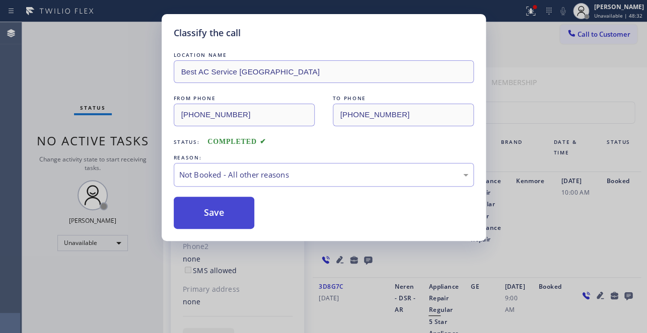
click at [211, 211] on button "Save" at bounding box center [214, 213] width 81 height 32
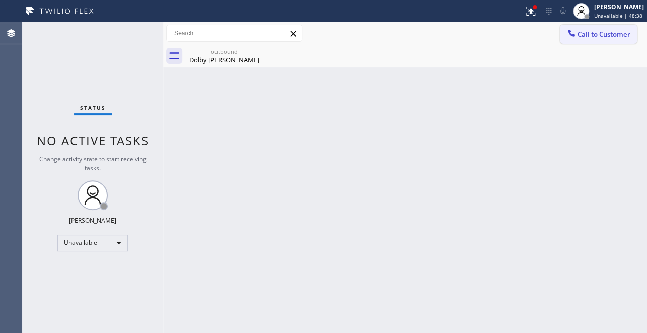
click at [572, 32] on icon at bounding box center [571, 33] width 10 height 10
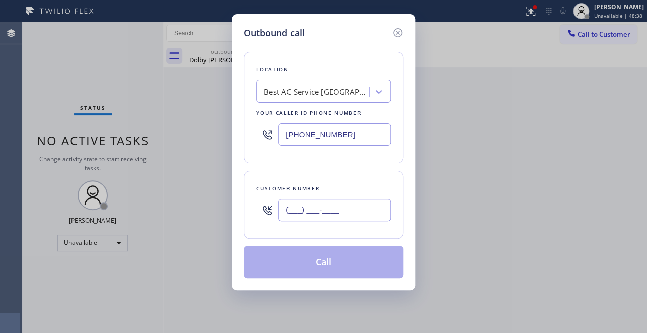
click at [292, 205] on input "(___) ___-____" at bounding box center [334, 210] width 112 height 23
paste input "310) 454-1703"
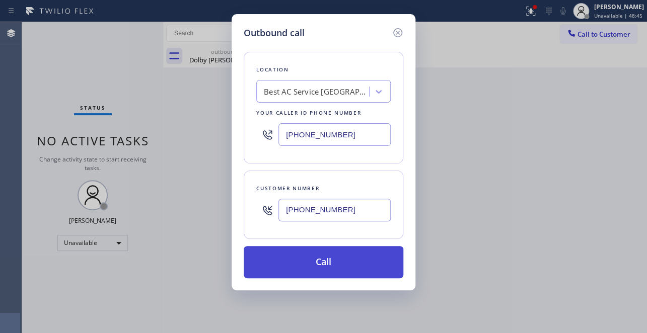
click at [298, 262] on button "Call" at bounding box center [324, 262] width 160 height 32
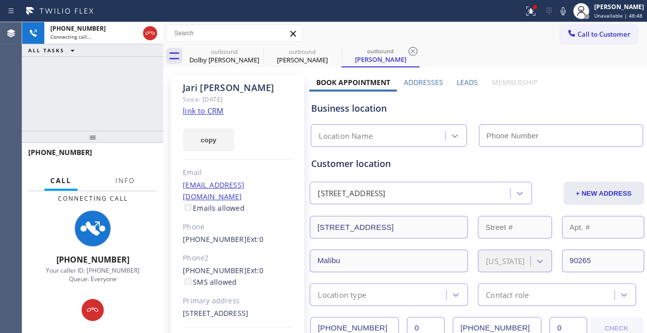
click at [463, 80] on label "Leads" at bounding box center [467, 83] width 21 height 10
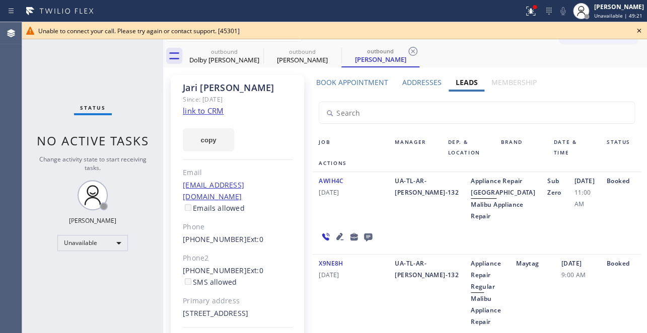
click at [636, 30] on icon at bounding box center [639, 31] width 12 height 12
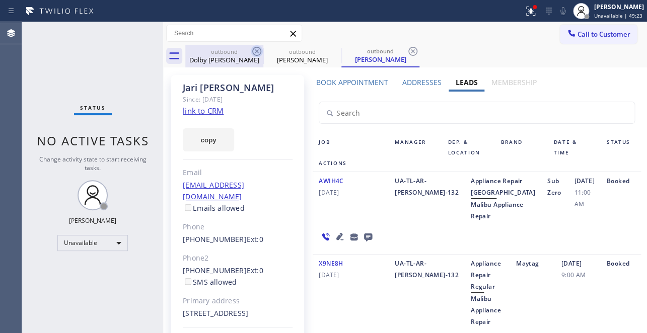
click at [256, 52] on icon at bounding box center [257, 51] width 12 height 12
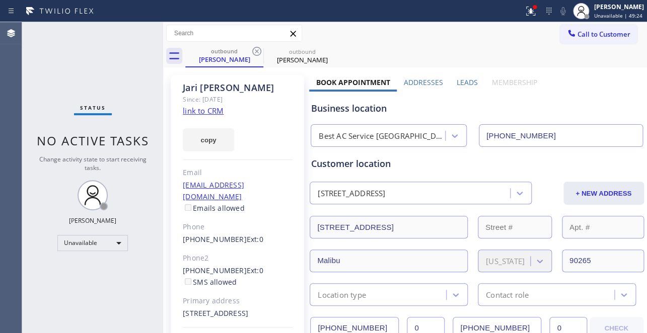
click at [256, 52] on icon at bounding box center [257, 51] width 12 height 12
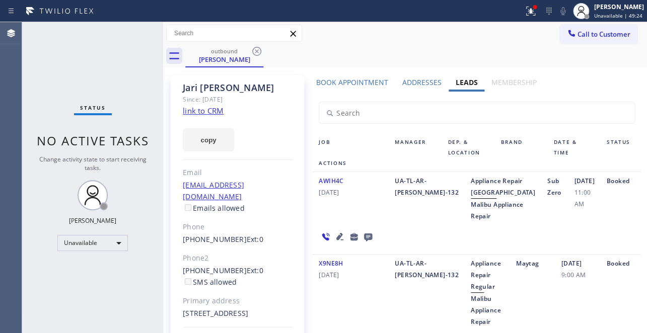
click at [256, 52] on icon at bounding box center [257, 51] width 12 height 12
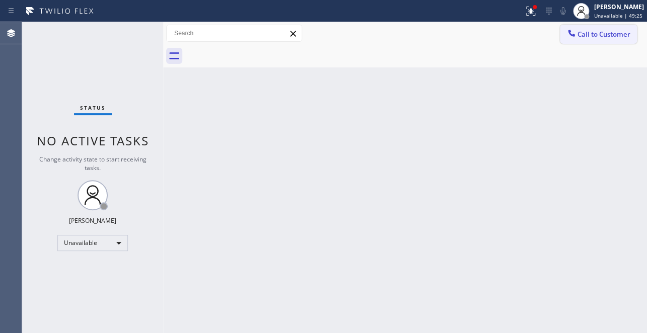
click at [568, 42] on button "Call to Customer" at bounding box center [598, 34] width 77 height 19
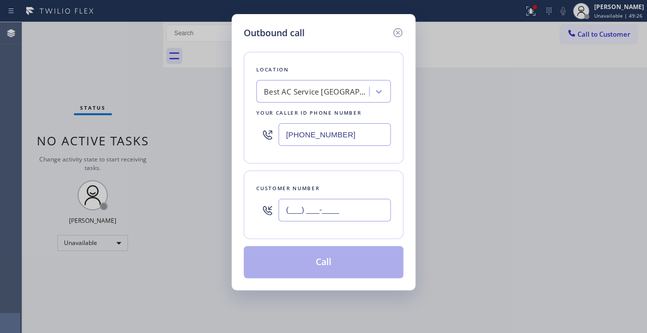
click at [335, 211] on input "(___) ___-____" at bounding box center [334, 210] width 112 height 23
paste input "202) 210-3255"
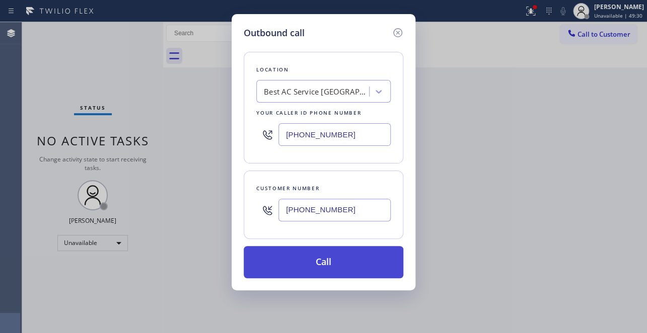
click at [339, 265] on button "Call" at bounding box center [324, 262] width 160 height 32
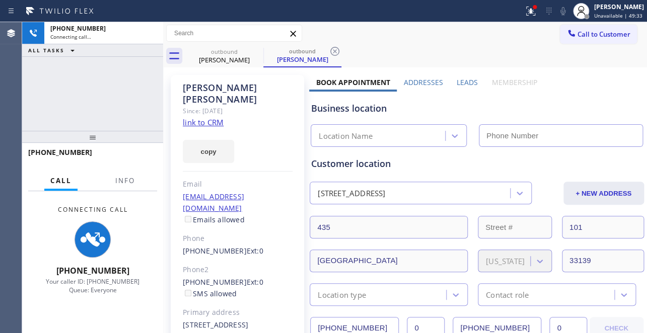
click at [465, 78] on label "Leads" at bounding box center [467, 83] width 21 height 10
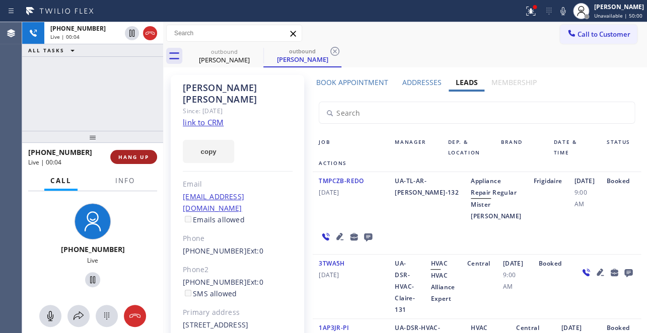
click at [143, 154] on span "HANG UP" at bounding box center [133, 157] width 31 height 7
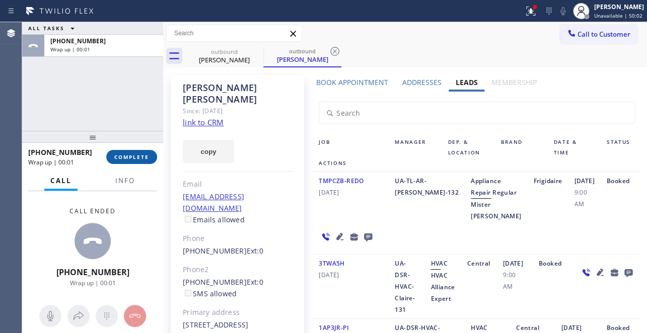
click at [136, 160] on span "COMPLETE" at bounding box center [131, 157] width 35 height 7
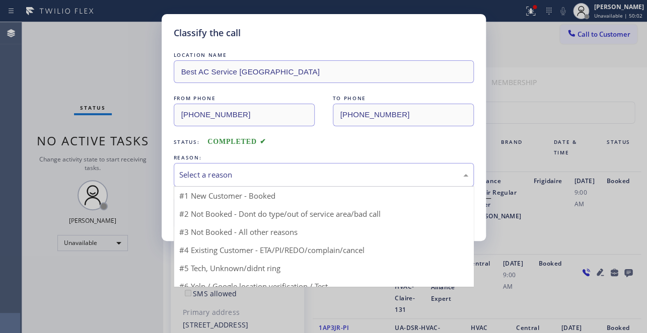
click at [224, 171] on div "Select a reason" at bounding box center [323, 175] width 289 height 12
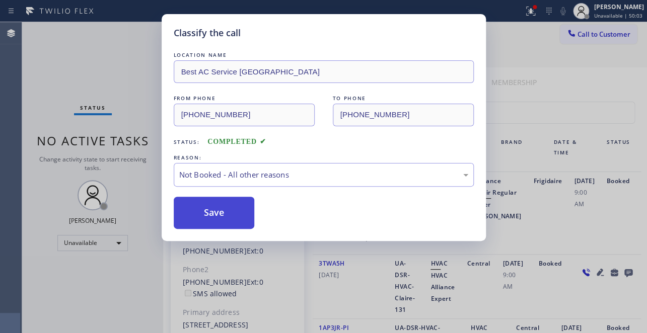
click at [213, 214] on button "Save" at bounding box center [214, 213] width 81 height 32
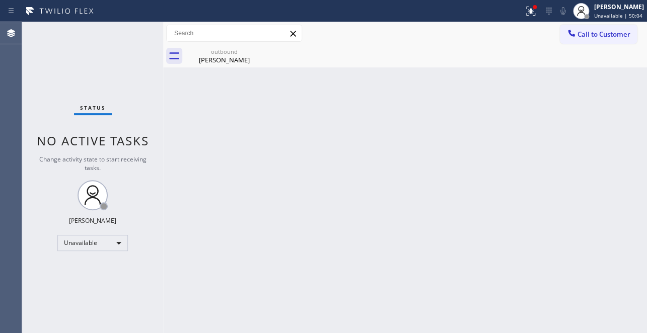
click at [599, 45] on div "outbound James Brender" at bounding box center [416, 56] width 462 height 23
click at [589, 31] on span "Call to Customer" at bounding box center [603, 34] width 53 height 9
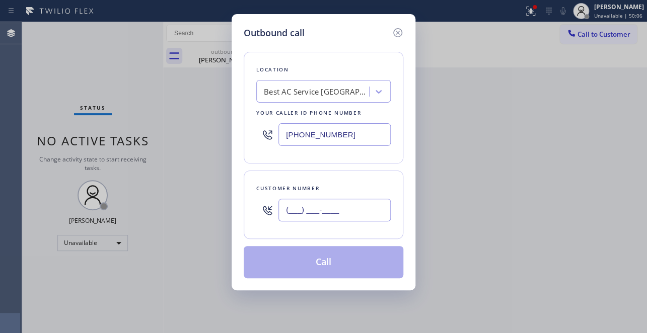
click at [309, 201] on input "(___) ___-____" at bounding box center [334, 210] width 112 height 23
paste input "202) 210-3255"
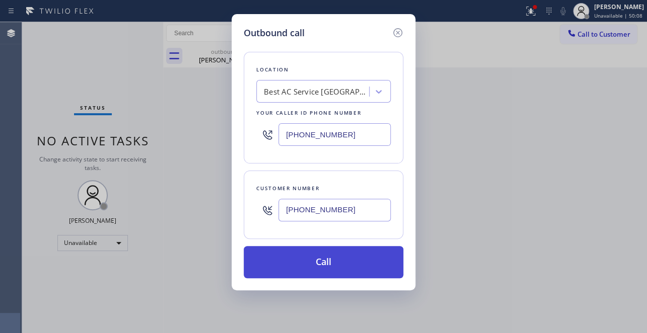
type input "(202) 210-3255"
click at [328, 267] on button "Call" at bounding box center [324, 262] width 160 height 32
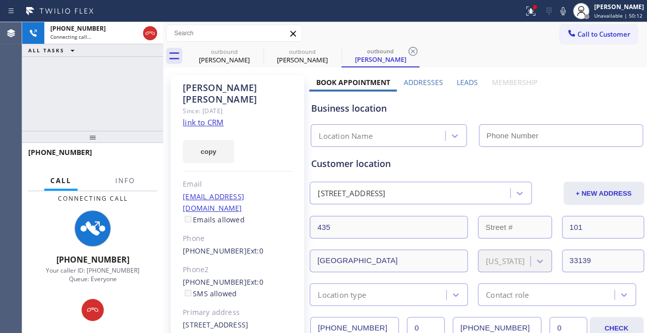
type input "(562) 418-5768"
click at [466, 81] on label "Leads" at bounding box center [467, 83] width 21 height 10
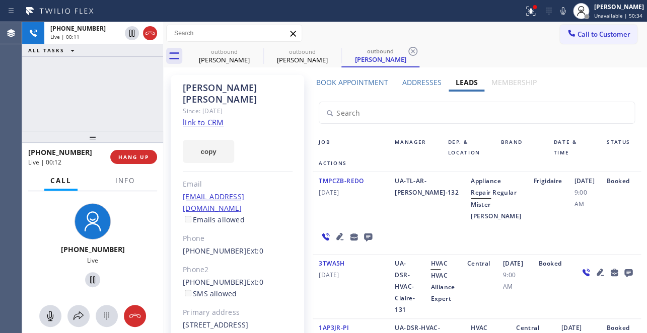
scroll to position [45, 0]
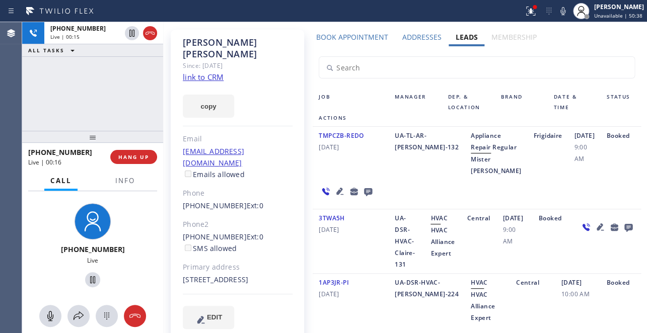
click at [337, 192] on icon at bounding box center [339, 191] width 7 height 7
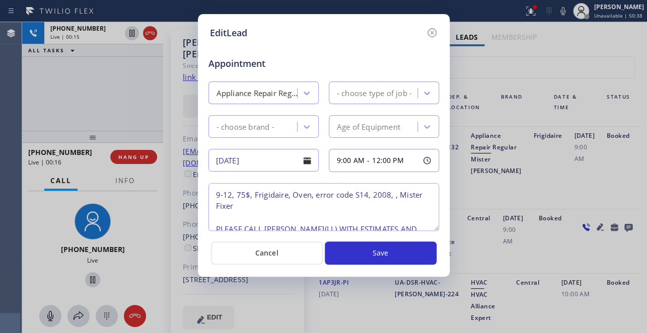
type textarea "9-12, 75$, Frigidaire, Oven, error code S14, 2008, , Mister Fixer PLEASE CALL J…"
click at [432, 33] on icon at bounding box center [431, 32] width 9 height 9
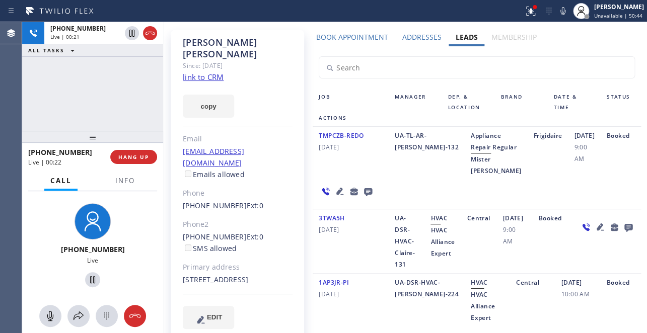
click at [338, 194] on icon at bounding box center [340, 191] width 12 height 12
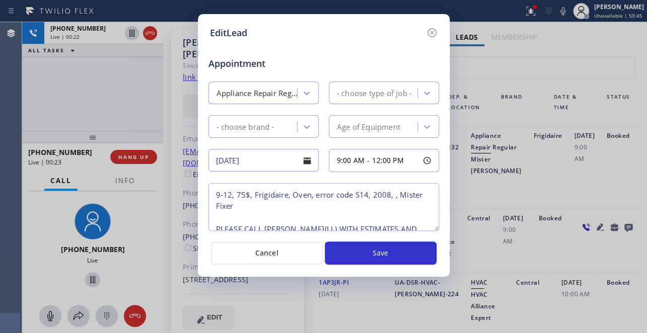
type textarea "9-12, 75$, Frigidaire, Oven, error code S14, 2008, , Mister Fixer PLEASE CALL J…"
click at [429, 34] on icon at bounding box center [432, 33] width 12 height 12
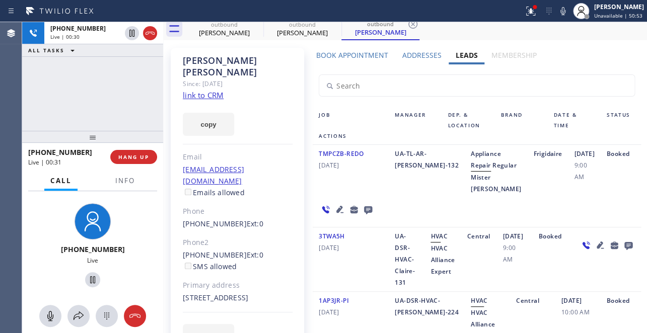
scroll to position [0, 0]
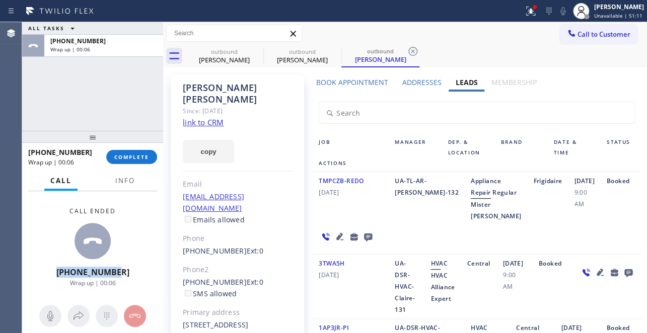
drag, startPoint x: 125, startPoint y: 273, endPoint x: 65, endPoint y: 272, distance: 59.9
click at [65, 272] on div "Call ended +12022103255 Wrap up | 00:06" at bounding box center [92, 247] width 141 height 112
copy span "+12022103255"
drag, startPoint x: 442, startPoint y: 215, endPoint x: 486, endPoint y: 215, distance: 43.8
click at [486, 215] on div "Appliance Repair Regular Mister Fixer" at bounding box center [496, 198] width 62 height 47
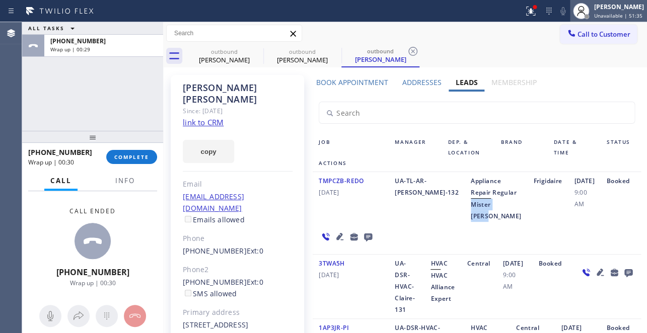
copy span "Mister Fixer"
click at [126, 161] on button "COMPLETE" at bounding box center [131, 157] width 51 height 14
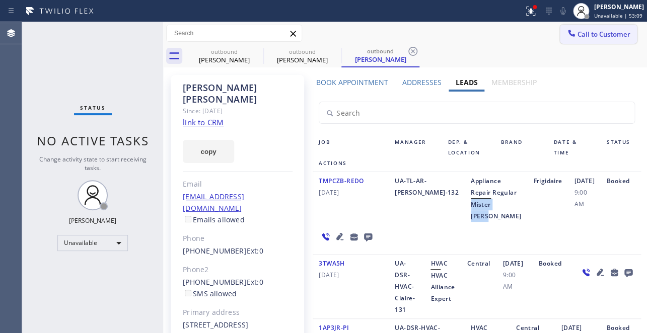
click at [587, 34] on span "Call to Customer" at bounding box center [603, 34] width 53 height 9
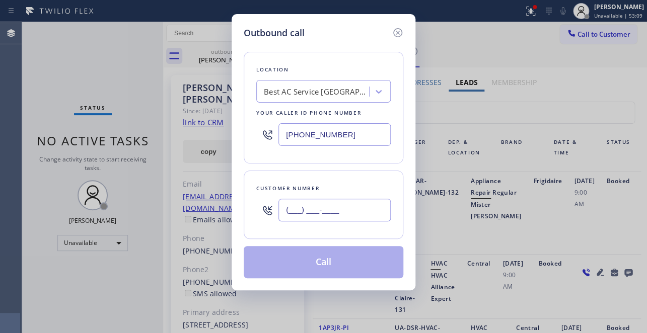
click at [337, 217] on input "(___) ___-____" at bounding box center [334, 210] width 112 height 23
paste input "310) 303-9066"
type input "(310) 303-9066"
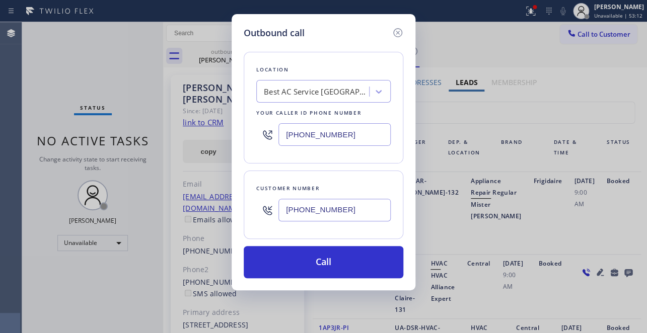
drag, startPoint x: 555, startPoint y: 226, endPoint x: 405, endPoint y: 188, distance: 154.2
click at [555, 226] on div "Outbound call Location Best AC Service Orange County Your caller id phone numbe…" at bounding box center [323, 166] width 647 height 333
drag, startPoint x: 361, startPoint y: 136, endPoint x: 207, endPoint y: 156, distance: 155.7
click at [195, 141] on div "Outbound call Location Best AC Service Orange County Your caller id phone numbe…" at bounding box center [323, 166] width 647 height 333
paste input "310) 928-2514"
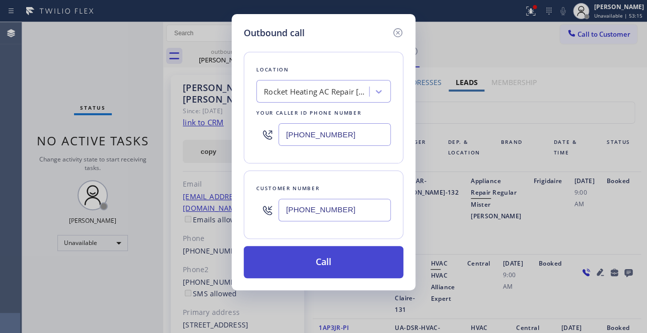
type input "(310) 928-2514"
click at [329, 266] on button "Call" at bounding box center [324, 262] width 160 height 32
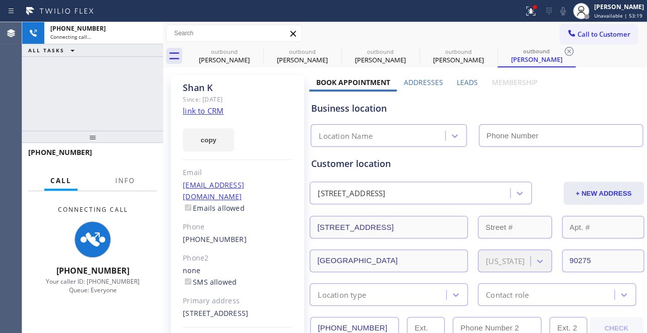
click at [464, 81] on label "Leads" at bounding box center [467, 83] width 21 height 10
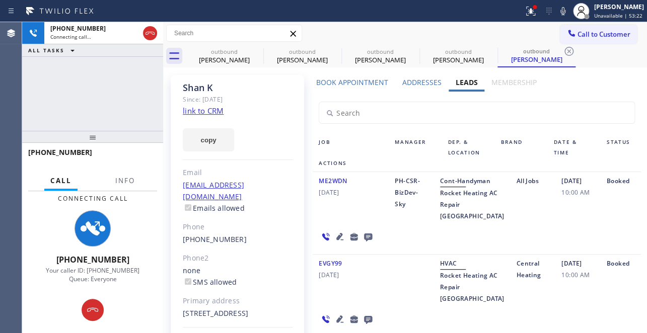
click at [334, 243] on icon at bounding box center [340, 237] width 12 height 12
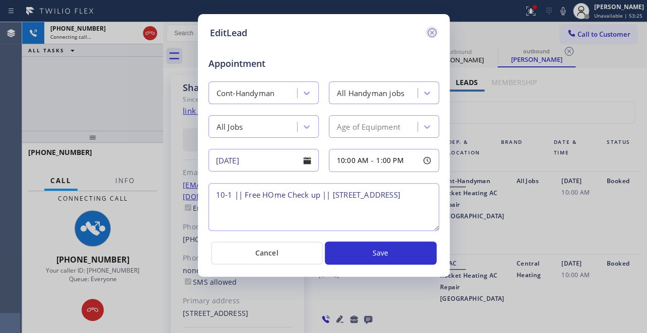
click at [429, 33] on icon at bounding box center [432, 33] width 12 height 12
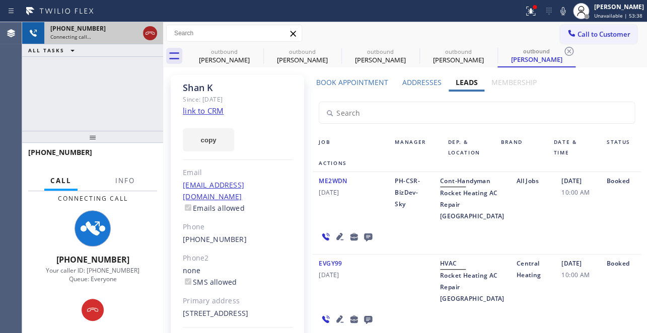
click at [152, 31] on icon at bounding box center [150, 33] width 12 height 12
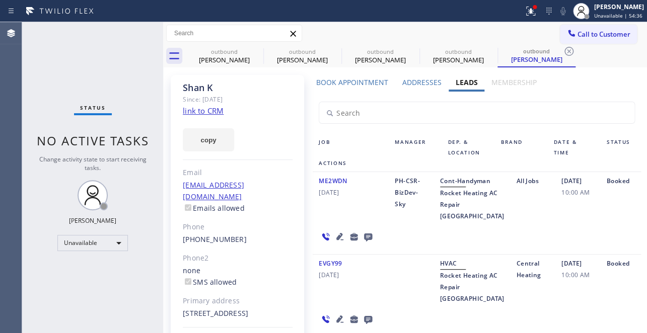
click at [342, 222] on div "ME2WDN 09/17/2025" at bounding box center [351, 198] width 76 height 47
click at [555, 222] on div "09/17/2025 10:00 AM" at bounding box center [577, 198] width 45 height 47
click at [254, 50] on icon at bounding box center [257, 51] width 12 height 12
click at [0, 0] on icon at bounding box center [0, 0] width 0 height 0
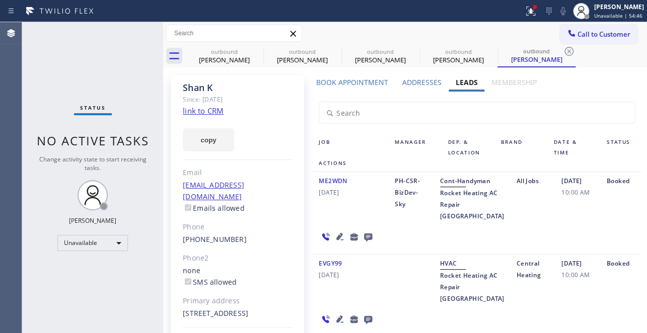
click at [0, 0] on icon at bounding box center [0, 0] width 0 height 0
click at [563, 50] on icon at bounding box center [569, 51] width 12 height 12
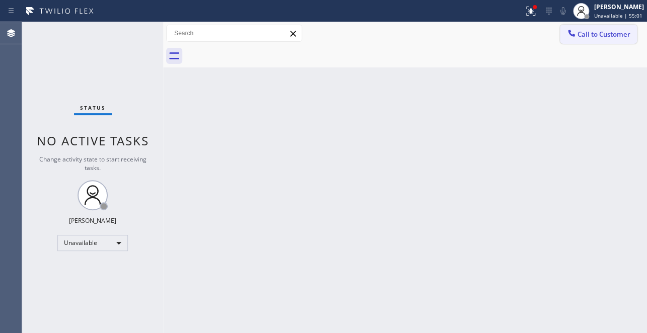
click at [583, 36] on span "Call to Customer" at bounding box center [603, 34] width 53 height 9
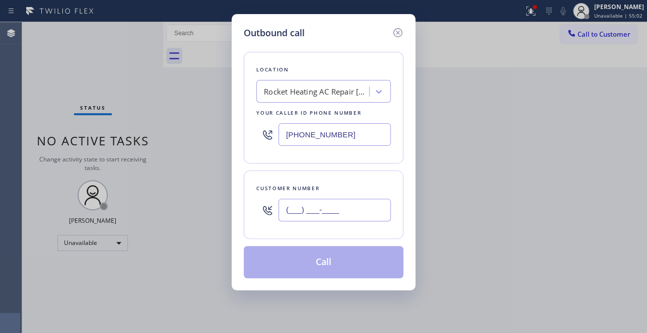
click at [307, 213] on input "(___) ___-____" at bounding box center [334, 210] width 112 height 23
paste input "415) 244-1994"
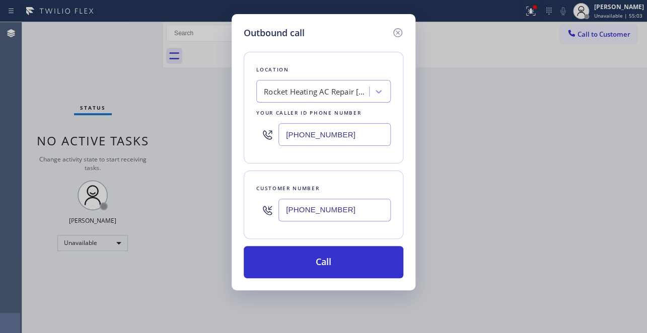
type input "(415) 244-1994"
click at [323, 44] on div "Location Rocket Heating AC Repair Rancho Palos Verdes Your caller id phone numb…" at bounding box center [324, 159] width 160 height 239
drag, startPoint x: 345, startPoint y: 135, endPoint x: 247, endPoint y: 136, distance: 98.7
click at [247, 136] on div "Location Rocket Heating AC Repair Rancho Palos Verdes Your caller id phone numb…" at bounding box center [324, 108] width 160 height 112
paste input "415) 366-3233"
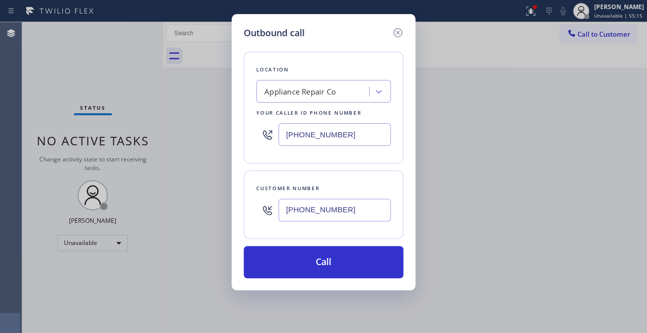
type input "(415) 366-3233"
